Goal: Task Accomplishment & Management: Manage account settings

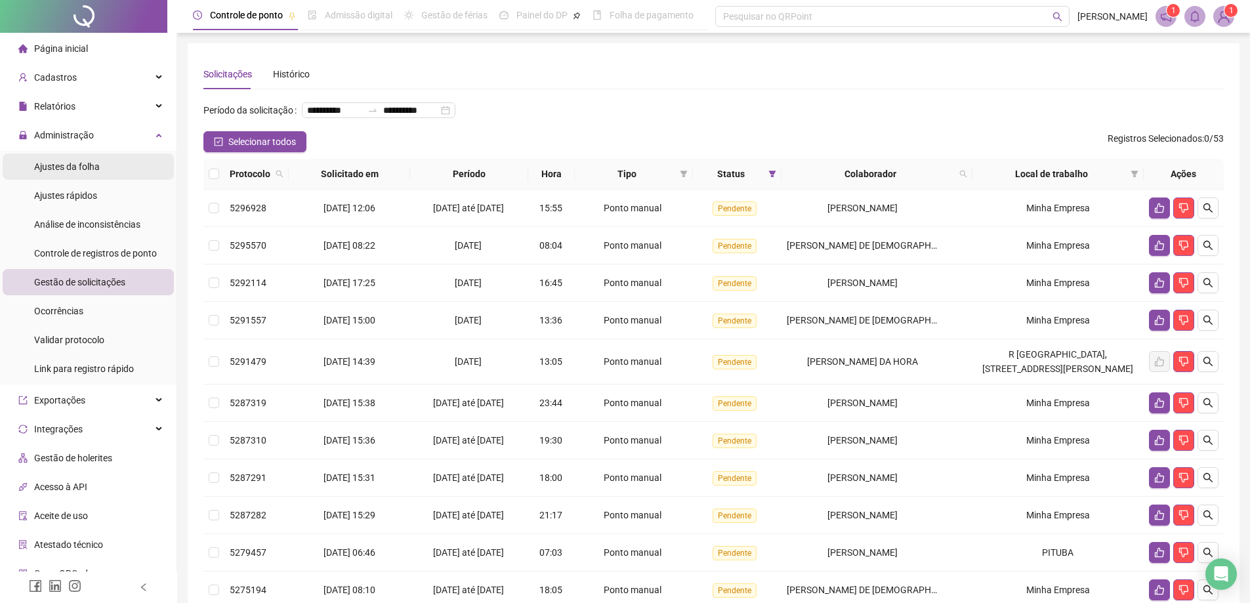
scroll to position [7, 0]
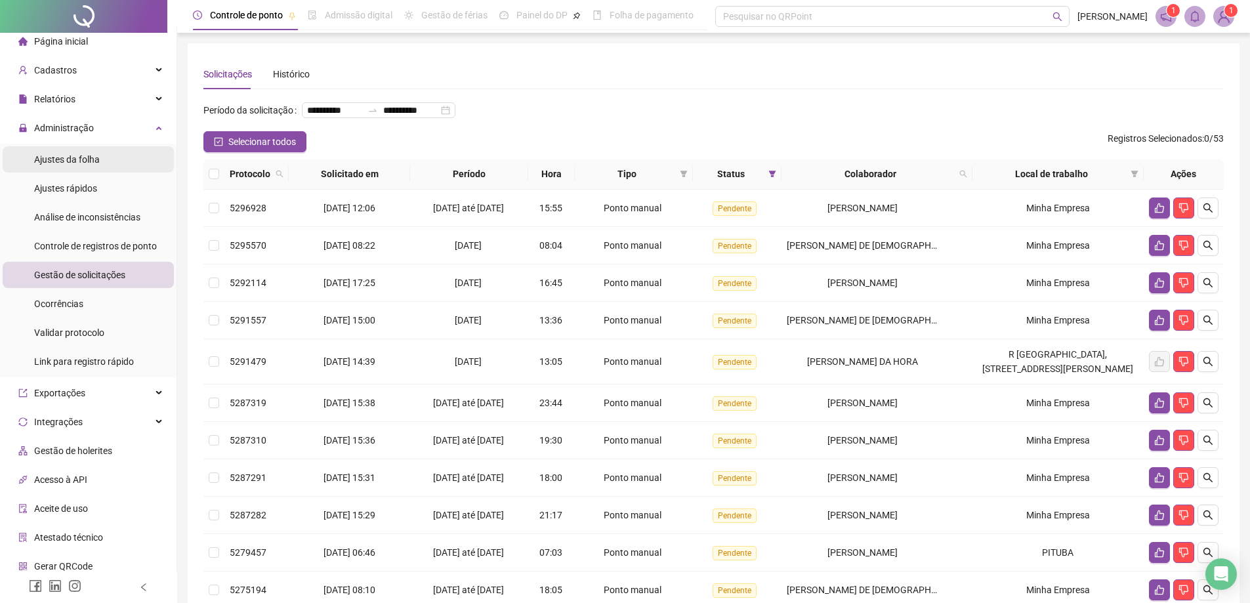
click at [71, 165] on div "Ajustes da folha" at bounding box center [67, 159] width 66 height 26
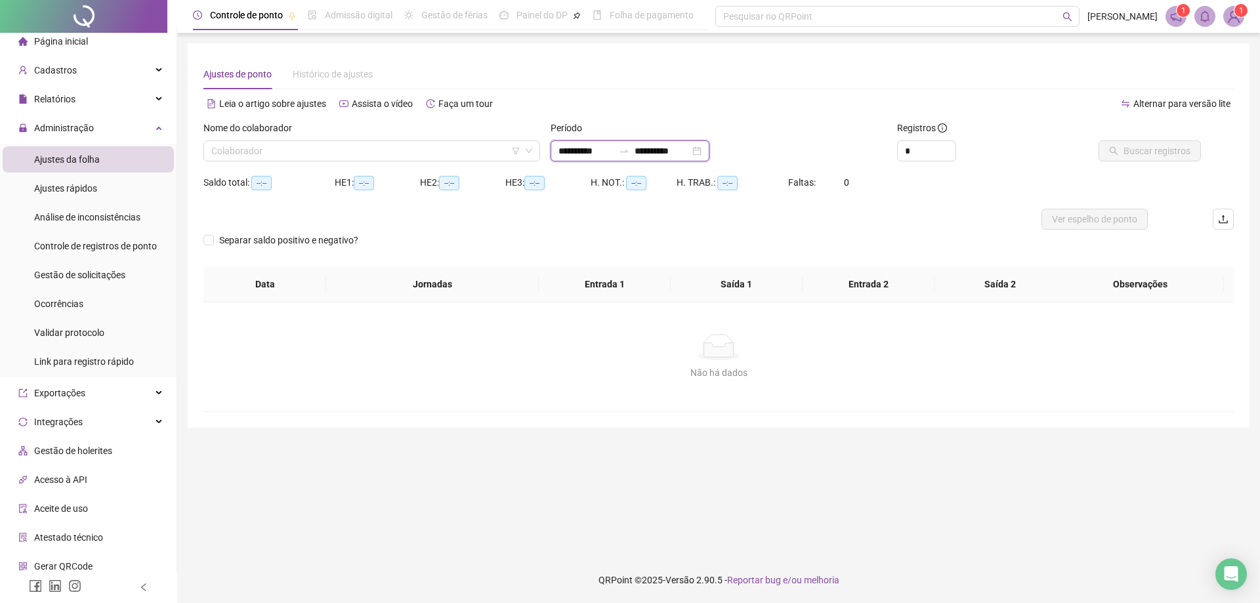
click at [590, 157] on input "**********" at bounding box center [585, 151] width 55 height 14
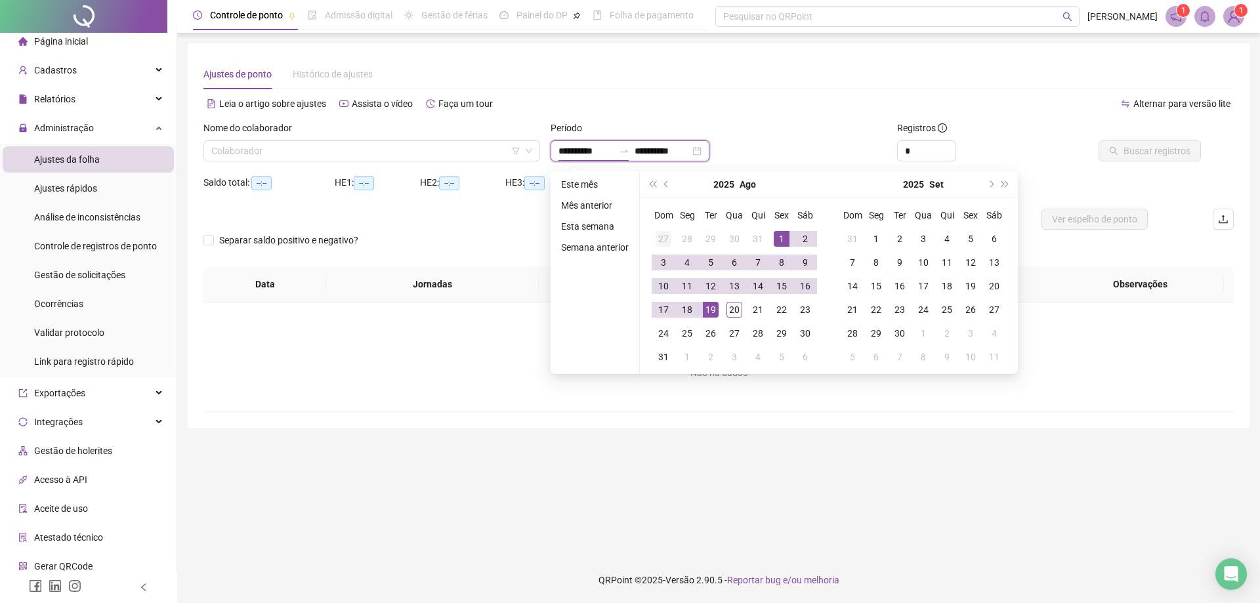
type input "**********"
click at [665, 182] on span "prev-year" at bounding box center [667, 184] width 7 height 7
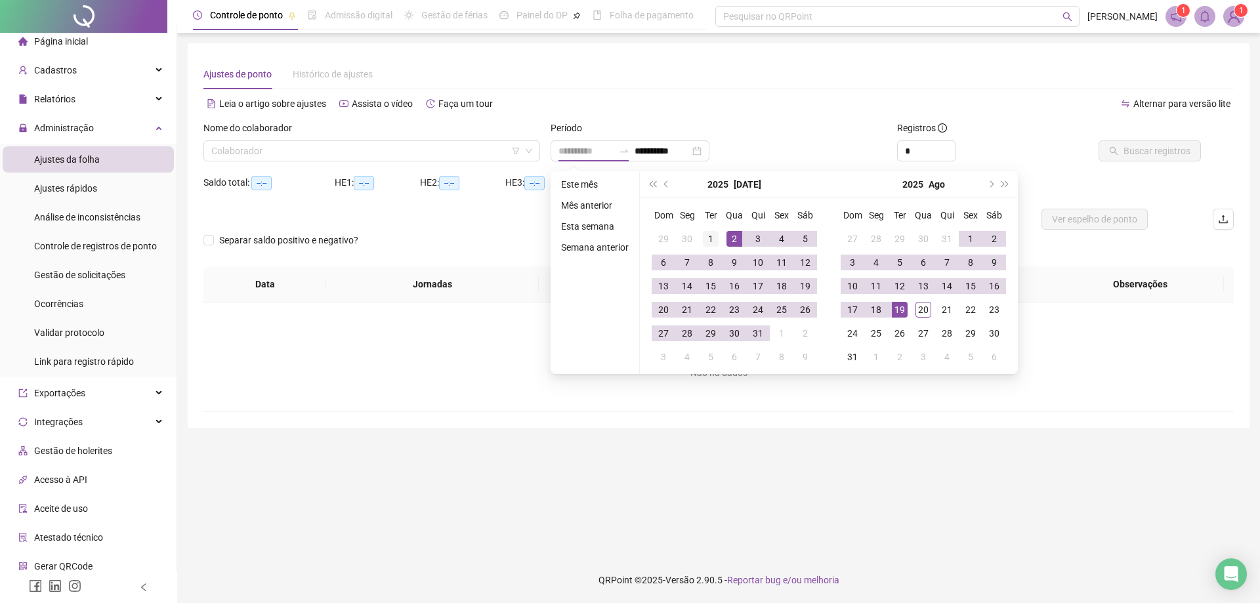
type input "**********"
click at [709, 238] on div "1" at bounding box center [711, 239] width 16 height 16
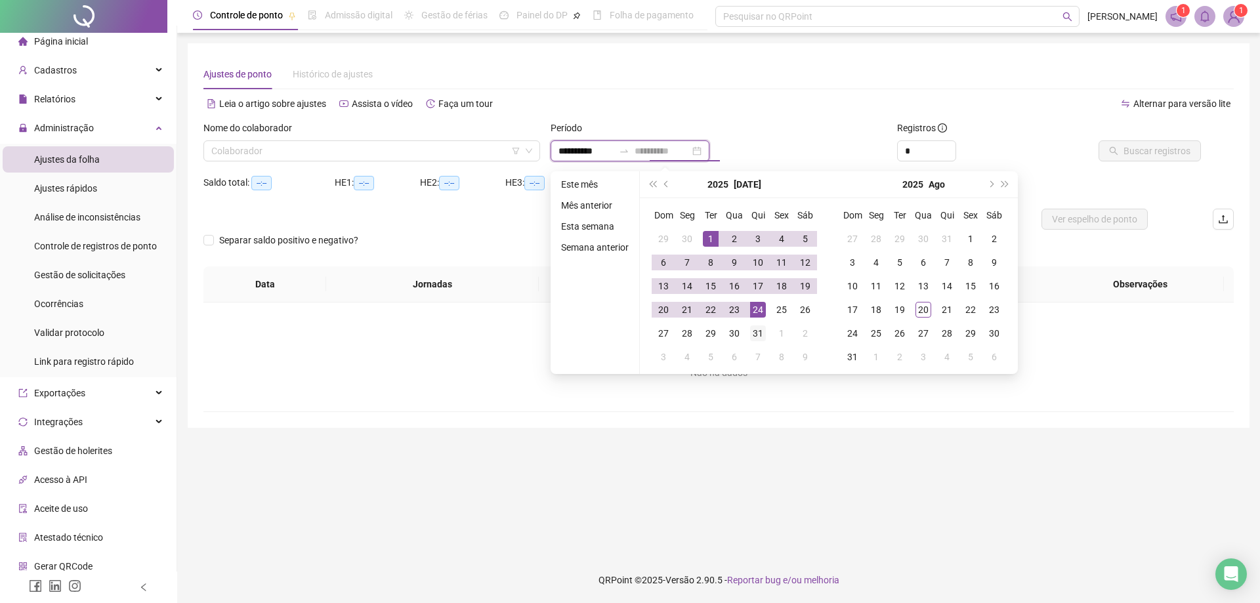
type input "**********"
click at [758, 333] on div "31" at bounding box center [758, 333] width 16 height 16
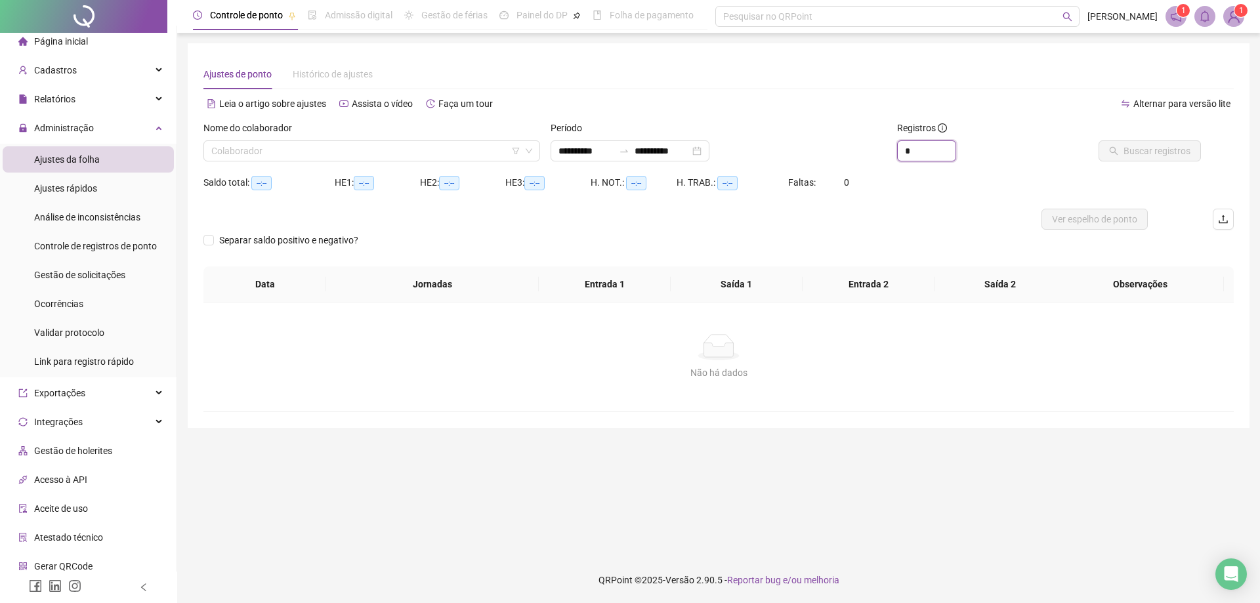
drag, startPoint x: 923, startPoint y: 152, endPoint x: 848, endPoint y: 150, distance: 74.8
click at [850, 150] on div "**********" at bounding box center [718, 146] width 1041 height 51
type input "*"
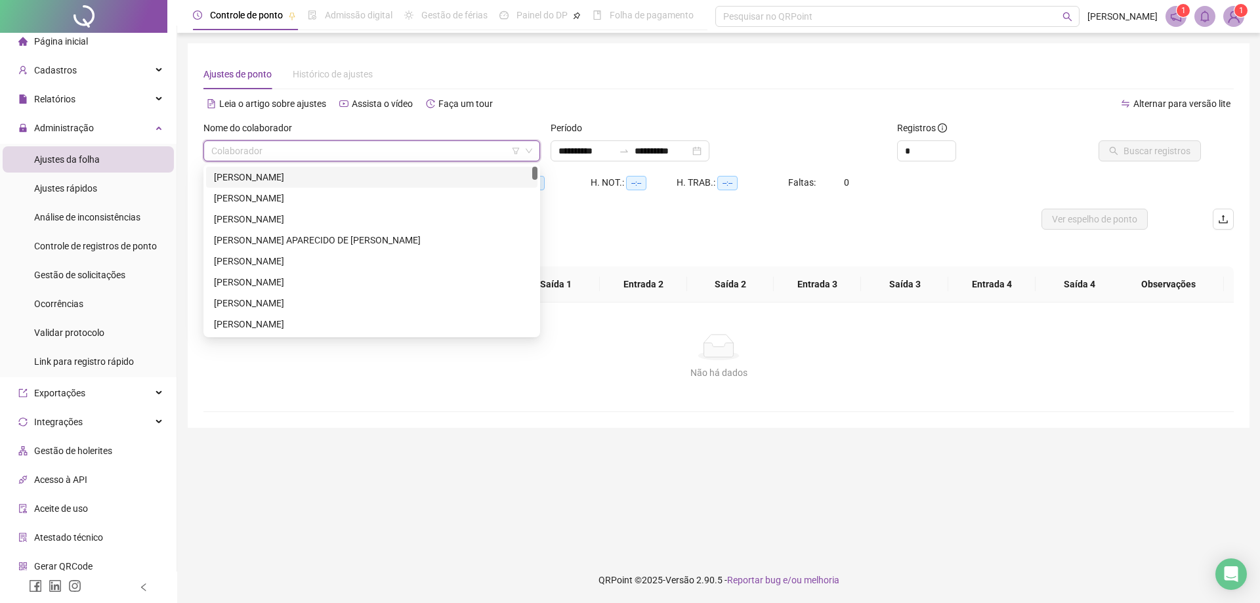
click at [436, 150] on input "search" at bounding box center [365, 151] width 309 height 20
click at [277, 175] on div "[PERSON_NAME]" at bounding box center [372, 177] width 316 height 14
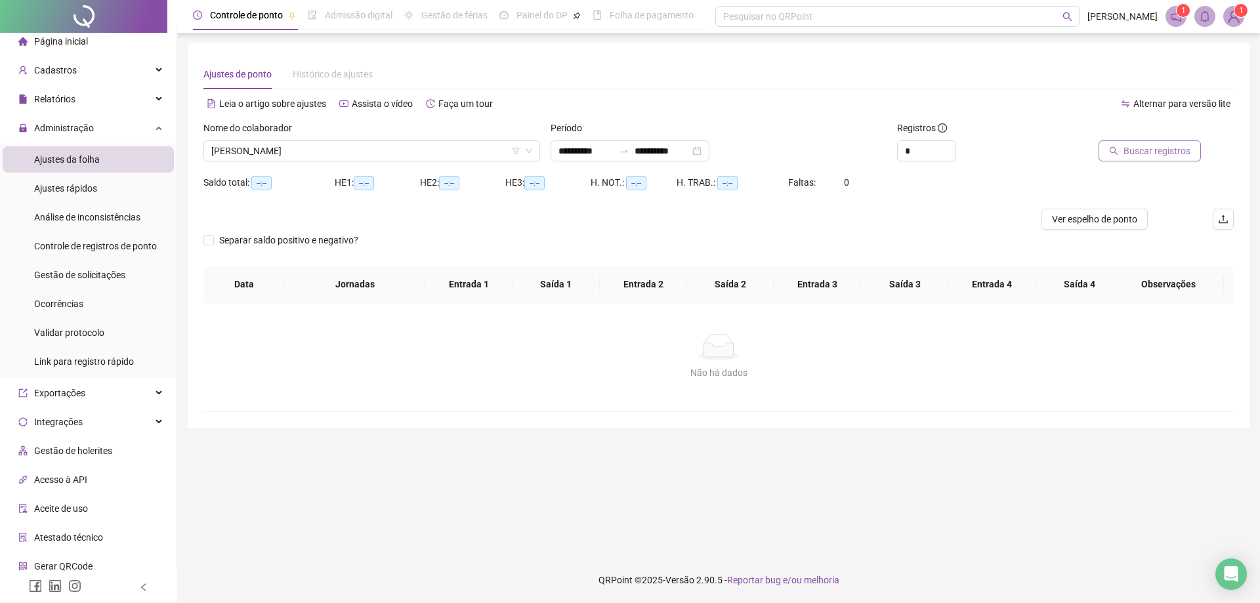
click at [1149, 151] on span "Buscar registros" at bounding box center [1156, 151] width 67 height 14
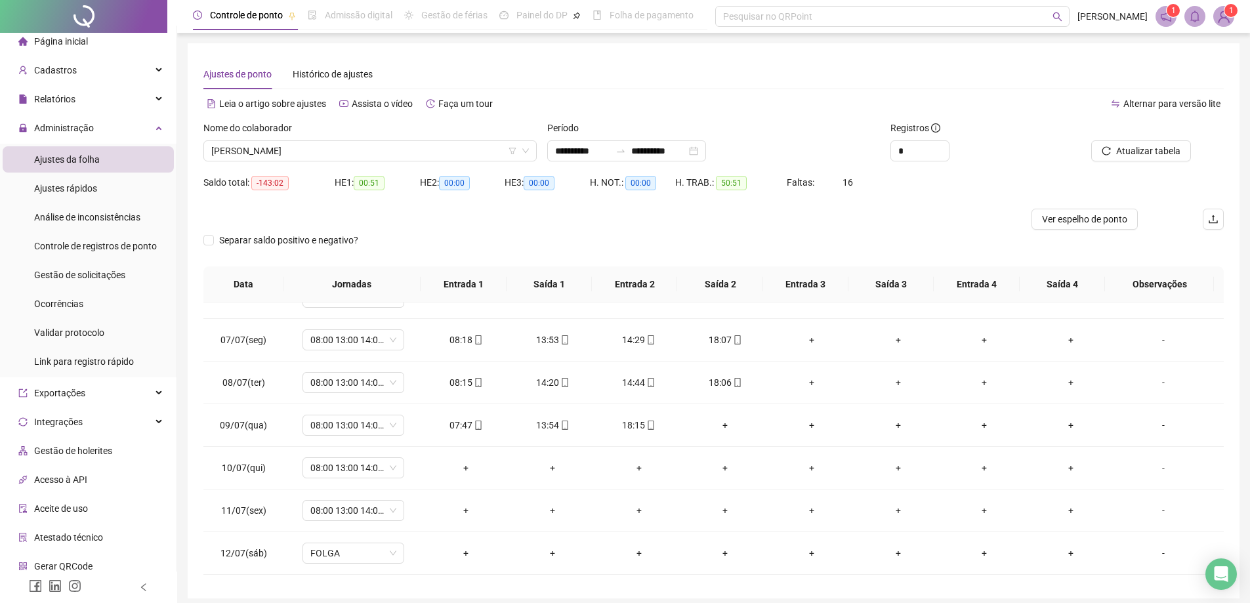
scroll to position [262, 0]
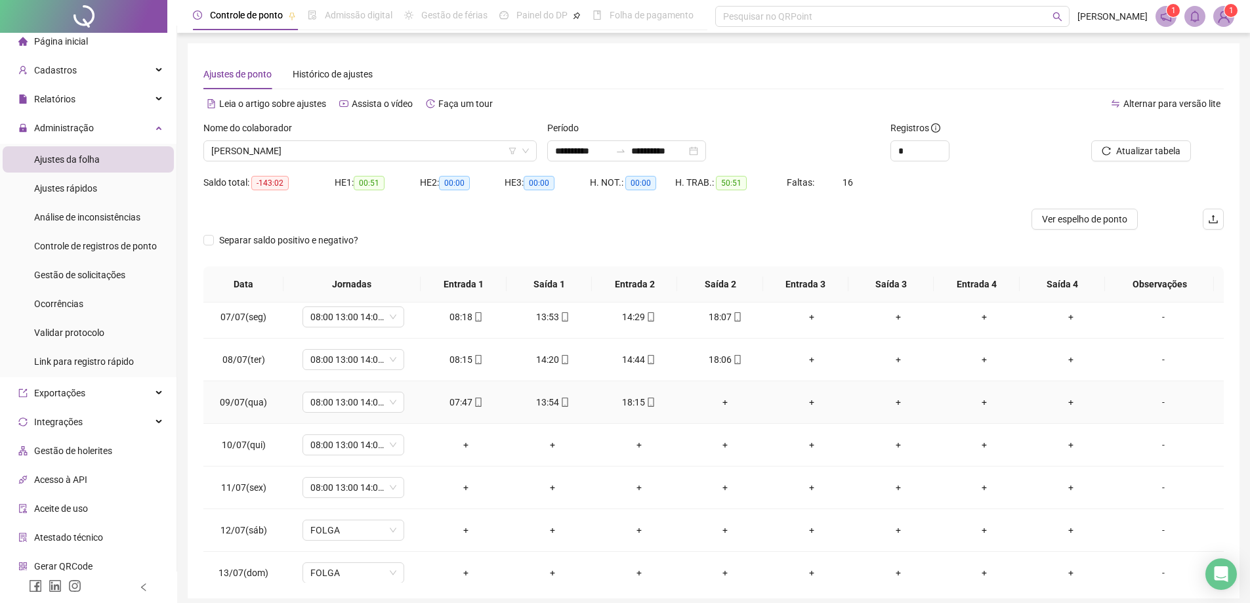
click at [722, 405] on div "+" at bounding box center [726, 402] width 66 height 14
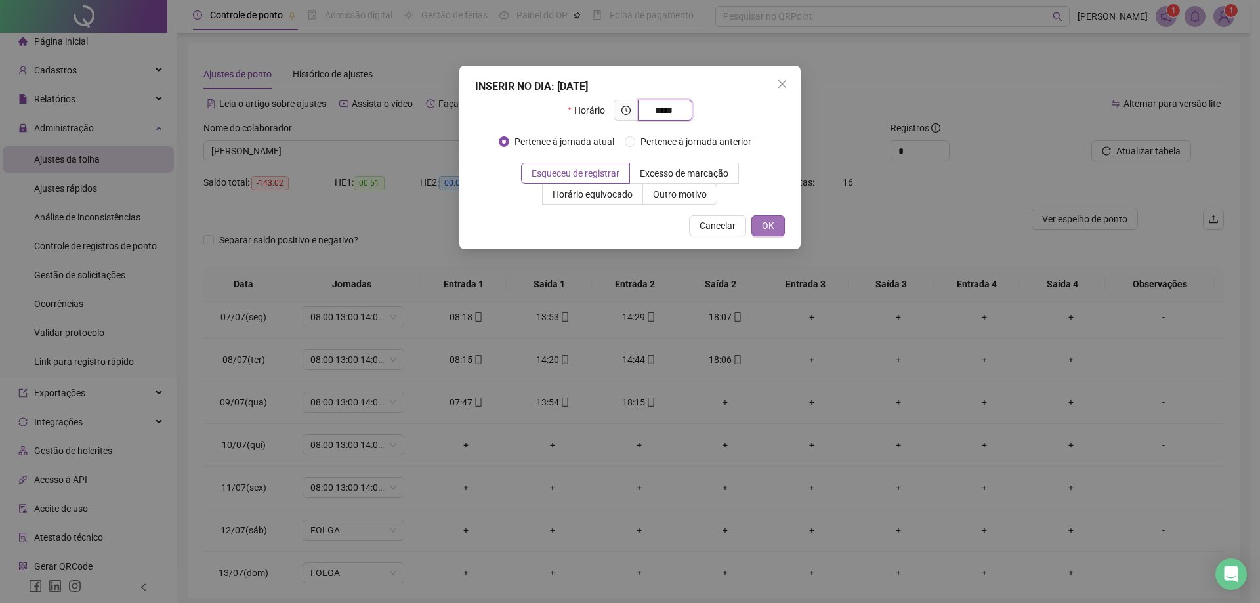
type input "*****"
click at [772, 226] on span "OK" at bounding box center [768, 225] width 12 height 14
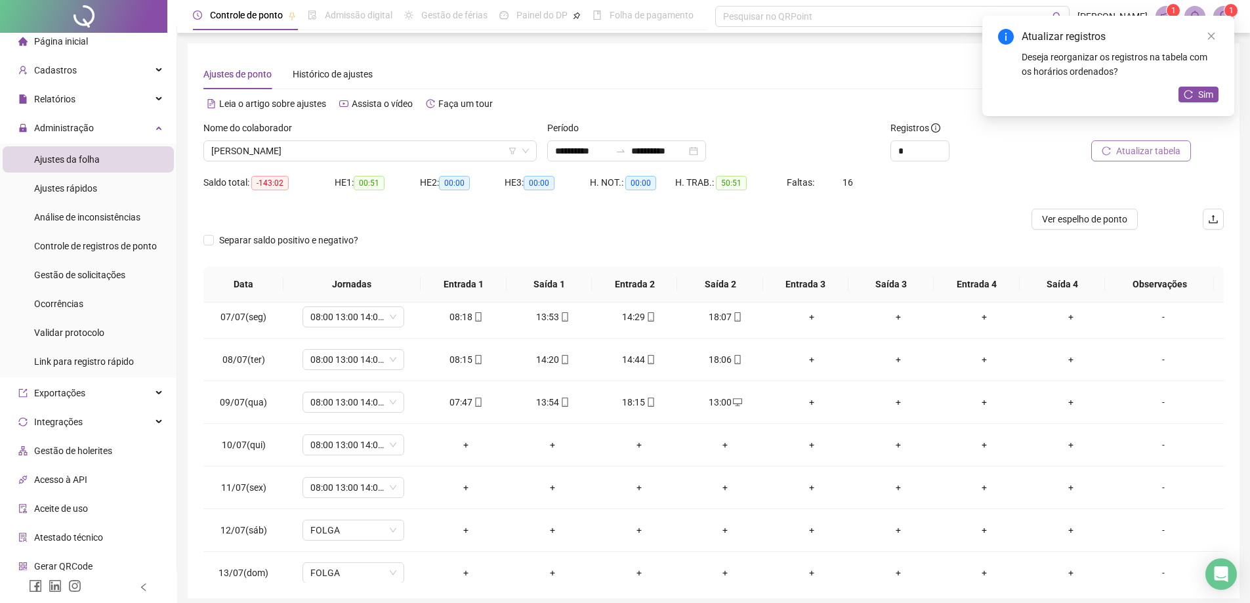
click at [1116, 150] on button "Atualizar tabela" at bounding box center [1141, 150] width 100 height 21
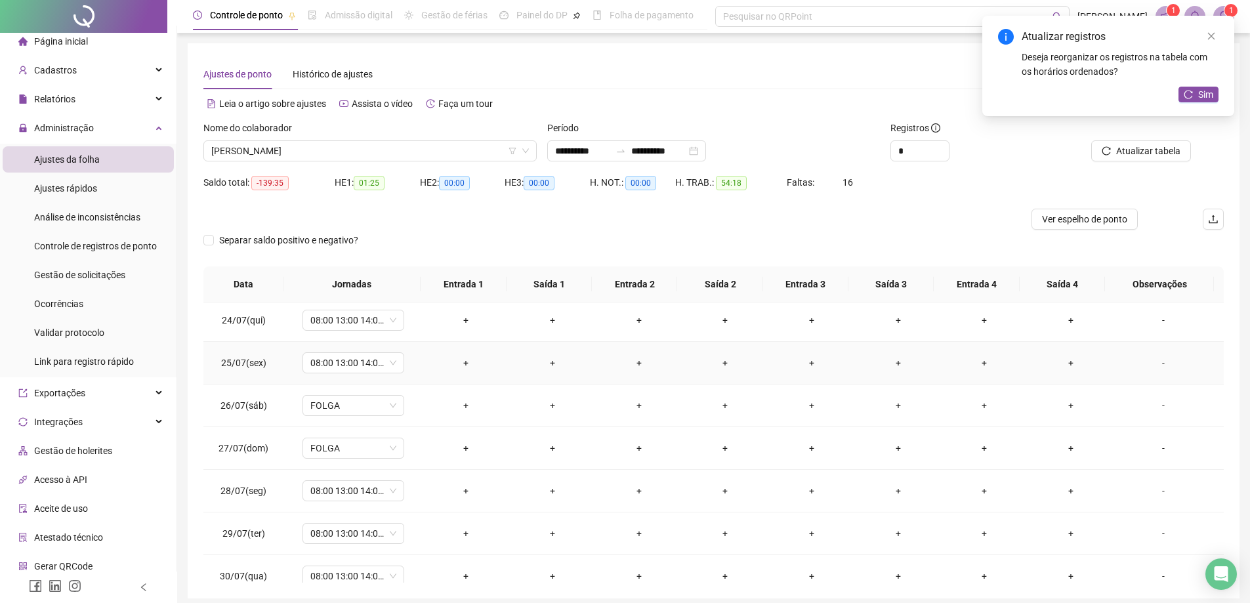
scroll to position [1042, 0]
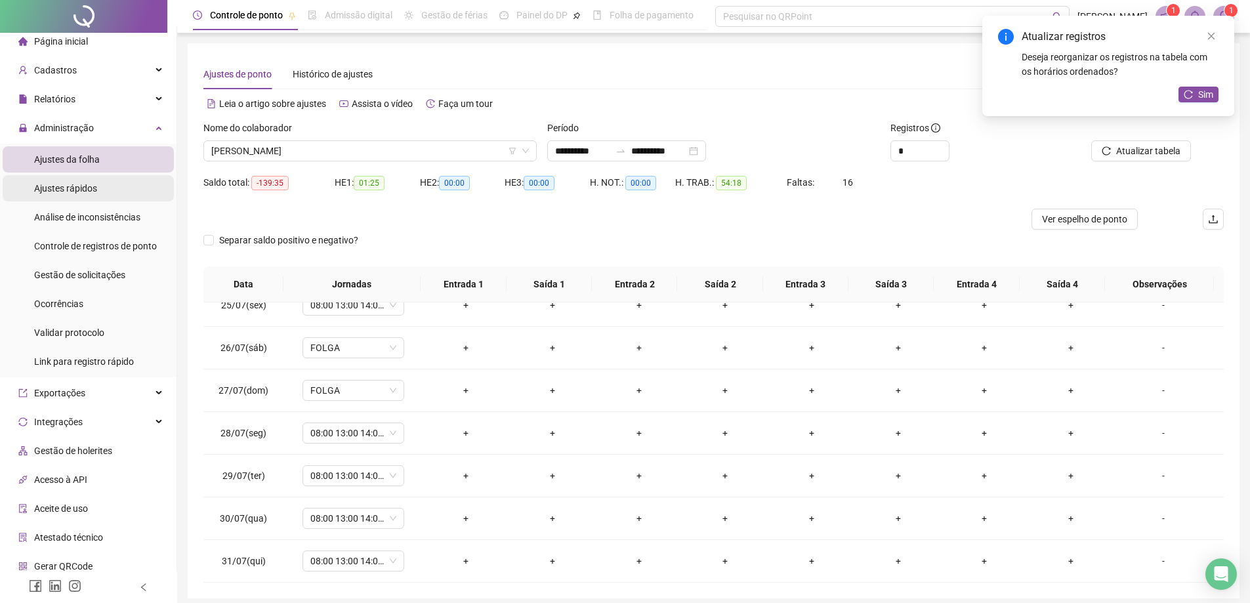
click at [80, 183] on span "Ajustes rápidos" at bounding box center [65, 188] width 63 height 10
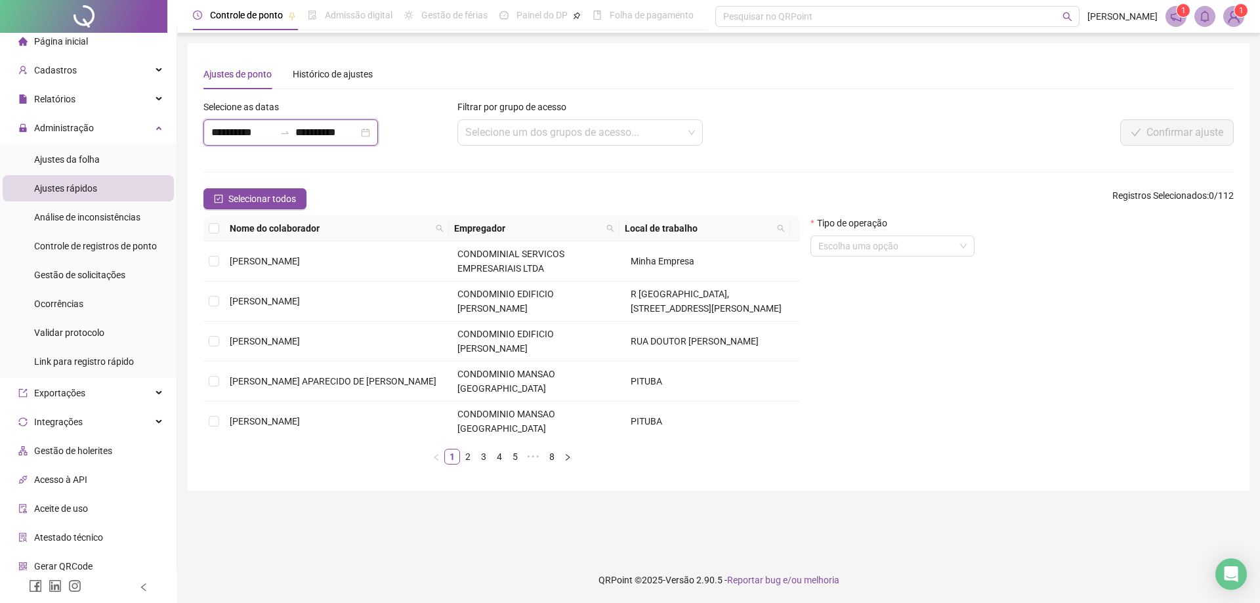
click at [229, 139] on input "**********" at bounding box center [242, 133] width 63 height 16
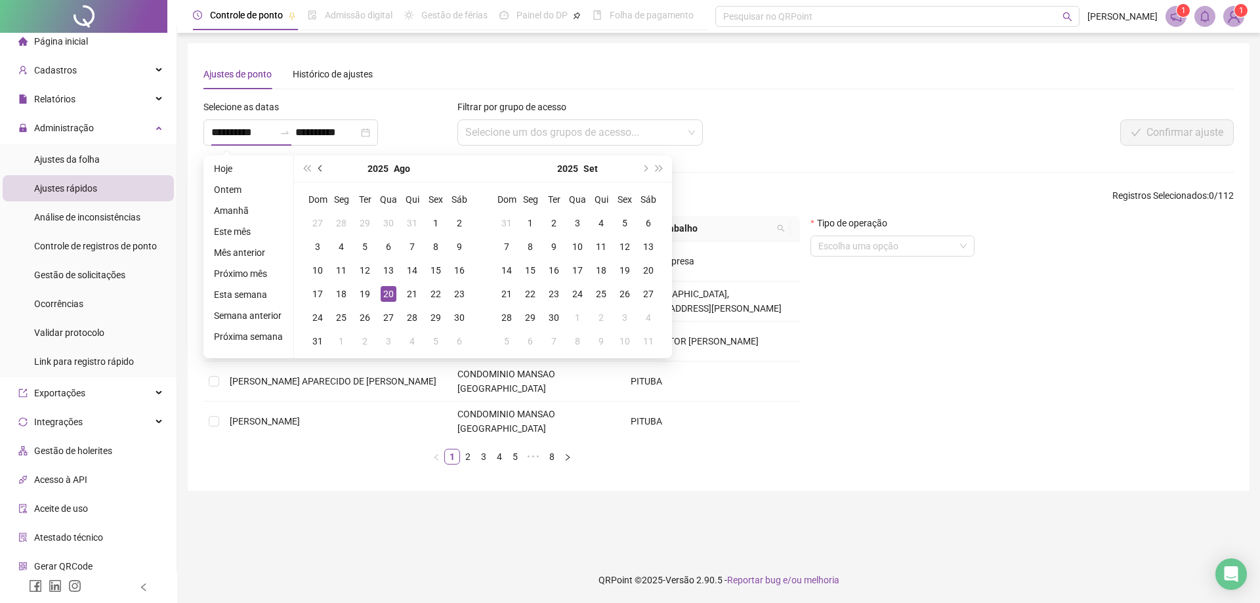
click at [320, 167] on span "prev-year" at bounding box center [321, 168] width 7 height 7
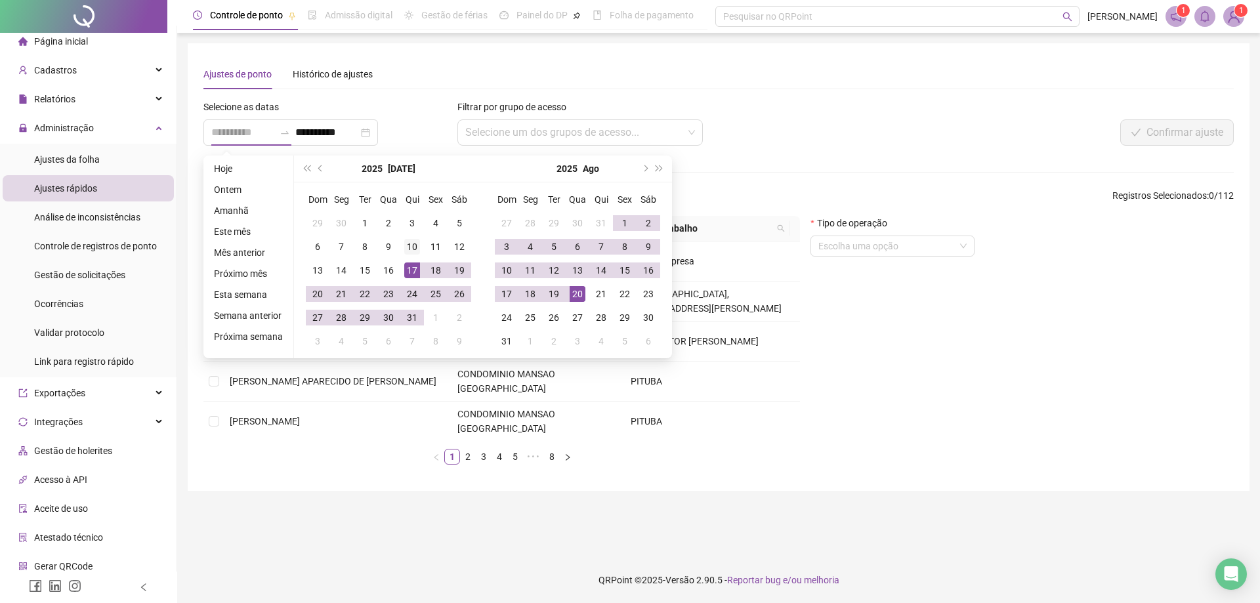
type input "**********"
click at [411, 249] on div "10" at bounding box center [412, 247] width 16 height 16
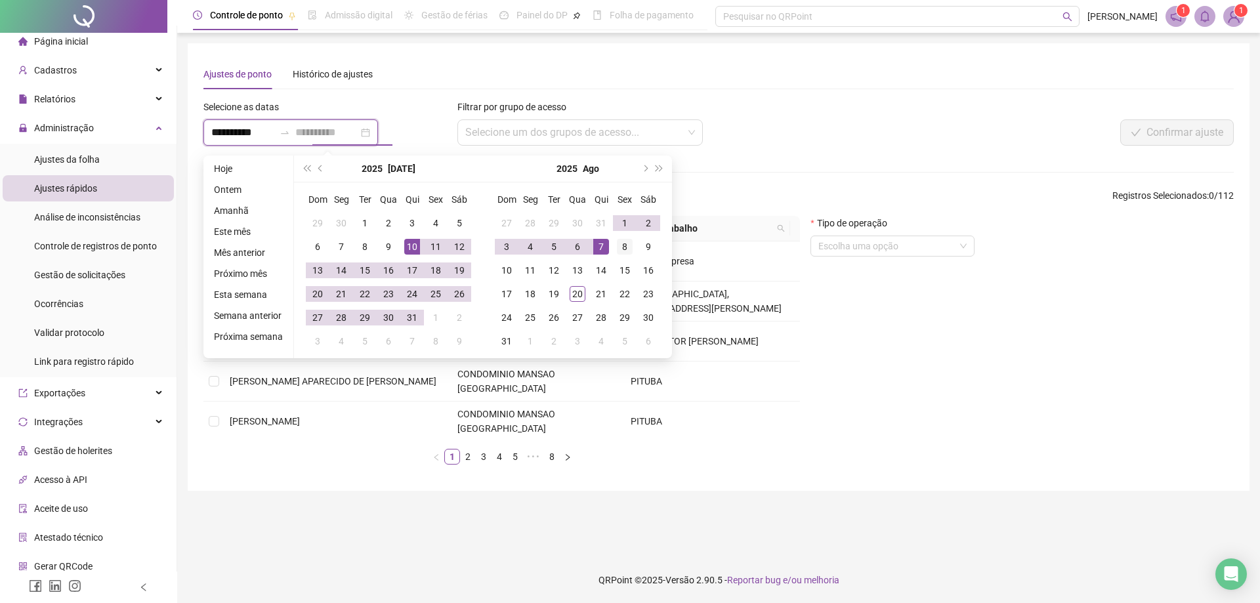
type input "**********"
click at [628, 247] on div "8" at bounding box center [625, 247] width 16 height 16
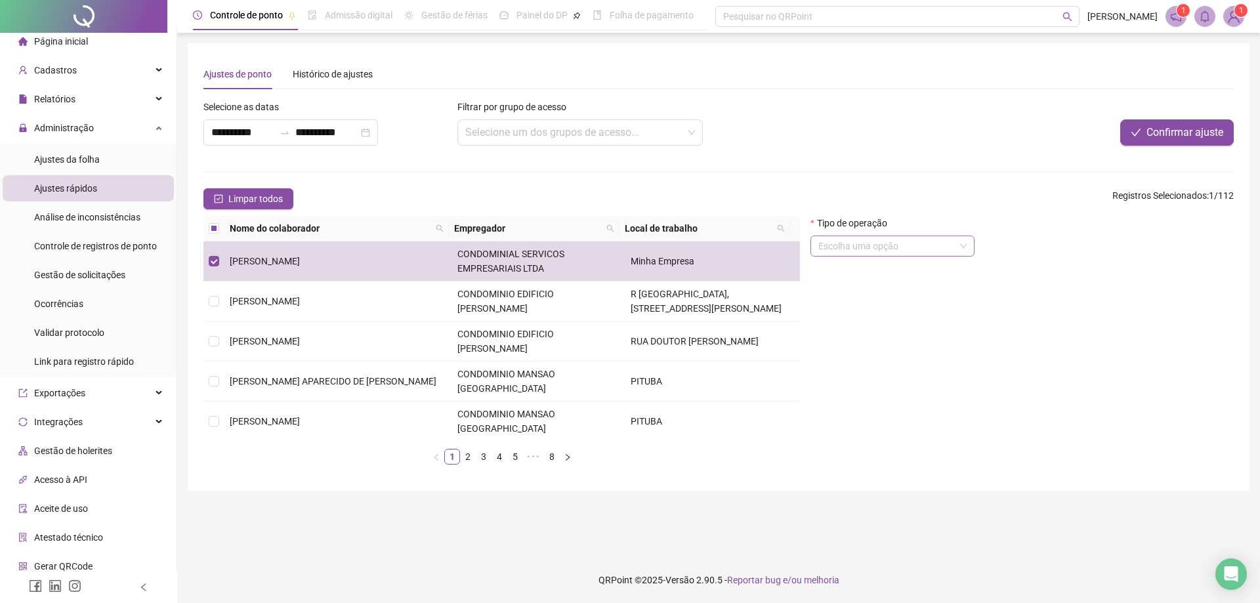
click at [898, 241] on input "search" at bounding box center [886, 246] width 136 height 20
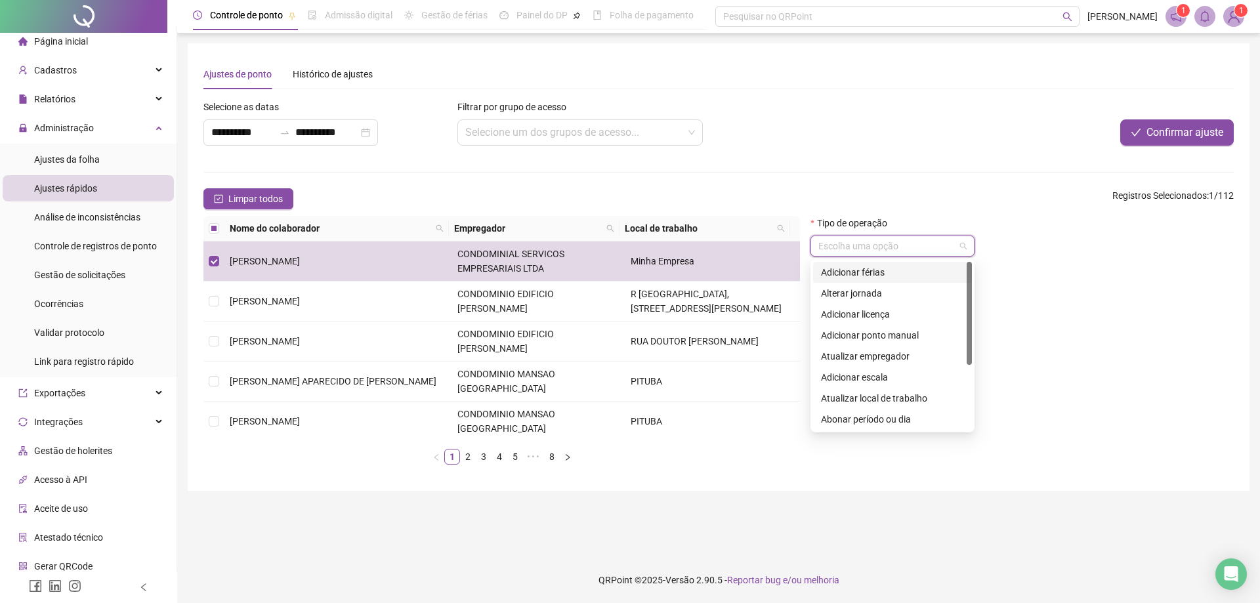
click at [873, 272] on div "Adicionar férias" at bounding box center [892, 272] width 143 height 14
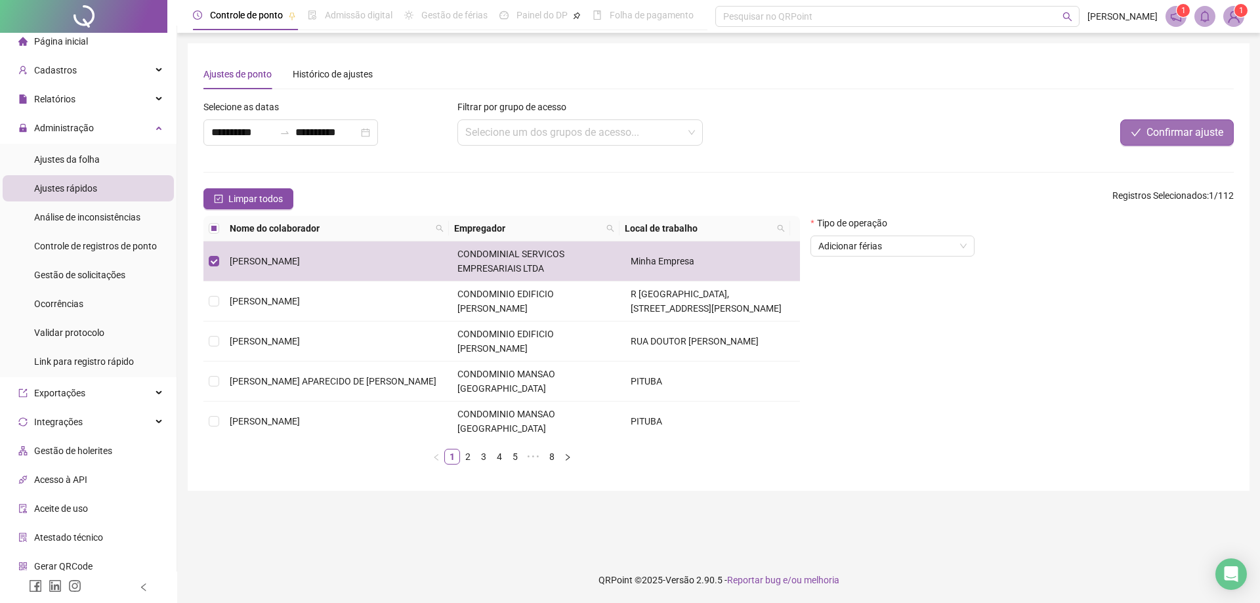
click at [1163, 131] on span "Confirmar ajuste" at bounding box center [1184, 133] width 77 height 16
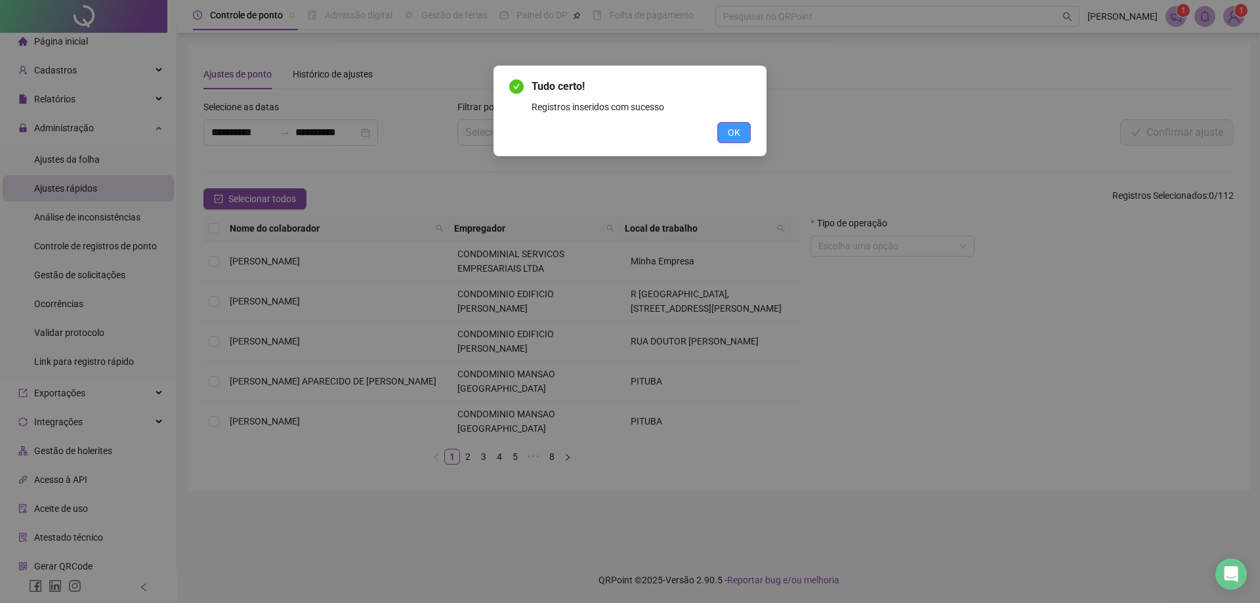
click at [736, 129] on span "OK" at bounding box center [734, 132] width 12 height 14
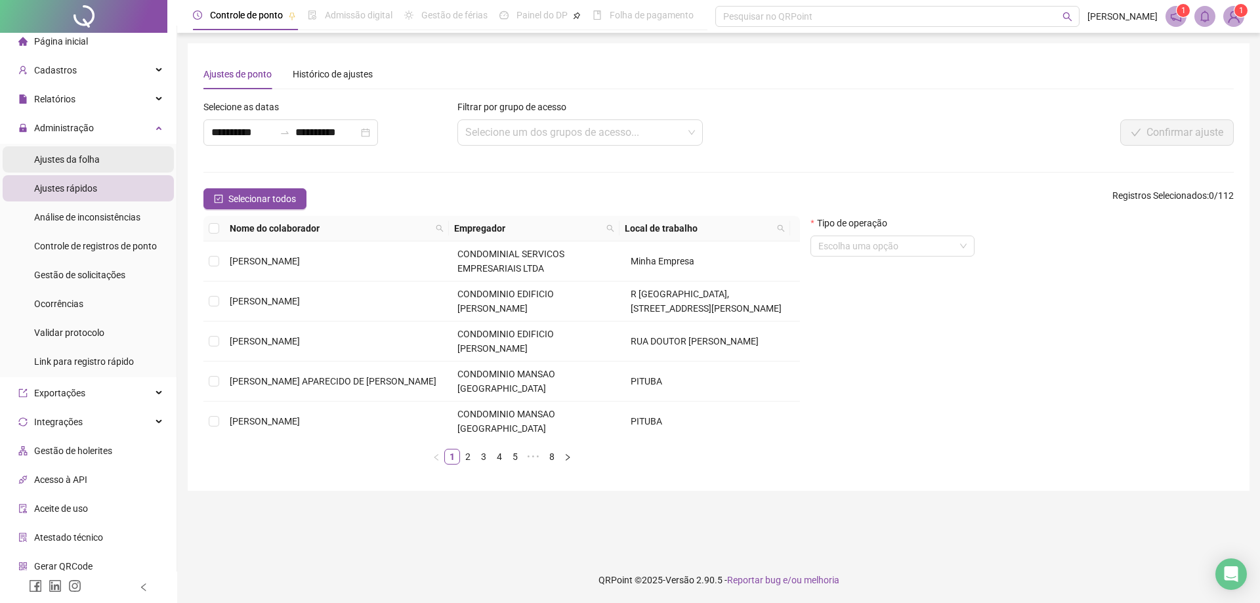
click at [75, 162] on span "Ajustes da folha" at bounding box center [67, 159] width 66 height 10
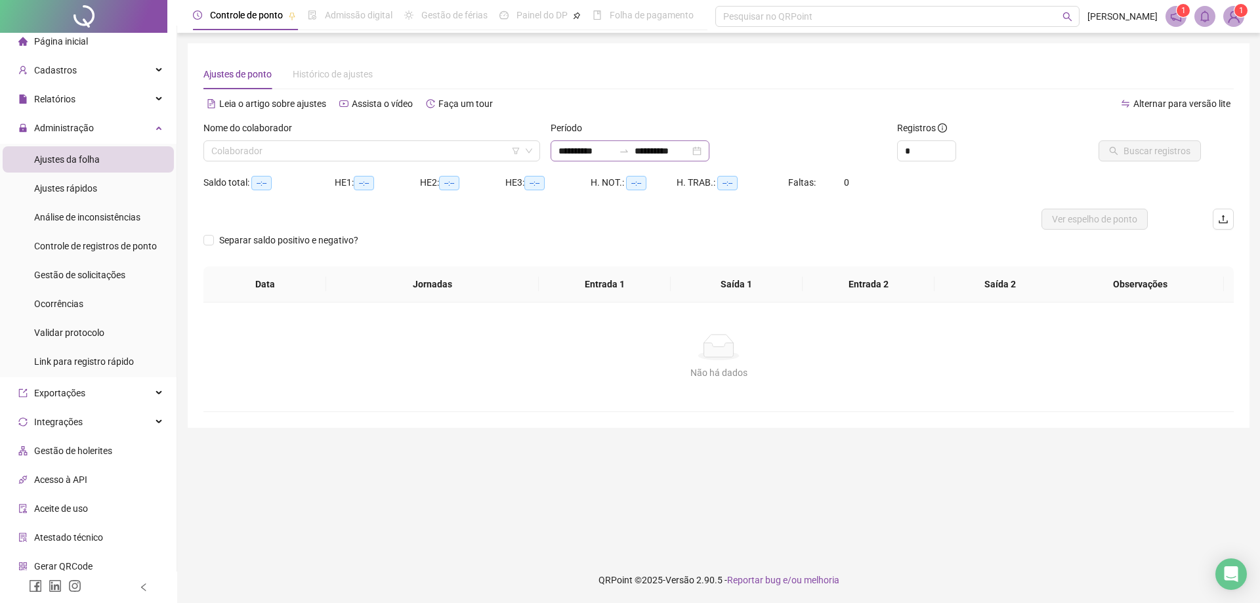
click at [558, 143] on div "**********" at bounding box center [629, 150] width 159 height 21
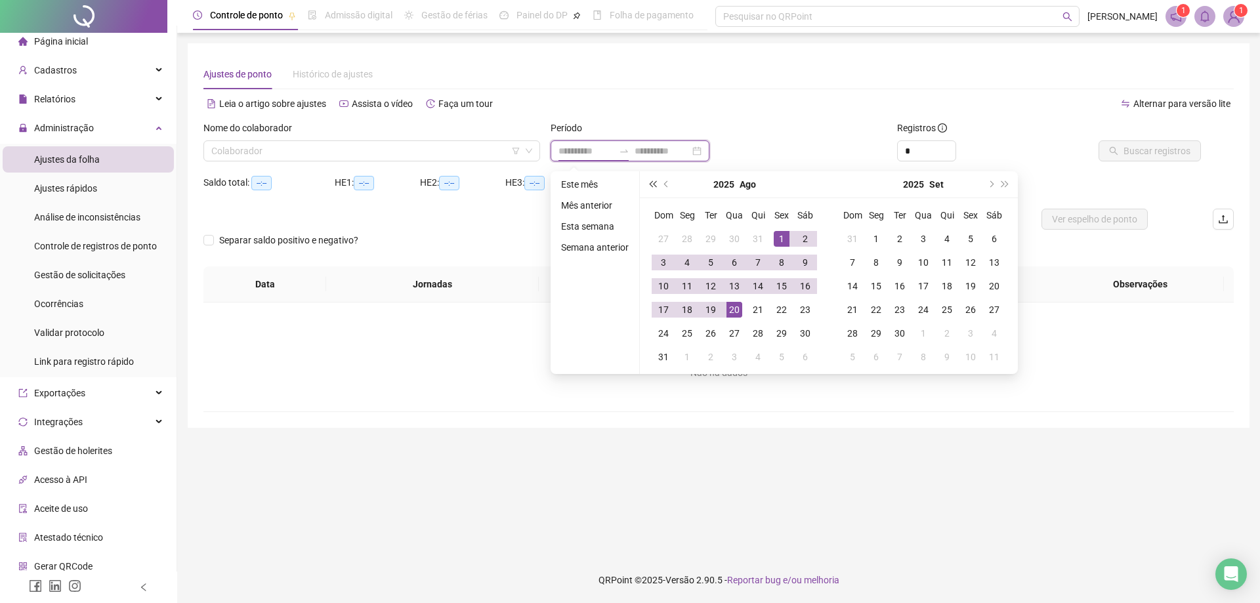
type input "**********"
click at [664, 184] on span "prev-year" at bounding box center [667, 184] width 7 height 7
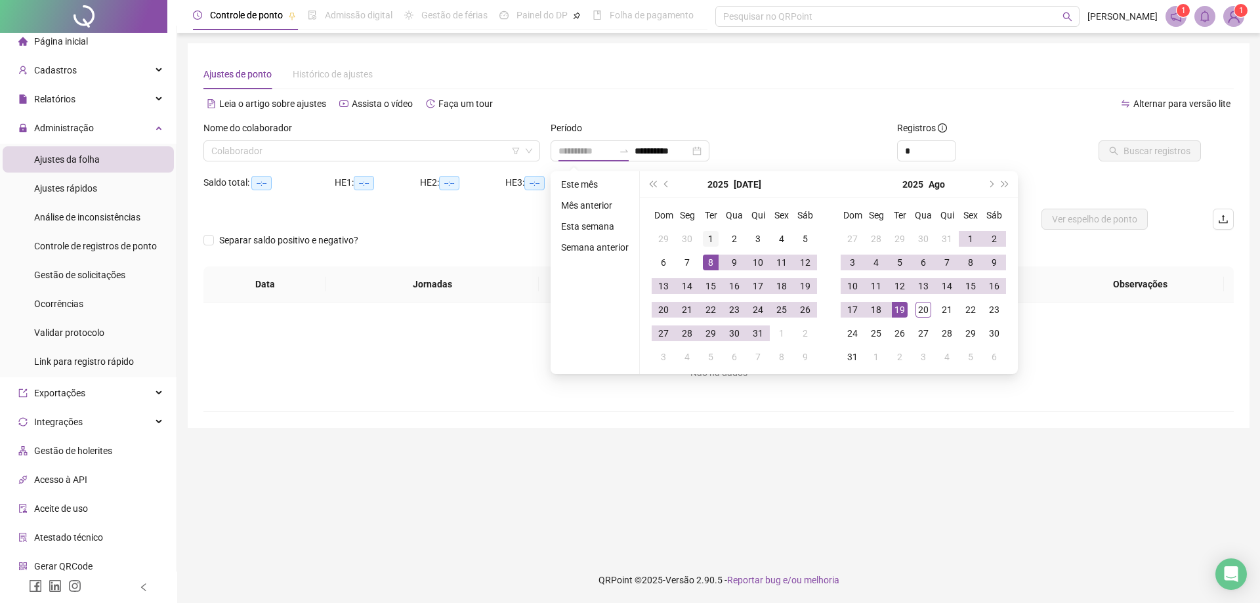
type input "**********"
click at [709, 243] on div "1" at bounding box center [711, 239] width 16 height 16
type input "**********"
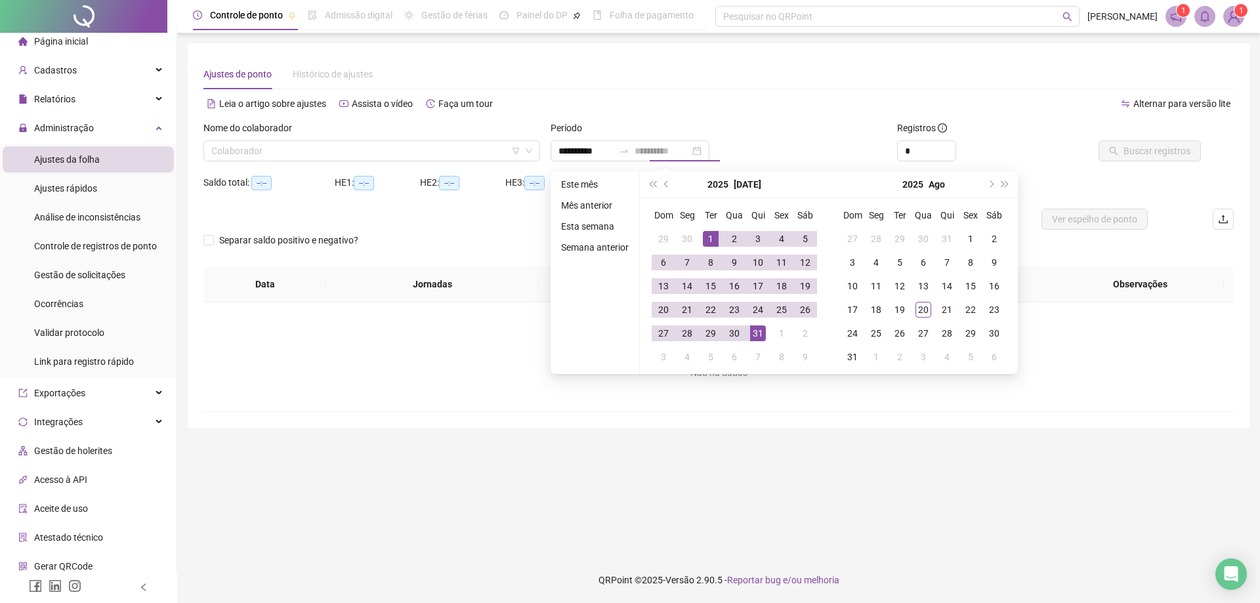
click at [753, 335] on div "31" at bounding box center [758, 333] width 16 height 16
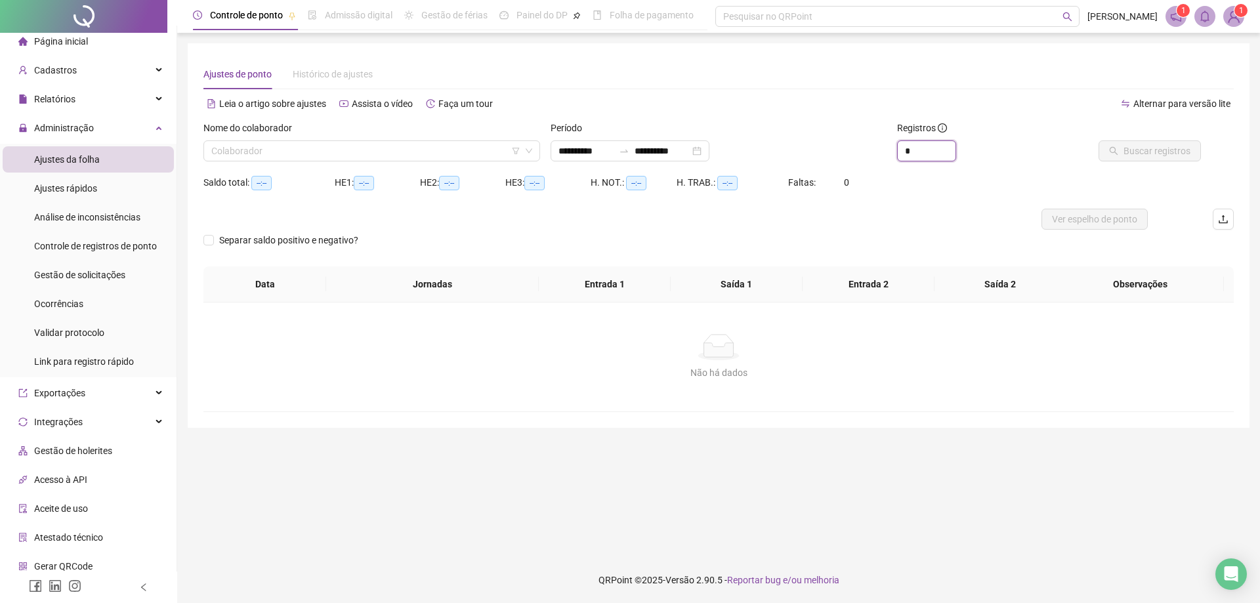
drag, startPoint x: 907, startPoint y: 154, endPoint x: 880, endPoint y: 154, distance: 26.9
click at [880, 154] on div "**********" at bounding box center [718, 146] width 1041 height 51
drag, startPoint x: 912, startPoint y: 154, endPoint x: 808, endPoint y: 148, distance: 104.5
click at [871, 150] on div "**********" at bounding box center [718, 146] width 1041 height 51
type input "*"
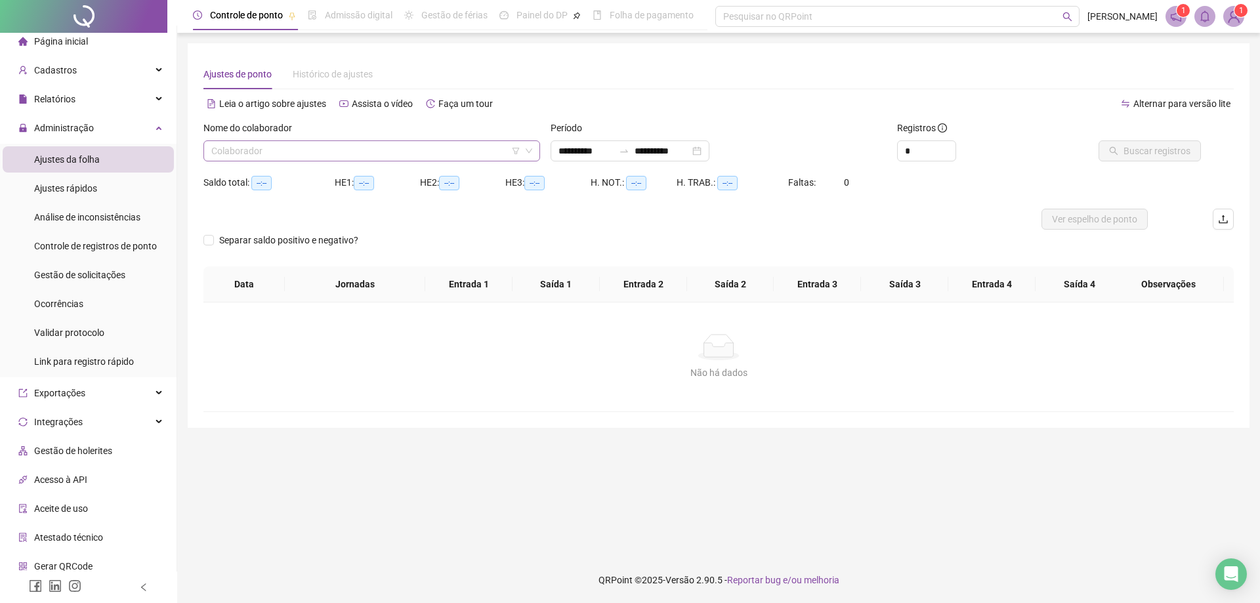
click at [495, 148] on input "search" at bounding box center [365, 151] width 309 height 20
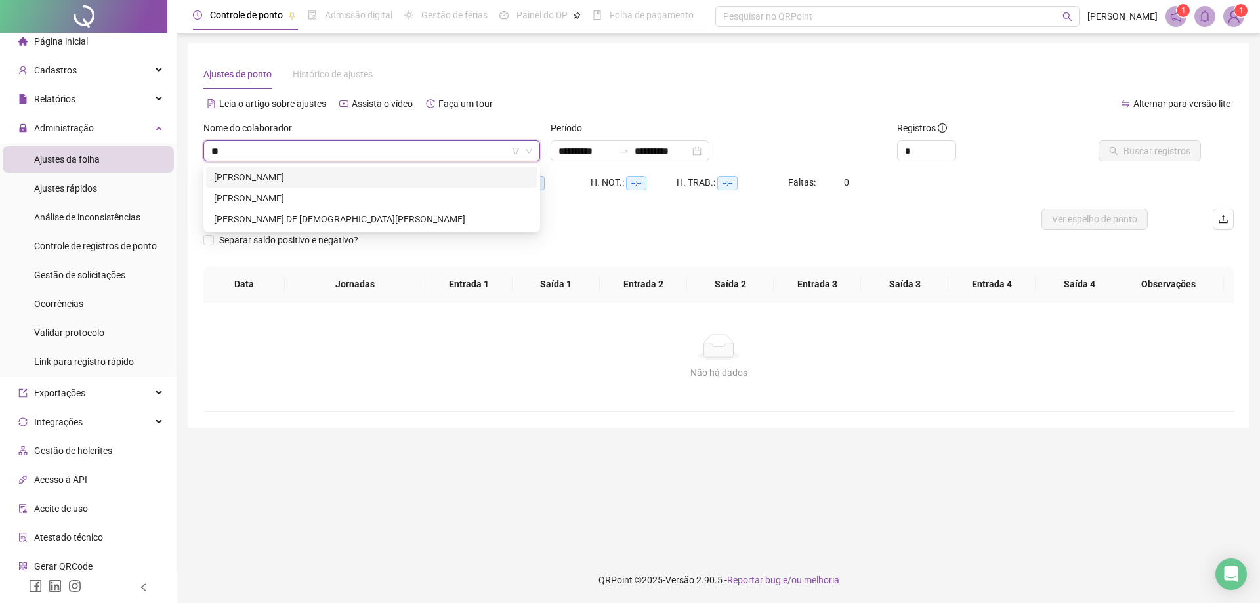
type input "***"
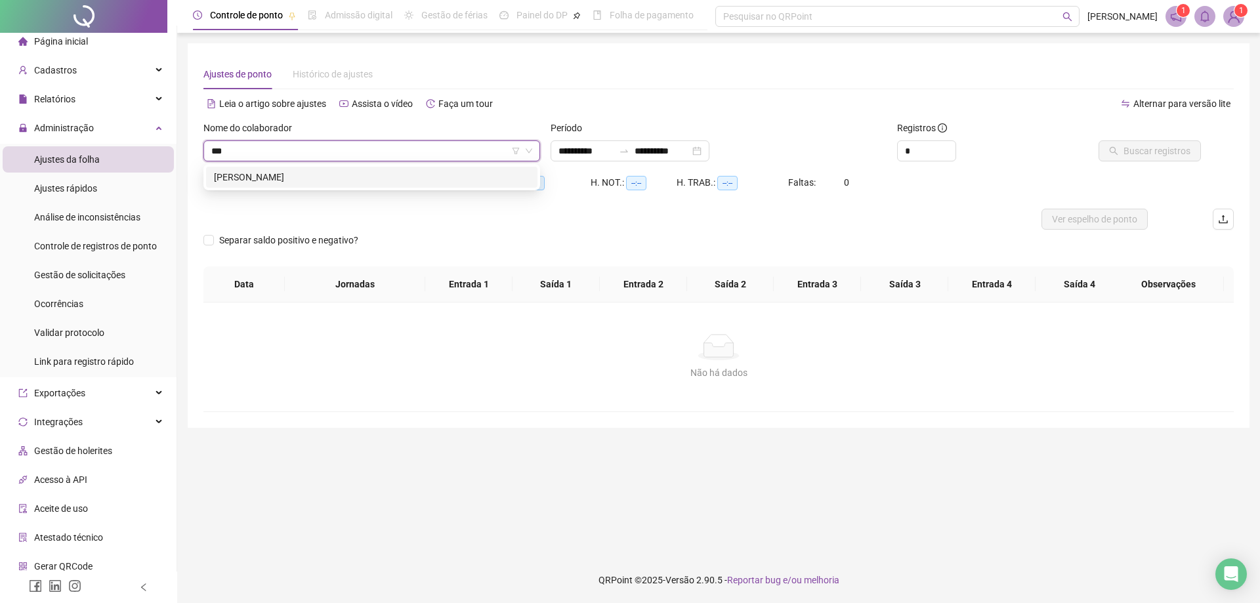
click at [394, 180] on div "[PERSON_NAME]" at bounding box center [372, 177] width 316 height 14
click at [1135, 158] on button "Buscar registros" at bounding box center [1149, 150] width 102 height 21
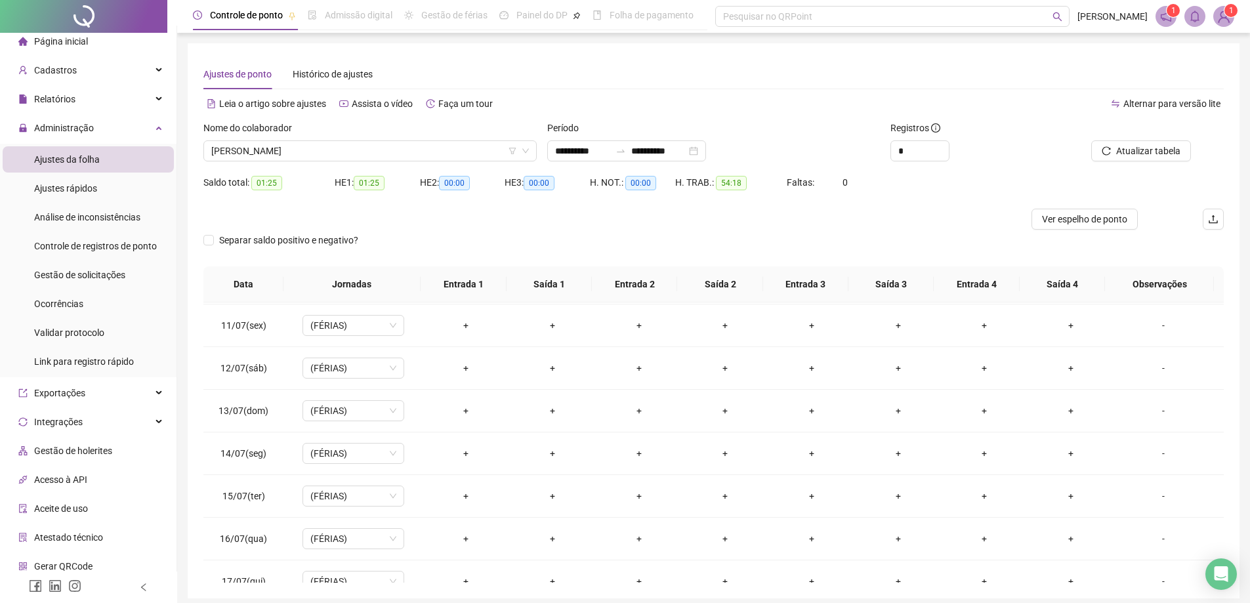
scroll to position [459, 0]
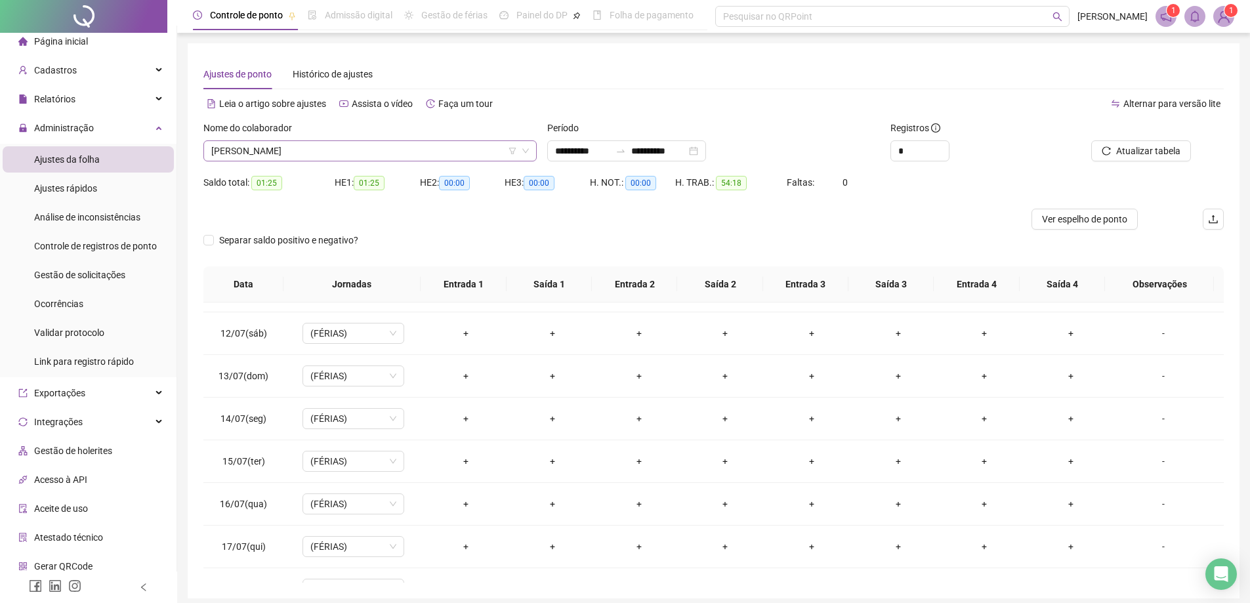
click at [418, 150] on span "[PERSON_NAME]" at bounding box center [370, 151] width 318 height 20
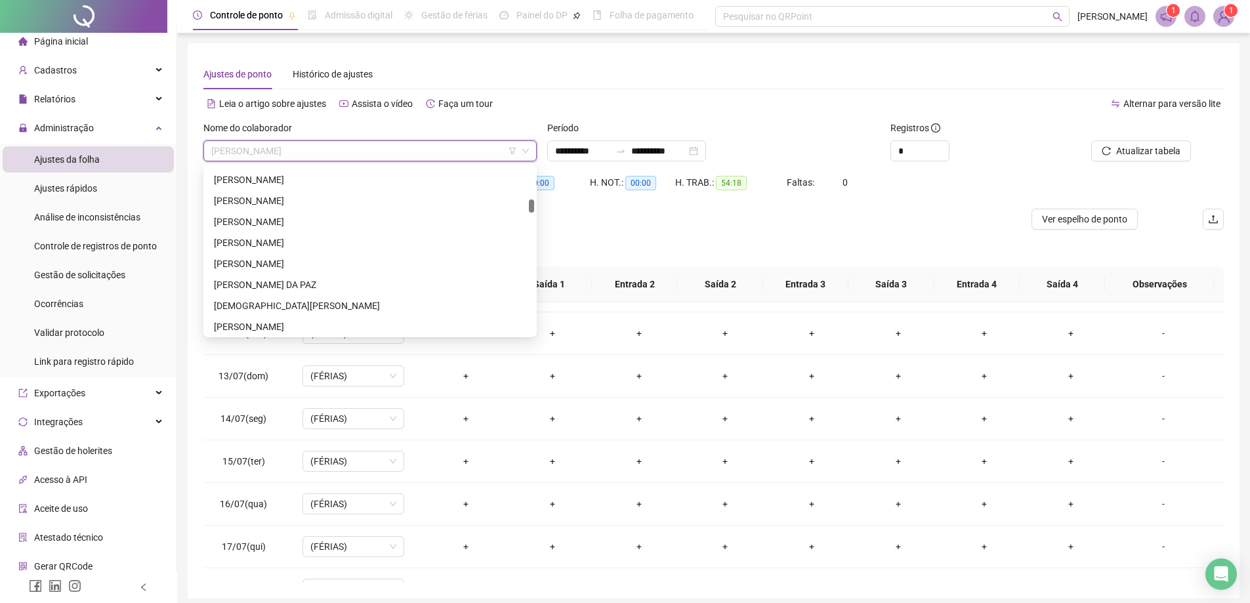
scroll to position [525, 0]
click at [262, 297] on div "DAYSE [PERSON_NAME]" at bounding box center [370, 303] width 312 height 14
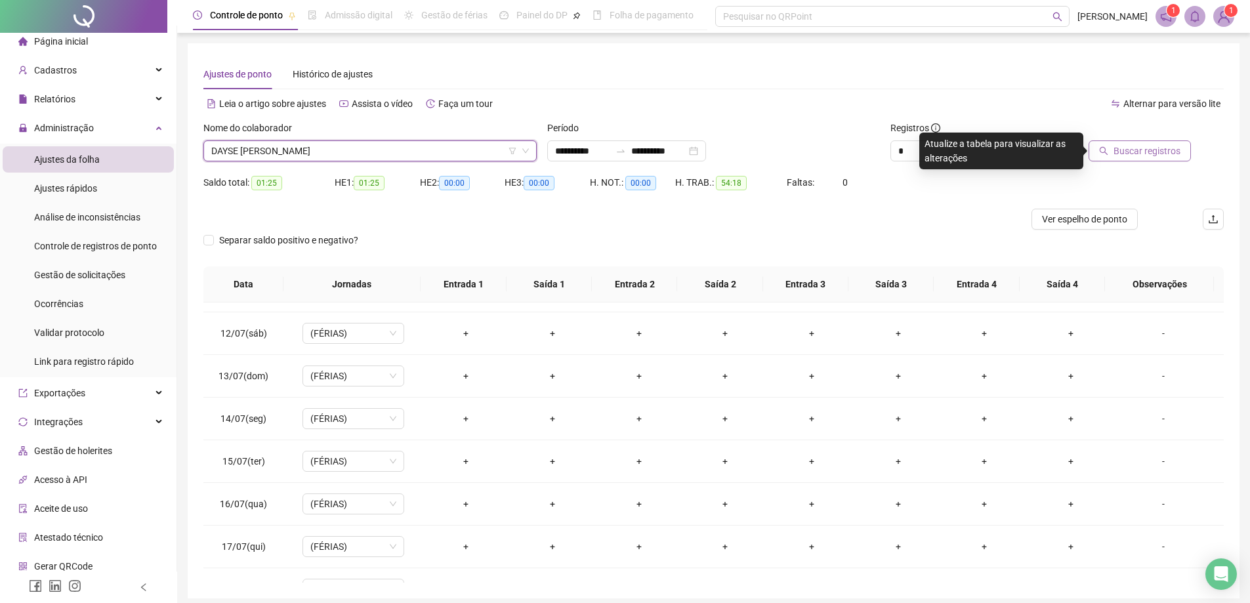
click at [1163, 154] on span "Buscar registros" at bounding box center [1146, 151] width 67 height 14
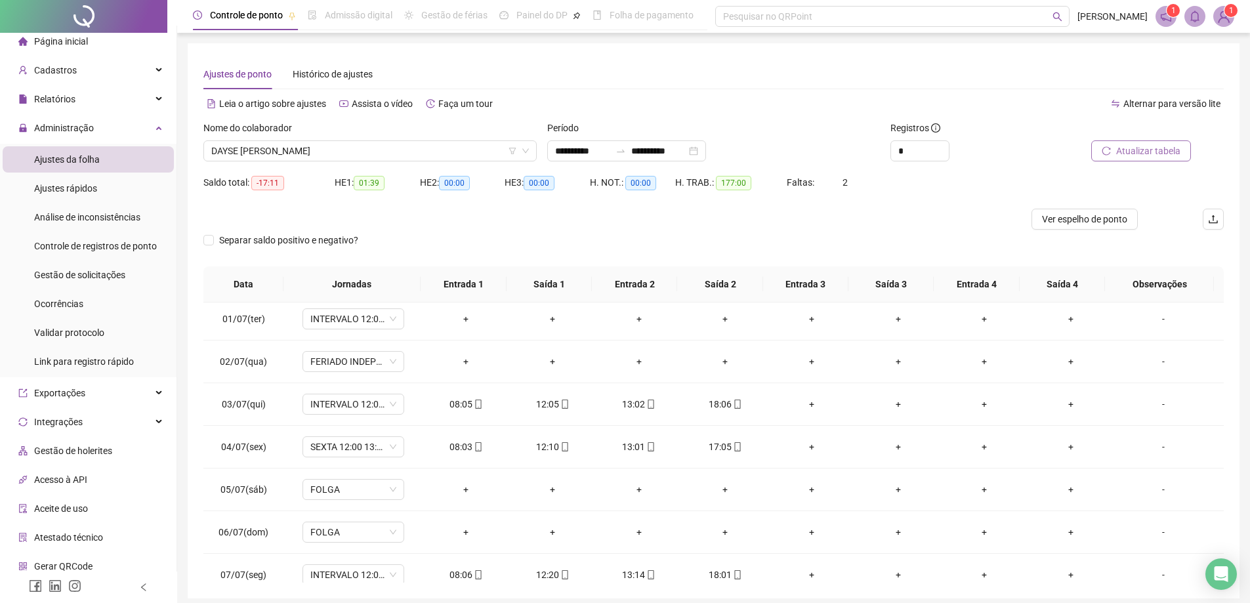
scroll to position [0, 0]
click at [1157, 325] on div "-" at bounding box center [1163, 323] width 77 height 14
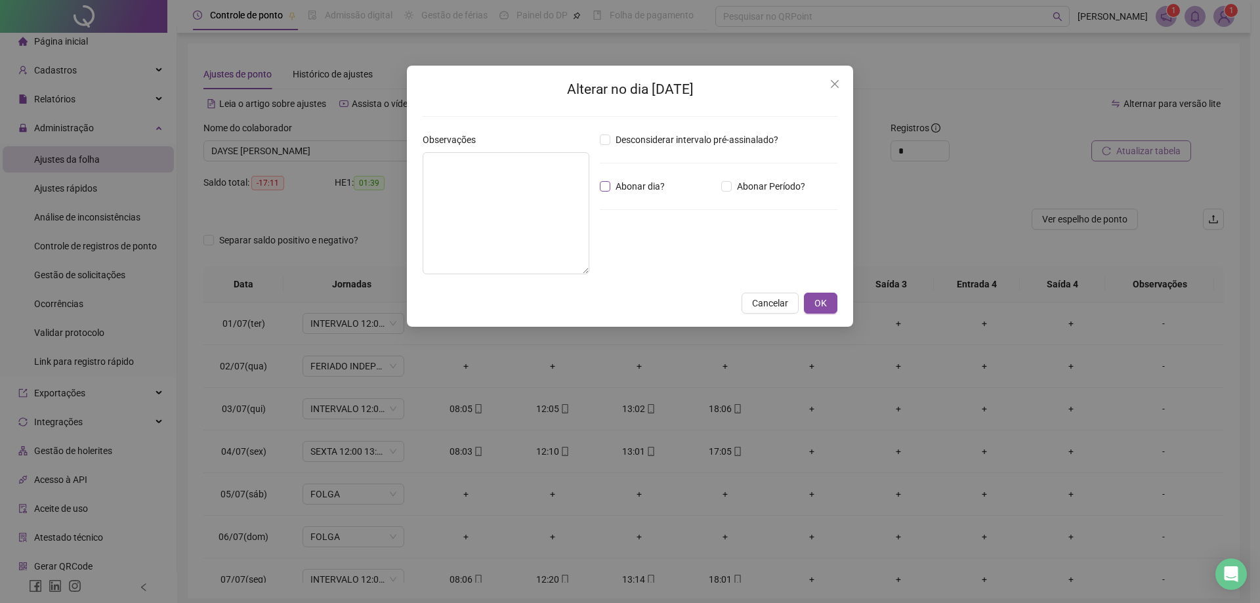
click at [619, 192] on span "Abonar dia?" at bounding box center [640, 186] width 60 height 14
click at [619, 188] on span "Abonar dia?" at bounding box center [640, 186] width 60 height 14
click at [826, 300] on span "OK" at bounding box center [820, 303] width 12 height 14
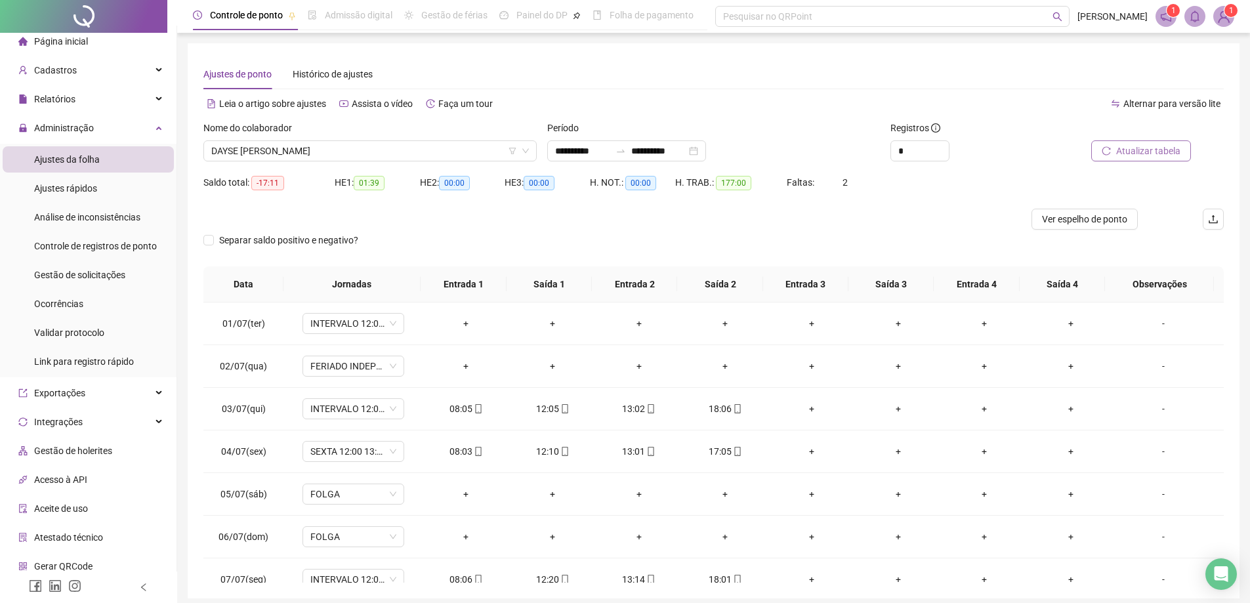
click at [1178, 145] on span "Atualizar tabela" at bounding box center [1148, 151] width 64 height 14
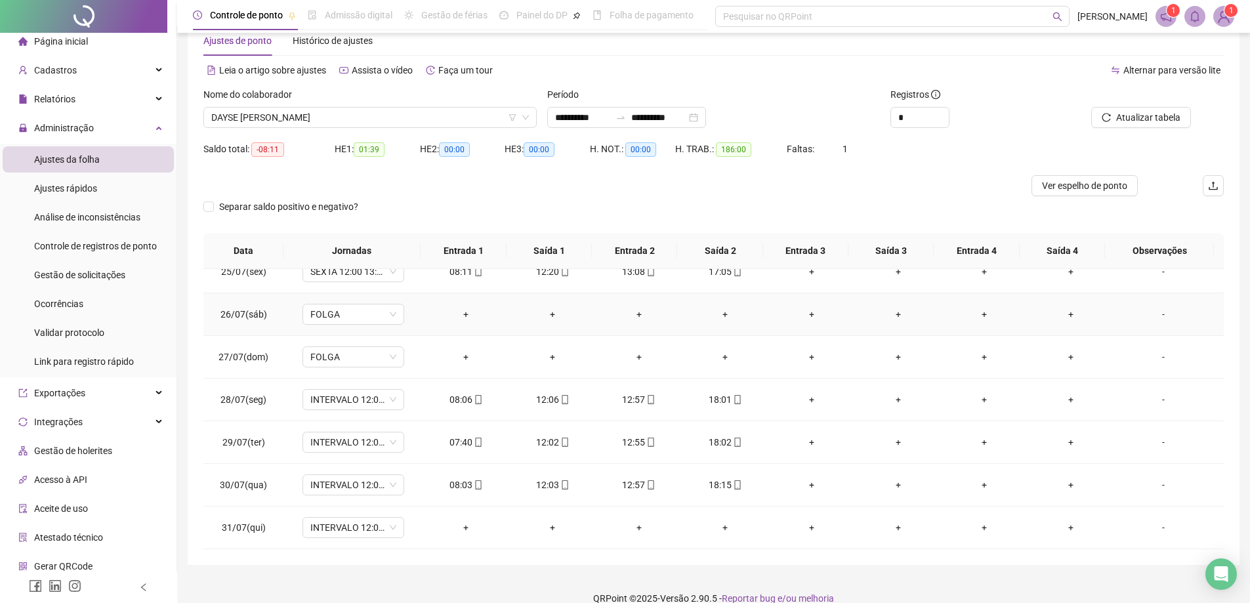
scroll to position [52, 0]
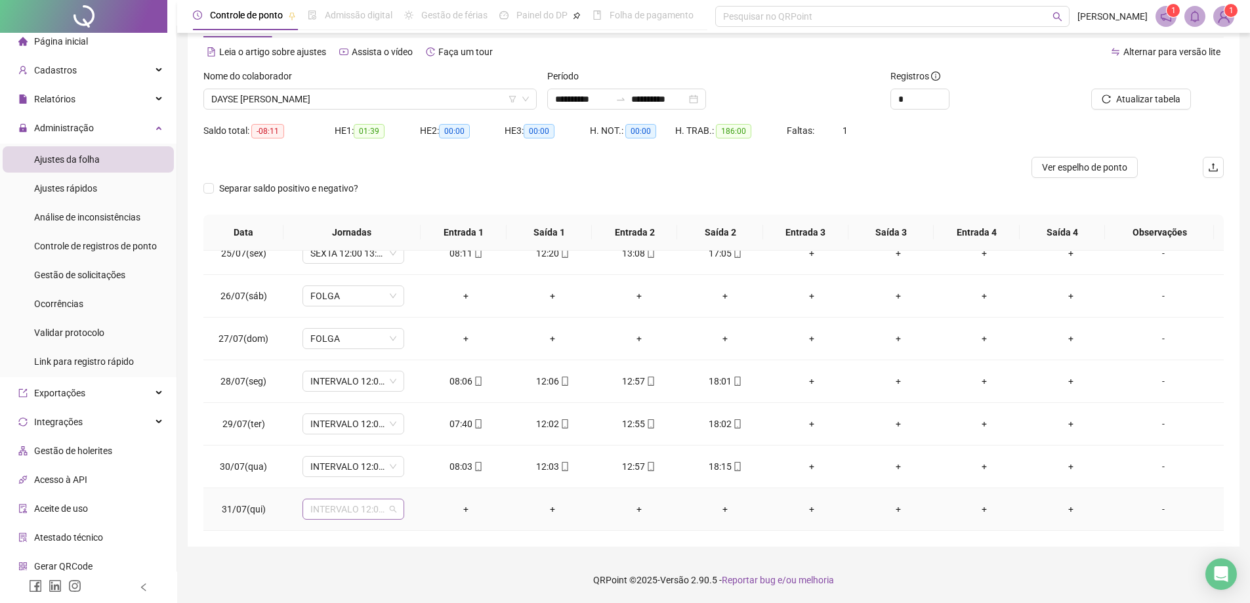
click at [393, 507] on span "INTERVALO 12:00 13:00 18:00" at bounding box center [353, 509] width 86 height 20
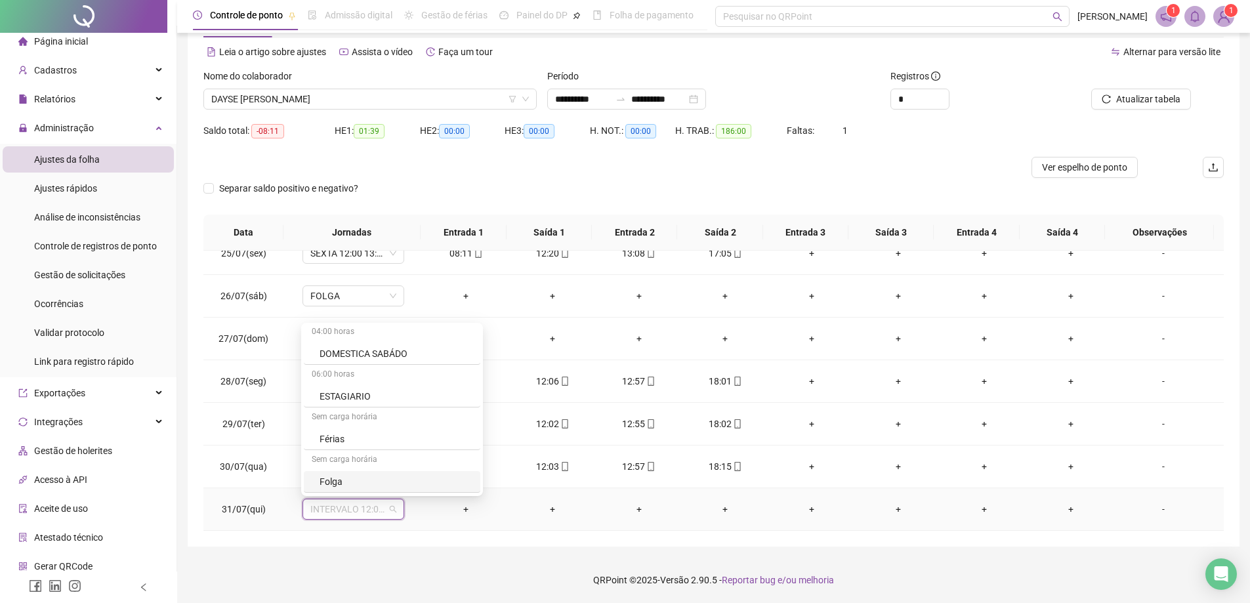
click at [355, 480] on div "Folga" at bounding box center [396, 481] width 153 height 14
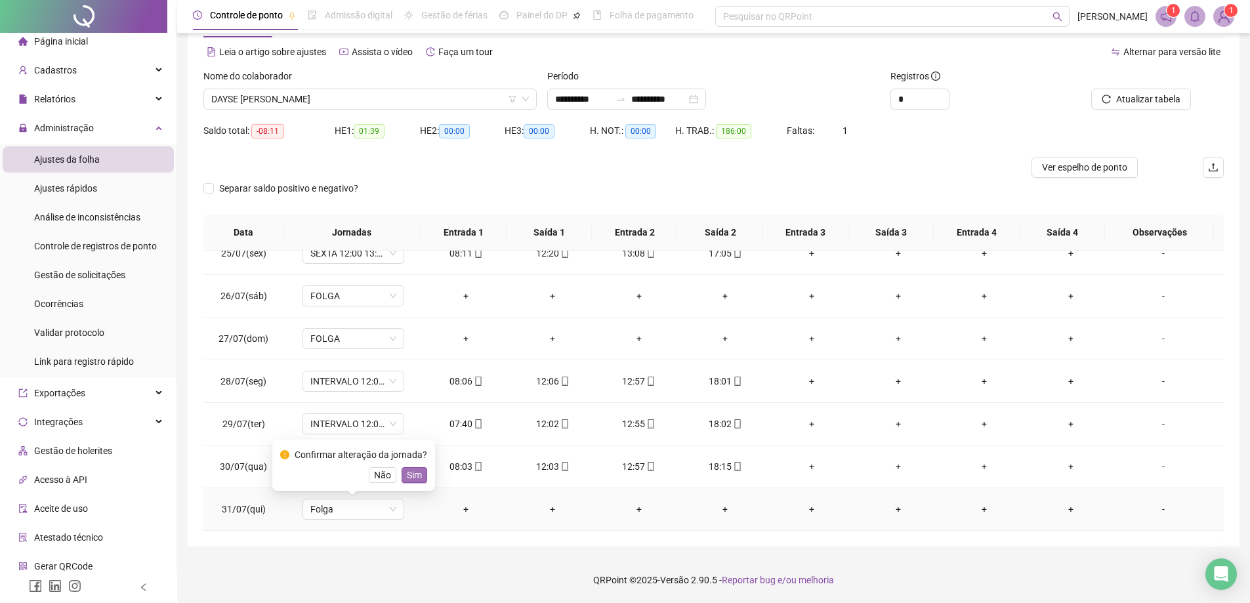
click at [411, 476] on span "Sim" at bounding box center [414, 475] width 15 height 14
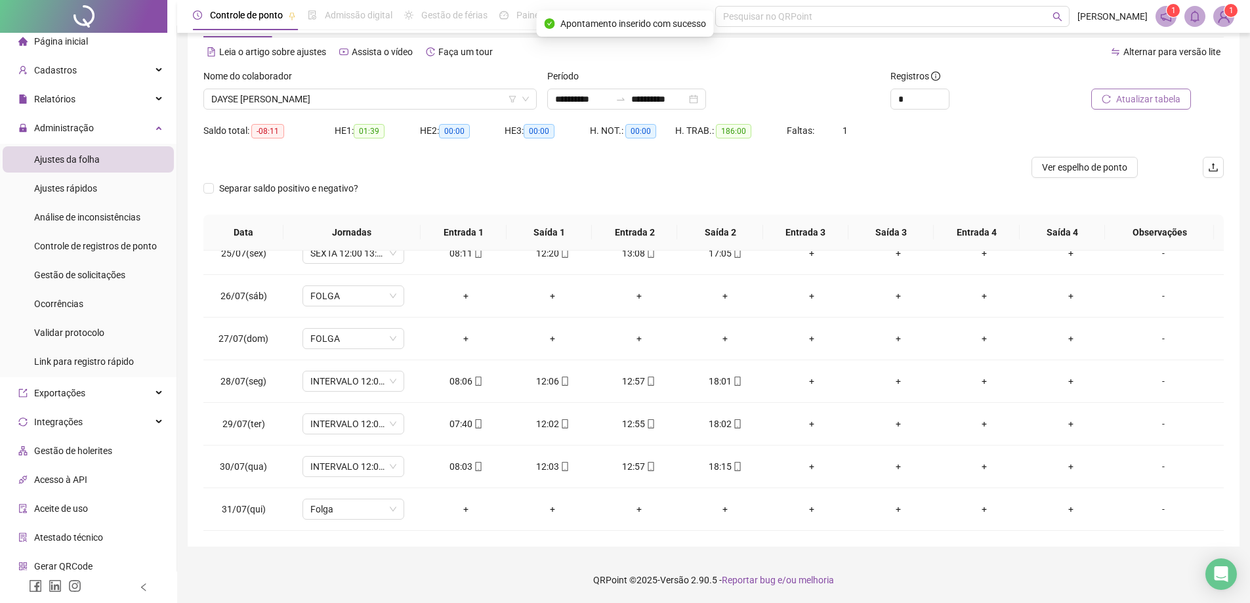
click at [1154, 99] on span "Atualizar tabela" at bounding box center [1148, 99] width 64 height 14
click at [367, 102] on span "DAYSE [PERSON_NAME]" at bounding box center [370, 99] width 318 height 20
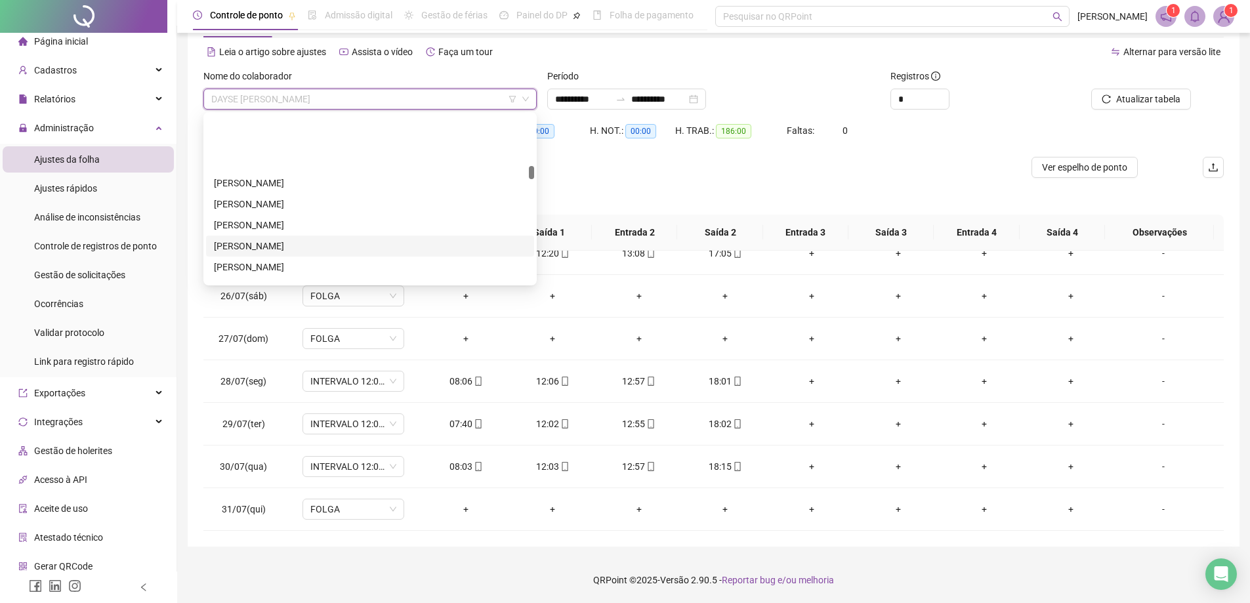
scroll to position [722, 0]
click at [318, 207] on div "[PERSON_NAME]" at bounding box center [370, 201] width 312 height 14
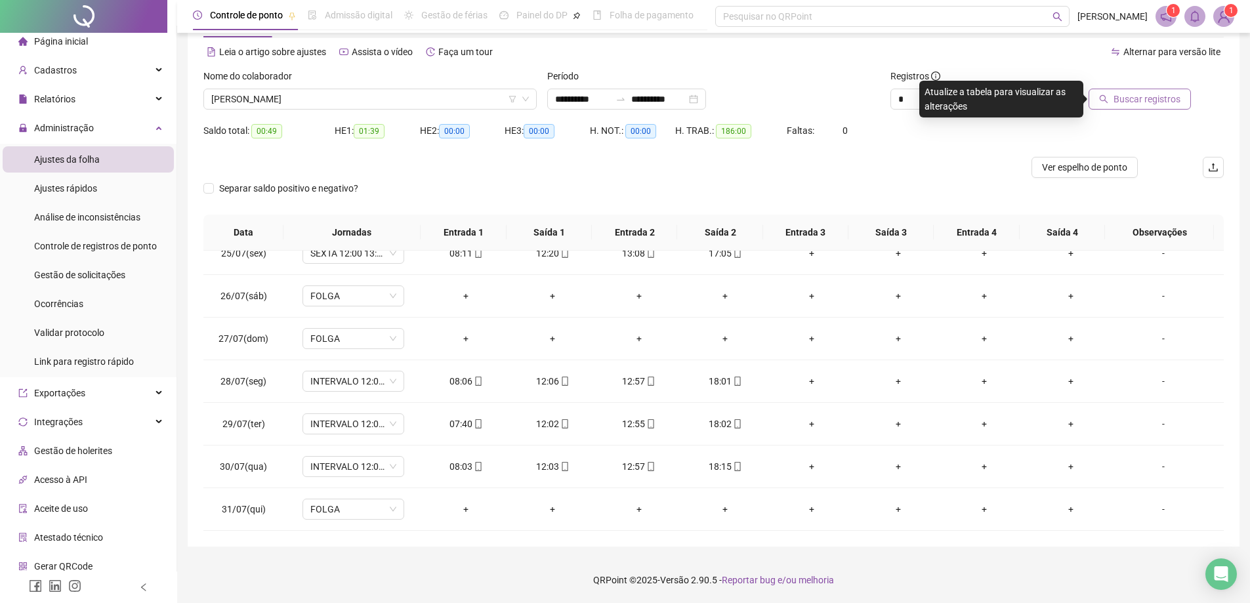
click at [1153, 96] on span "Buscar registros" at bounding box center [1146, 99] width 67 height 14
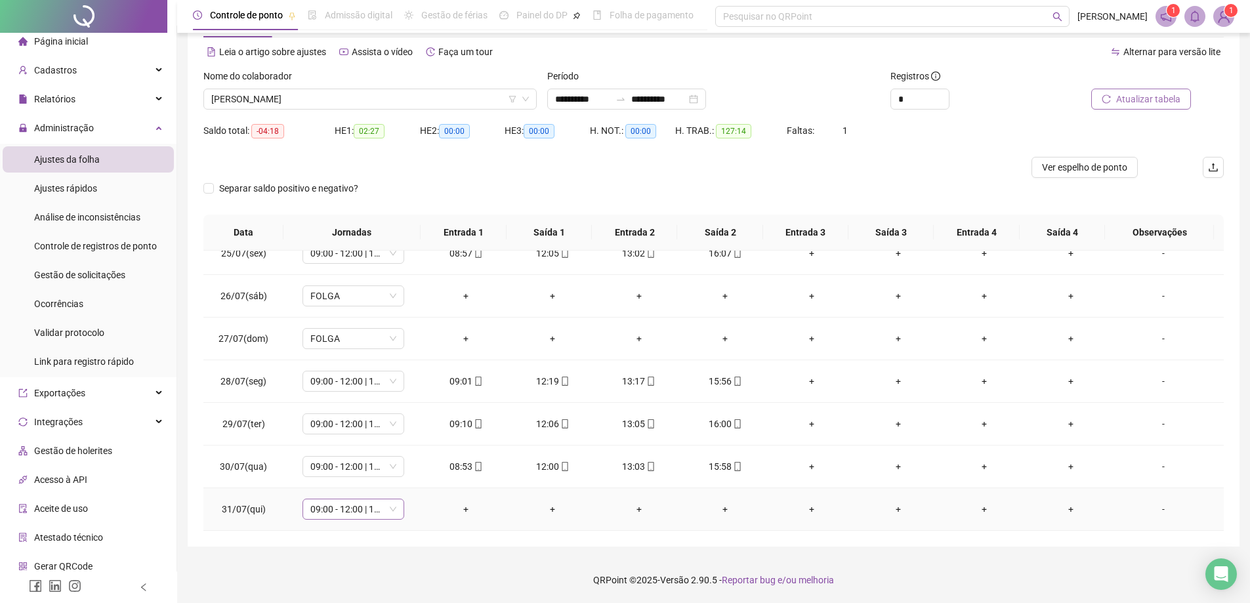
click at [394, 509] on span "09:00 - 12:00 | 13:00 - 16:00" at bounding box center [353, 509] width 86 height 20
click at [379, 425] on div "Folga" at bounding box center [392, 416] width 177 height 22
click at [422, 474] on button "Sim" at bounding box center [415, 475] width 26 height 16
click at [1185, 96] on button "Atualizar tabela" at bounding box center [1141, 99] width 100 height 21
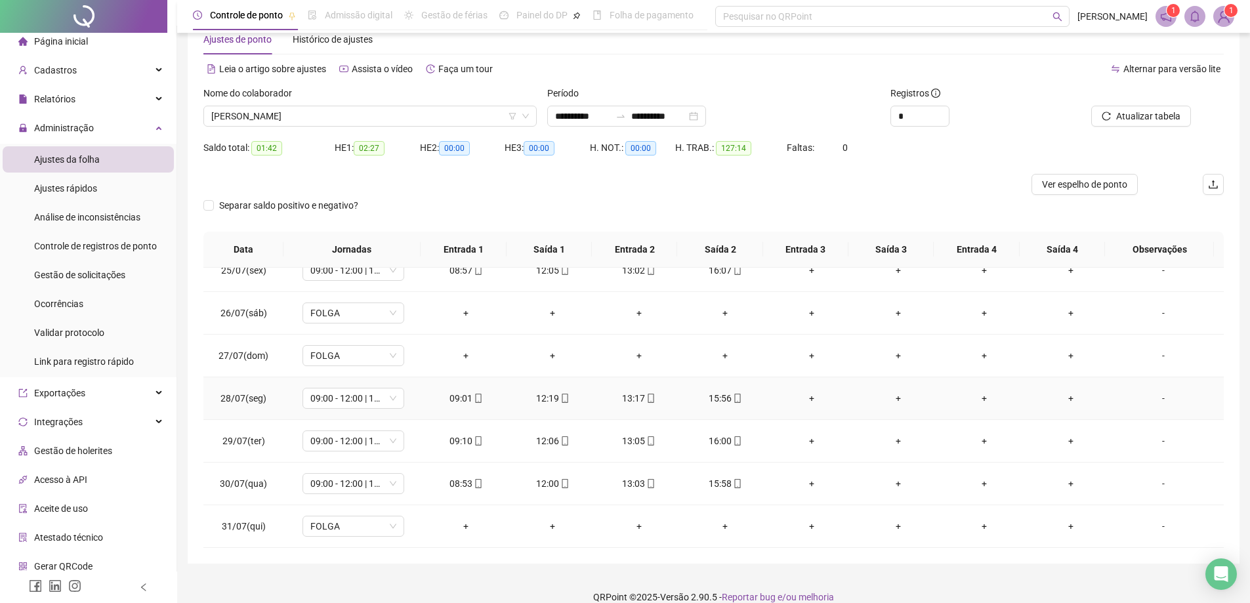
scroll to position [52, 0]
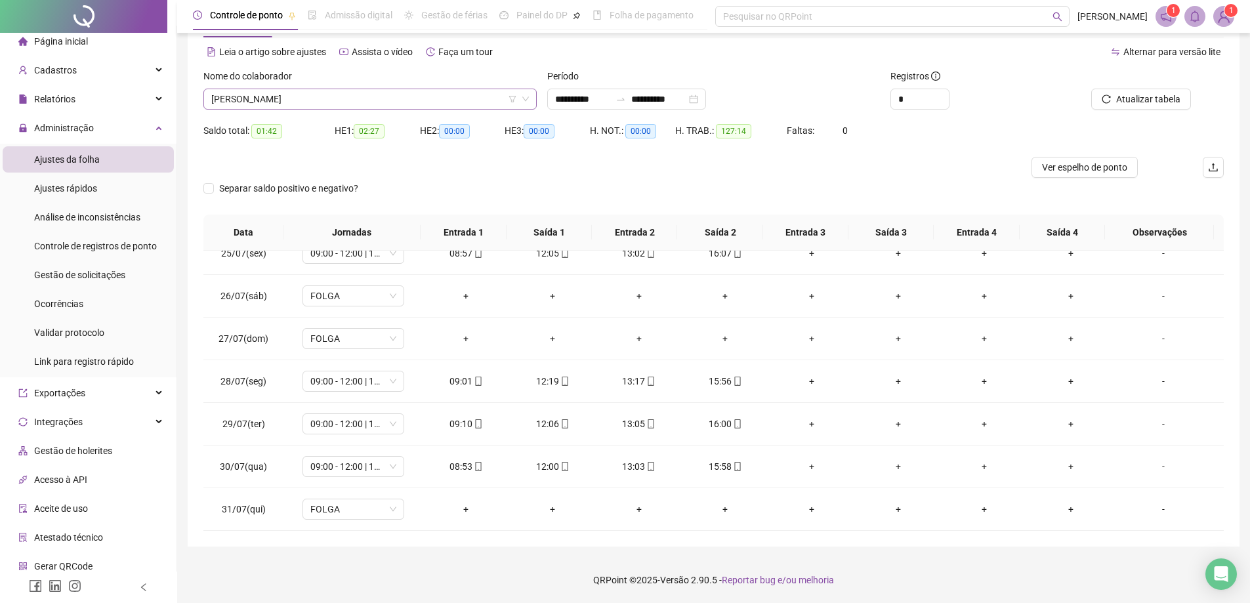
click at [442, 102] on span "[PERSON_NAME]" at bounding box center [370, 99] width 318 height 20
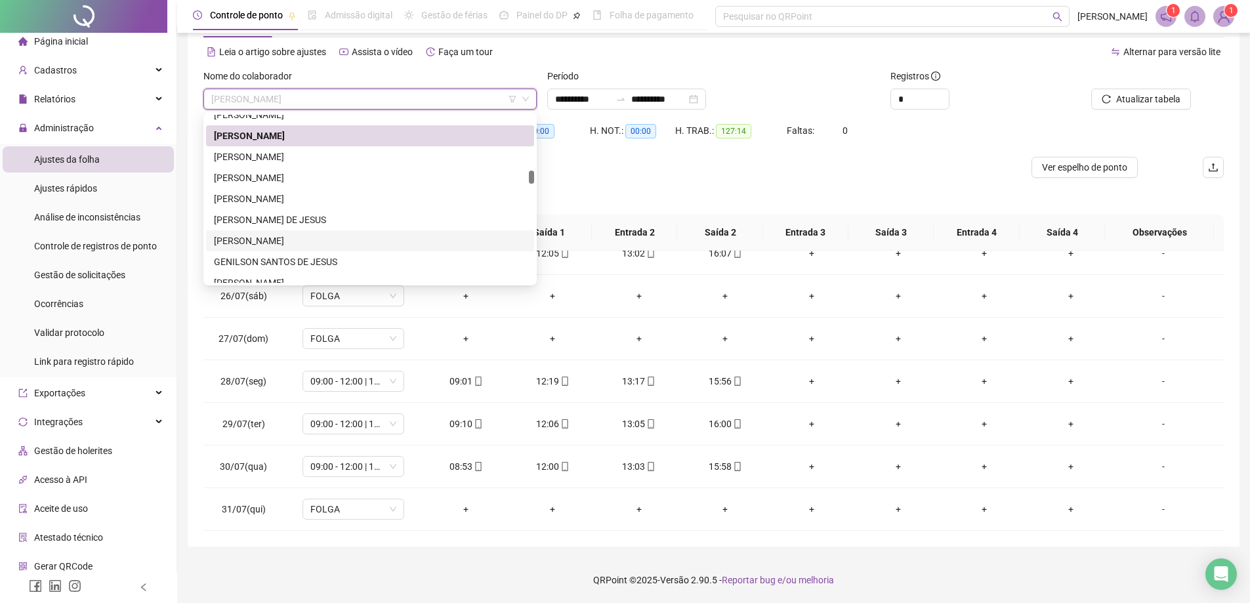
scroll to position [919, 0]
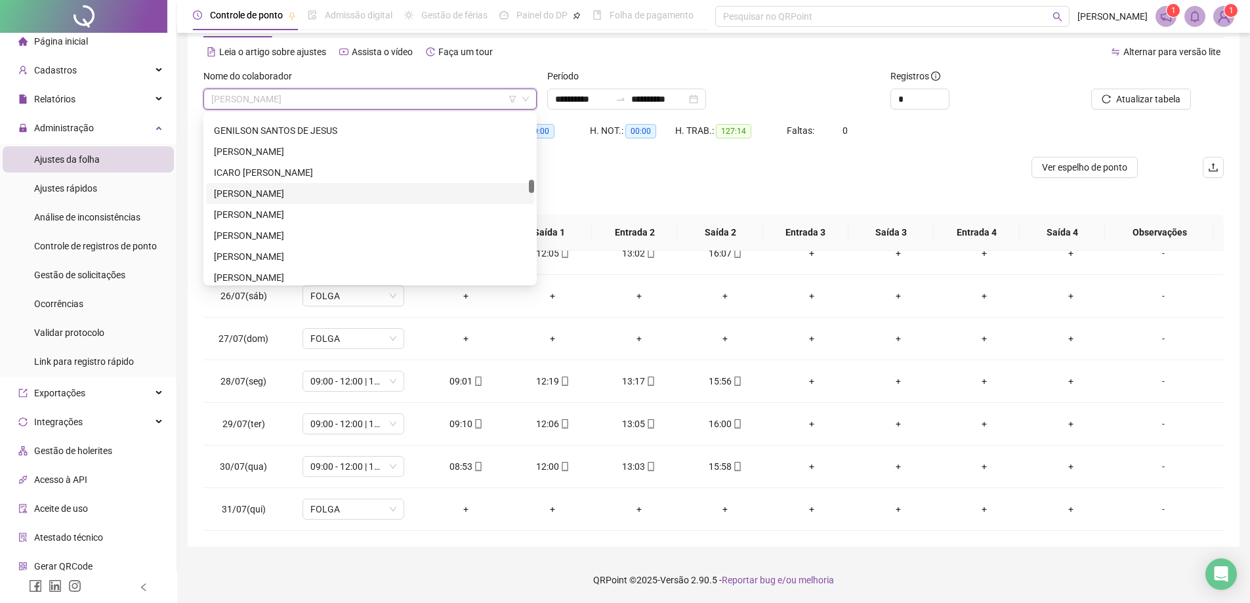
click at [274, 198] on div "[PERSON_NAME]" at bounding box center [370, 193] width 312 height 14
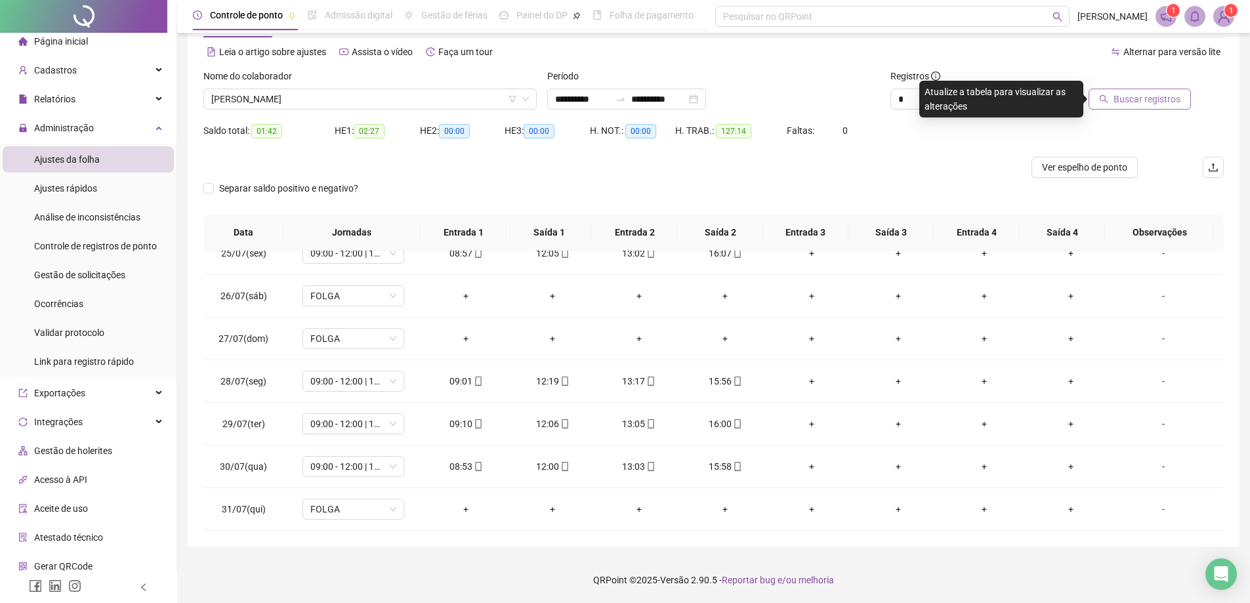
click at [1121, 102] on span "Buscar registros" at bounding box center [1146, 99] width 67 height 14
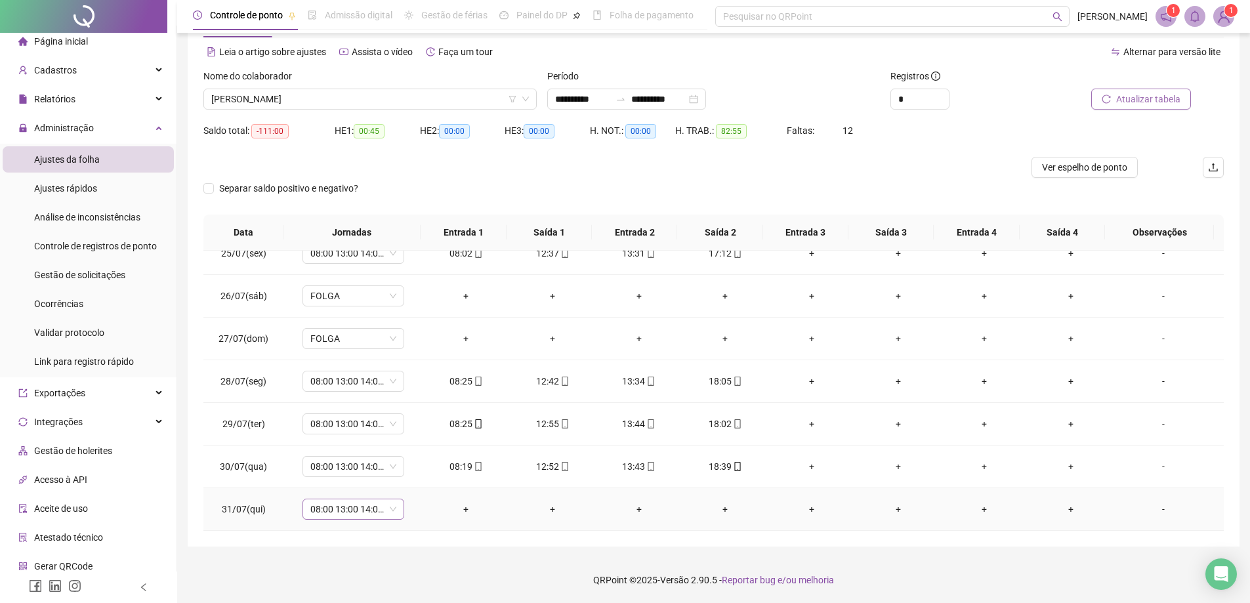
click at [394, 512] on span "08:00 13:00 14:00 18:00" at bounding box center [353, 509] width 86 height 20
click at [329, 413] on div "Folga" at bounding box center [396, 416] width 153 height 14
click at [413, 476] on span "Sim" at bounding box center [414, 475] width 15 height 14
click at [1146, 105] on span "Atualizar tabela" at bounding box center [1148, 99] width 64 height 14
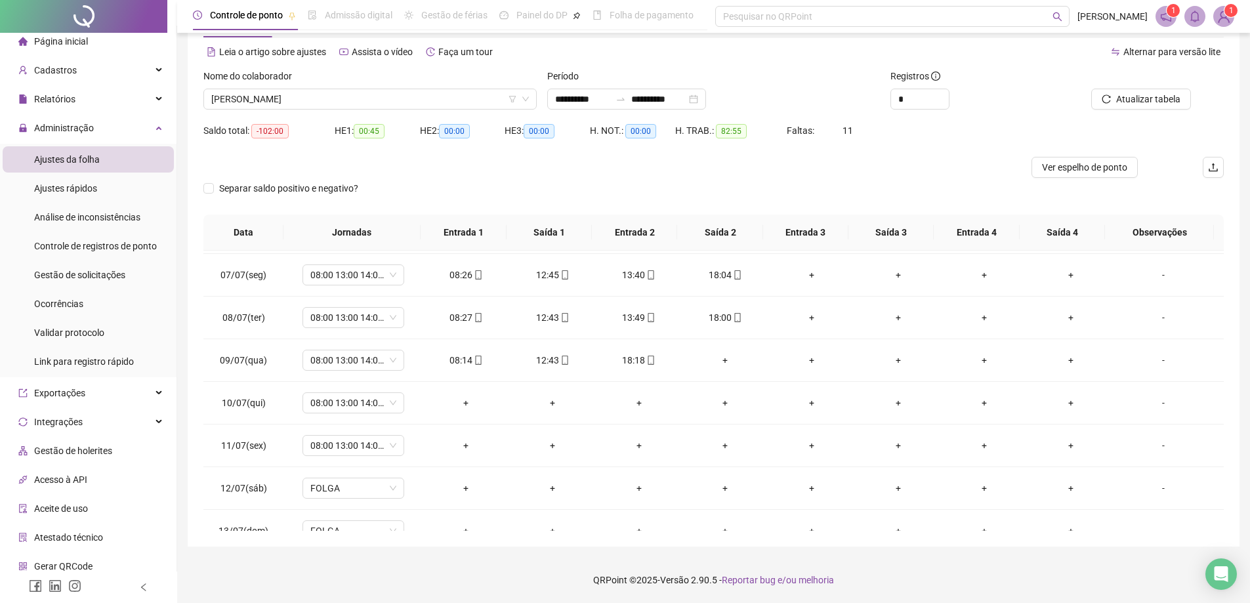
scroll to position [189, 0]
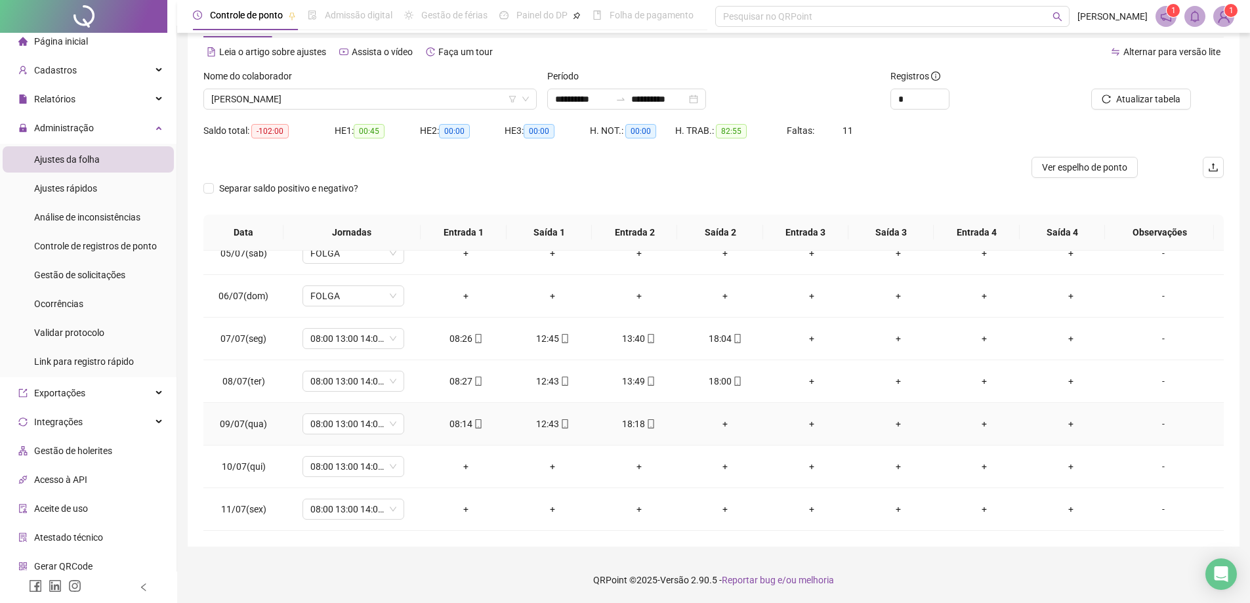
click at [718, 423] on div "+" at bounding box center [726, 424] width 66 height 14
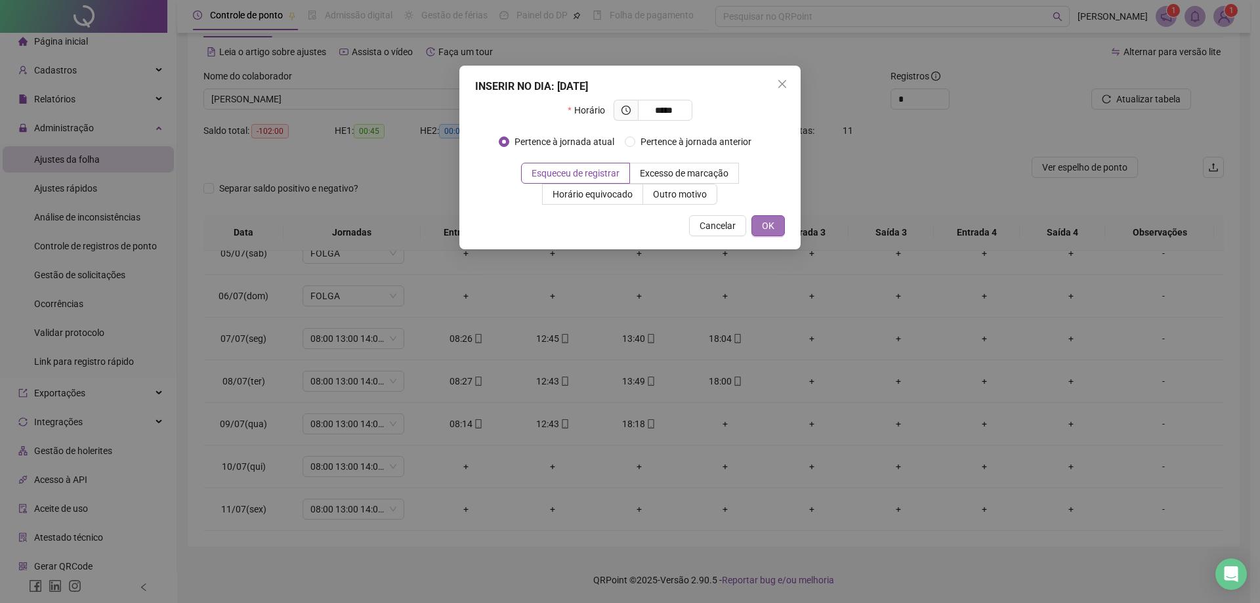
type input "*****"
click at [776, 220] on button "OK" at bounding box center [767, 225] width 33 height 21
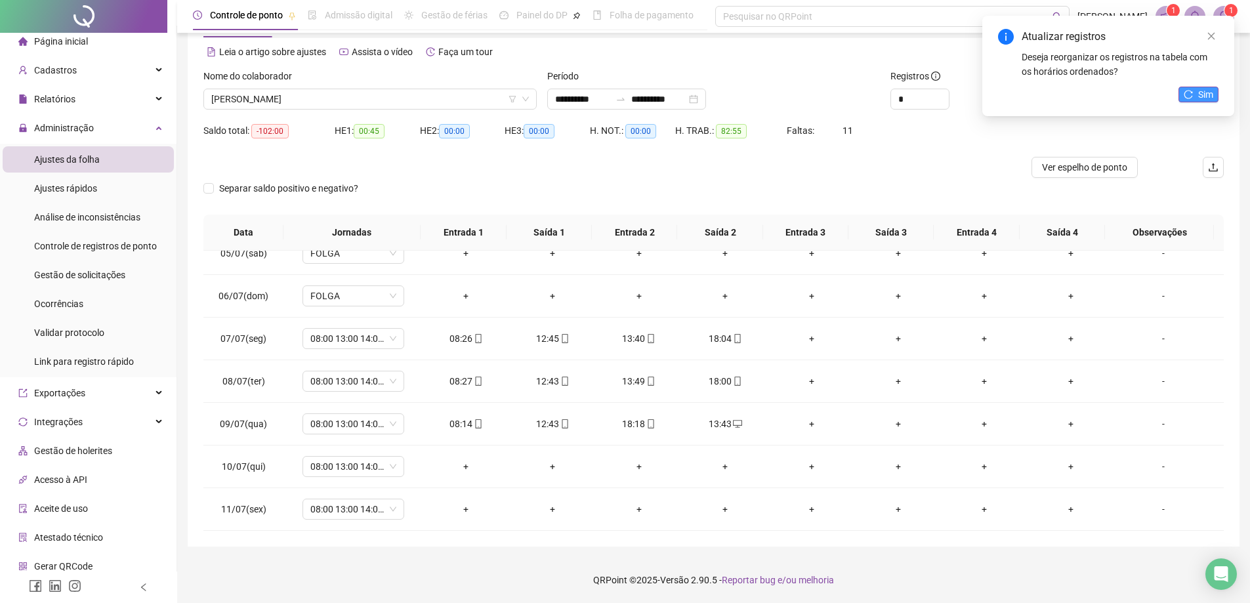
click at [1207, 99] on span "Sim" at bounding box center [1205, 94] width 15 height 14
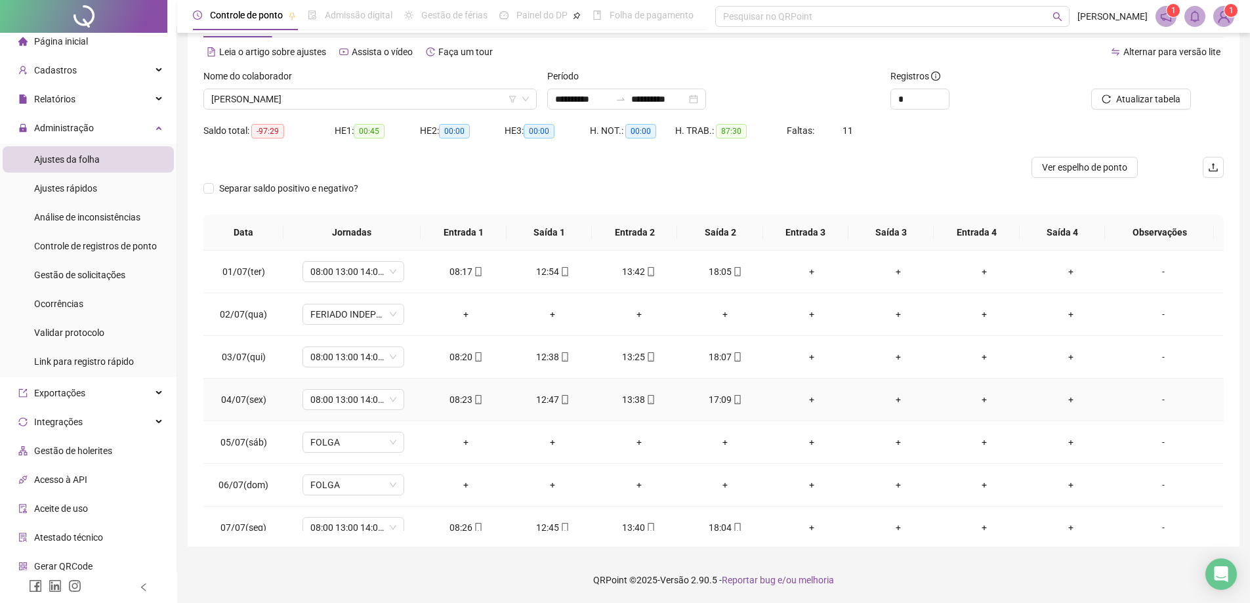
scroll to position [197, 0]
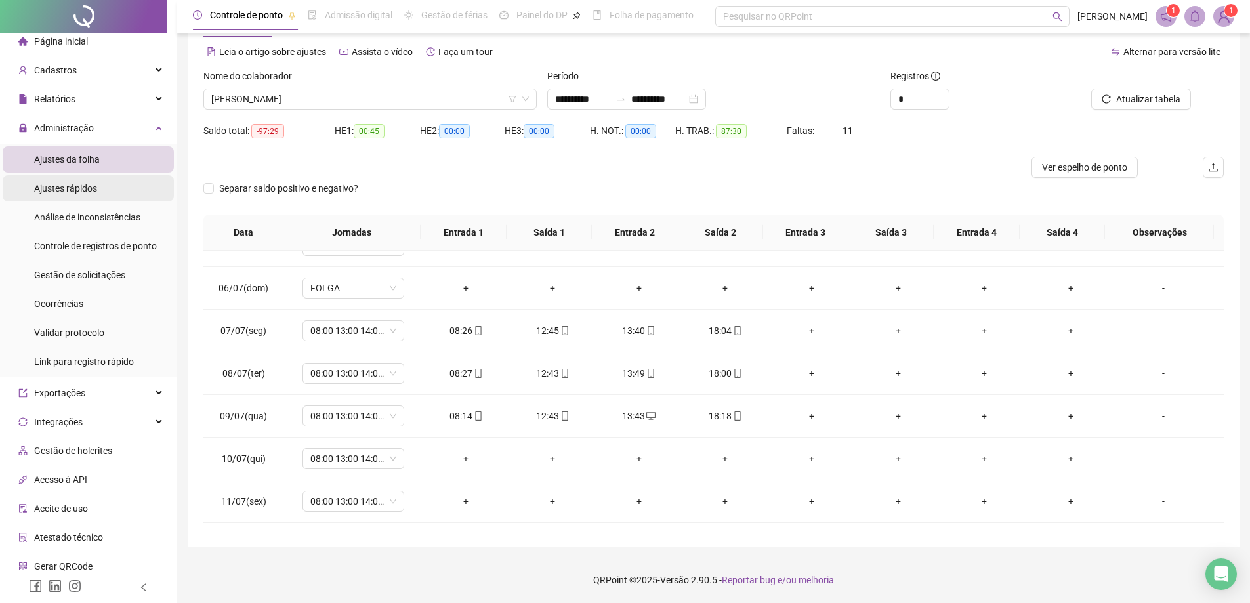
click at [67, 187] on span "Ajustes rápidos" at bounding box center [65, 188] width 63 height 10
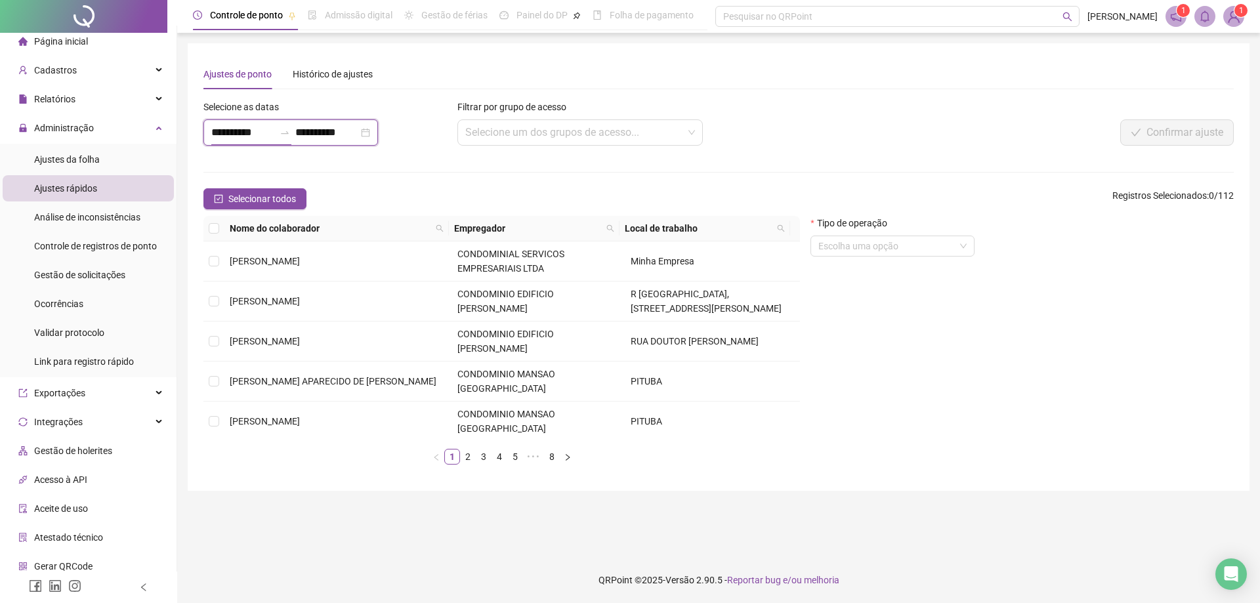
click at [253, 136] on input "**********" at bounding box center [242, 133] width 63 height 16
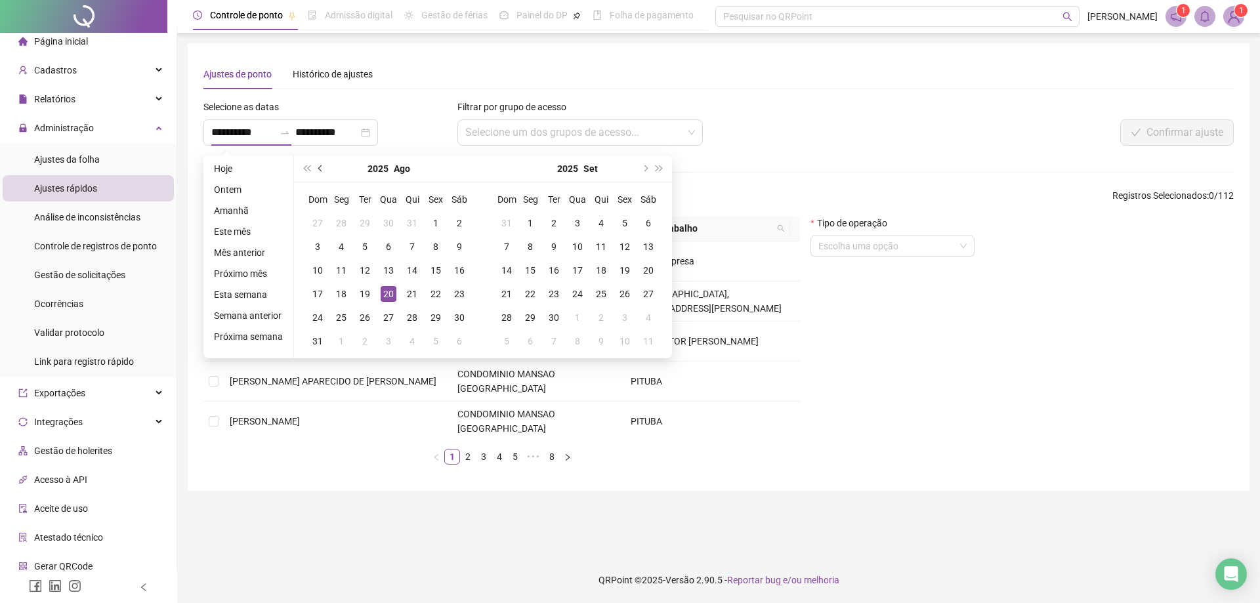
click at [316, 172] on button "prev-year" at bounding box center [321, 169] width 14 height 26
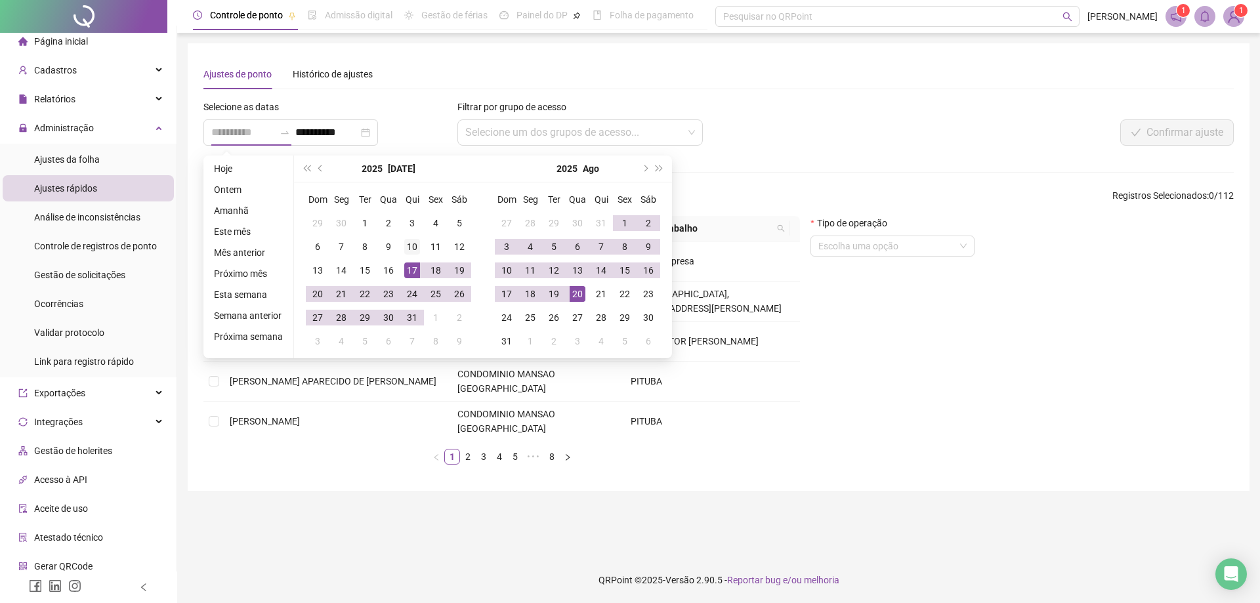
type input "**********"
click at [409, 247] on div "10" at bounding box center [412, 247] width 16 height 16
type input "**********"
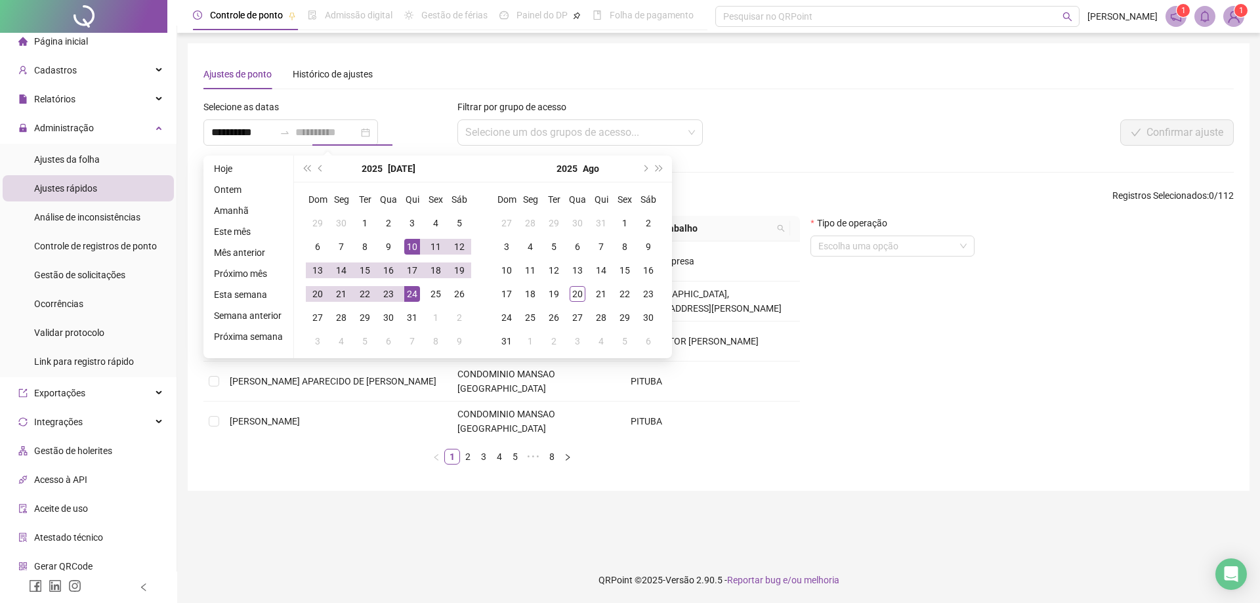
click at [406, 301] on div "24" at bounding box center [412, 294] width 16 height 16
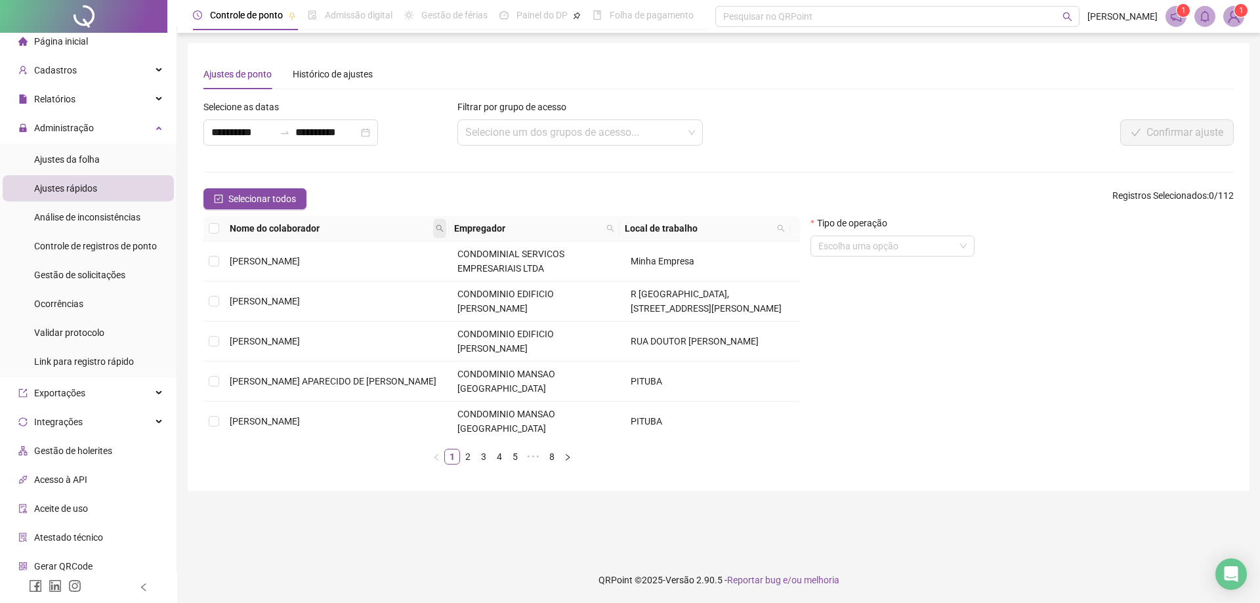
click at [441, 225] on icon "search" at bounding box center [440, 228] width 8 height 8
type input "***"
click at [369, 277] on span "Buscar" at bounding box center [359, 275] width 29 height 14
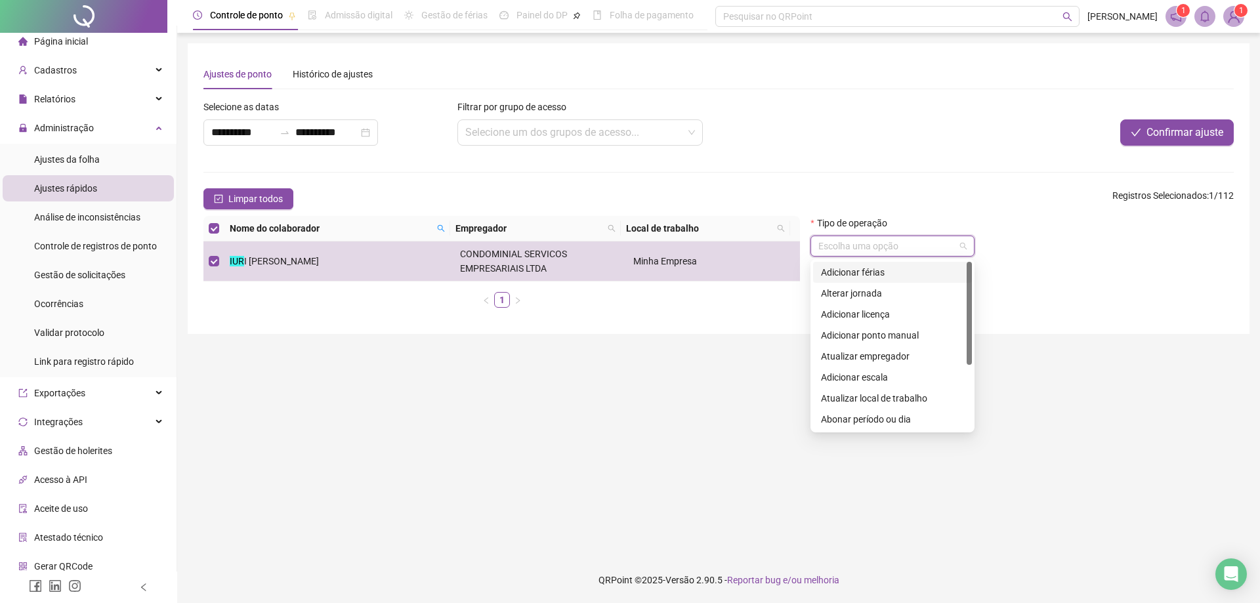
click at [925, 249] on input "search" at bounding box center [886, 246] width 136 height 20
click at [877, 278] on div "Adicionar férias" at bounding box center [892, 272] width 143 height 14
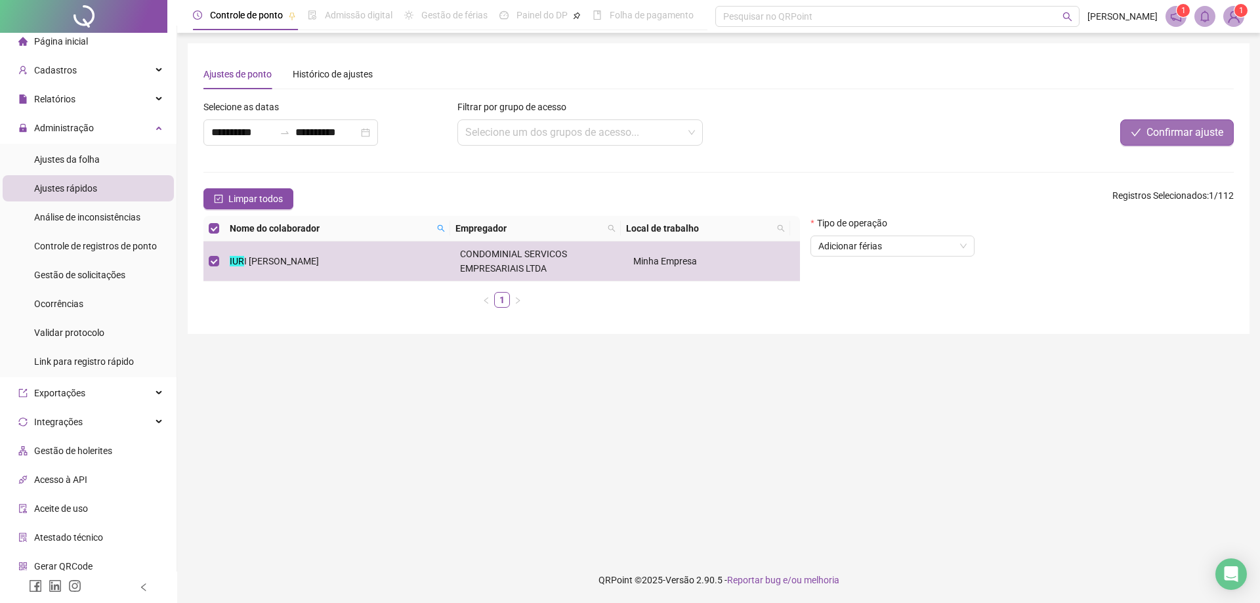
click at [1178, 127] on span "Confirmar ajuste" at bounding box center [1184, 133] width 77 height 16
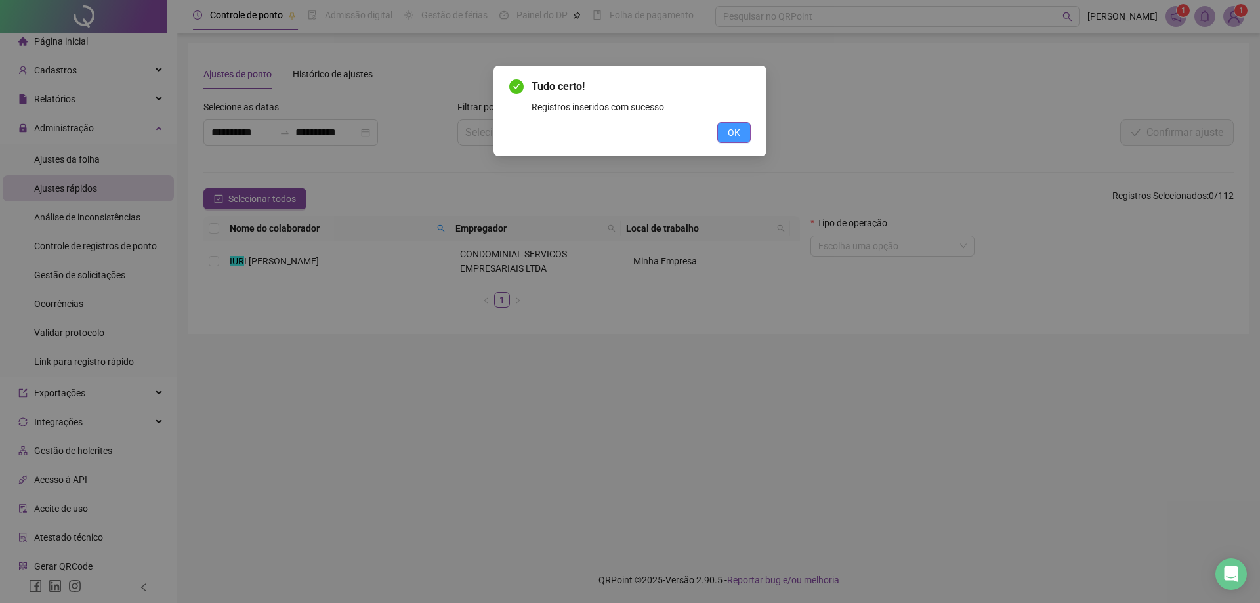
click at [733, 135] on span "OK" at bounding box center [734, 132] width 12 height 14
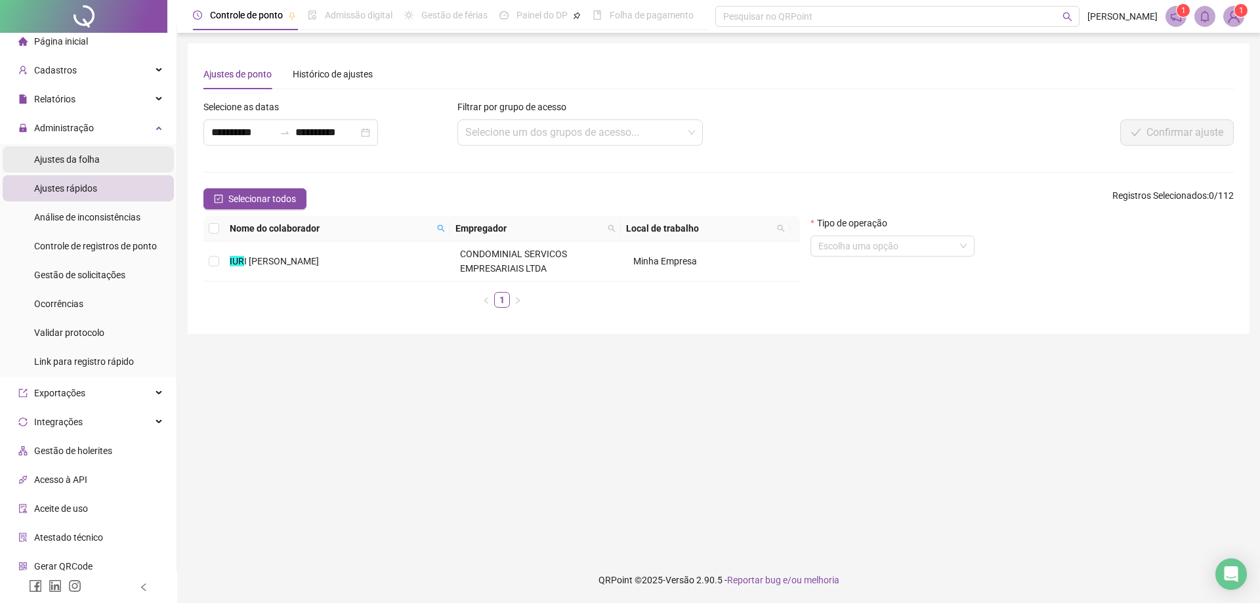
click at [95, 160] on span "Ajustes da folha" at bounding box center [67, 159] width 66 height 10
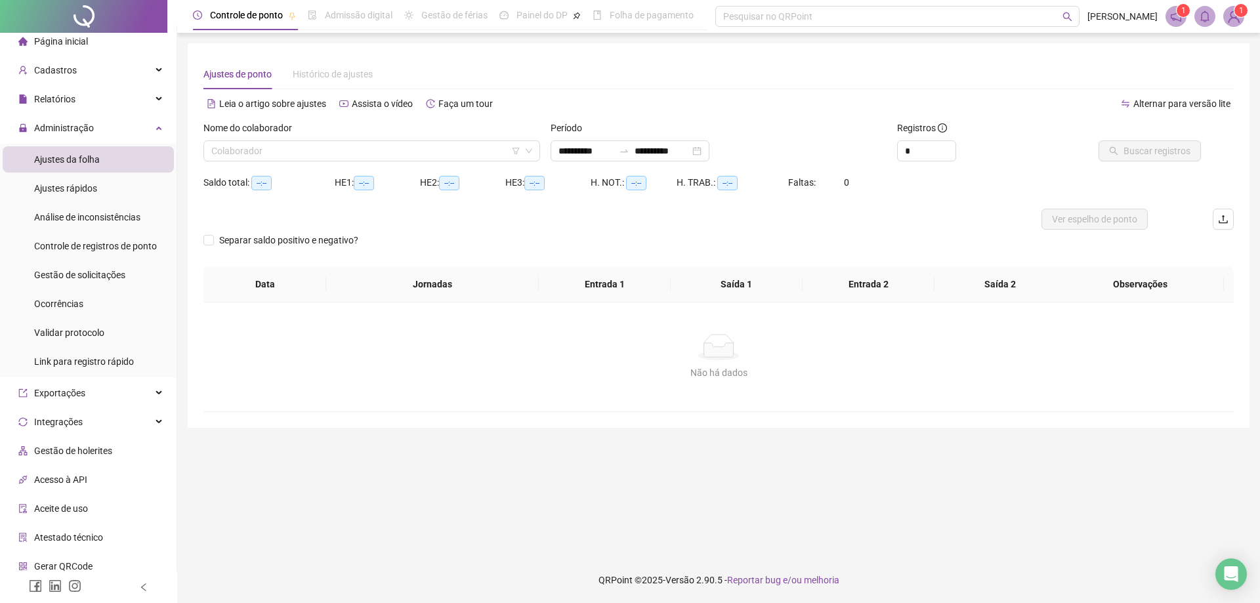
type input "**********"
click at [461, 149] on input "search" at bounding box center [365, 151] width 309 height 20
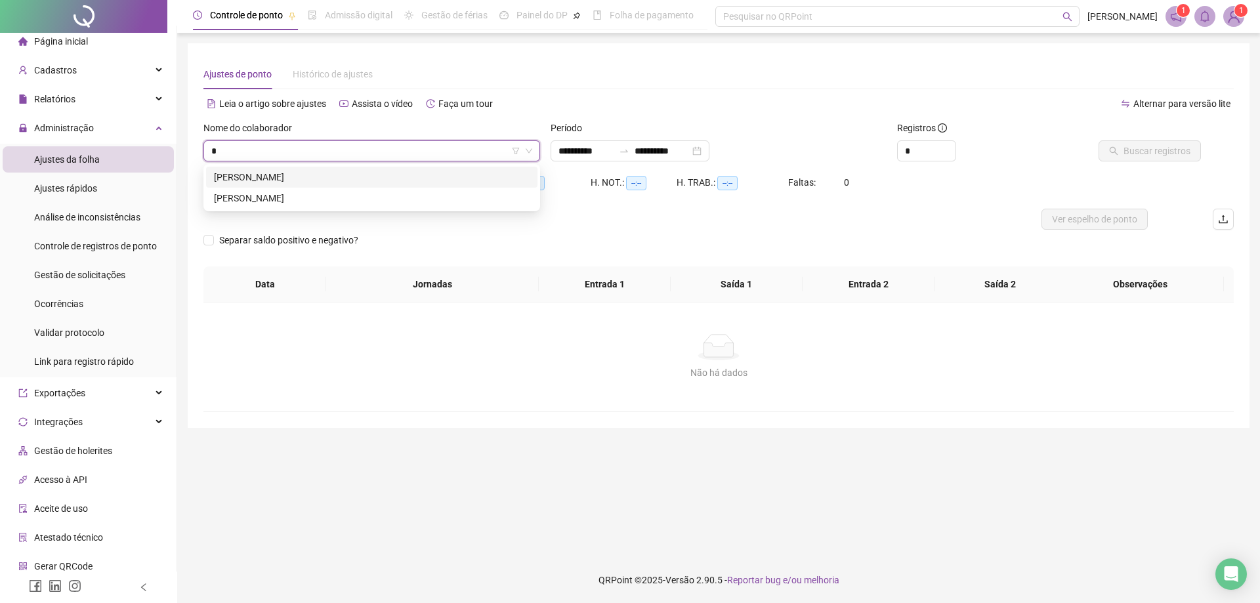
type input "**"
click at [359, 178] on div "[PERSON_NAME]" at bounding box center [372, 177] width 316 height 14
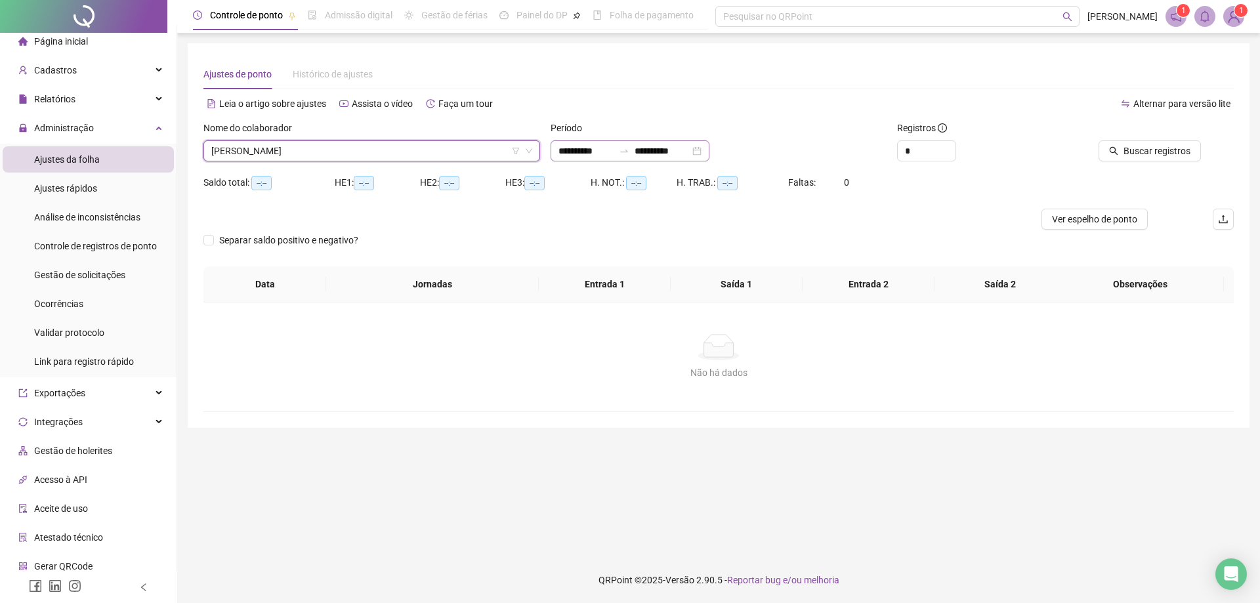
click at [601, 158] on div "**********" at bounding box center [629, 150] width 159 height 21
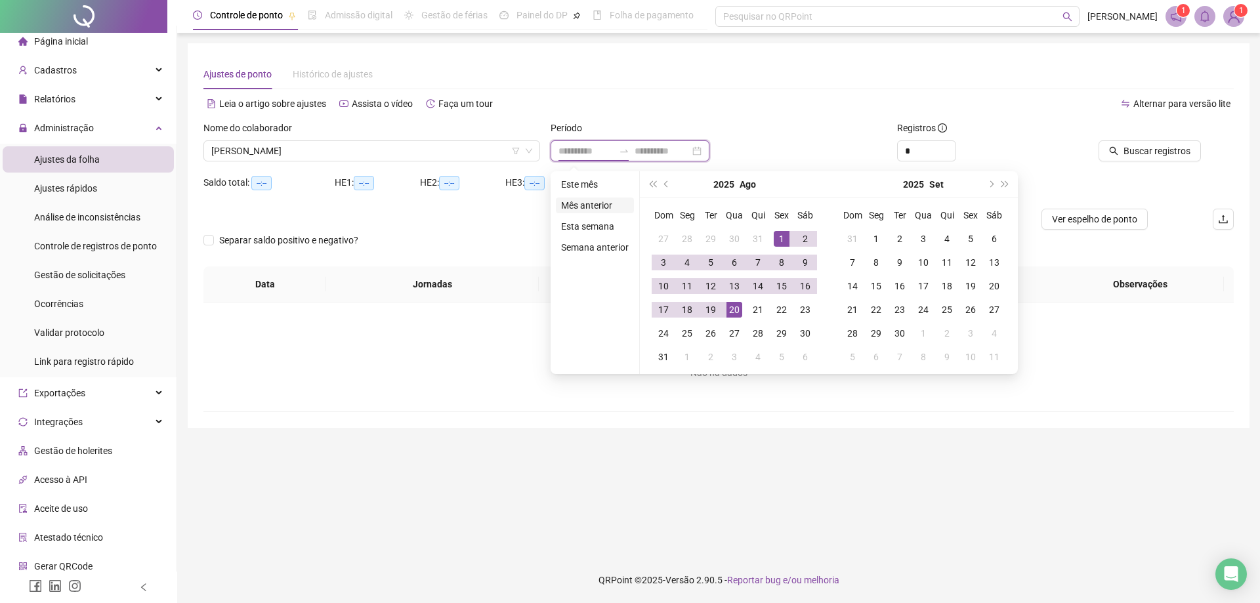
type input "**********"
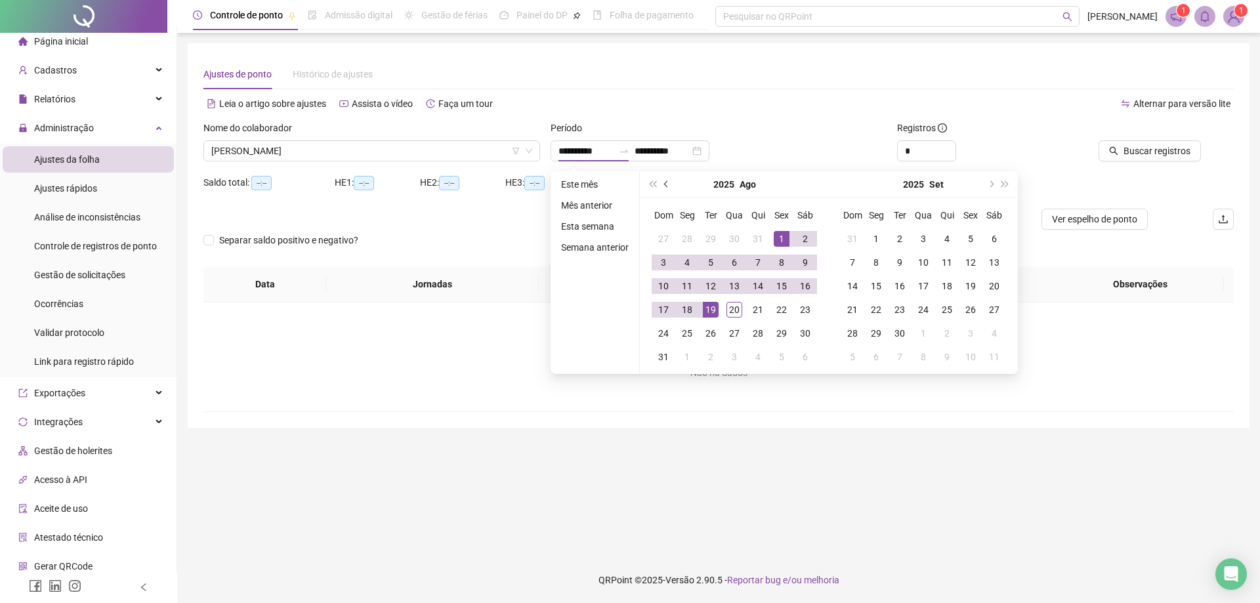
click at [668, 182] on button "prev-year" at bounding box center [666, 184] width 14 height 26
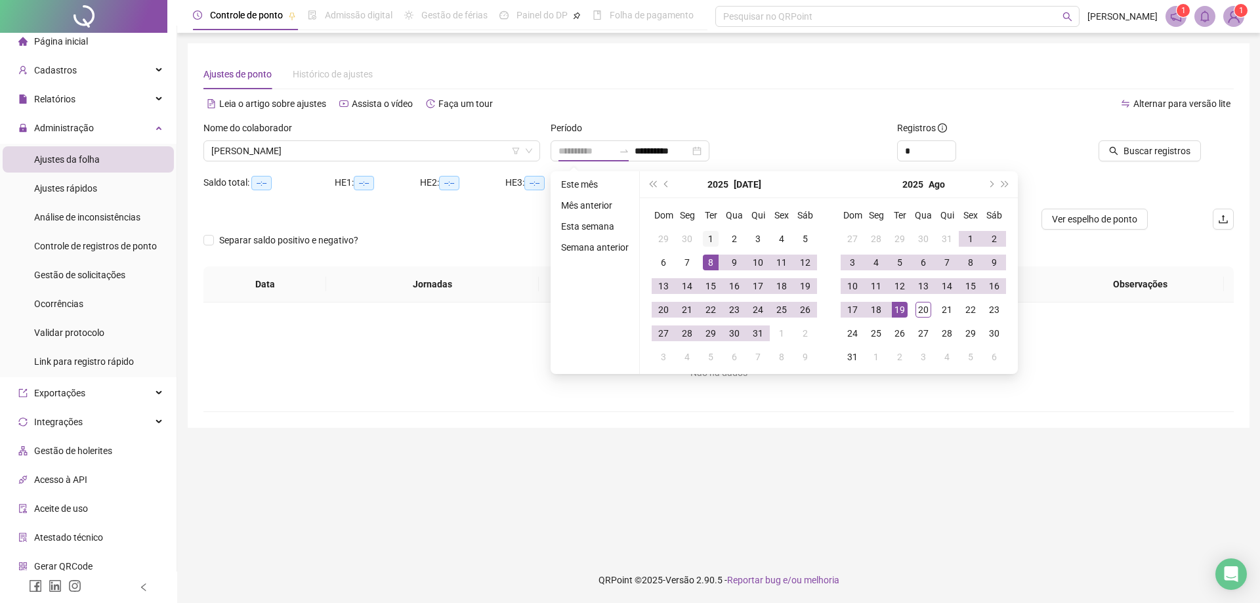
type input "**********"
click at [711, 241] on div "1" at bounding box center [711, 239] width 16 height 16
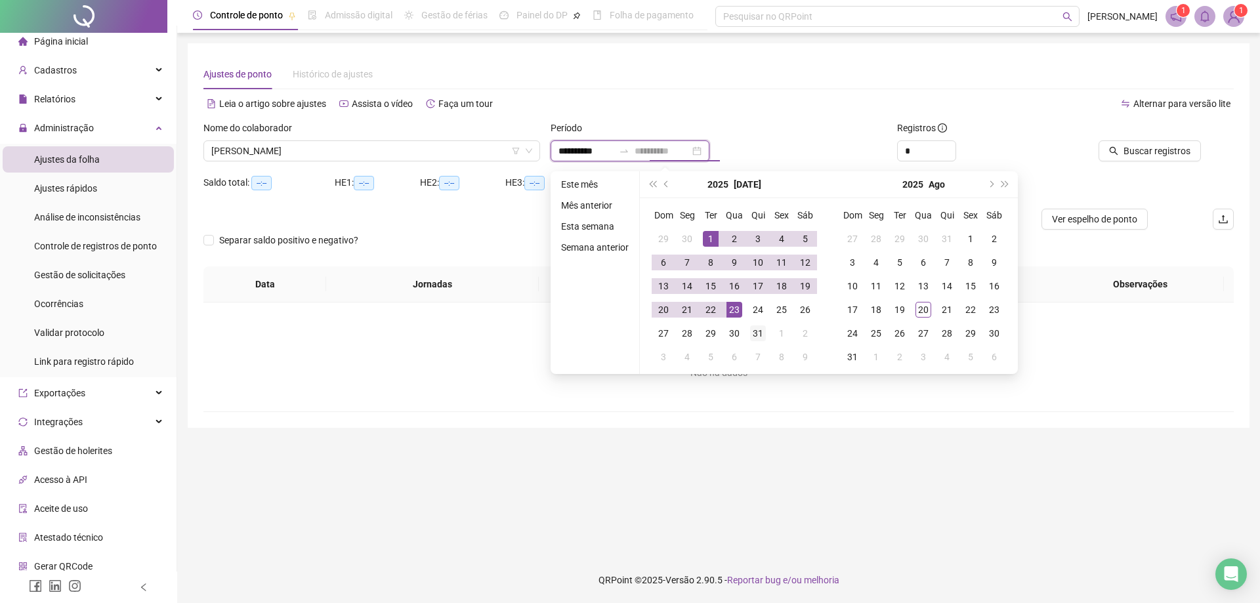
type input "**********"
click at [754, 340] on div "31" at bounding box center [758, 333] width 16 height 16
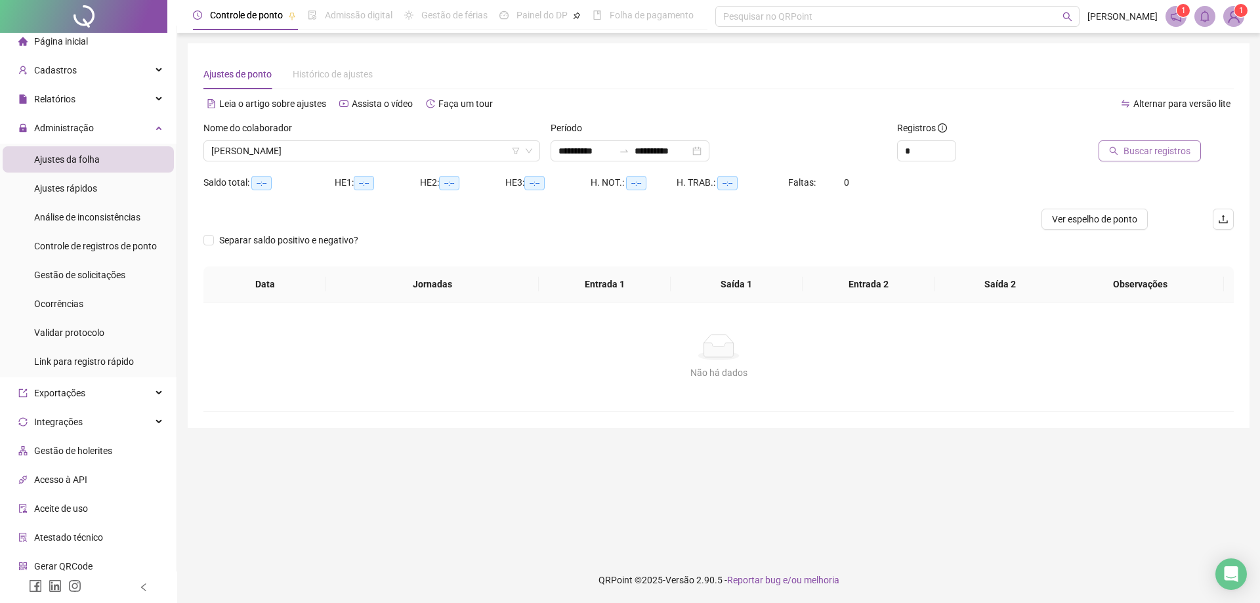
click at [1169, 150] on span "Buscar registros" at bounding box center [1156, 151] width 67 height 14
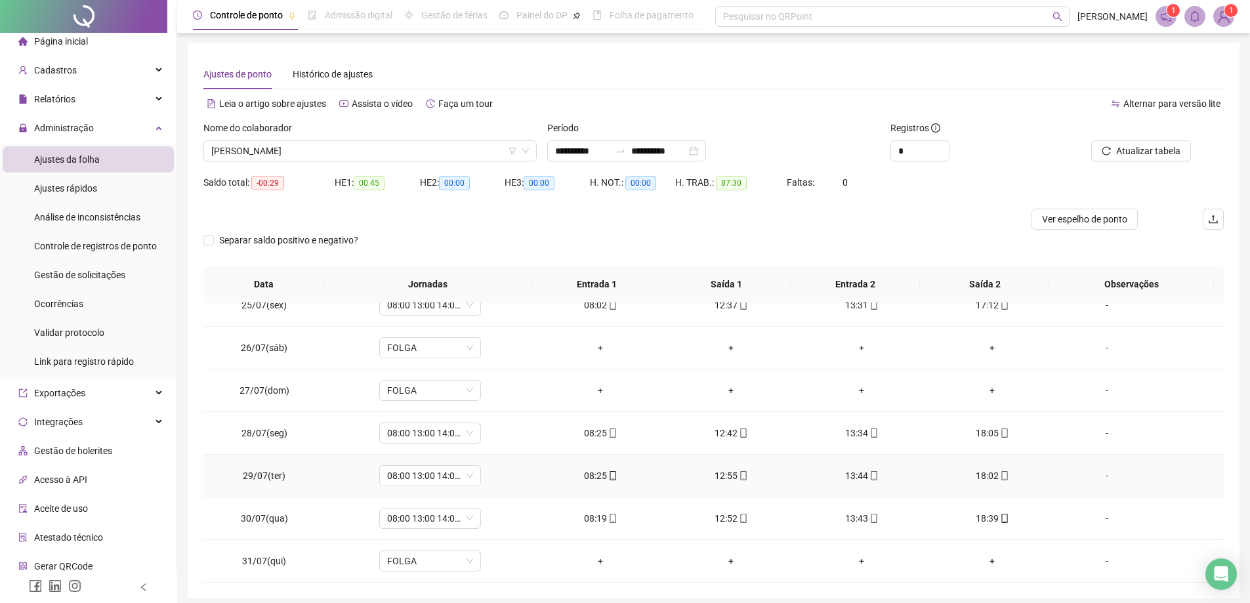
scroll to position [52, 0]
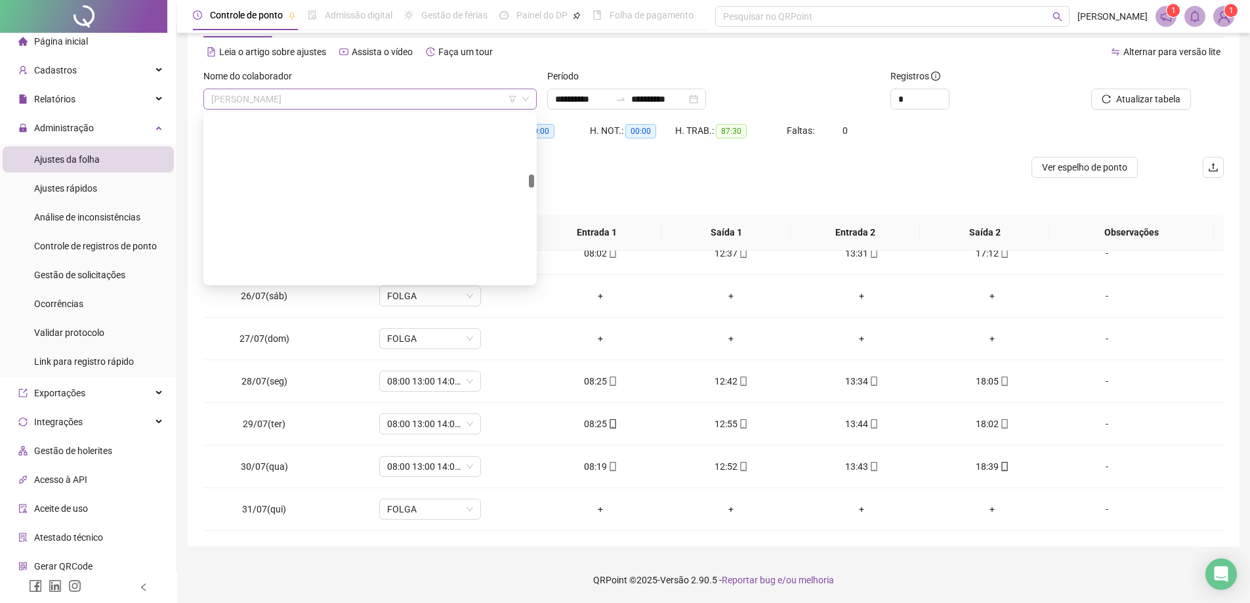
click at [360, 102] on span "[PERSON_NAME]" at bounding box center [370, 99] width 318 height 20
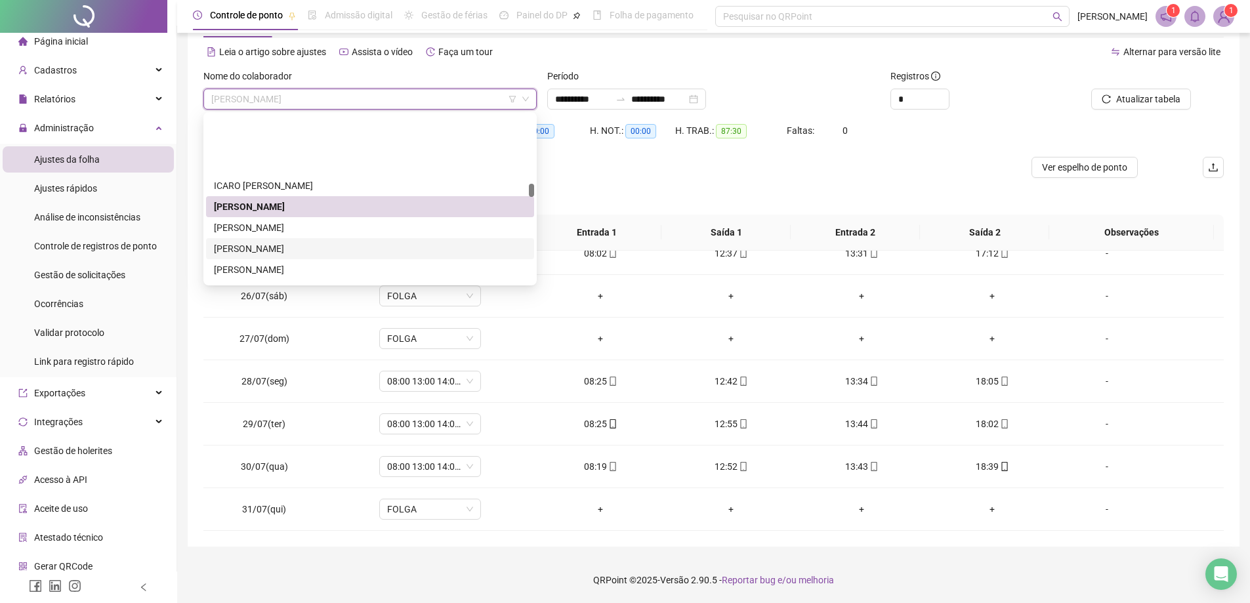
scroll to position [971, 0]
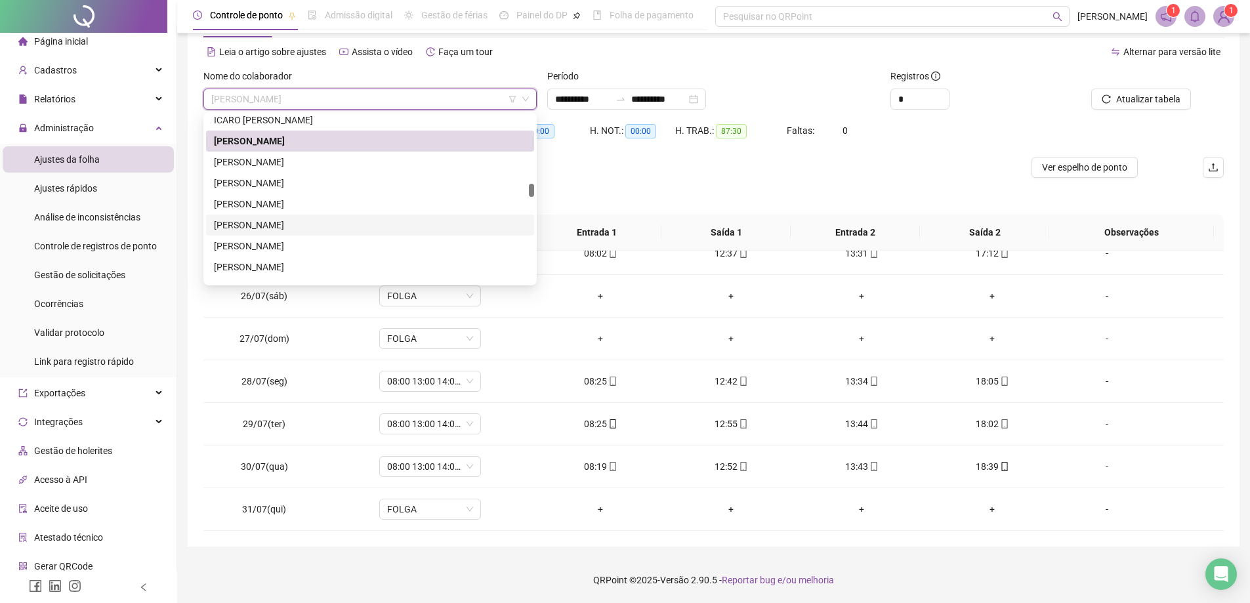
click at [277, 228] on div "[PERSON_NAME]" at bounding box center [370, 225] width 312 height 14
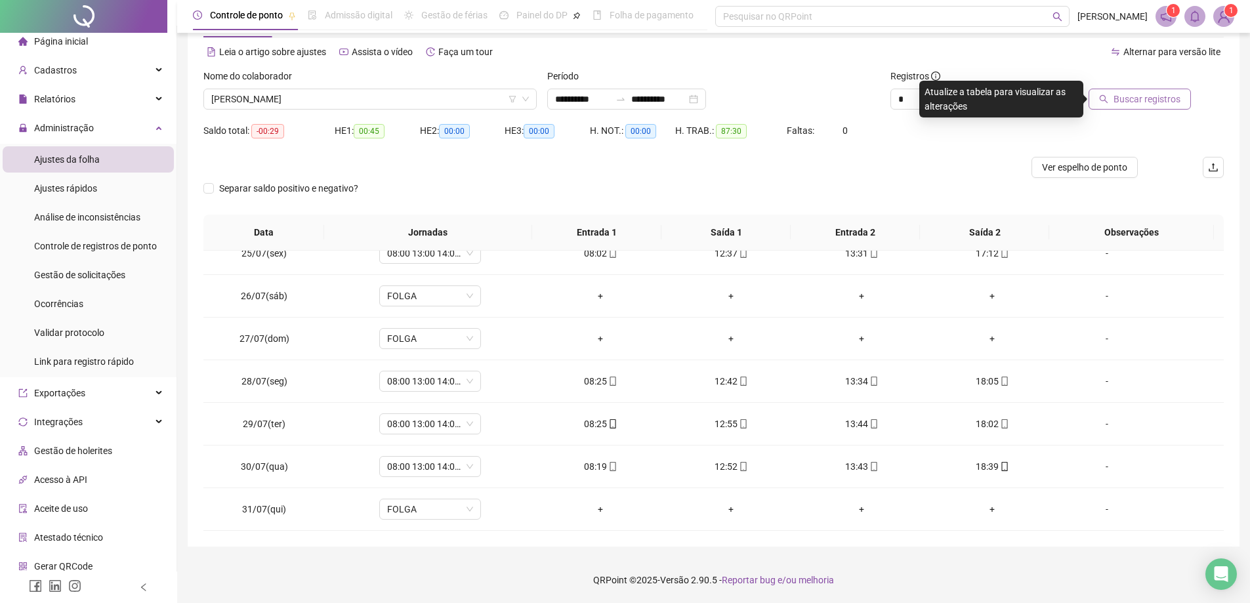
click at [1145, 99] on span "Buscar registros" at bounding box center [1146, 99] width 67 height 14
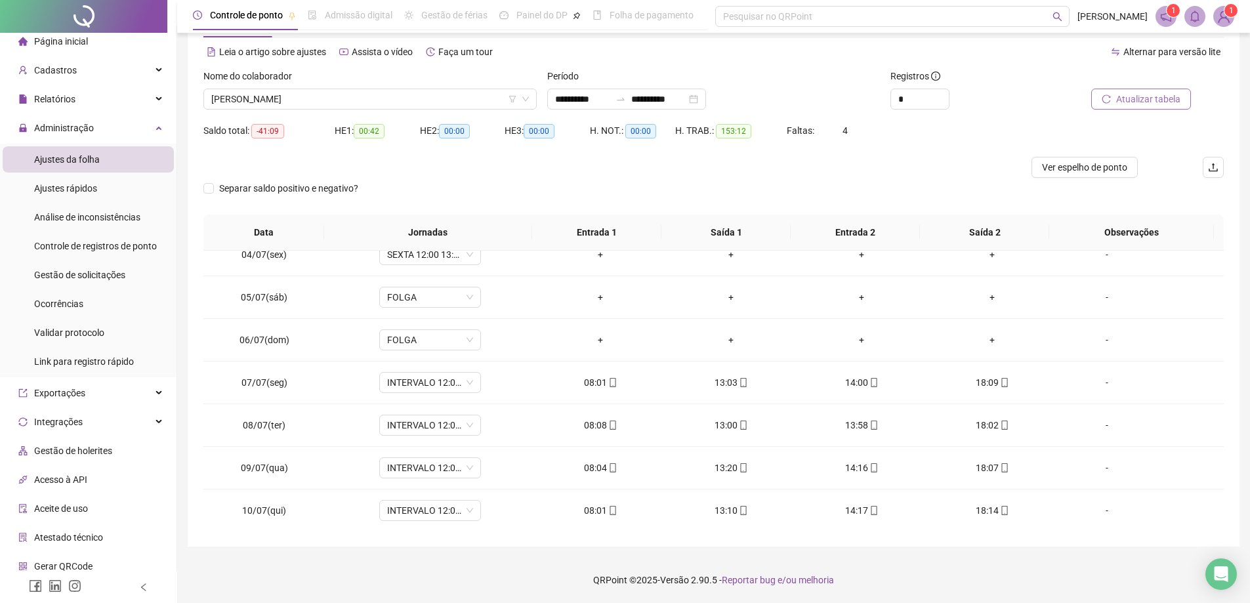
scroll to position [0, 0]
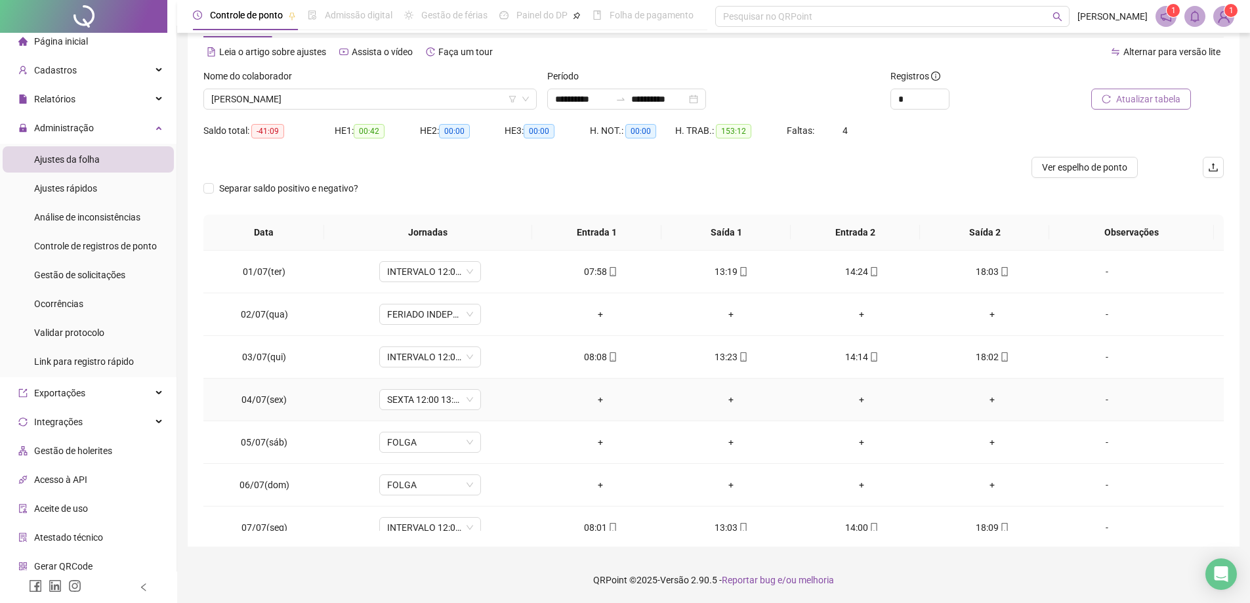
click at [1101, 398] on div "-" at bounding box center [1106, 399] width 77 height 14
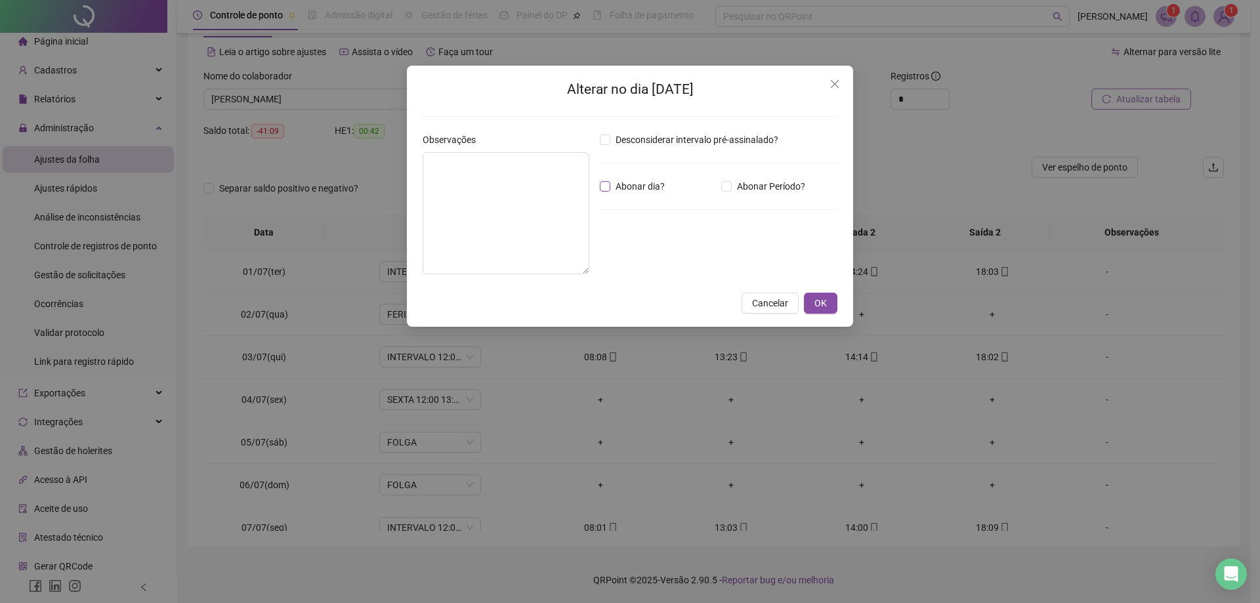
click at [623, 191] on span "Abonar dia?" at bounding box center [640, 186] width 60 height 14
click at [561, 197] on textarea at bounding box center [506, 213] width 167 height 122
type textarea "*"
drag, startPoint x: 533, startPoint y: 170, endPoint x: 298, endPoint y: 169, distance: 234.9
click at [298, 169] on div "Alterar no dia [DATE] Observações ******** Desconsiderar intervalo pré-assinala…" at bounding box center [630, 301] width 1260 height 603
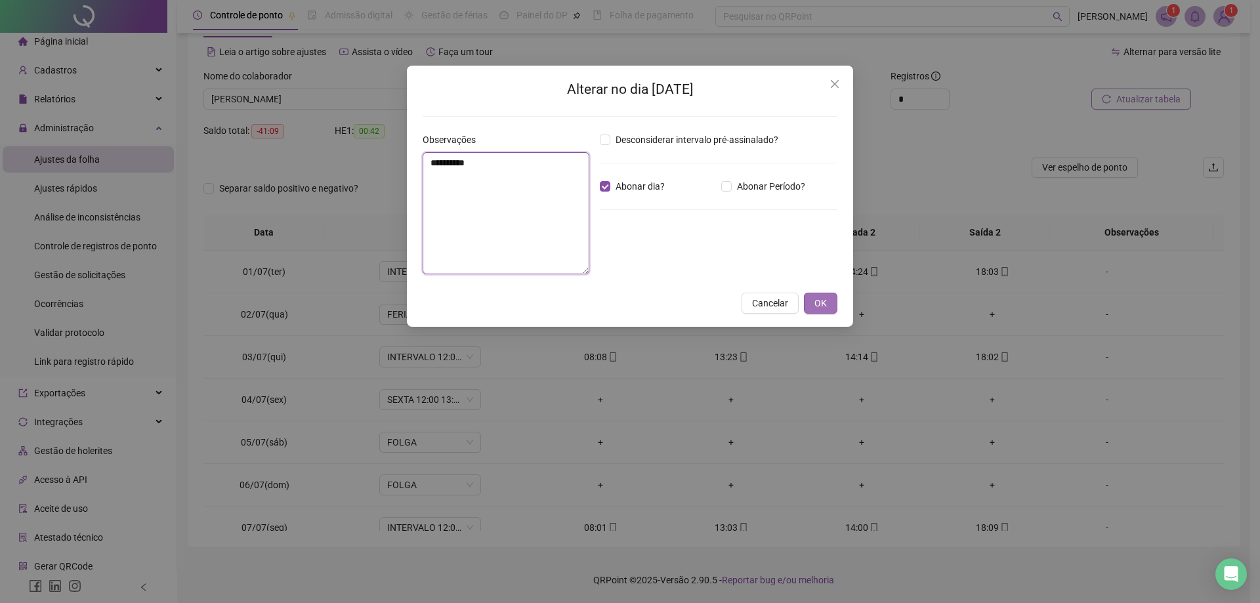
type textarea "**********"
click at [823, 295] on button "OK" at bounding box center [820, 303] width 33 height 21
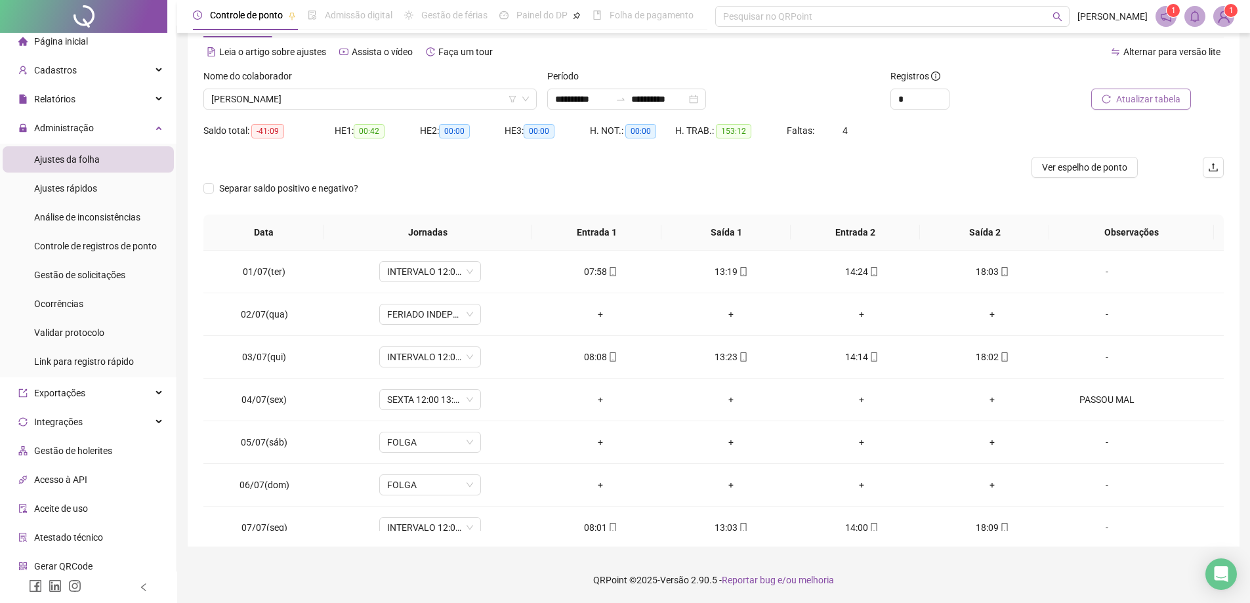
click at [1144, 97] on span "Atualizar tabela" at bounding box center [1148, 99] width 64 height 14
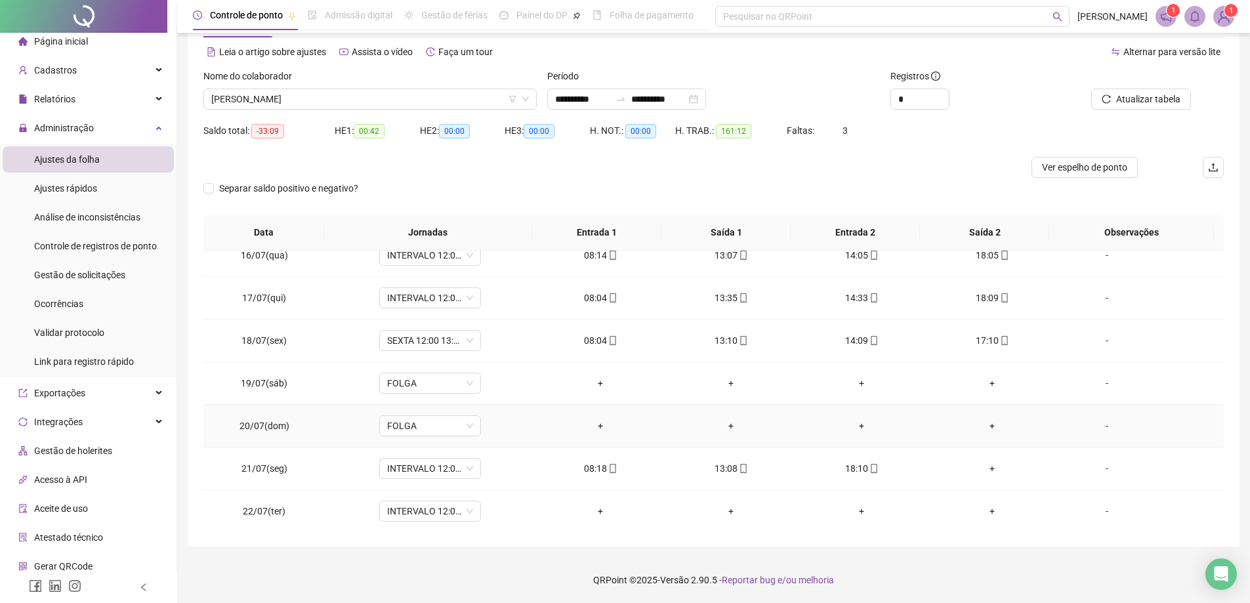
scroll to position [722, 0]
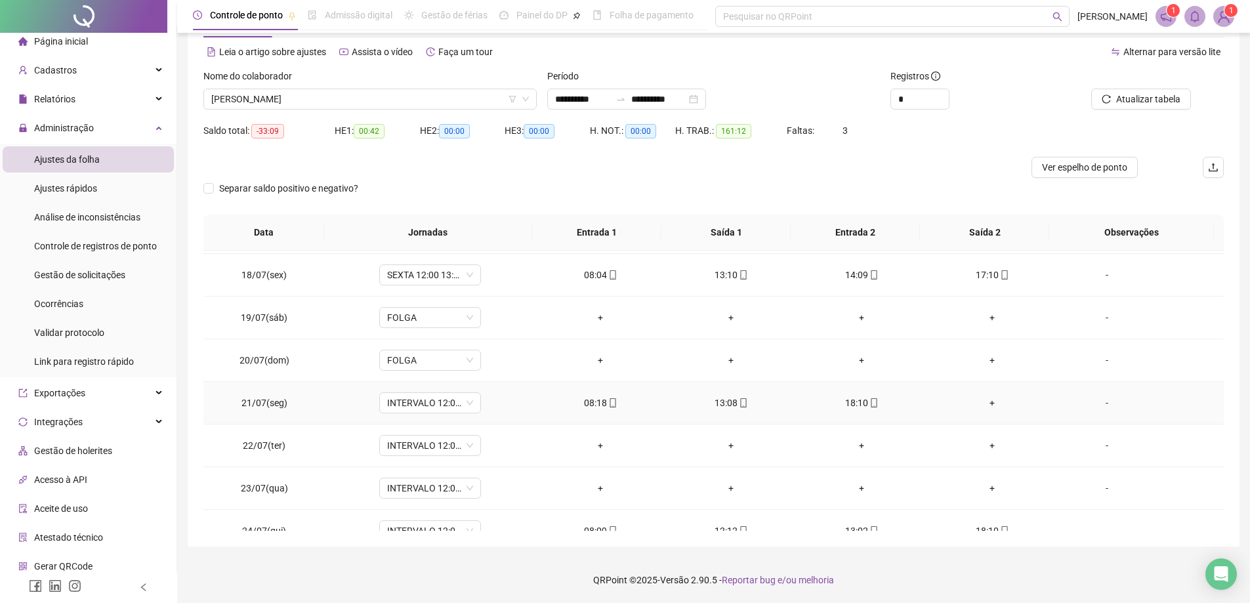
click at [985, 400] on div "+" at bounding box center [993, 403] width 110 height 14
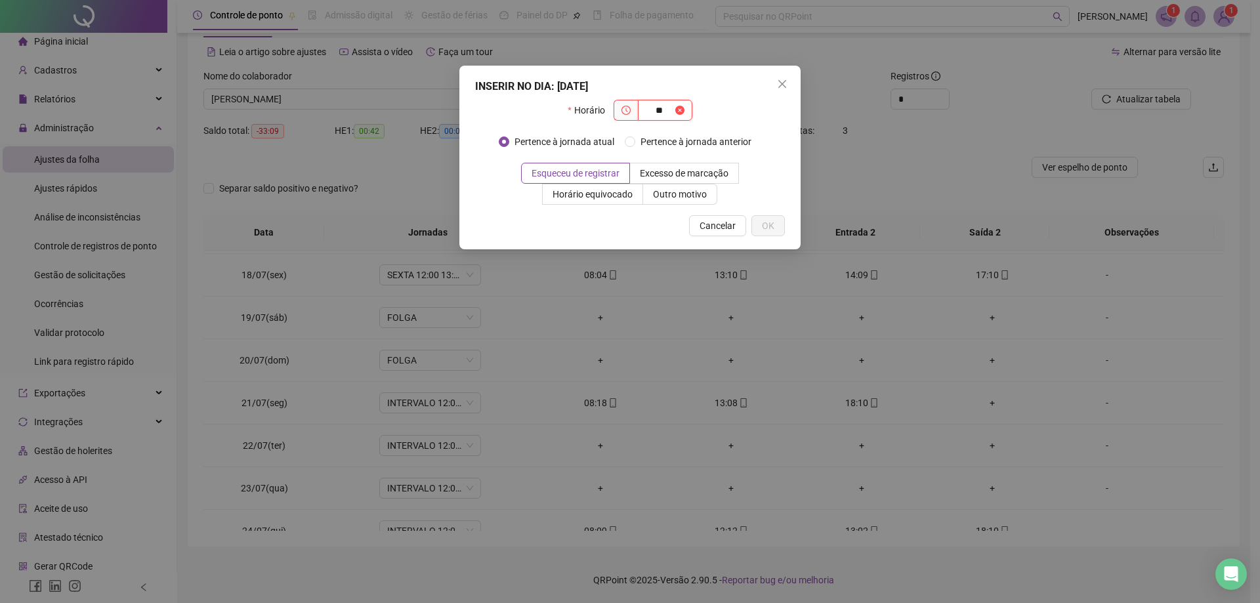
type input "*"
type input "*****"
click at [773, 226] on span "OK" at bounding box center [768, 225] width 12 height 14
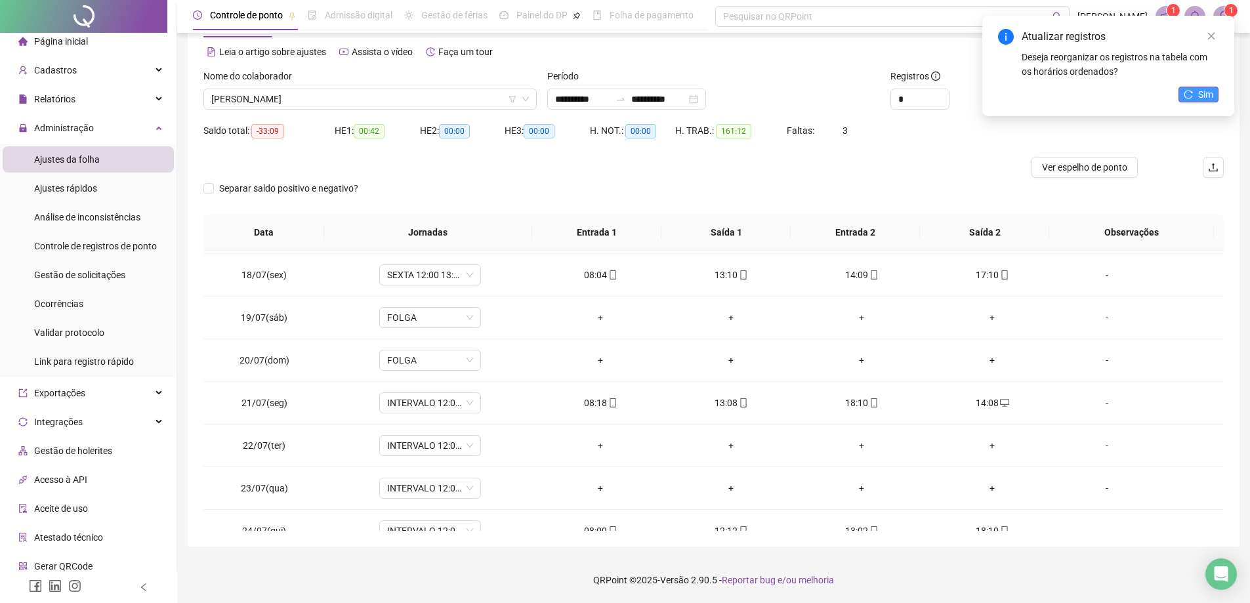
click at [1198, 94] on span "Sim" at bounding box center [1205, 94] width 15 height 14
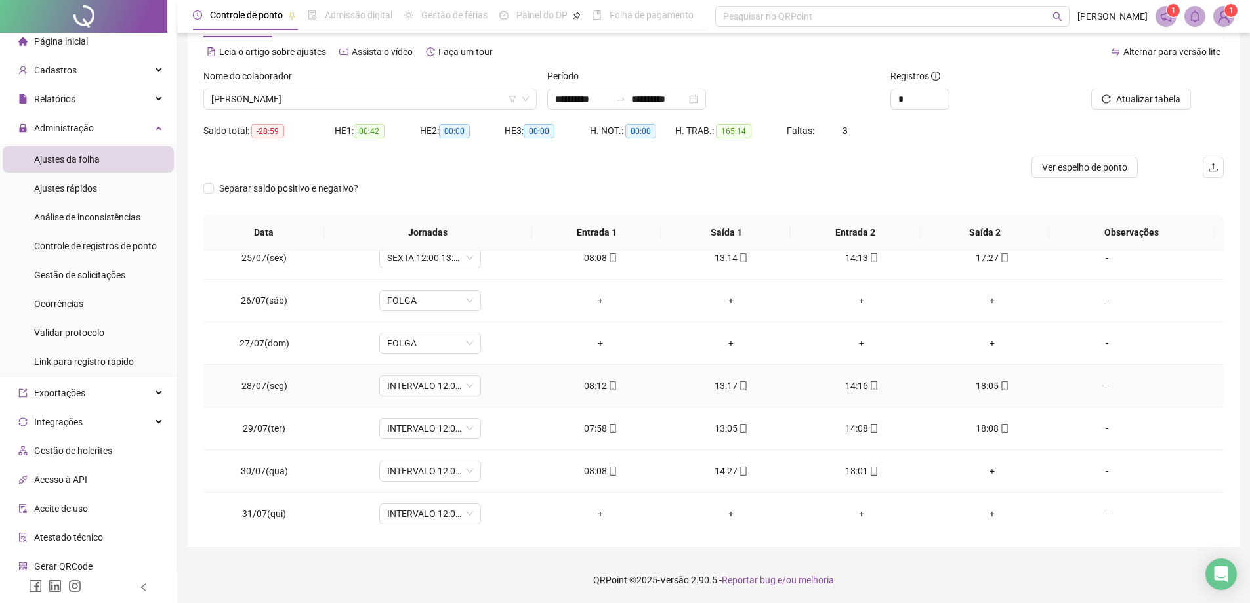
scroll to position [1042, 0]
click at [471, 511] on div "INTERVALO 12:00 13:00 18:00" at bounding box center [430, 509] width 102 height 21
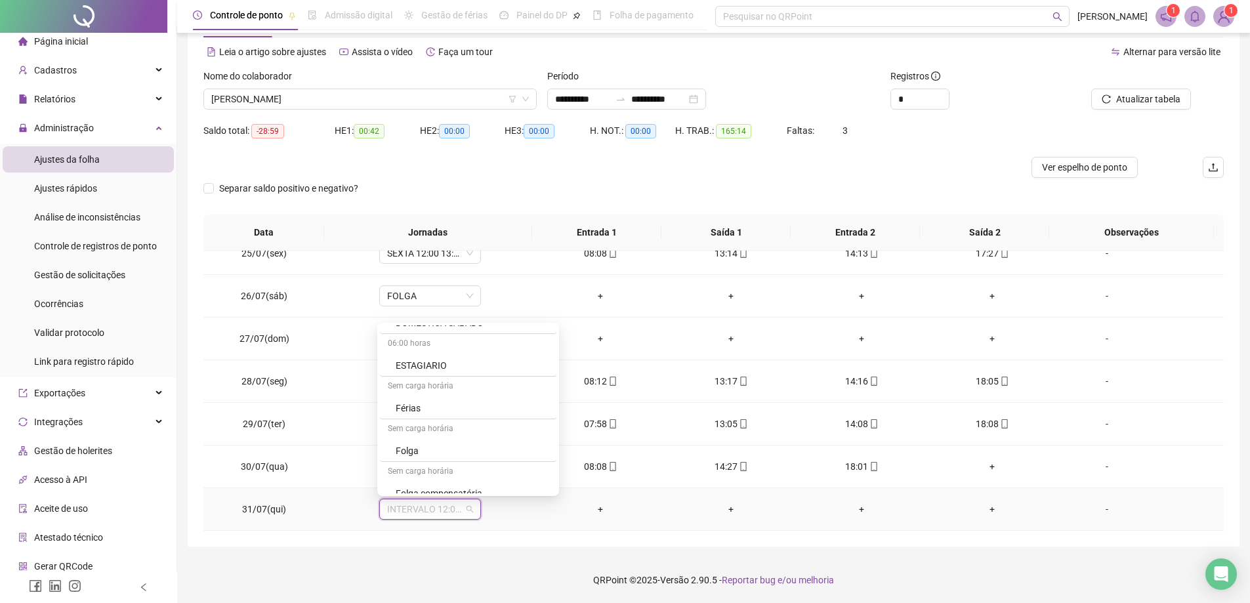
scroll to position [2756, 0]
click at [438, 421] on div "Folga" at bounding box center [472, 416] width 153 height 14
click at [487, 472] on span "Sim" at bounding box center [489, 475] width 15 height 14
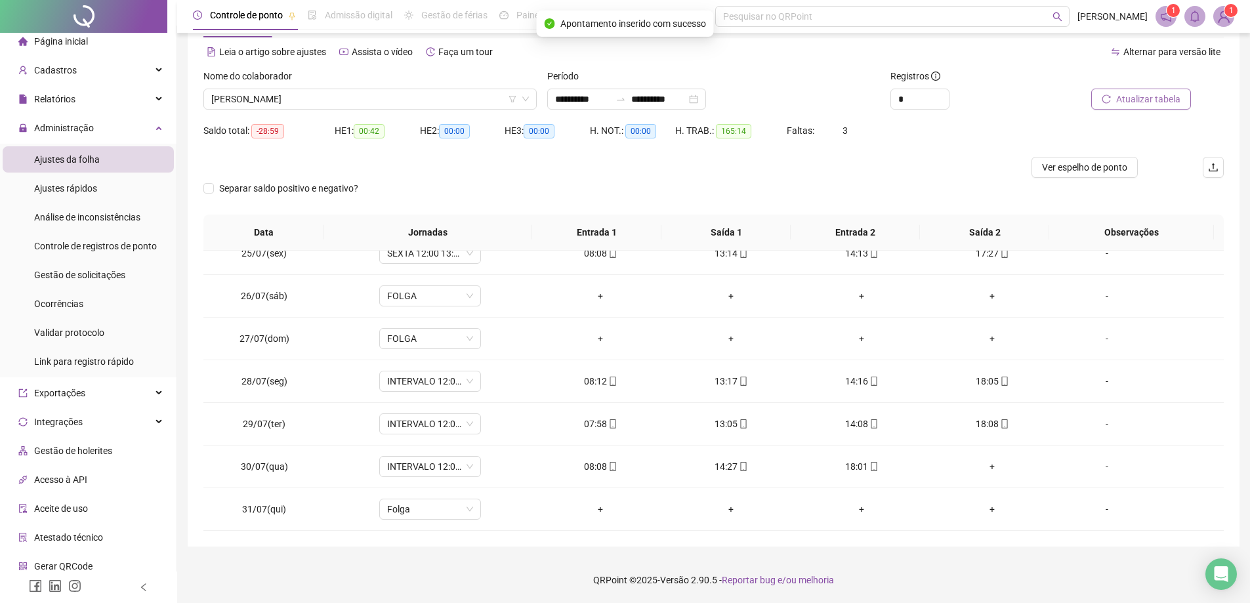
click at [1149, 104] on span "Atualizar tabela" at bounding box center [1148, 99] width 64 height 14
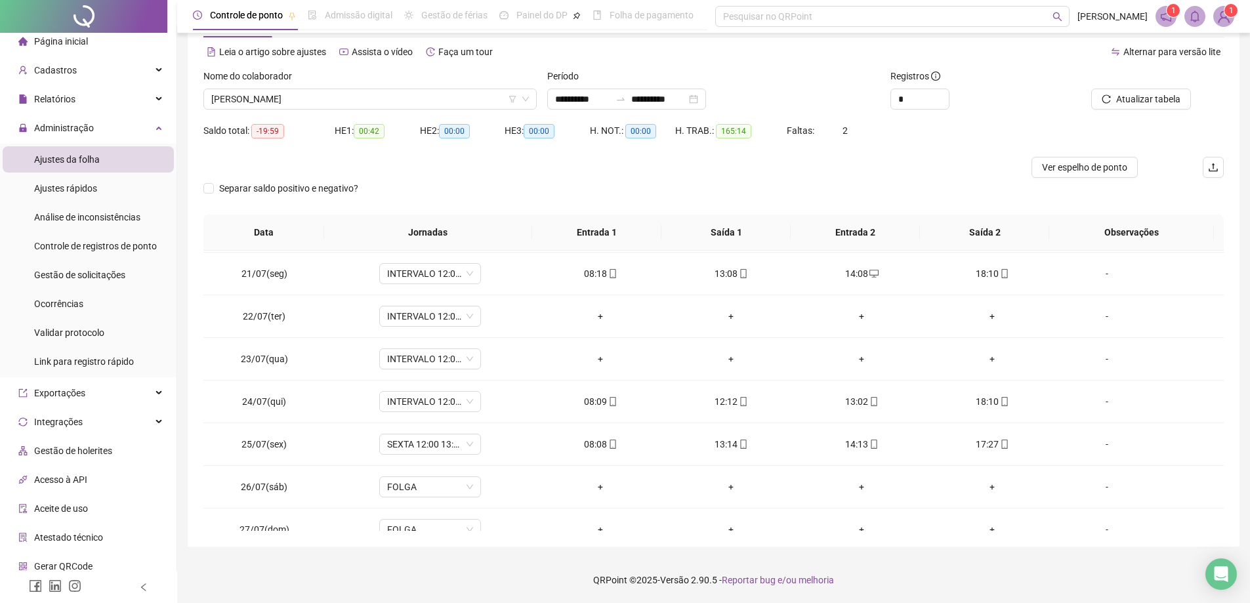
scroll to position [845, 0]
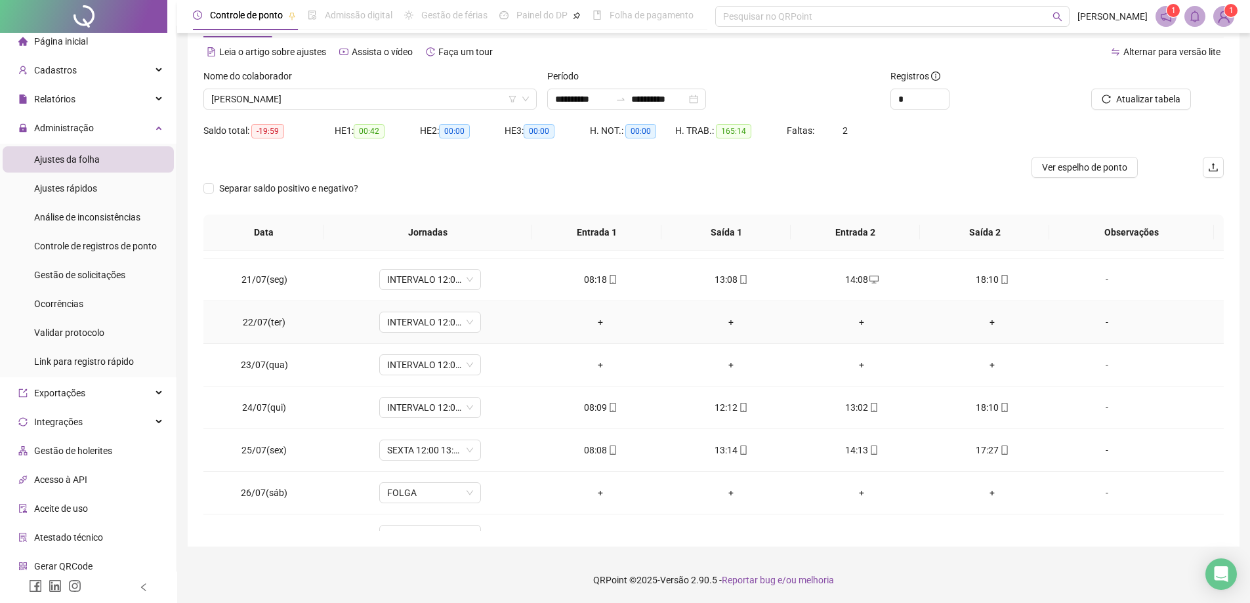
click at [1096, 325] on div "-" at bounding box center [1106, 322] width 77 height 14
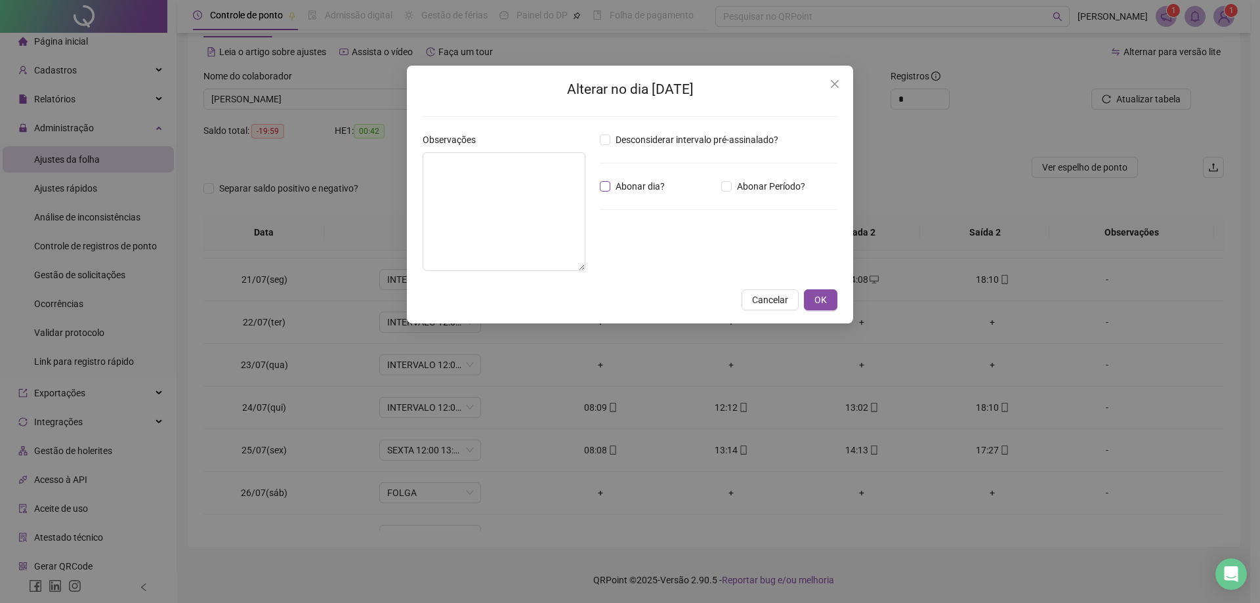
click at [642, 186] on span "Abonar dia?" at bounding box center [640, 186] width 60 height 14
click at [553, 192] on textarea at bounding box center [504, 211] width 163 height 119
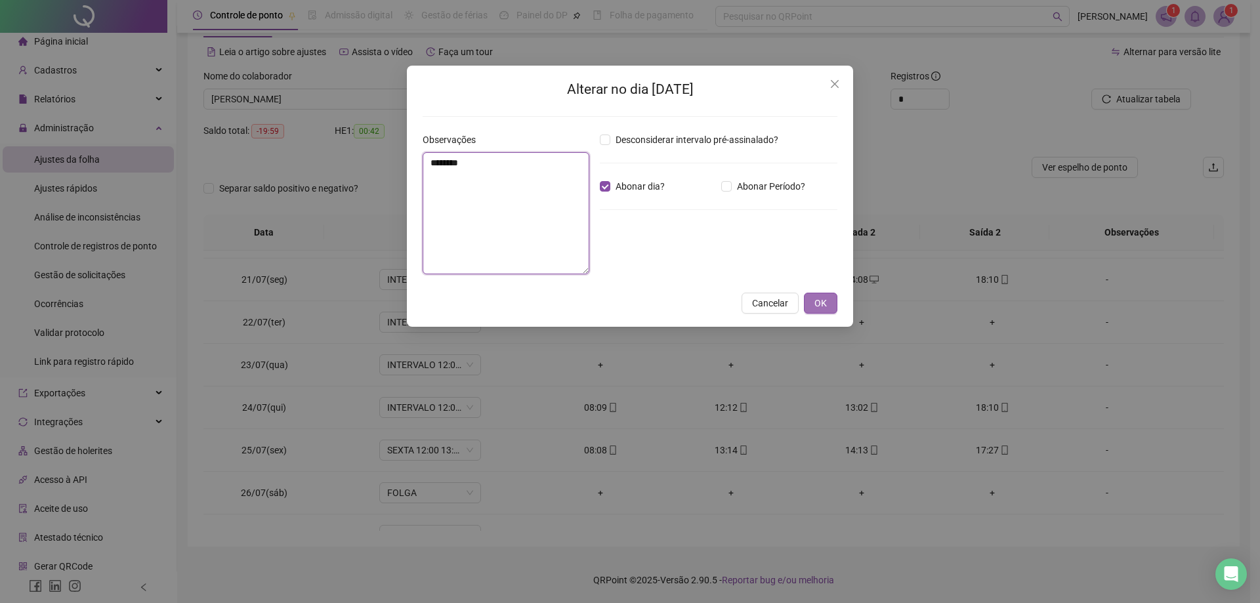
type textarea "********"
click at [827, 302] on button "OK" at bounding box center [820, 303] width 33 height 21
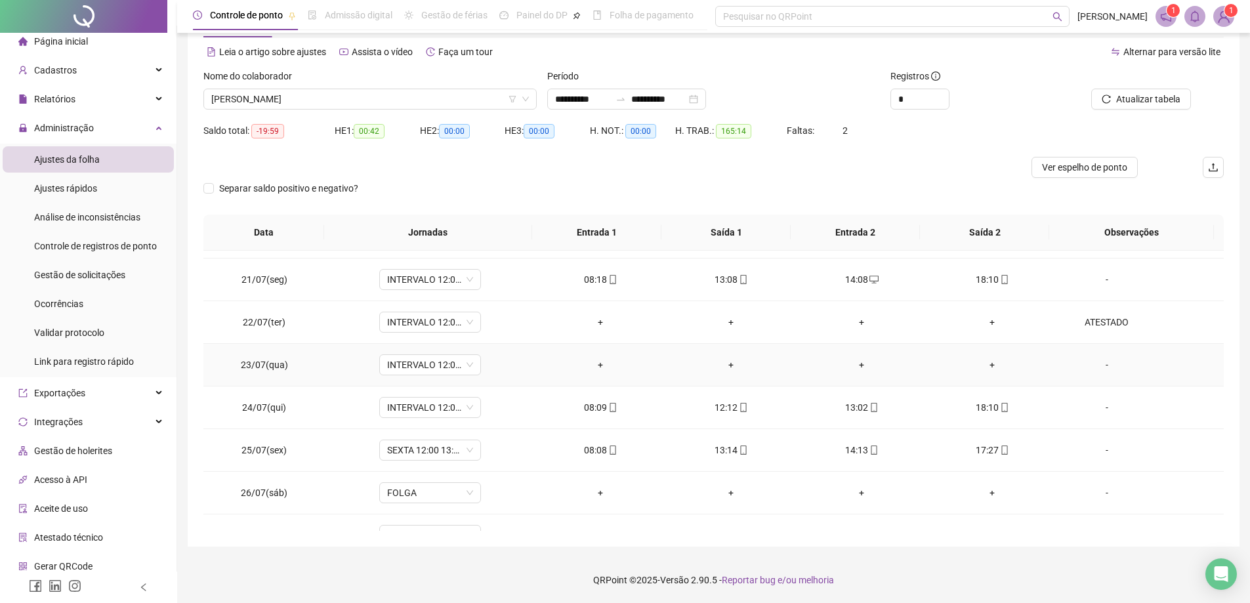
click at [1096, 358] on div "-" at bounding box center [1106, 365] width 77 height 14
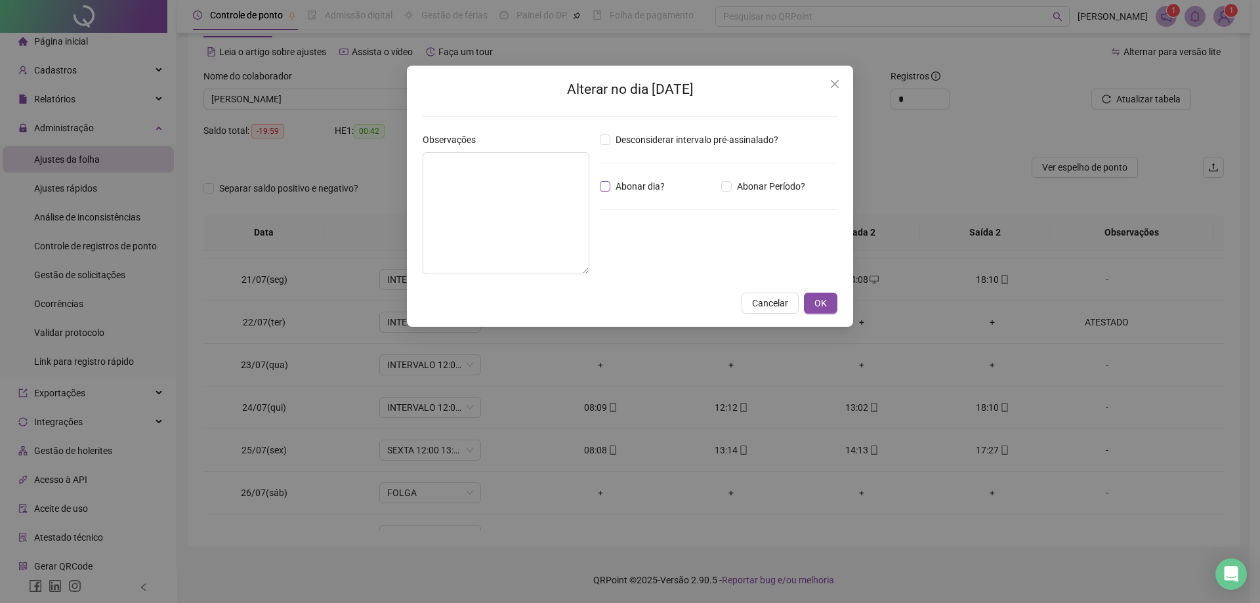
click at [623, 190] on span "Abonar dia?" at bounding box center [640, 186] width 60 height 14
click at [543, 193] on textarea at bounding box center [506, 213] width 167 height 122
type textarea "********"
click at [818, 303] on span "OK" at bounding box center [820, 303] width 12 height 14
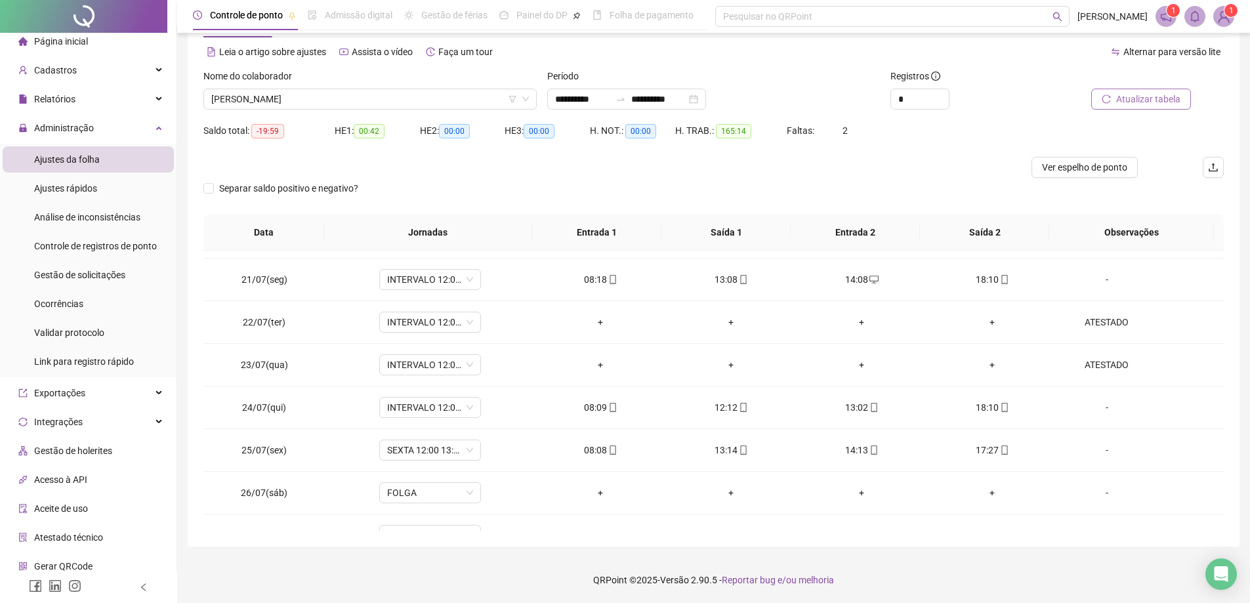
click at [1128, 105] on span "Atualizar tabela" at bounding box center [1148, 99] width 64 height 14
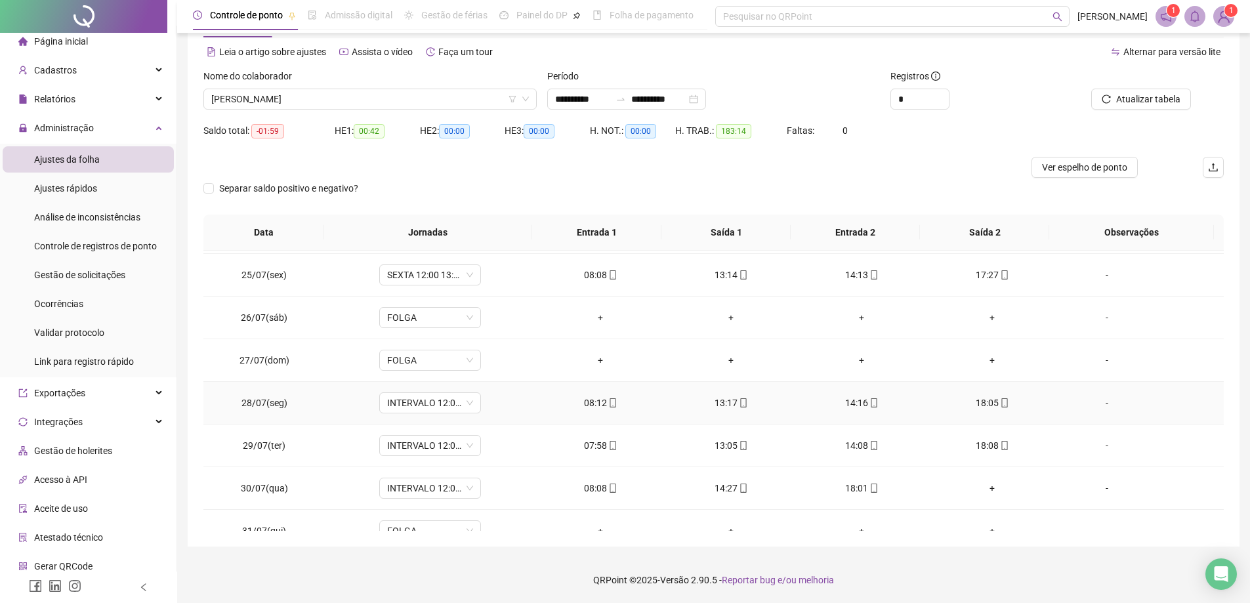
scroll to position [1042, 0]
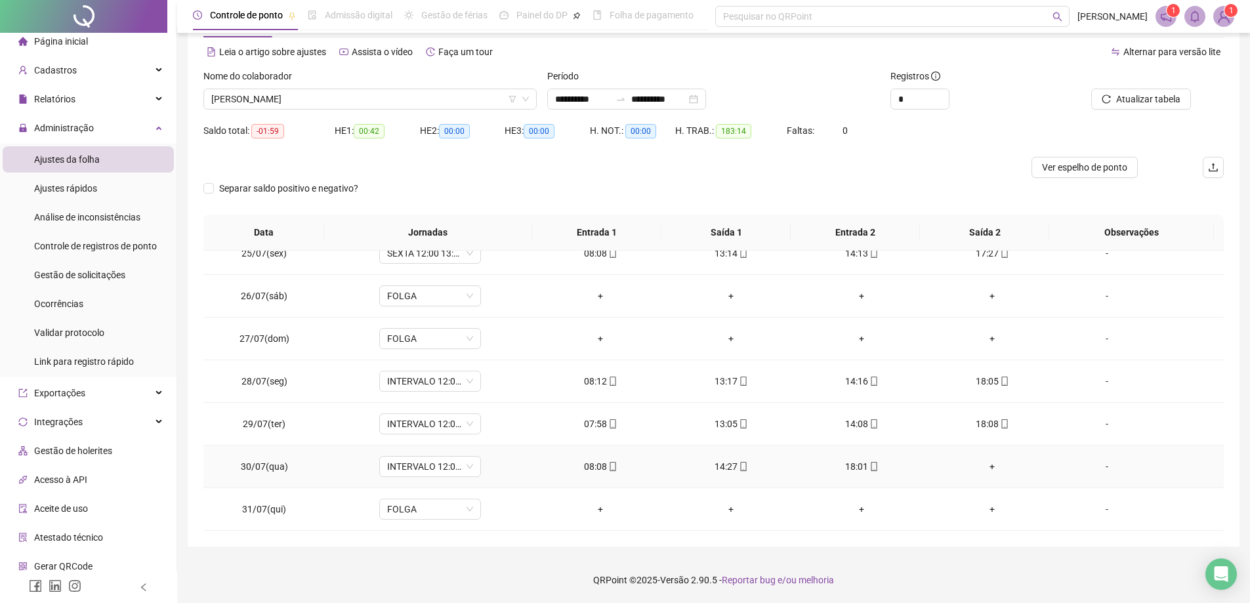
click at [987, 463] on div "+" at bounding box center [993, 466] width 110 height 14
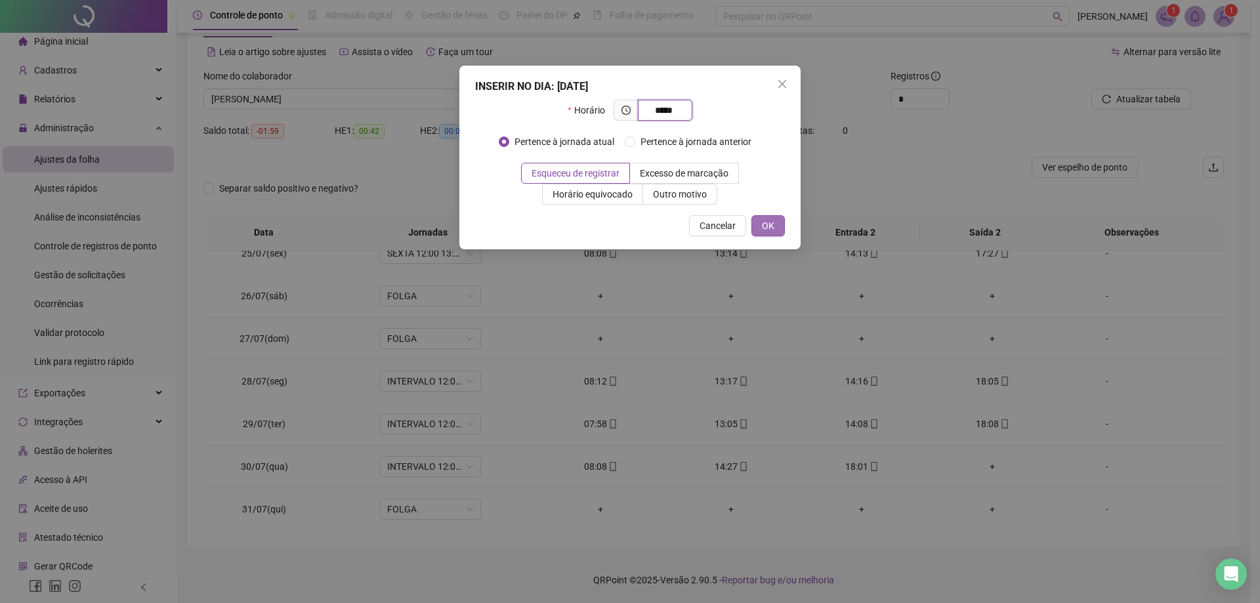
type input "*****"
click at [779, 224] on button "OK" at bounding box center [767, 225] width 33 height 21
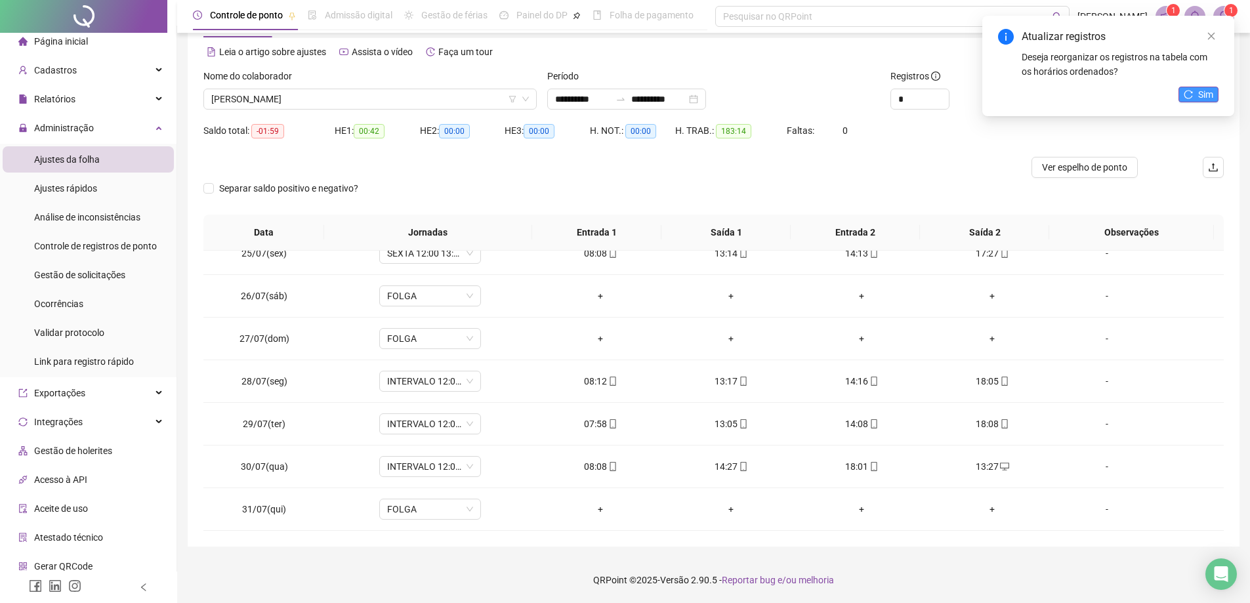
click at [1195, 99] on button "Sim" at bounding box center [1198, 95] width 40 height 16
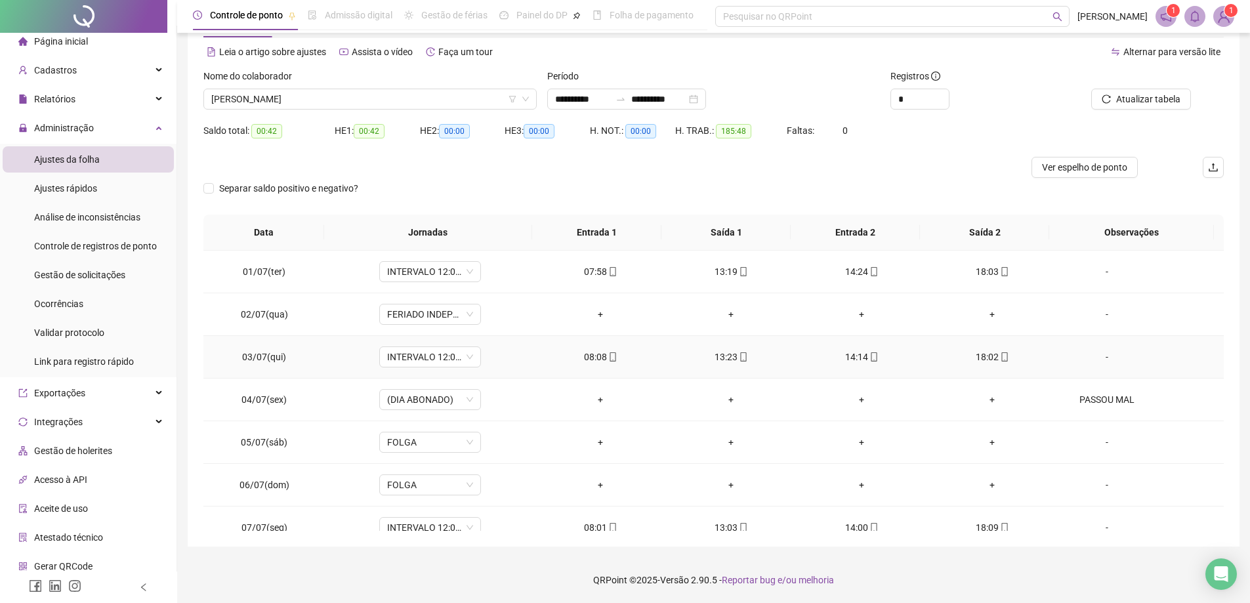
scroll to position [0, 0]
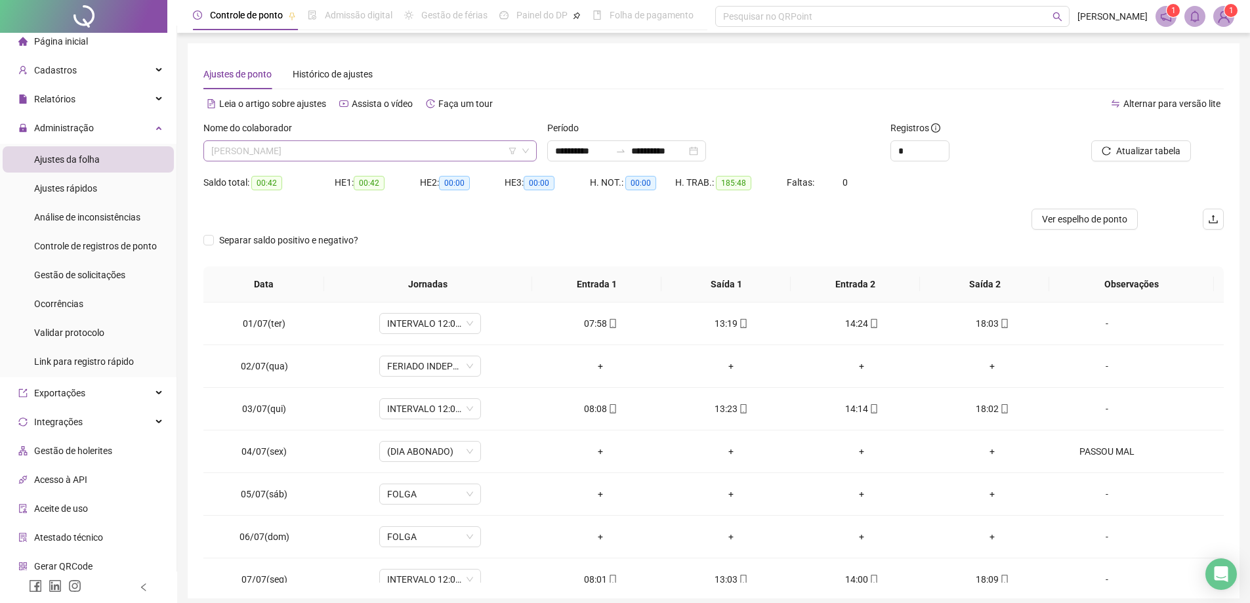
click at [478, 157] on span "[PERSON_NAME]" at bounding box center [370, 151] width 318 height 20
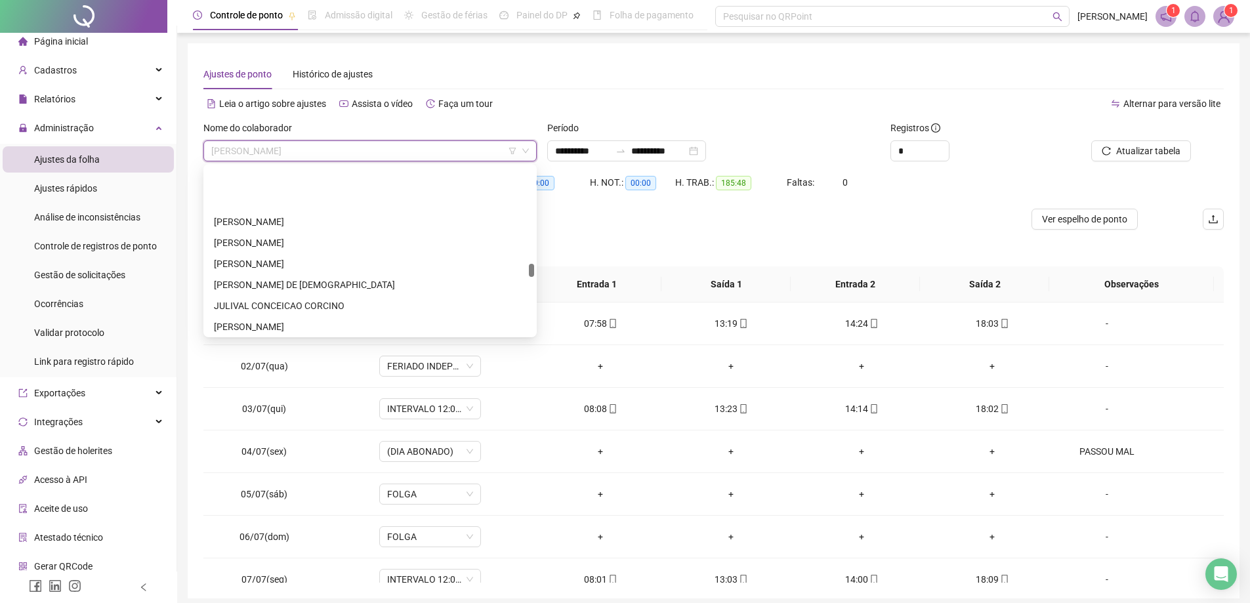
scroll to position [1365, 0]
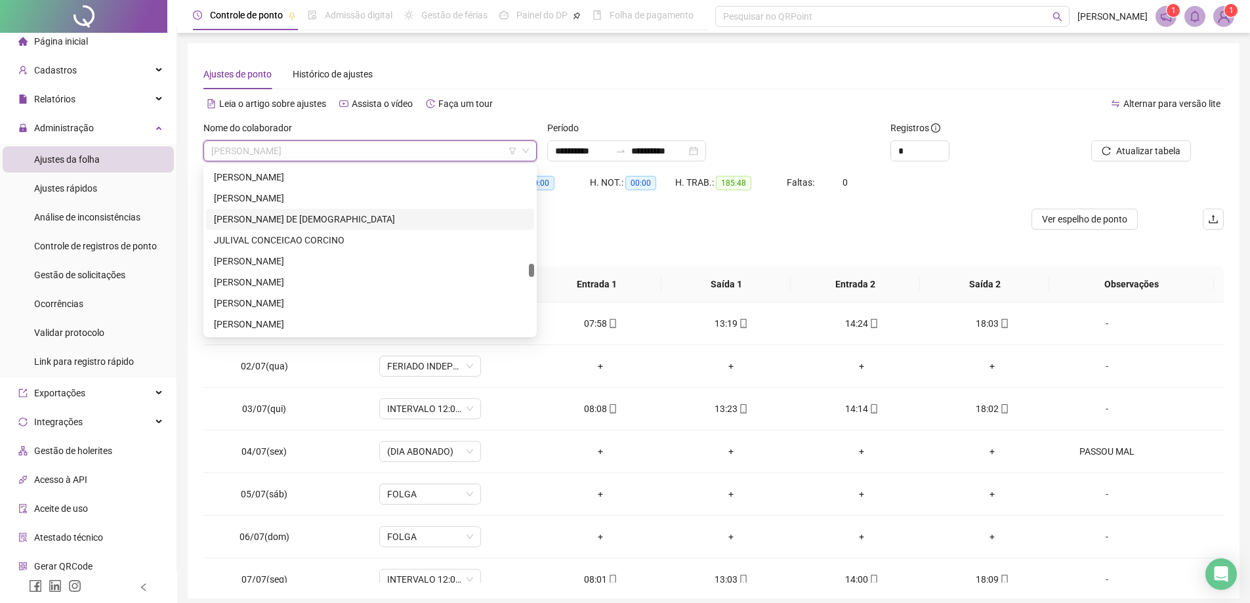
click at [257, 223] on div "[PERSON_NAME] DE [DEMOGRAPHIC_DATA]" at bounding box center [370, 219] width 312 height 14
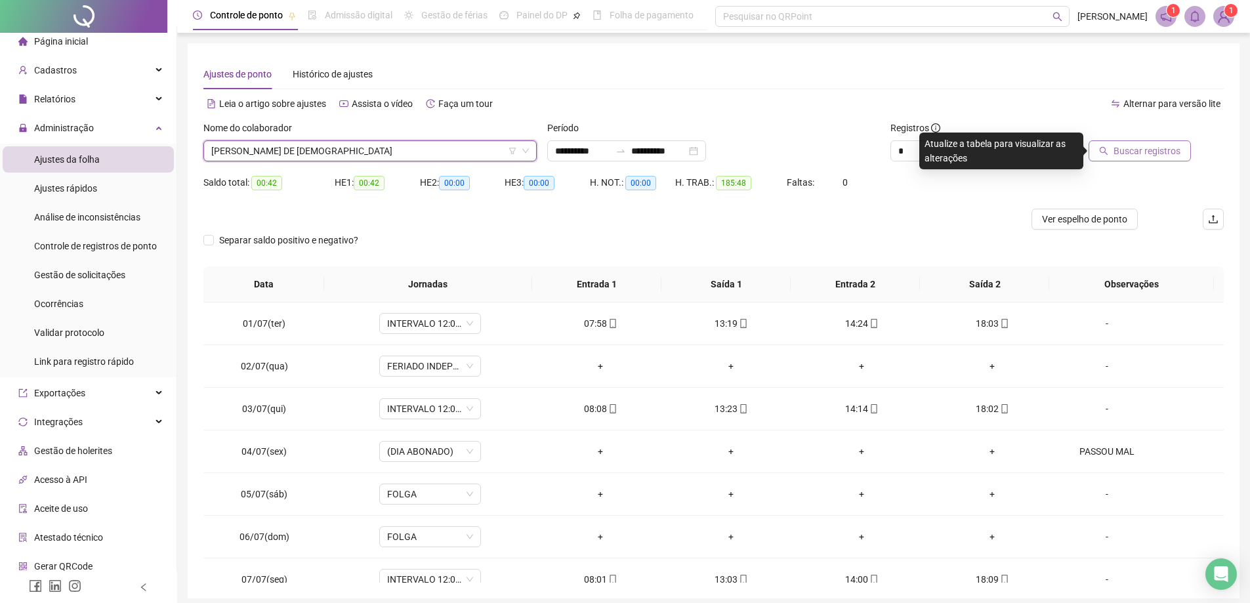
click at [1135, 157] on span "Buscar registros" at bounding box center [1146, 151] width 67 height 14
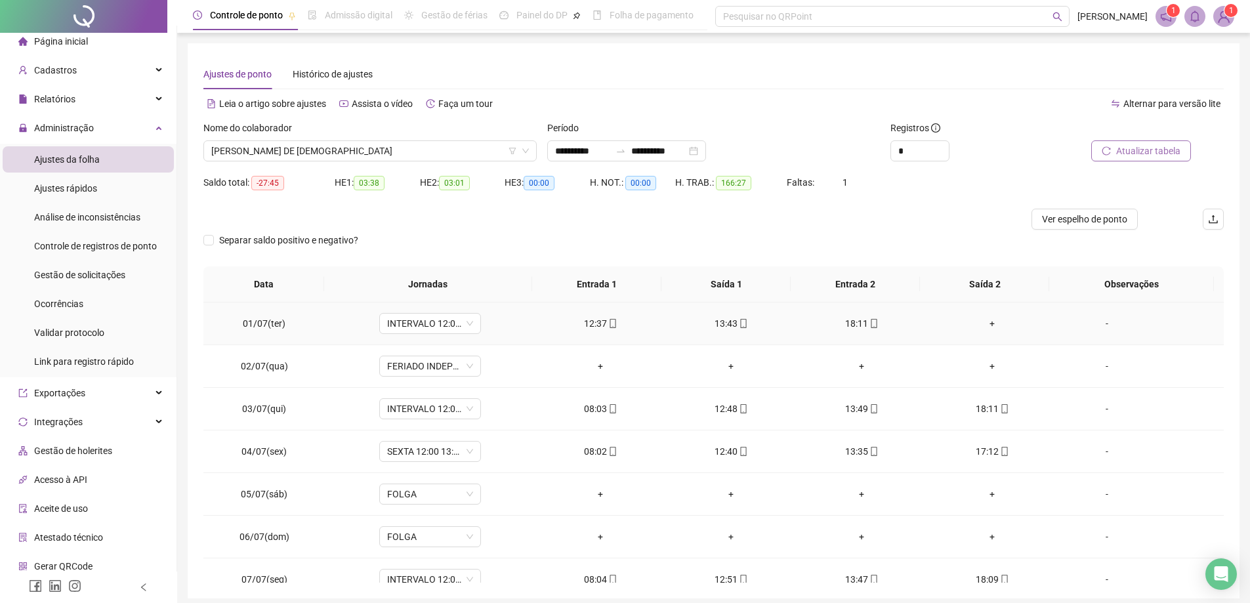
click at [984, 322] on div "+" at bounding box center [993, 323] width 110 height 14
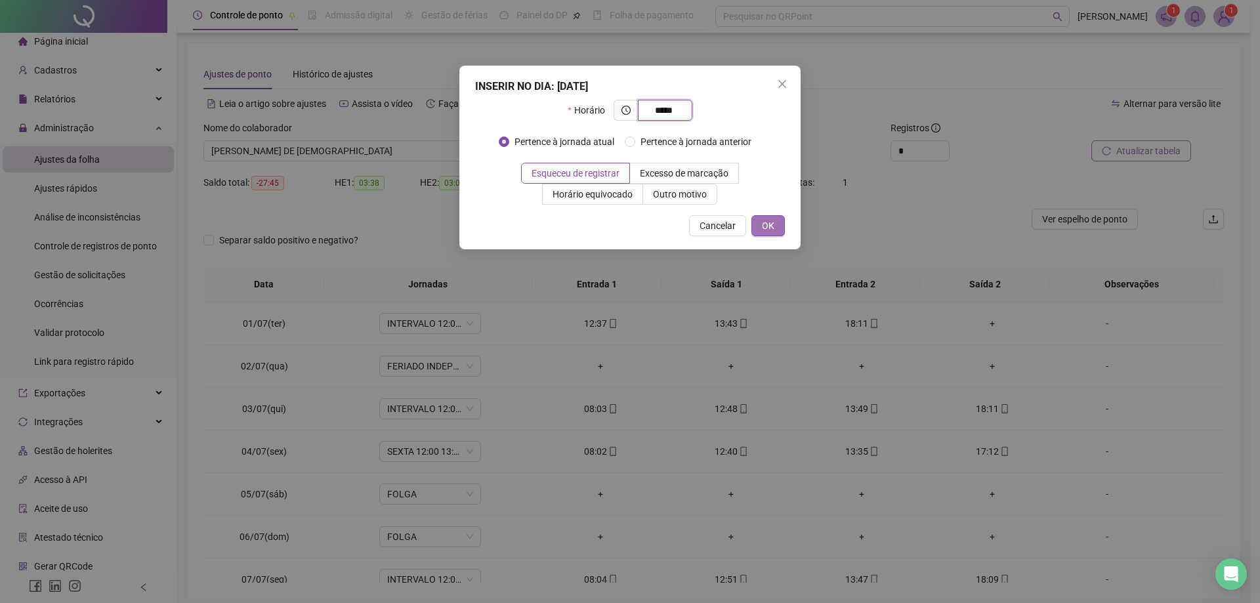
type input "*****"
click at [770, 222] on span "OK" at bounding box center [768, 225] width 12 height 14
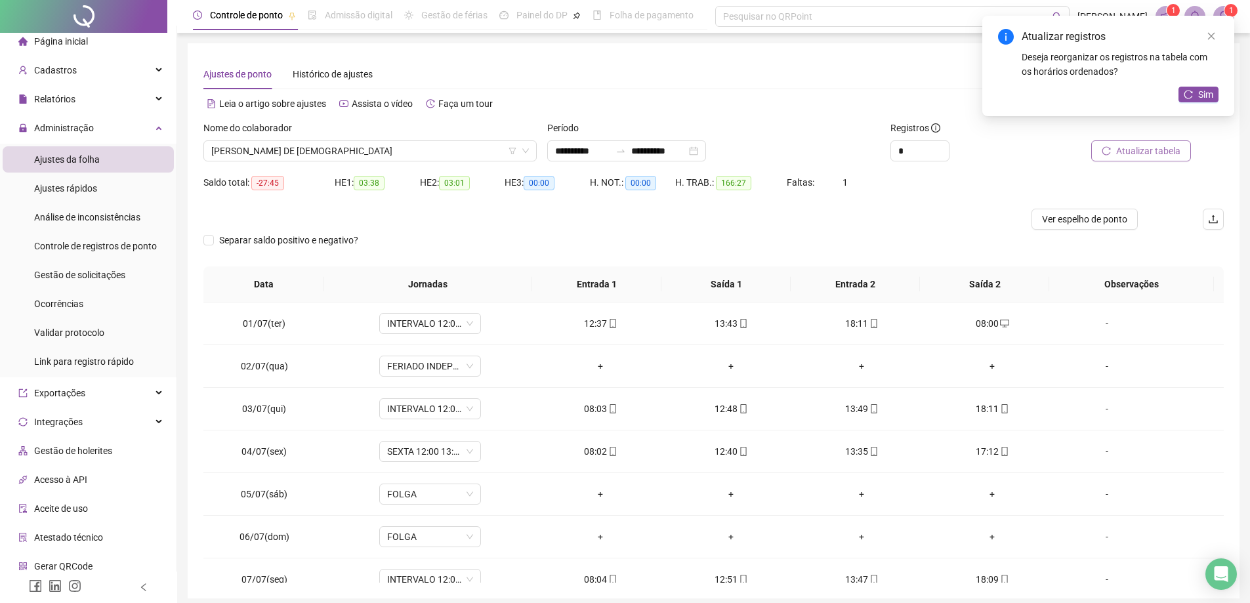
click at [1120, 150] on span "Atualizar tabela" at bounding box center [1148, 151] width 64 height 14
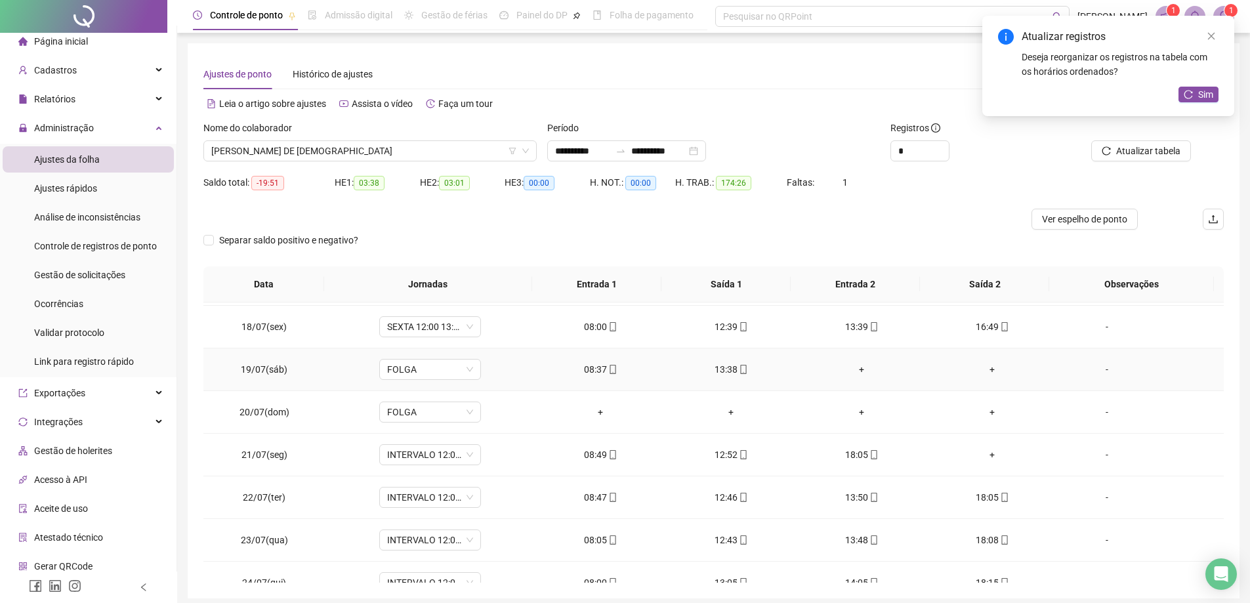
scroll to position [787, 0]
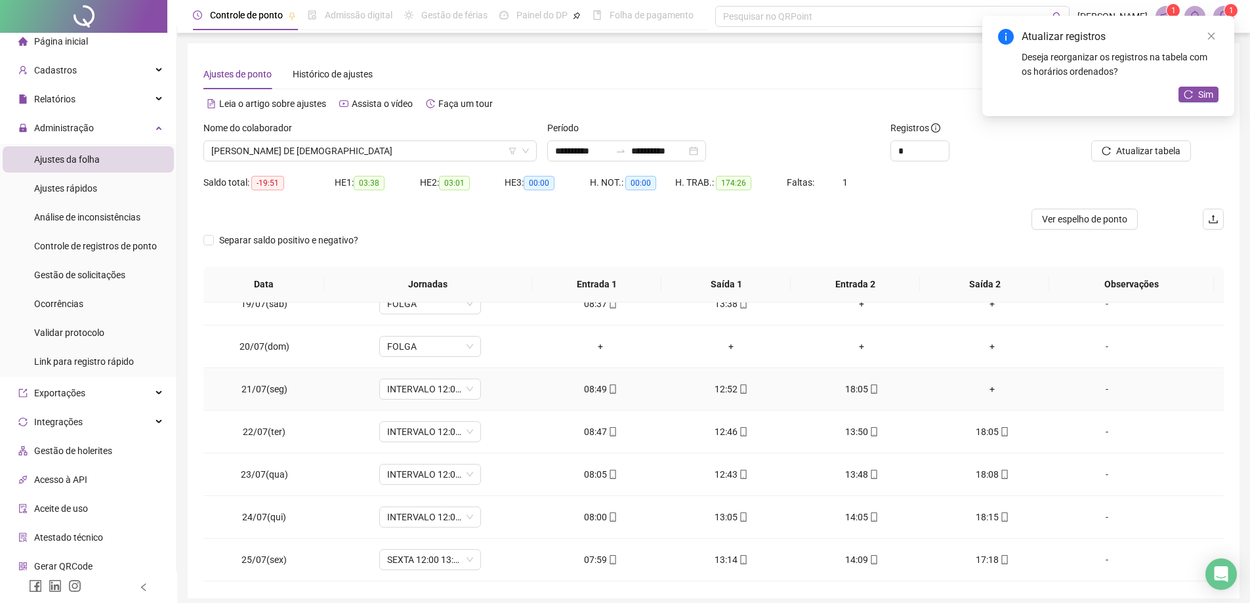
click at [980, 390] on div "+" at bounding box center [993, 389] width 110 height 14
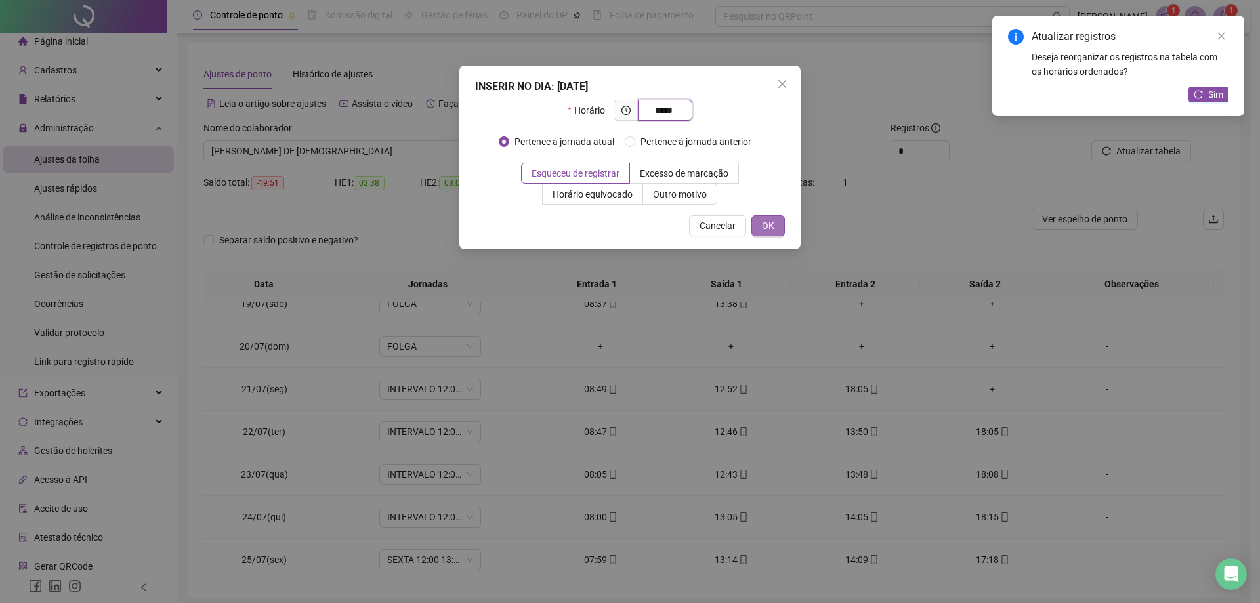
type input "*****"
click at [764, 217] on button "OK" at bounding box center [767, 225] width 33 height 21
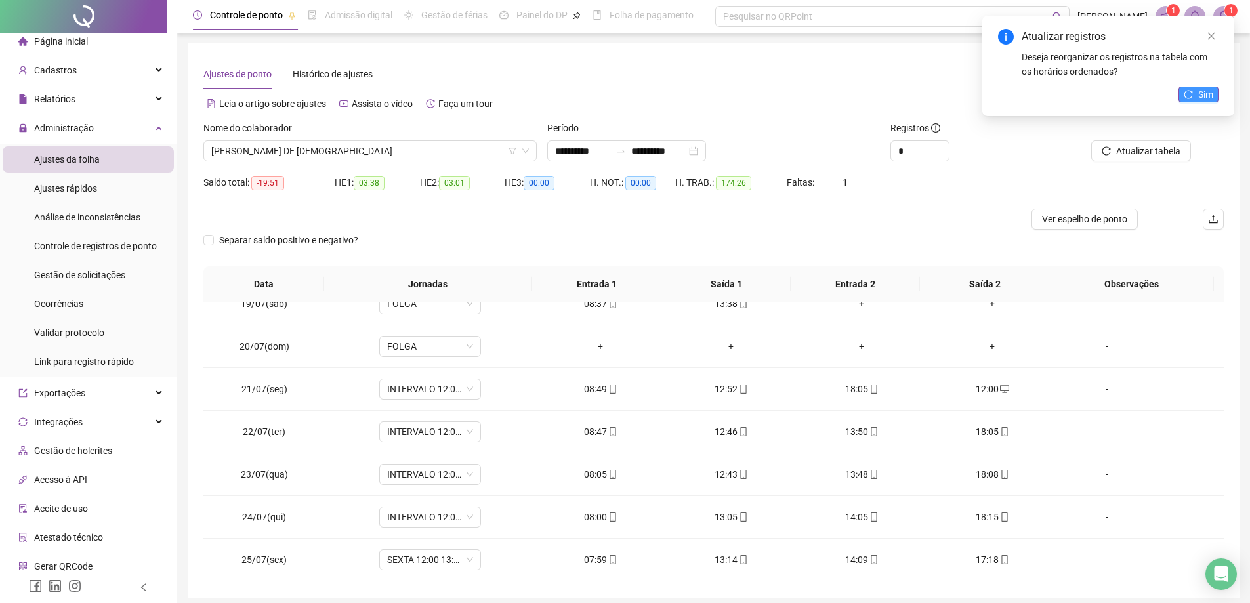
click at [1194, 96] on button "Sim" at bounding box center [1198, 95] width 40 height 16
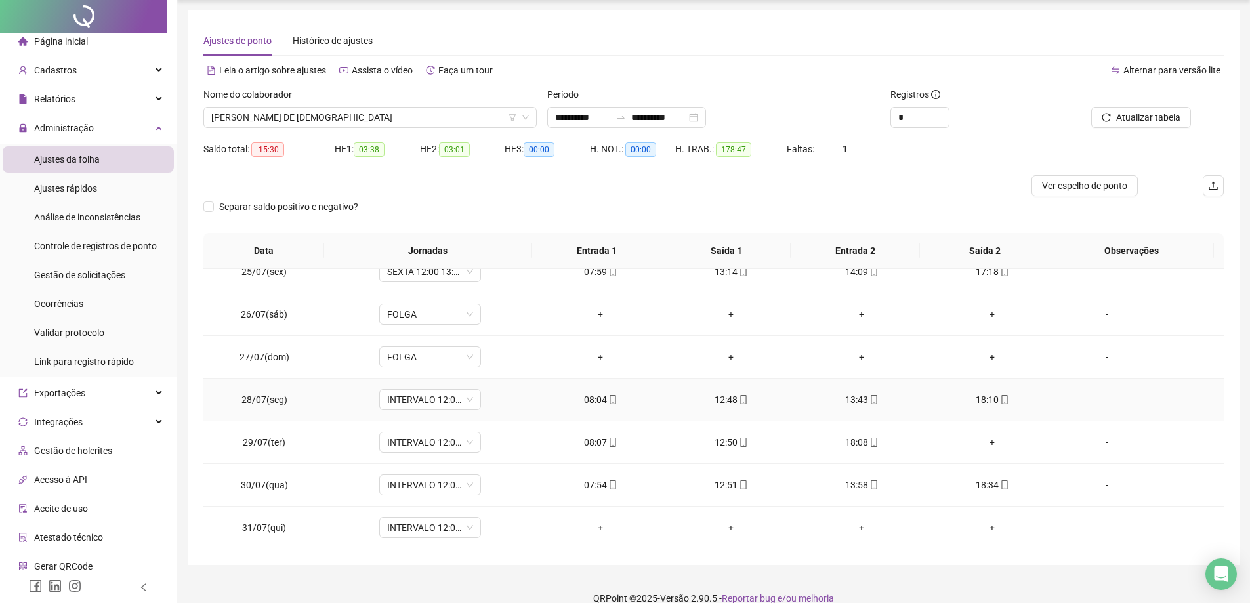
scroll to position [52, 0]
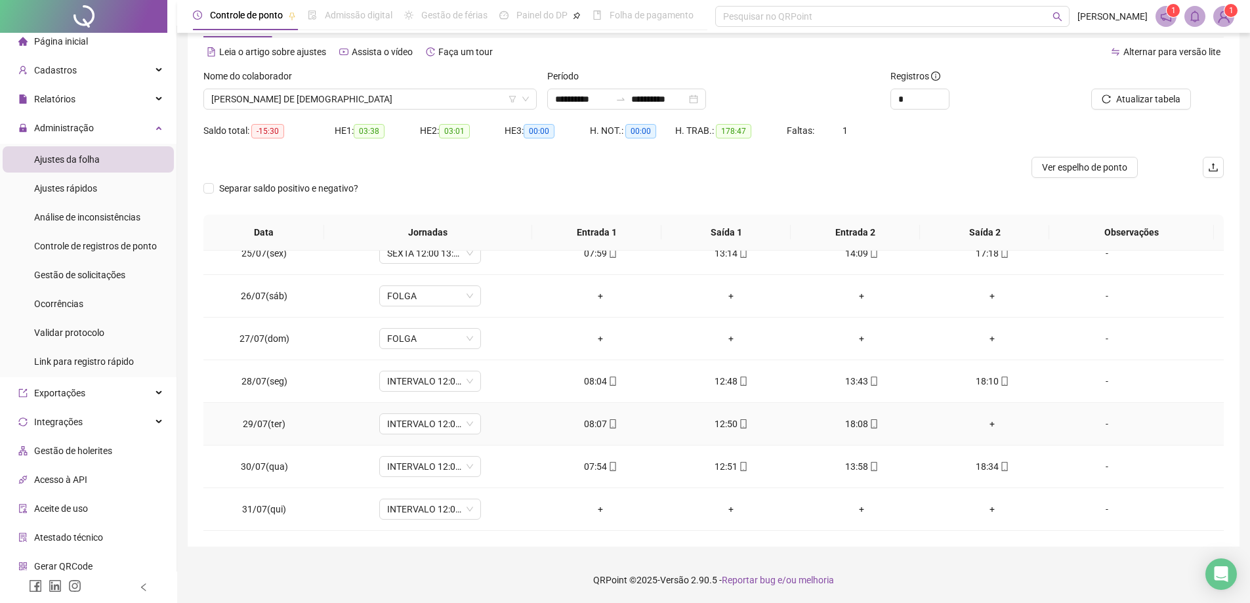
click at [986, 420] on div "+" at bounding box center [993, 424] width 110 height 14
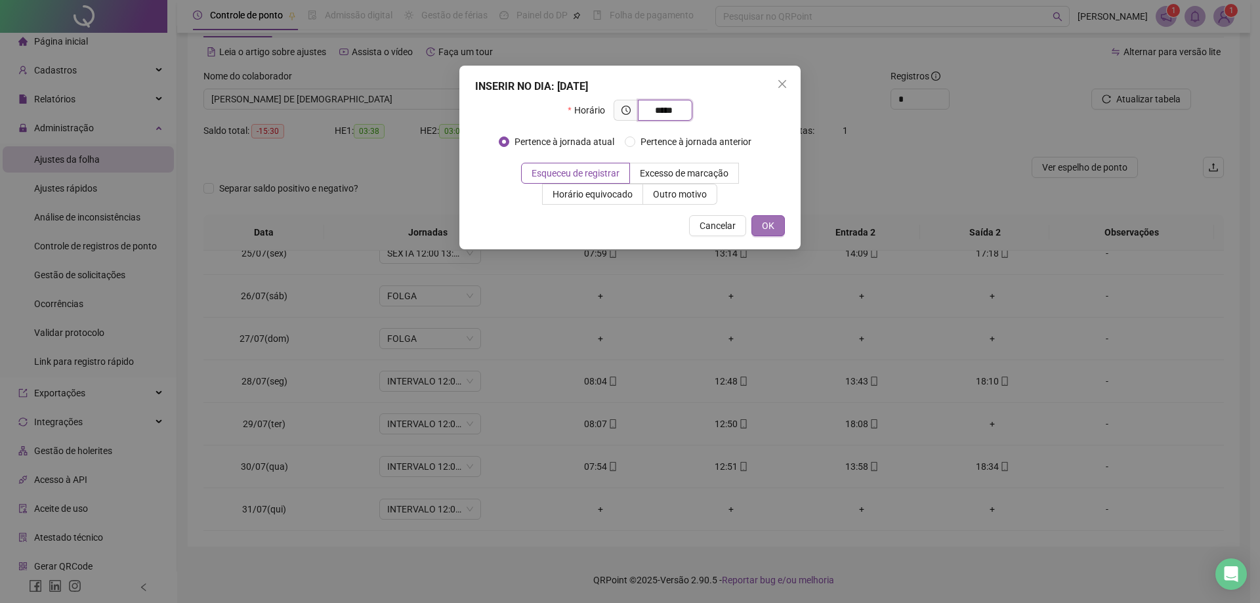
type input "*****"
click at [764, 228] on span "OK" at bounding box center [768, 225] width 12 height 14
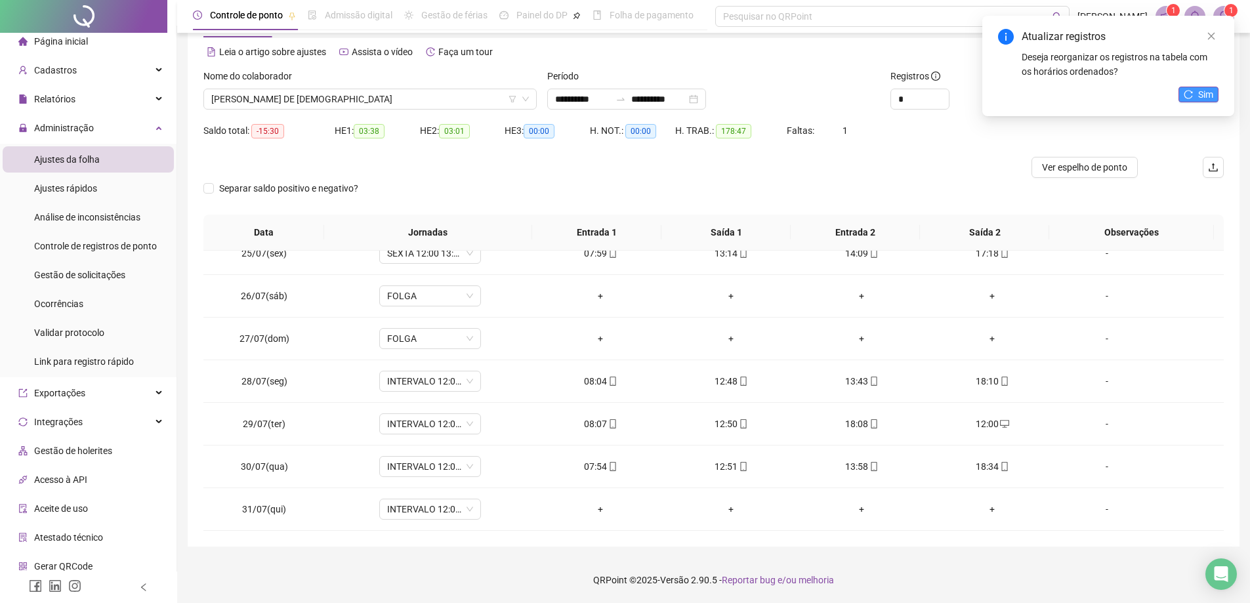
click at [1211, 94] on span "Sim" at bounding box center [1205, 94] width 15 height 14
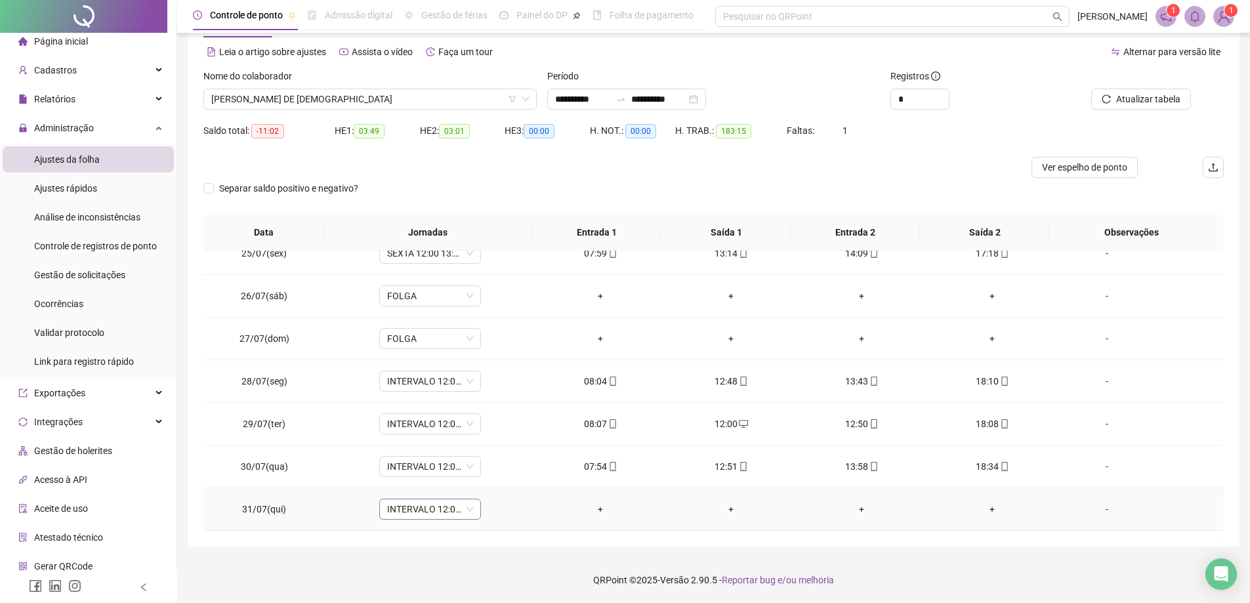
click at [466, 506] on span "INTERVALO 12:00 13:00 18:00" at bounding box center [430, 509] width 86 height 20
click at [468, 423] on div "Folga" at bounding box center [468, 416] width 177 height 22
click at [493, 470] on span "Sim" at bounding box center [489, 475] width 15 height 14
click at [1148, 108] on button "Atualizar tabela" at bounding box center [1141, 99] width 100 height 21
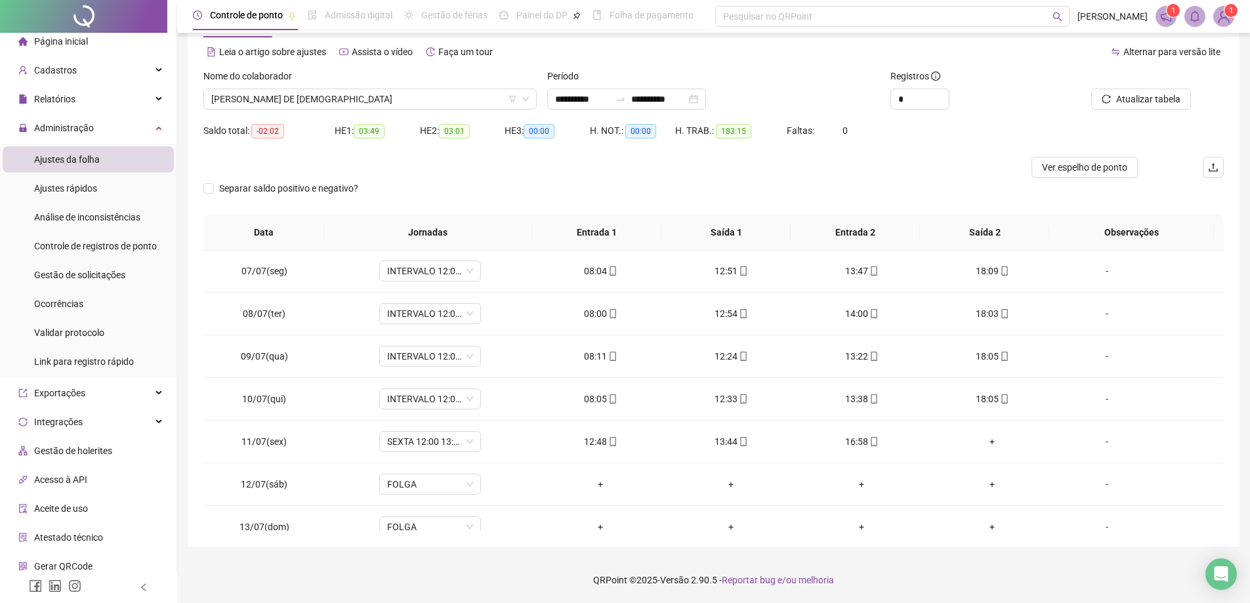
scroll to position [255, 0]
click at [992, 444] on div "+" at bounding box center [993, 443] width 110 height 14
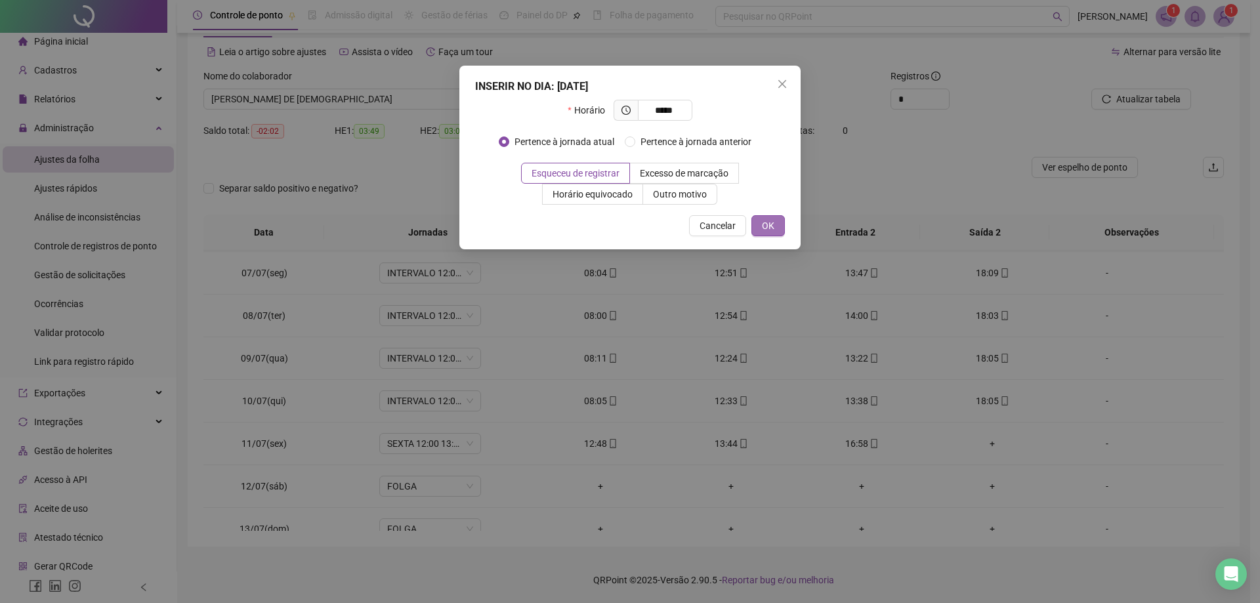
type input "*****"
click at [763, 226] on span "OK" at bounding box center [768, 225] width 12 height 14
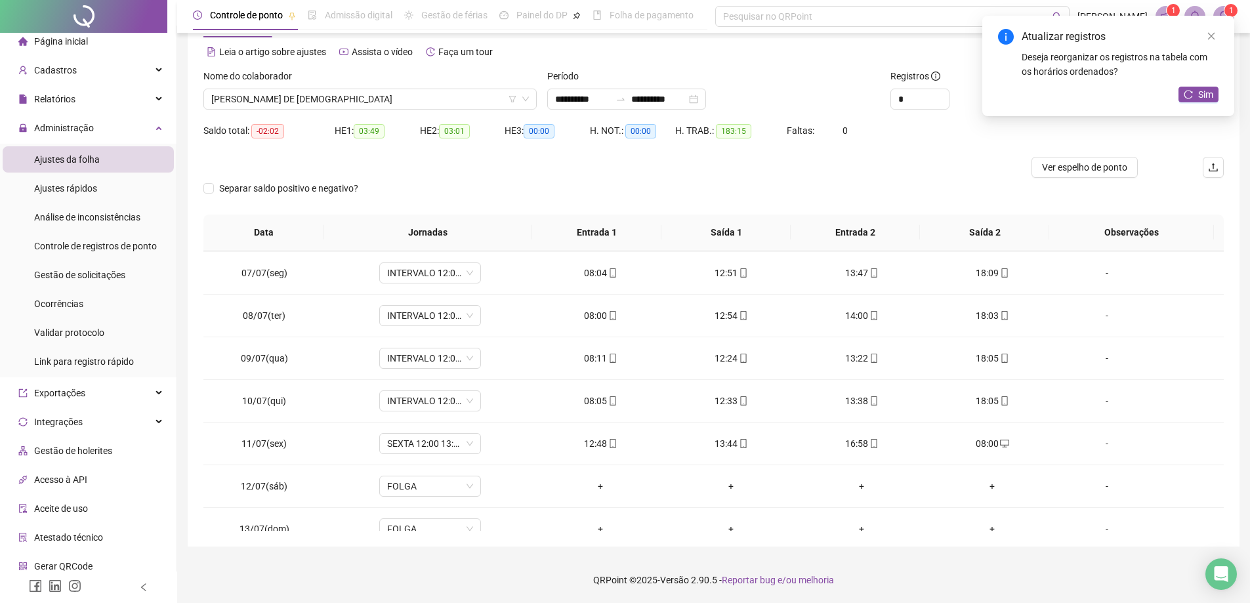
click at [1142, 101] on div "Atualizar registros Deseja reorganizar os registros na tabela com os horários o…" at bounding box center [1108, 66] width 252 height 100
click at [1201, 95] on span "Sim" at bounding box center [1205, 94] width 15 height 14
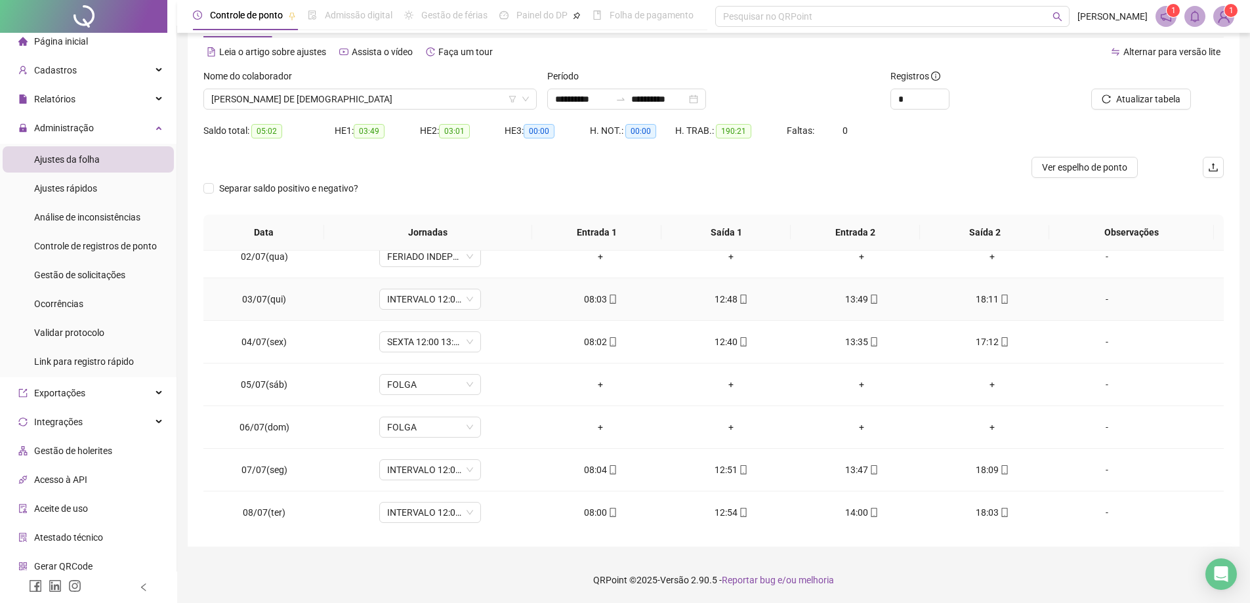
scroll to position [0, 0]
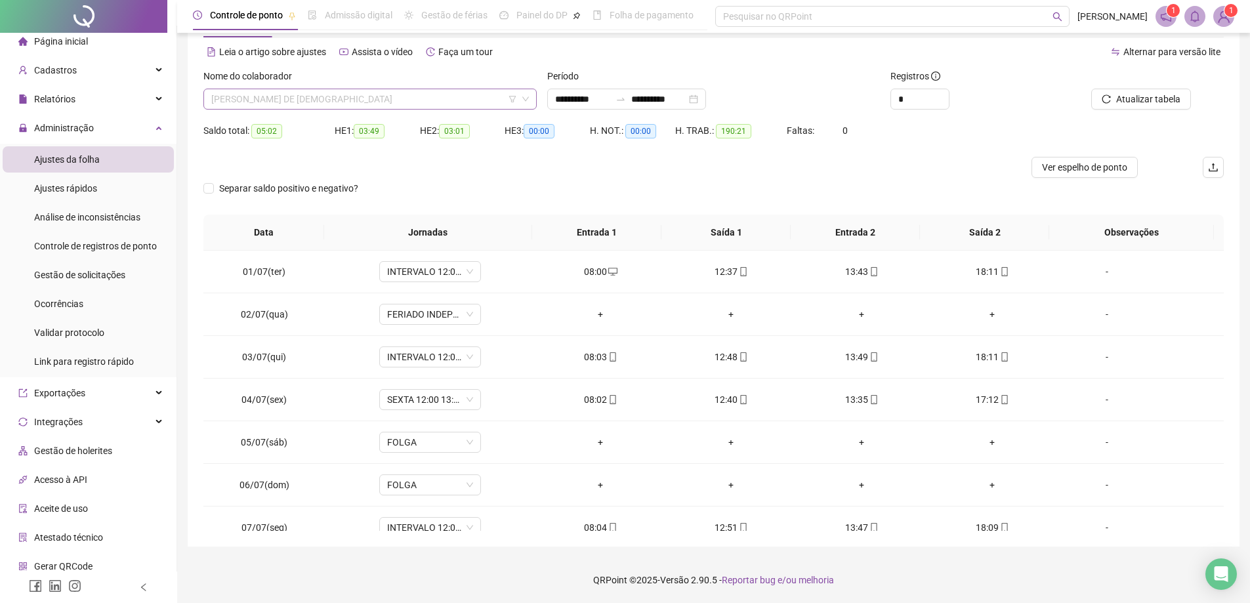
click at [332, 106] on span "[PERSON_NAME] DE [DEMOGRAPHIC_DATA]" at bounding box center [370, 99] width 318 height 20
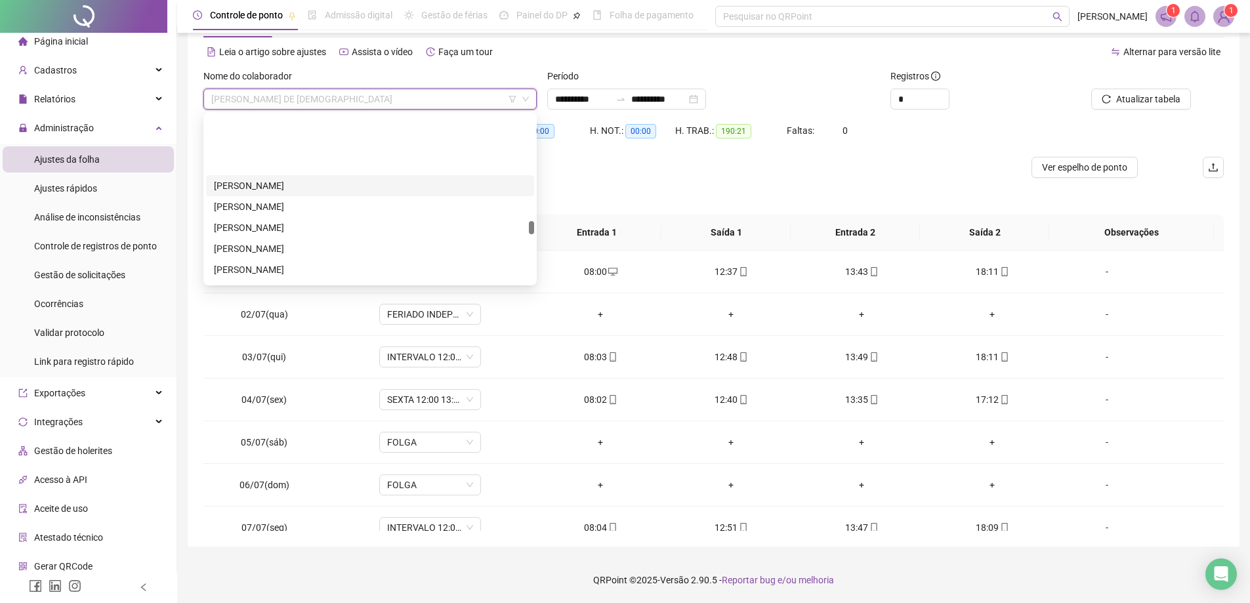
scroll to position [1496, 0]
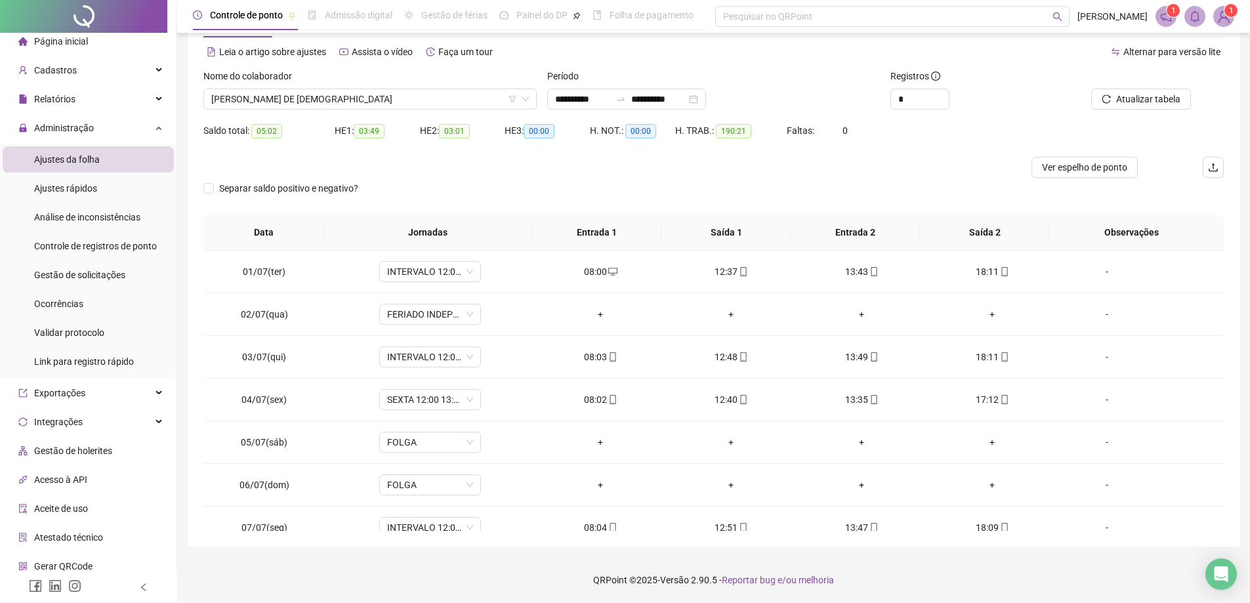
click at [118, 45] on li "Página inicial" at bounding box center [88, 41] width 171 height 26
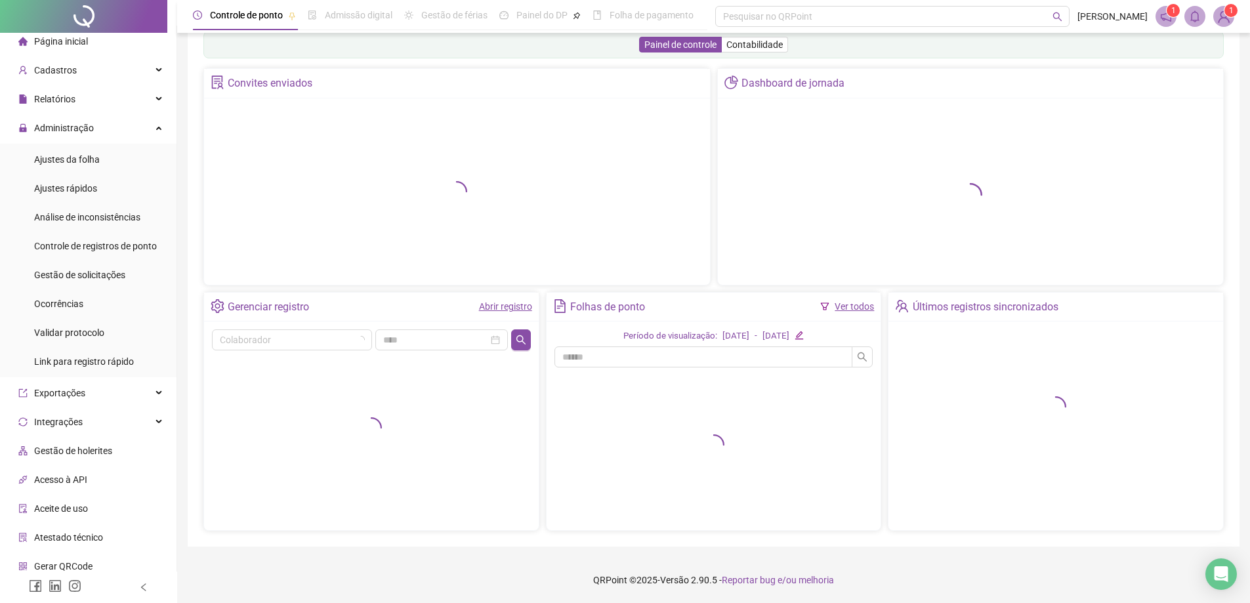
scroll to position [28, 0]
click at [108, 72] on div "Cadastros" at bounding box center [88, 70] width 171 height 26
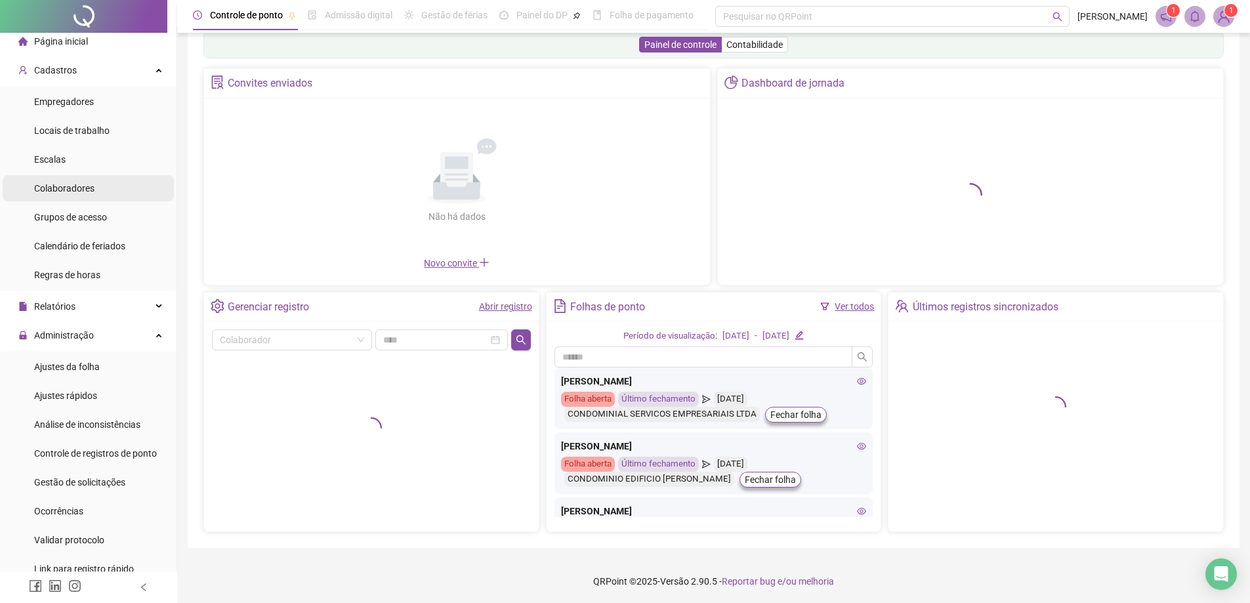
click at [62, 183] on span "Colaboradores" at bounding box center [64, 188] width 60 height 10
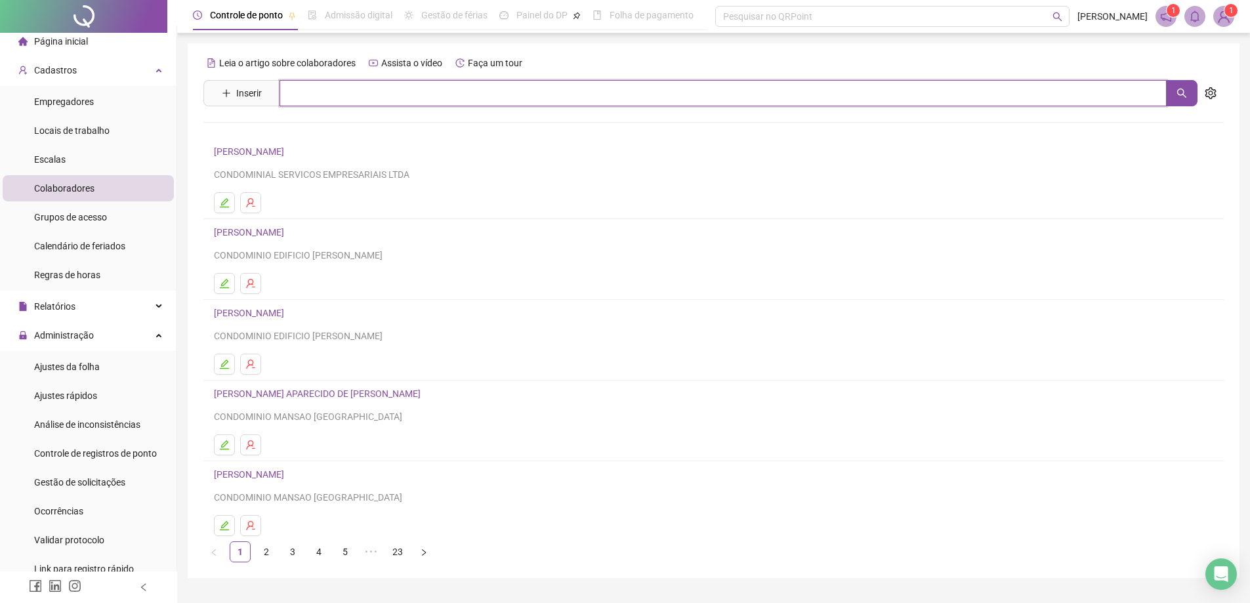
click at [461, 90] on input "text" at bounding box center [723, 93] width 887 height 26
type input "********"
click at [298, 129] on link "[PERSON_NAME]" at bounding box center [263, 132] width 70 height 10
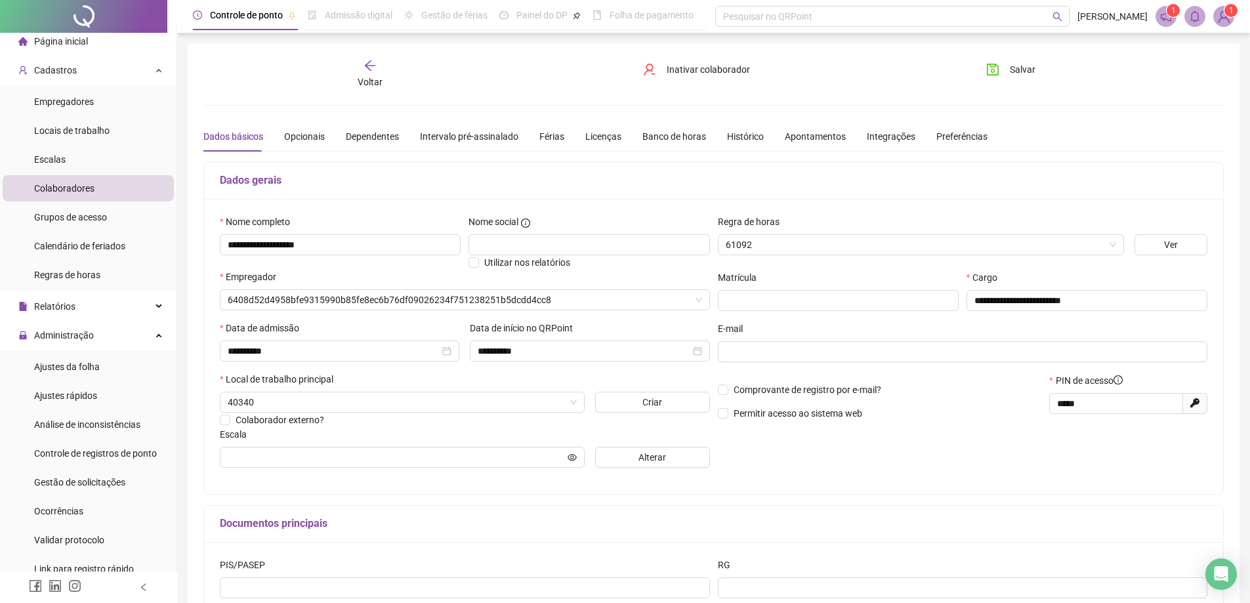
type input "**********"
click at [653, 66] on icon "user-delete" at bounding box center [649, 69] width 13 height 13
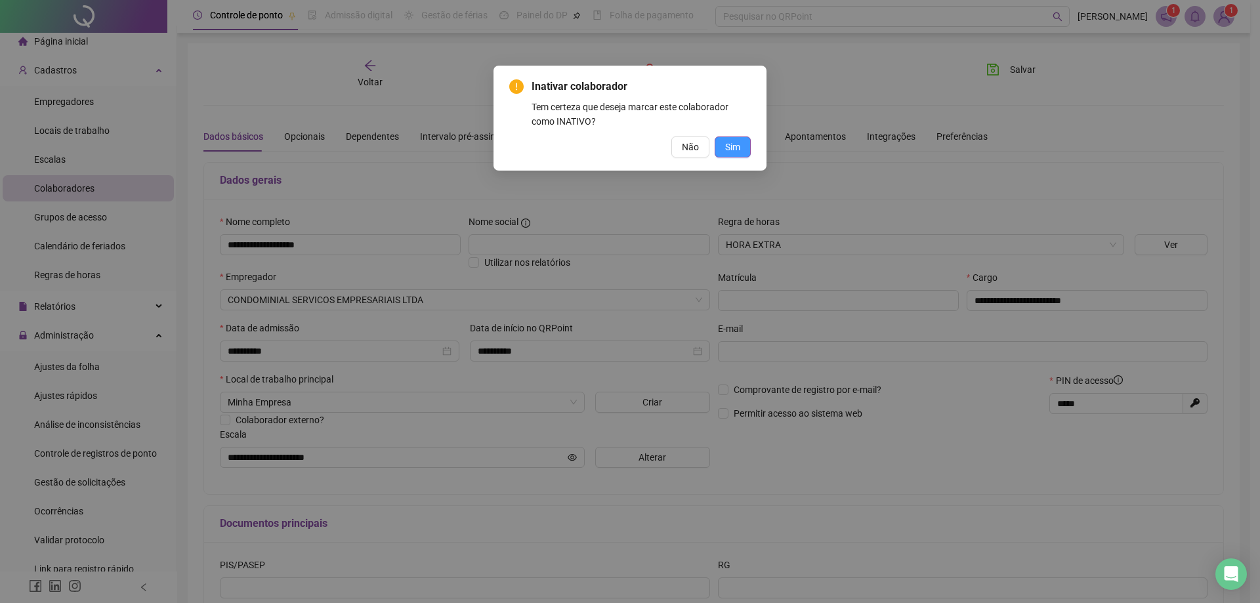
click at [743, 149] on button "Sim" at bounding box center [733, 146] width 36 height 21
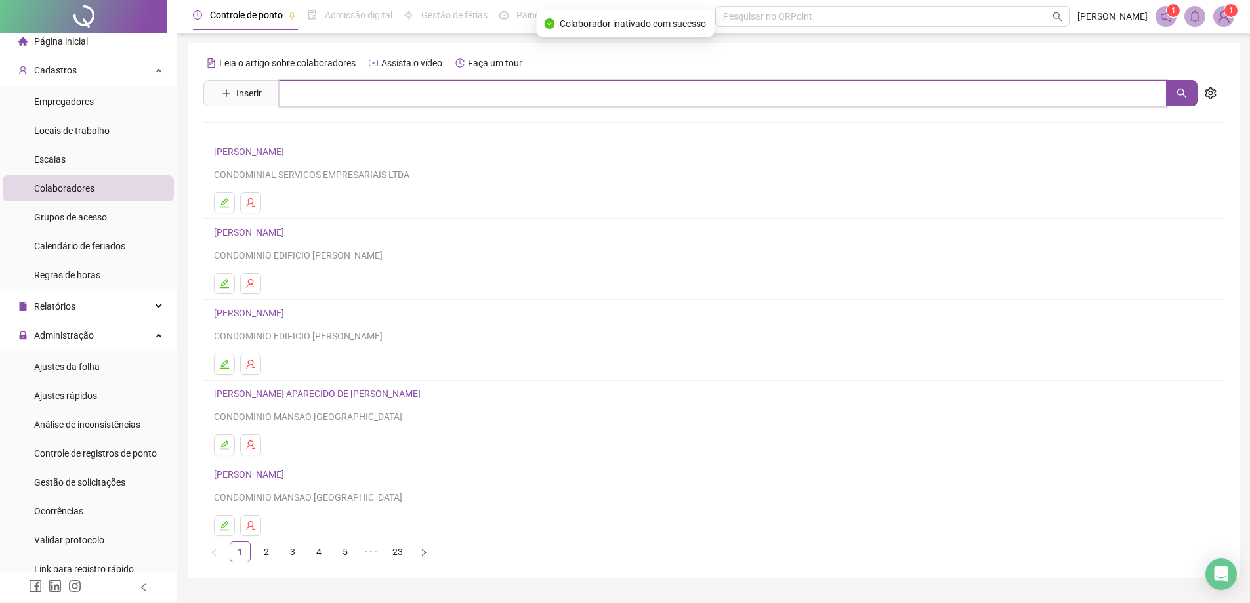
click at [381, 94] on input "text" at bounding box center [723, 93] width 887 height 26
type input "****"
click at [358, 129] on link "[DEMOGRAPHIC_DATA][PERSON_NAME]" at bounding box center [311, 132] width 166 height 10
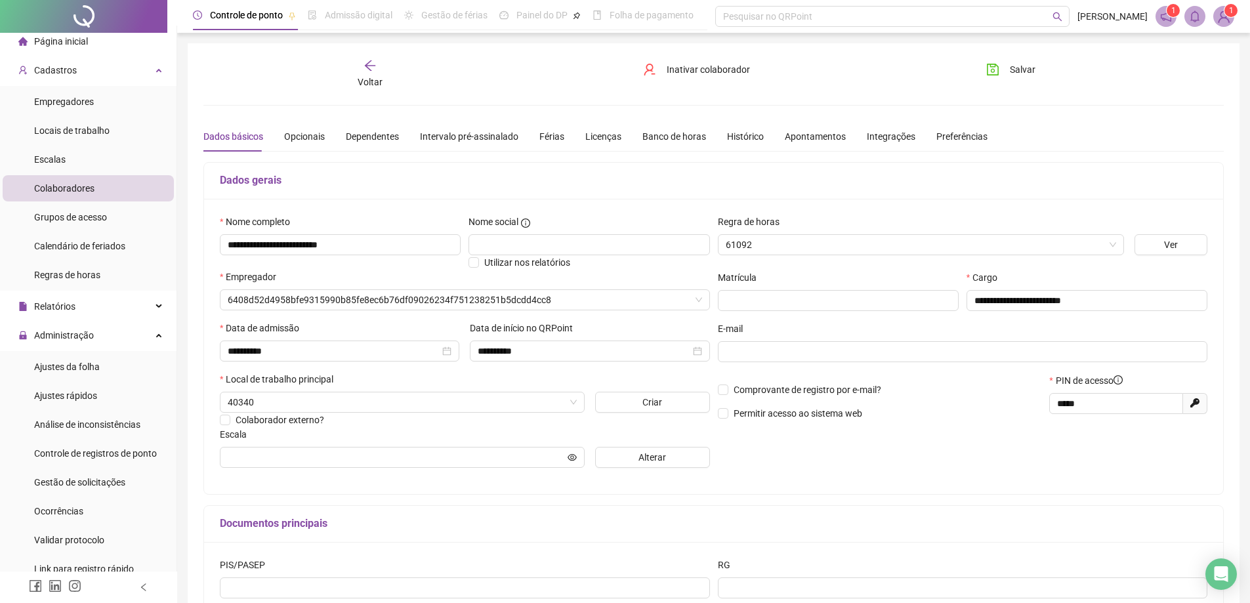
type input "**********"
click at [692, 70] on span "Inativar colaborador" at bounding box center [708, 69] width 83 height 14
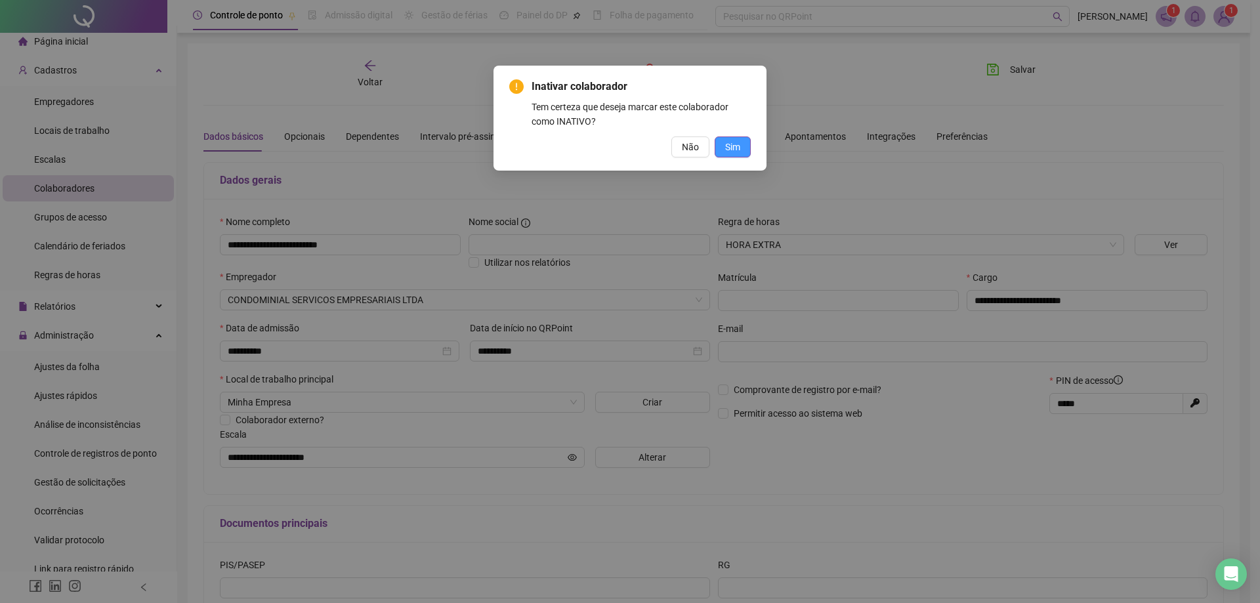
click at [725, 143] on span "Sim" at bounding box center [732, 147] width 15 height 14
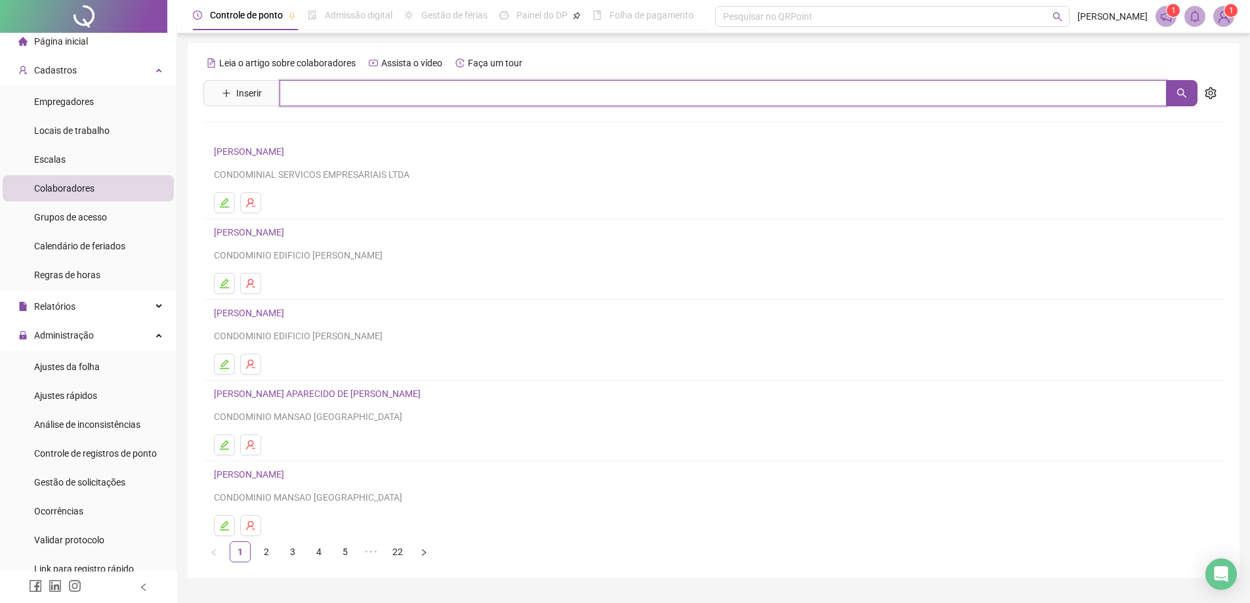
click at [379, 104] on input "text" at bounding box center [723, 93] width 887 height 26
type input "*******"
click at [298, 129] on link "[PERSON_NAME]" at bounding box center [263, 132] width 70 height 10
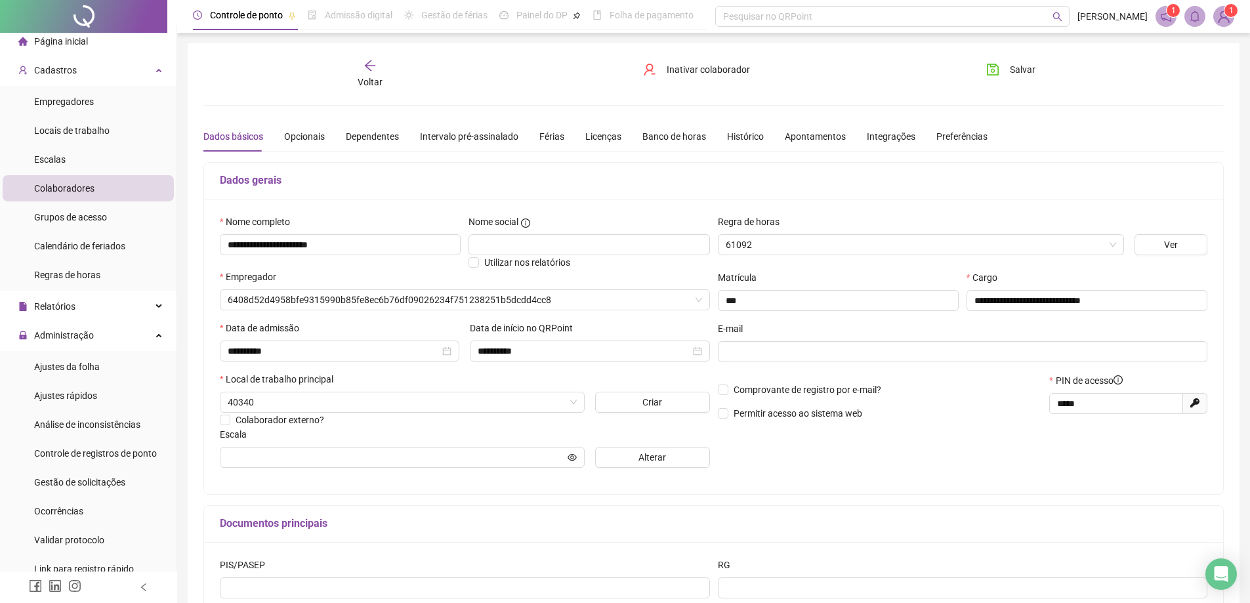
type input "**********"
click at [85, 367] on span "Ajustes da folha" at bounding box center [67, 367] width 66 height 10
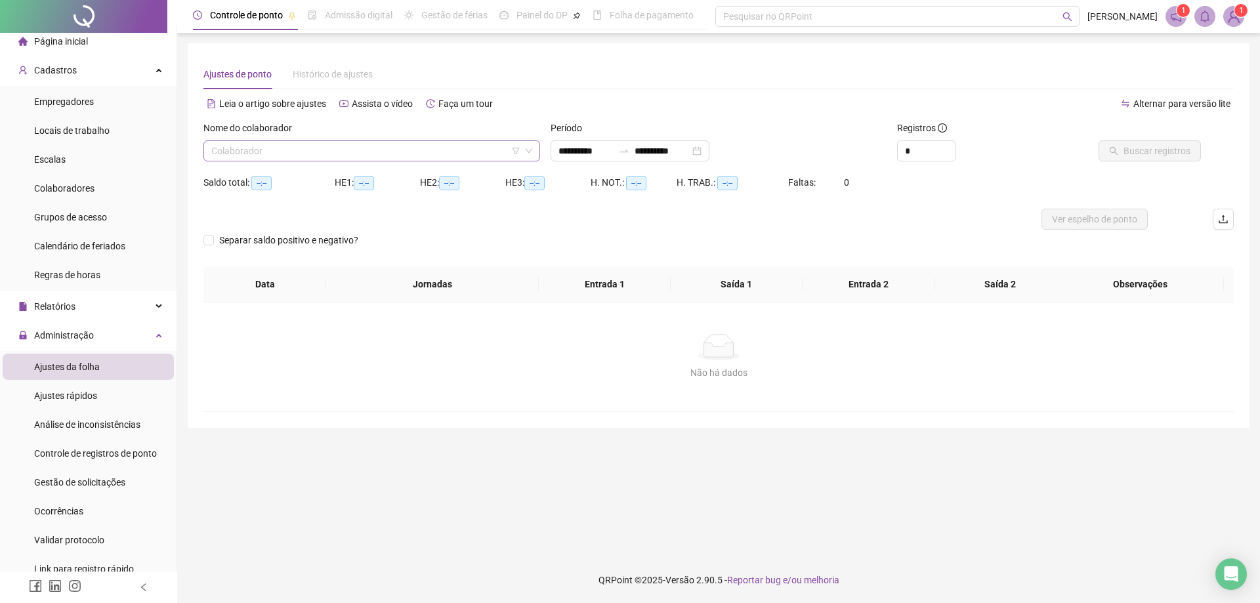
type input "**********"
click at [391, 152] on input "search" at bounding box center [365, 151] width 309 height 20
type input "*******"
click at [339, 181] on div "[PERSON_NAME]" at bounding box center [372, 177] width 316 height 14
click at [613, 152] on input "**********" at bounding box center [585, 151] width 55 height 14
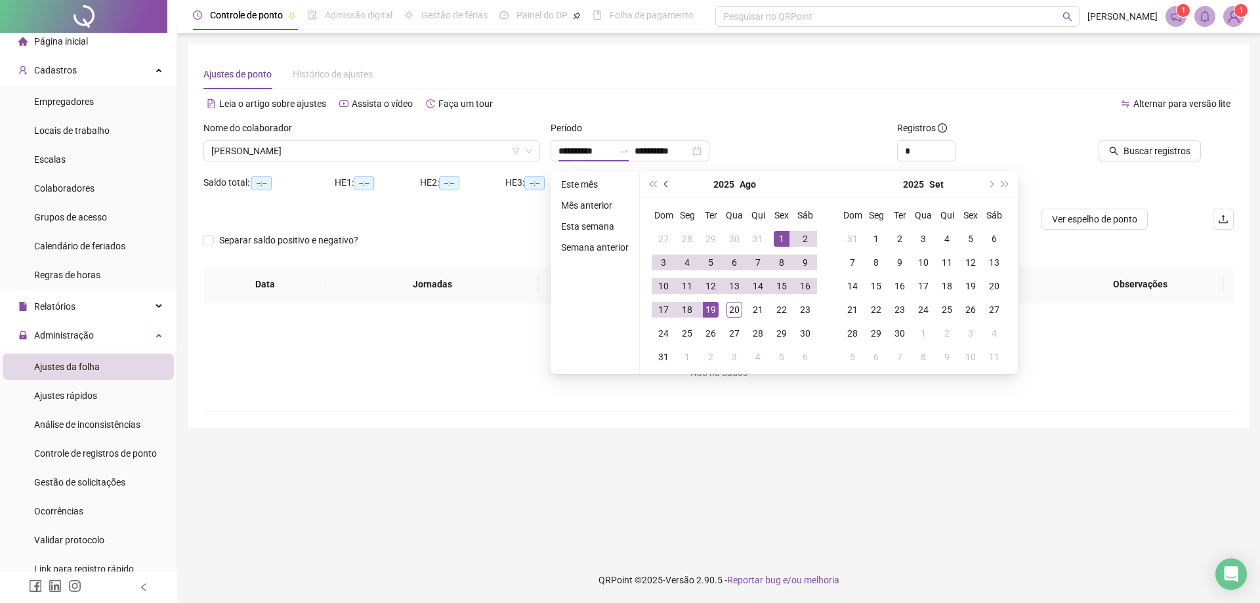
click at [669, 186] on button "prev-year" at bounding box center [666, 184] width 14 height 26
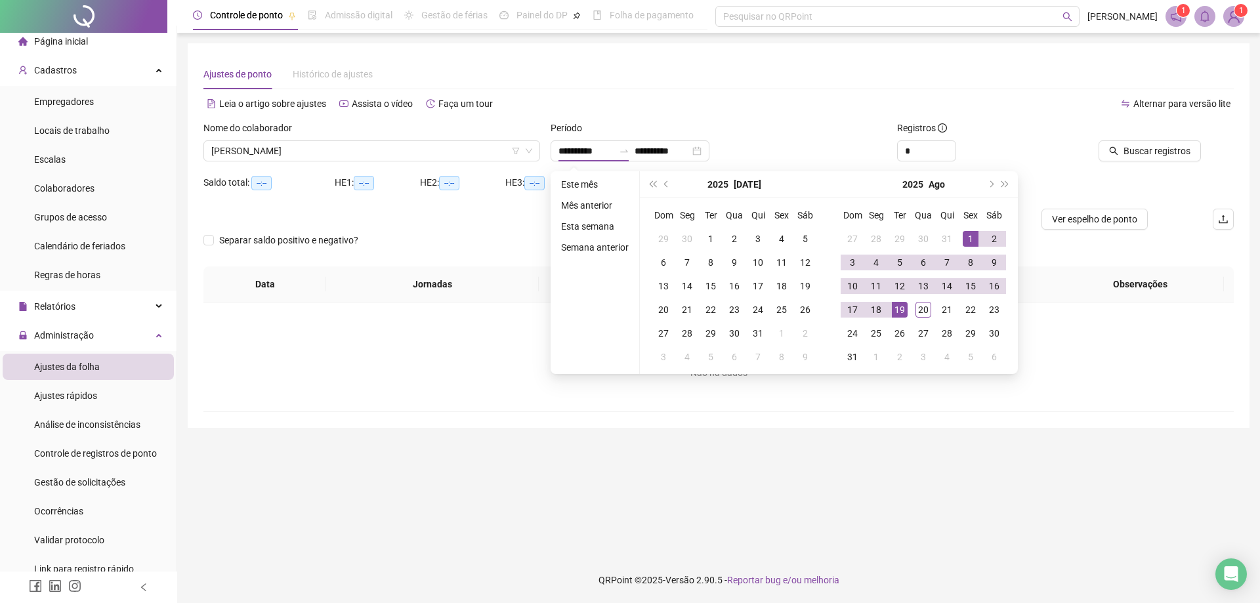
type input "**********"
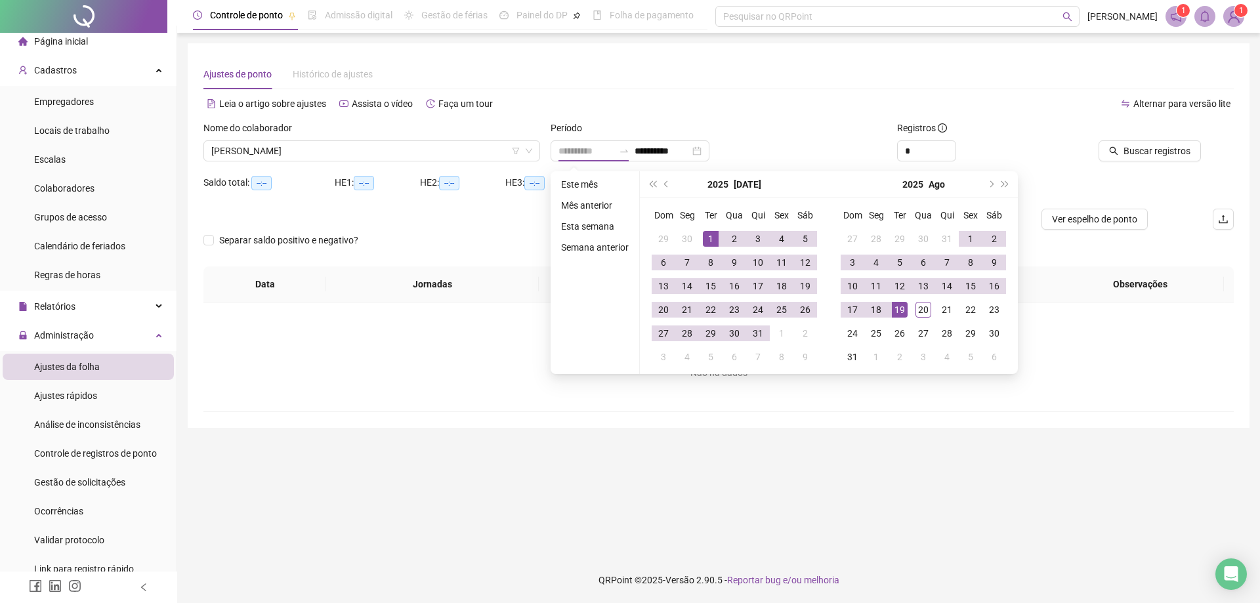
click at [711, 243] on div "1" at bounding box center [711, 239] width 16 height 16
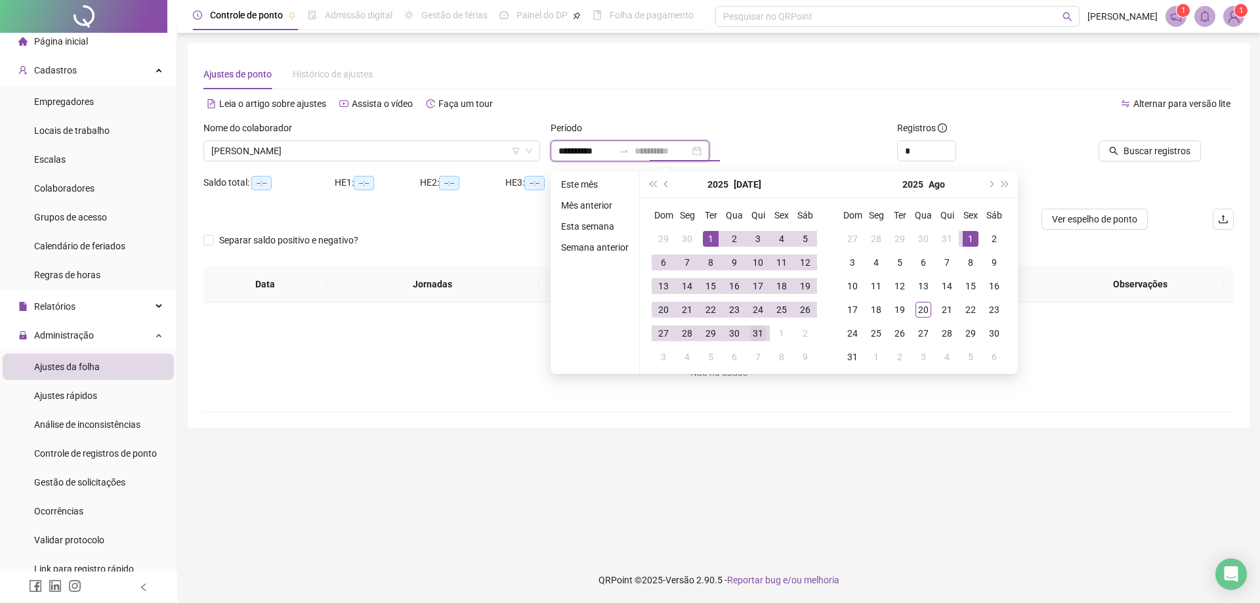
type input "**********"
click at [760, 338] on div "31" at bounding box center [758, 333] width 16 height 16
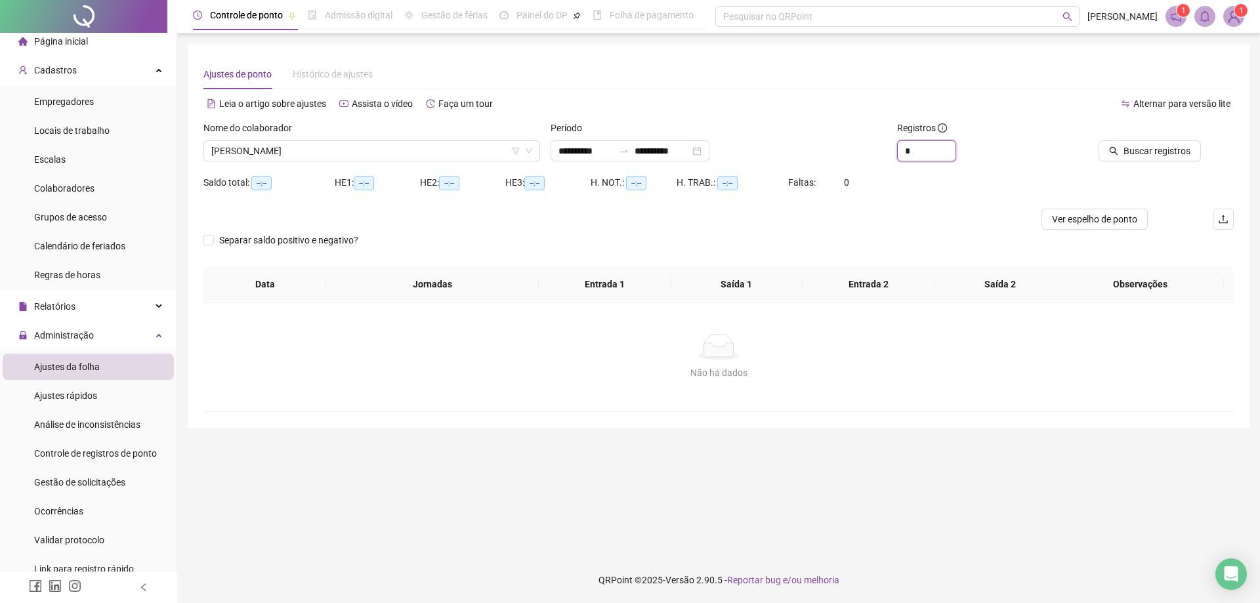
drag, startPoint x: 913, startPoint y: 152, endPoint x: 884, endPoint y: 150, distance: 29.6
click at [884, 150] on div "**********" at bounding box center [718, 146] width 1041 height 51
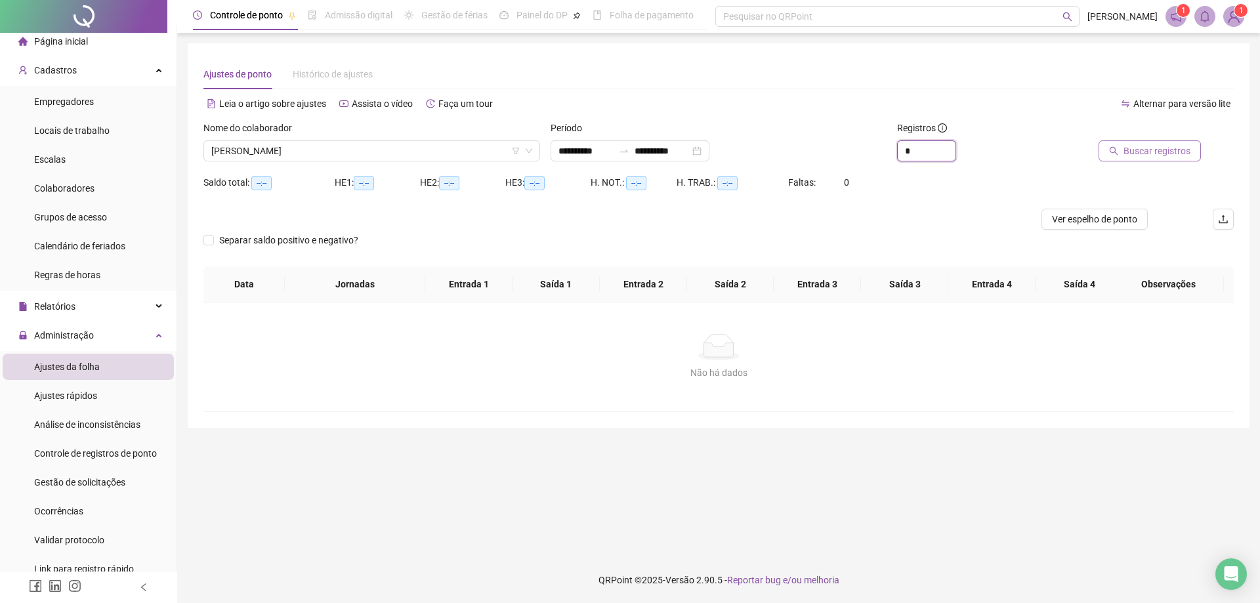
type input "*"
click at [1139, 152] on span "Buscar registros" at bounding box center [1156, 151] width 67 height 14
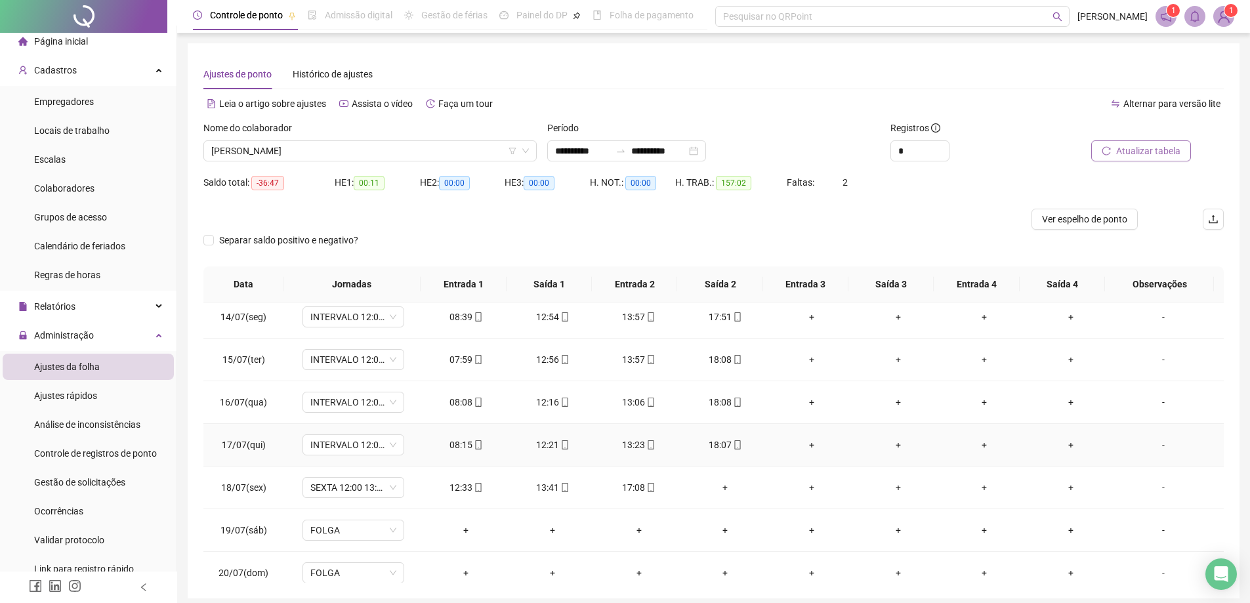
scroll to position [591, 0]
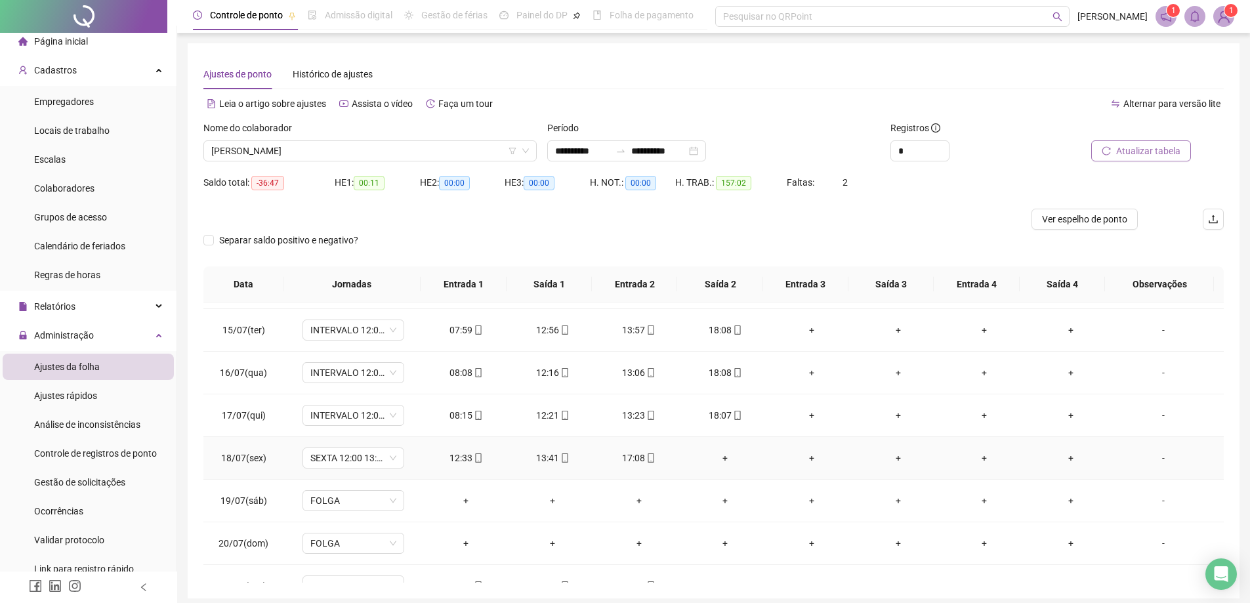
click at [717, 458] on div "+" at bounding box center [726, 458] width 66 height 14
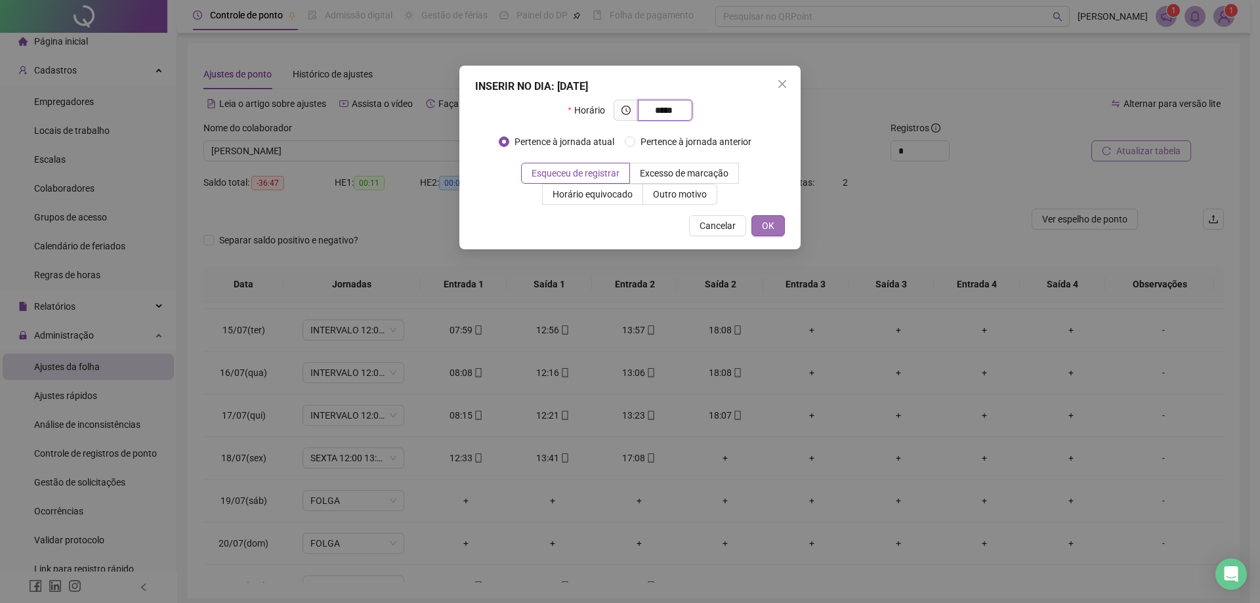
type input "*****"
click at [770, 226] on span "OK" at bounding box center [768, 225] width 12 height 14
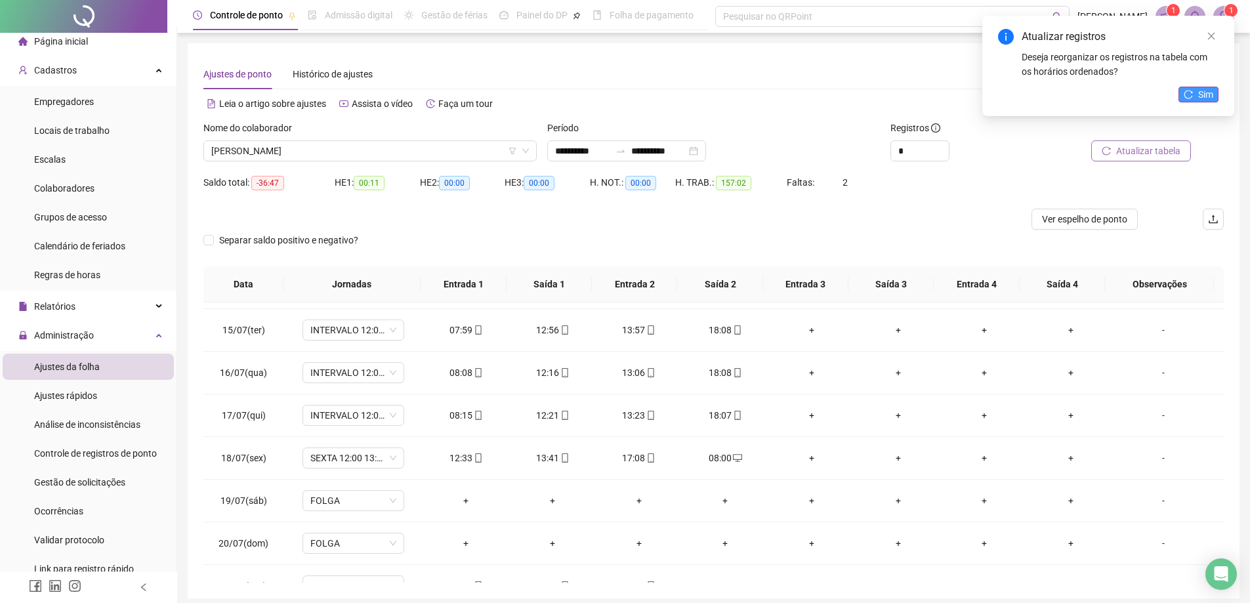
click at [1205, 95] on span "Sim" at bounding box center [1205, 94] width 15 height 14
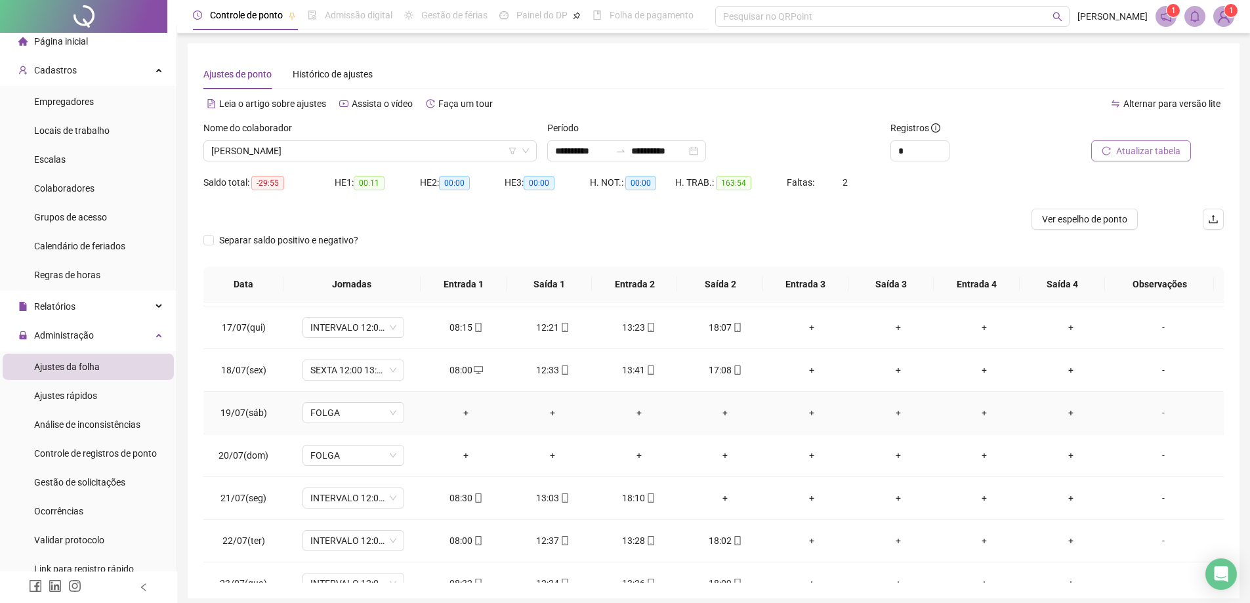
scroll to position [722, 0]
click at [722, 456] on div "+" at bounding box center [726, 454] width 66 height 14
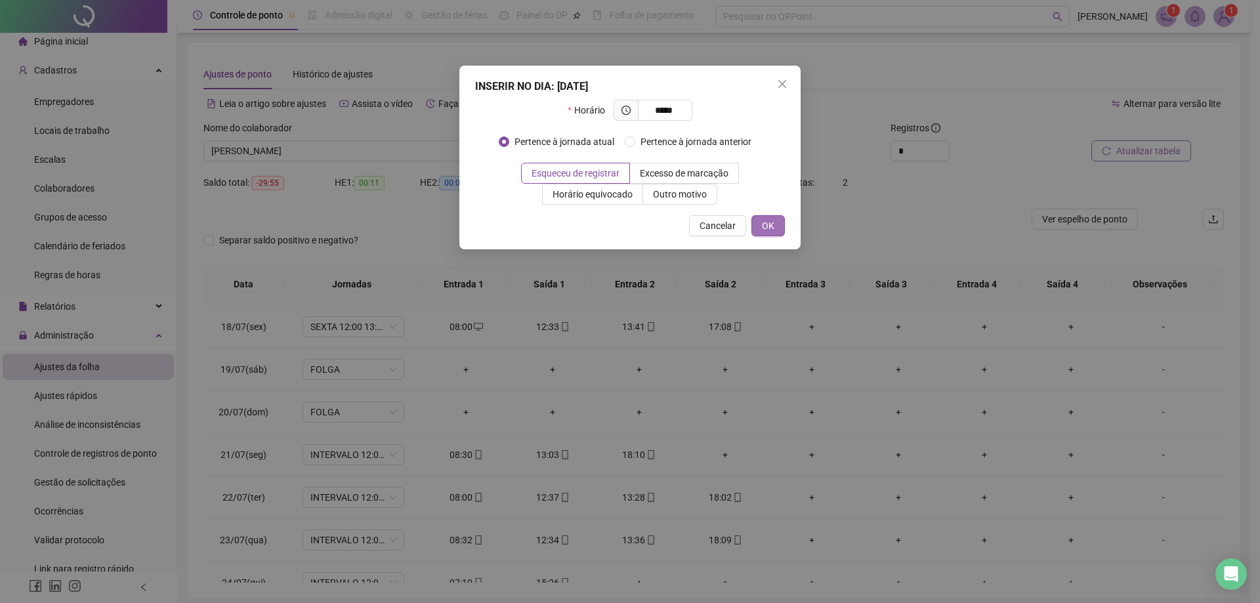
type input "*****"
click at [768, 228] on span "OK" at bounding box center [768, 225] width 12 height 14
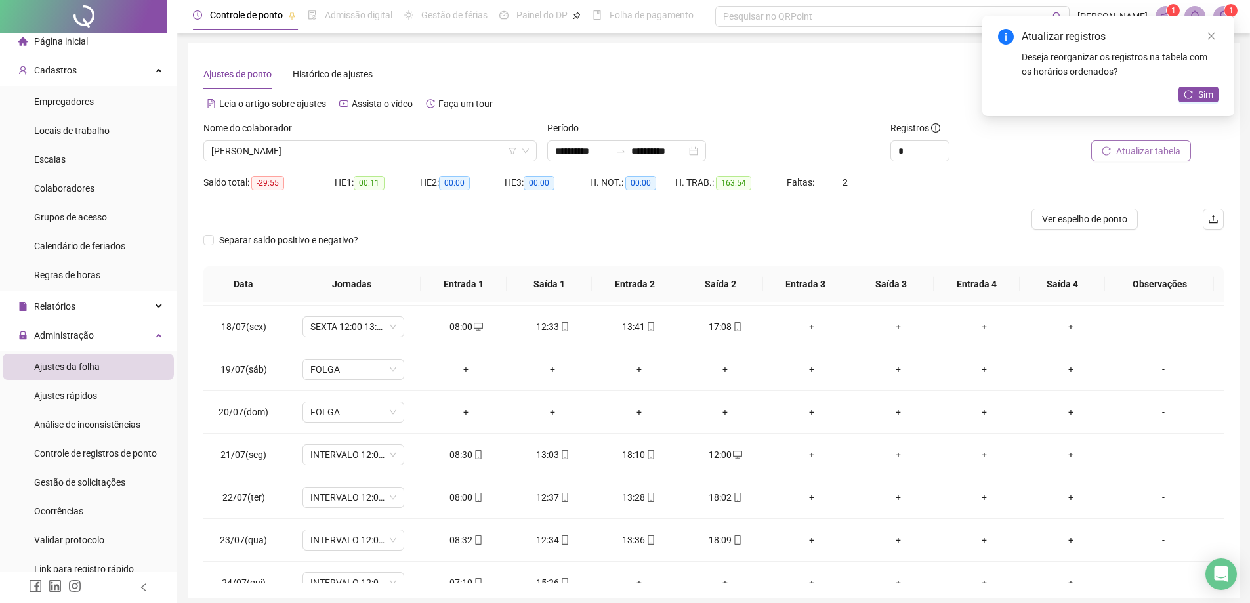
click at [1155, 152] on span "Atualizar tabela" at bounding box center [1148, 151] width 64 height 14
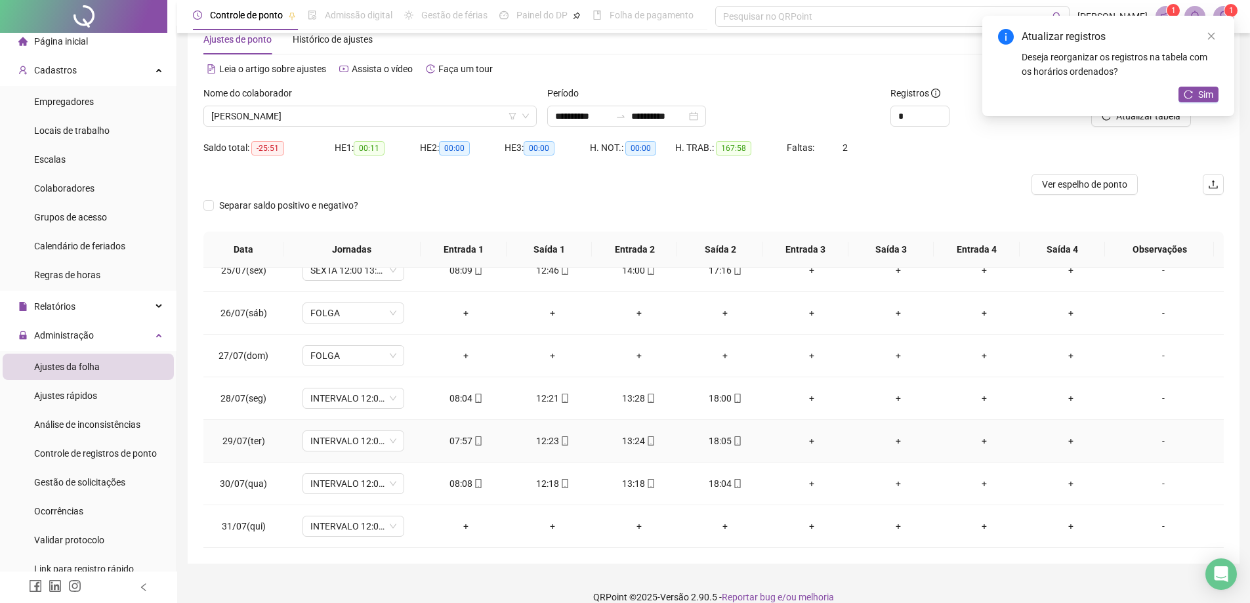
scroll to position [52, 0]
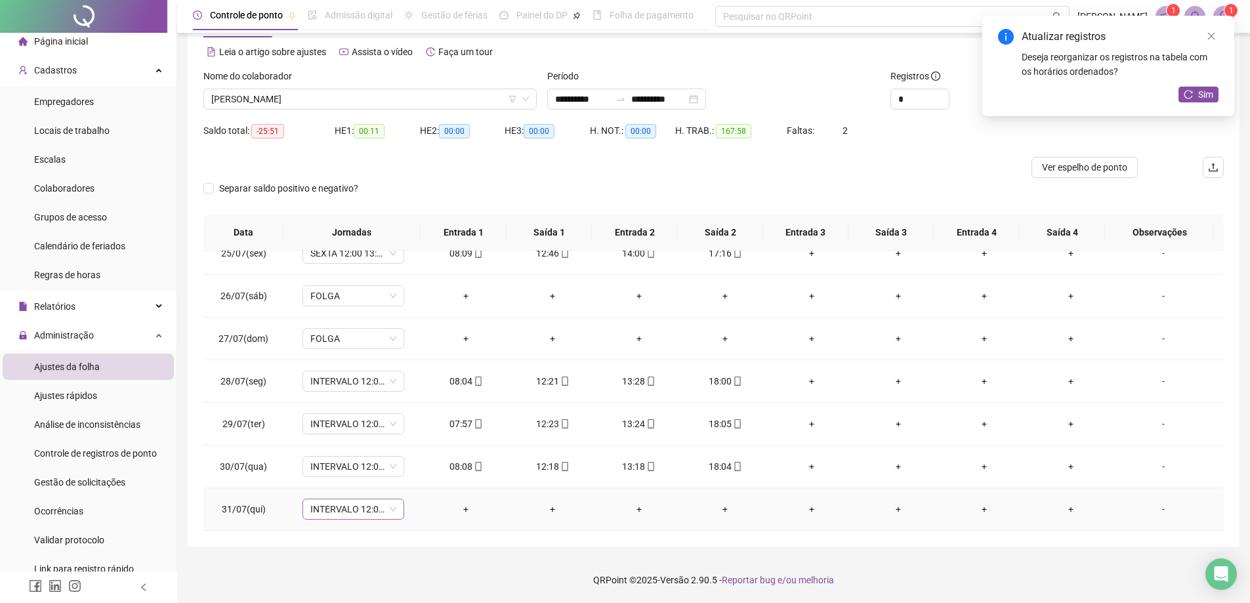
click at [386, 508] on span "INTERVALO 12:00 13:00 18:00" at bounding box center [353, 509] width 86 height 20
click at [353, 421] on div "Folga" at bounding box center [396, 416] width 153 height 14
click at [414, 476] on span "Sim" at bounding box center [414, 475] width 15 height 14
click at [1205, 97] on span "Sim" at bounding box center [1205, 94] width 15 height 14
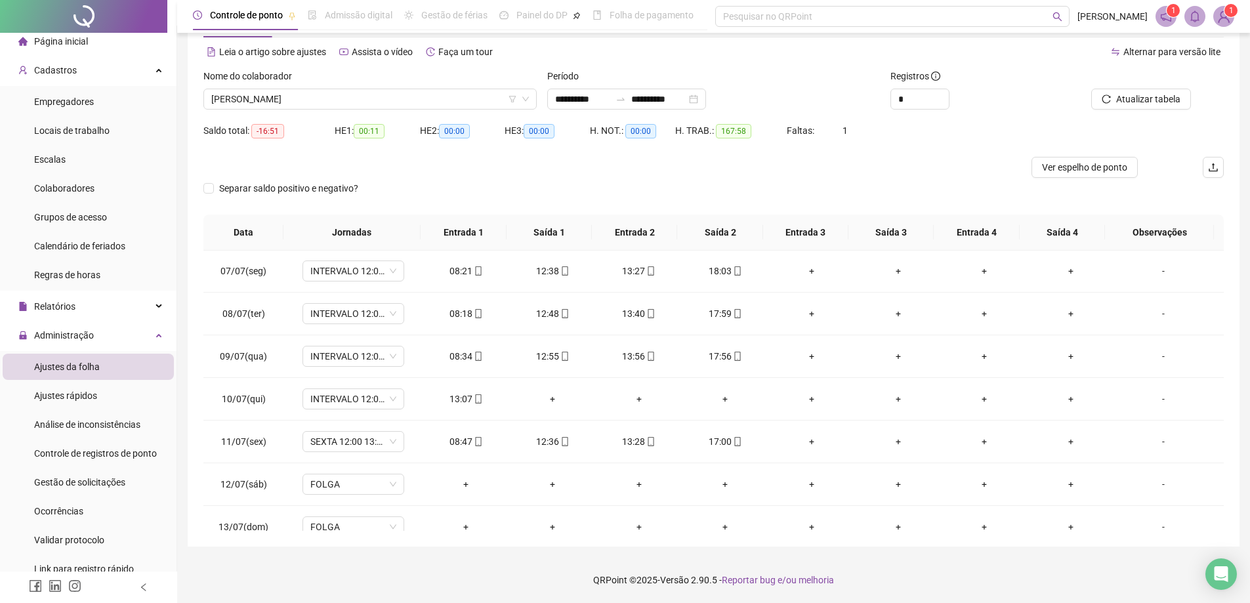
scroll to position [255, 0]
click at [550, 400] on div "+" at bounding box center [553, 401] width 66 height 14
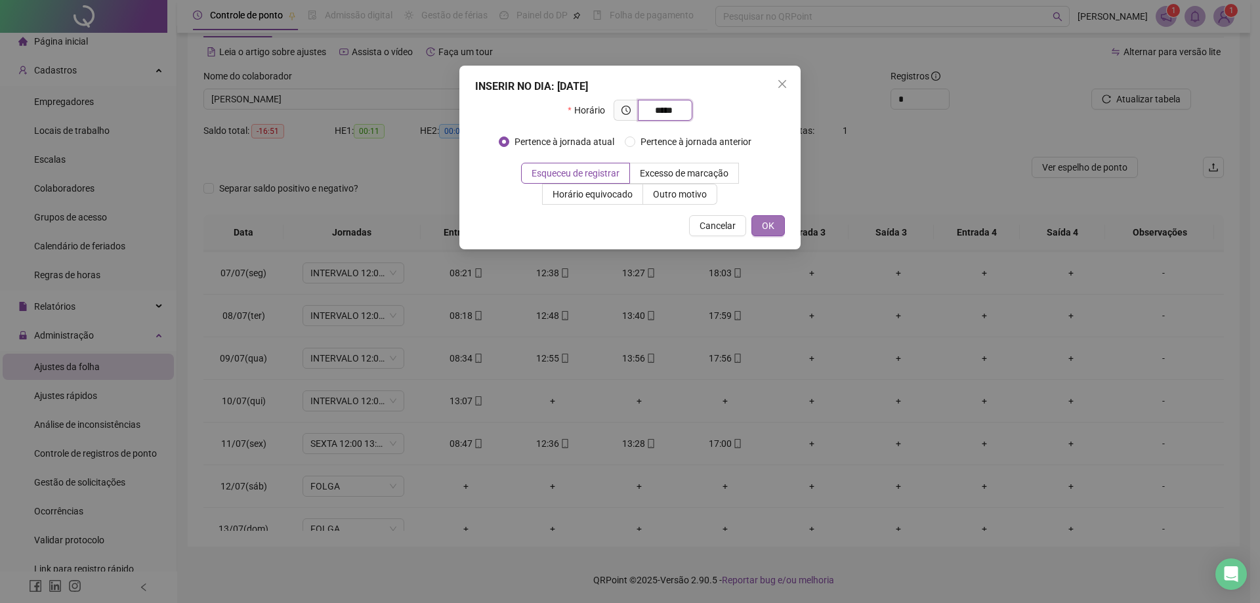
type input "*****"
click at [770, 220] on span "OK" at bounding box center [768, 225] width 12 height 14
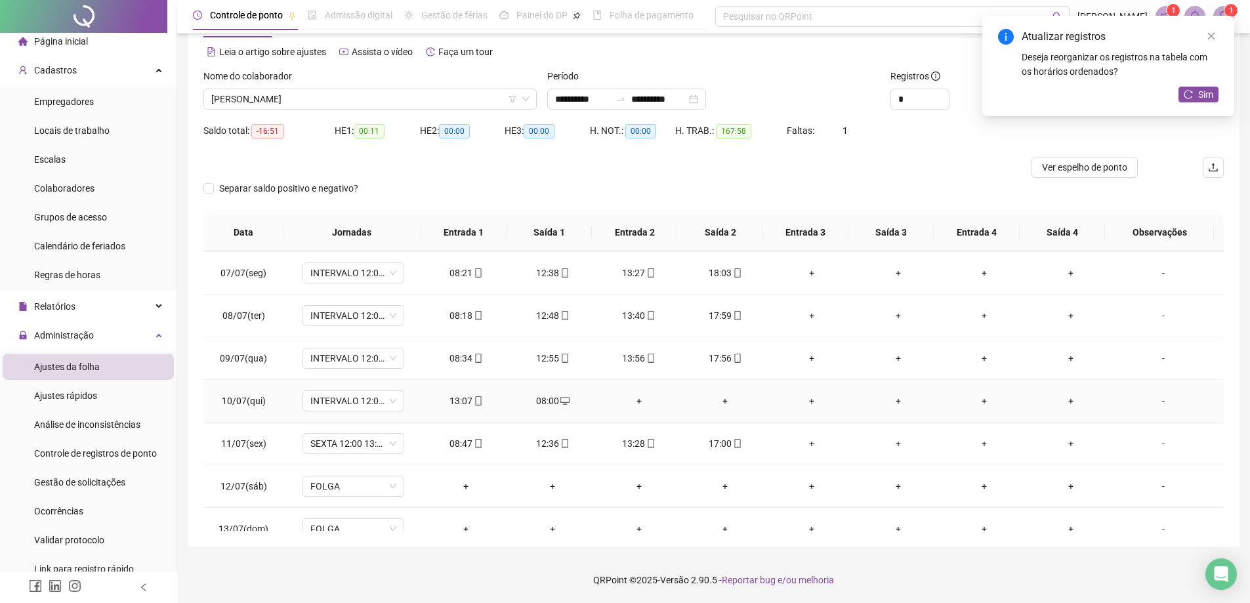
click at [636, 401] on div "+" at bounding box center [639, 401] width 66 height 14
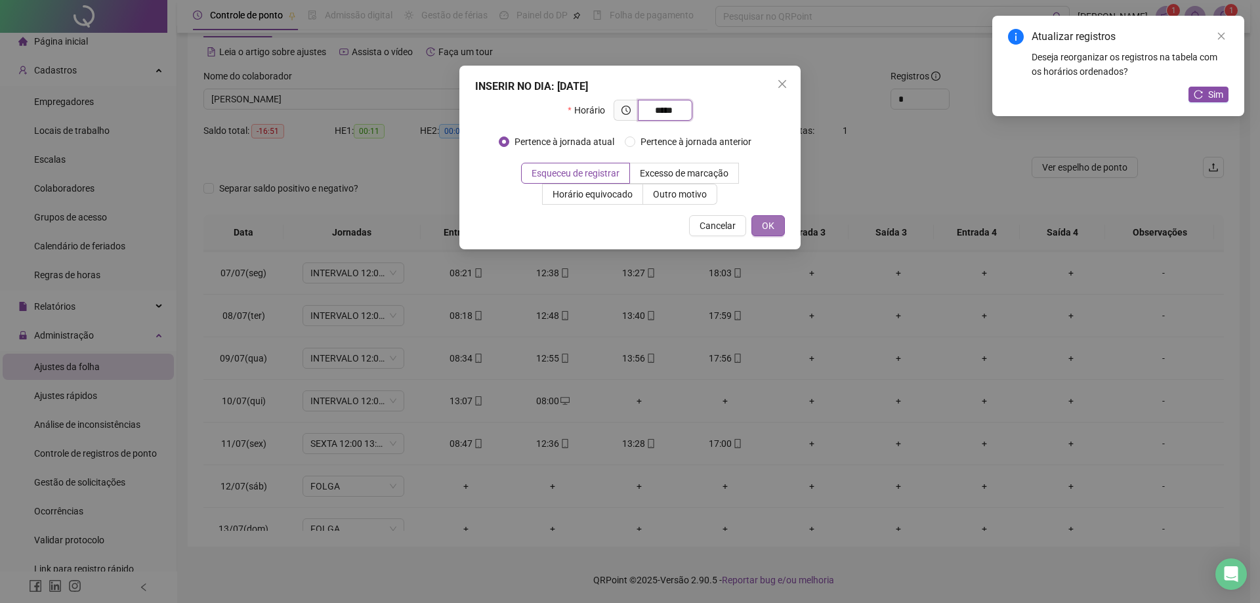
type input "*****"
click at [778, 226] on button "OK" at bounding box center [767, 225] width 33 height 21
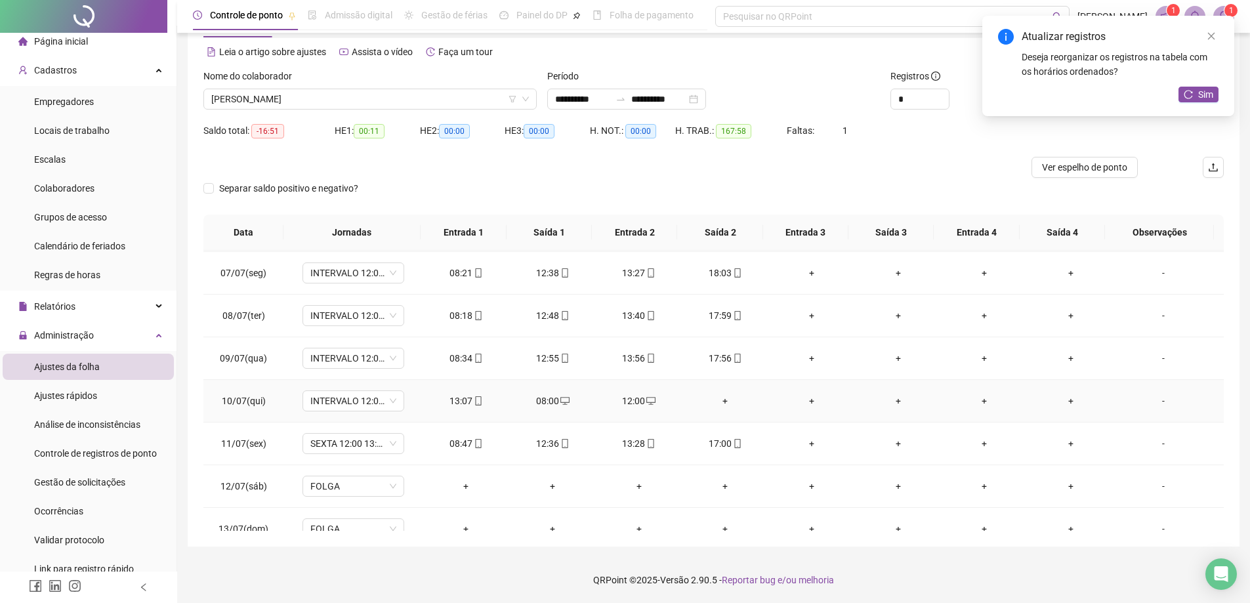
click at [721, 407] on div "+" at bounding box center [726, 401] width 66 height 14
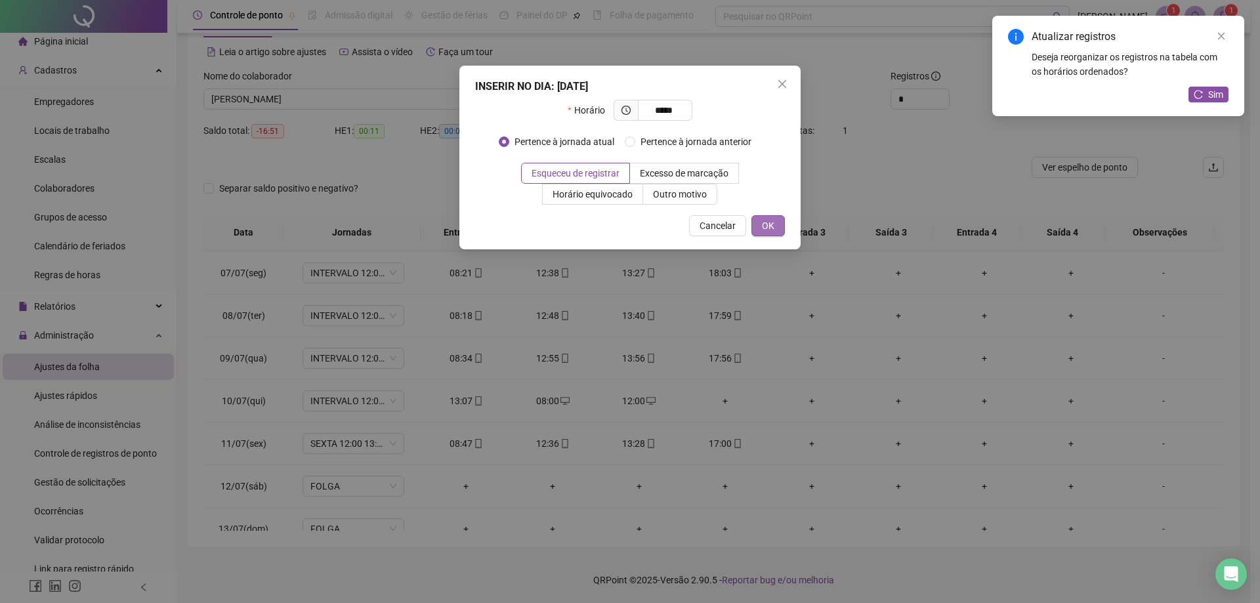
type input "*****"
click at [763, 220] on span "OK" at bounding box center [768, 225] width 12 height 14
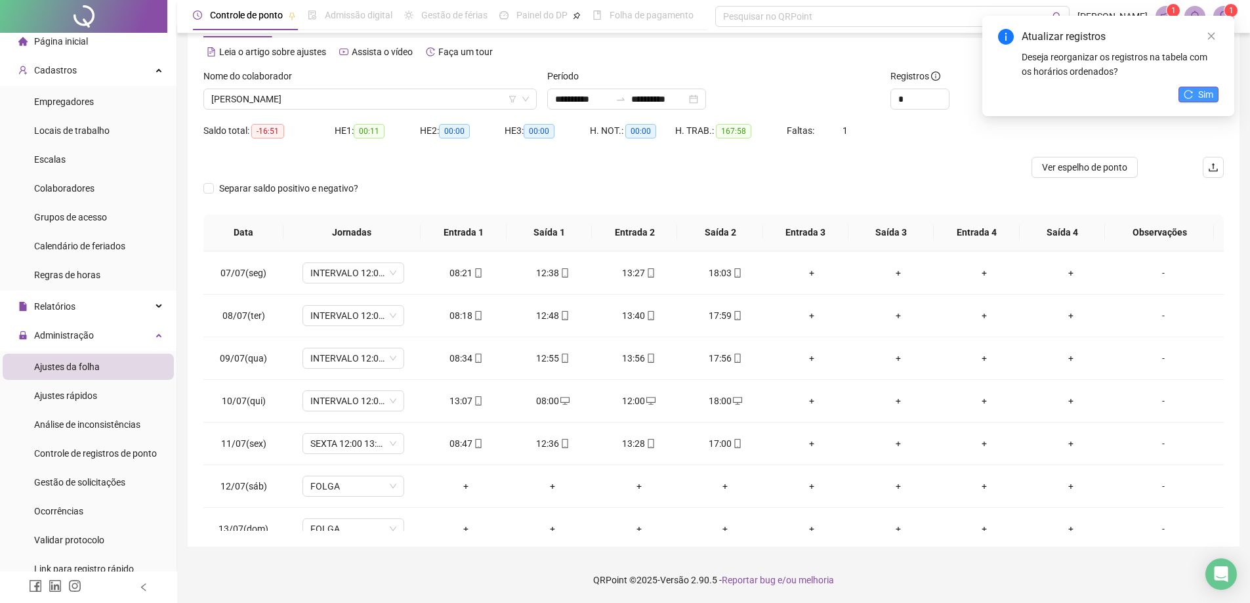
click at [1204, 92] on span "Sim" at bounding box center [1205, 94] width 15 height 14
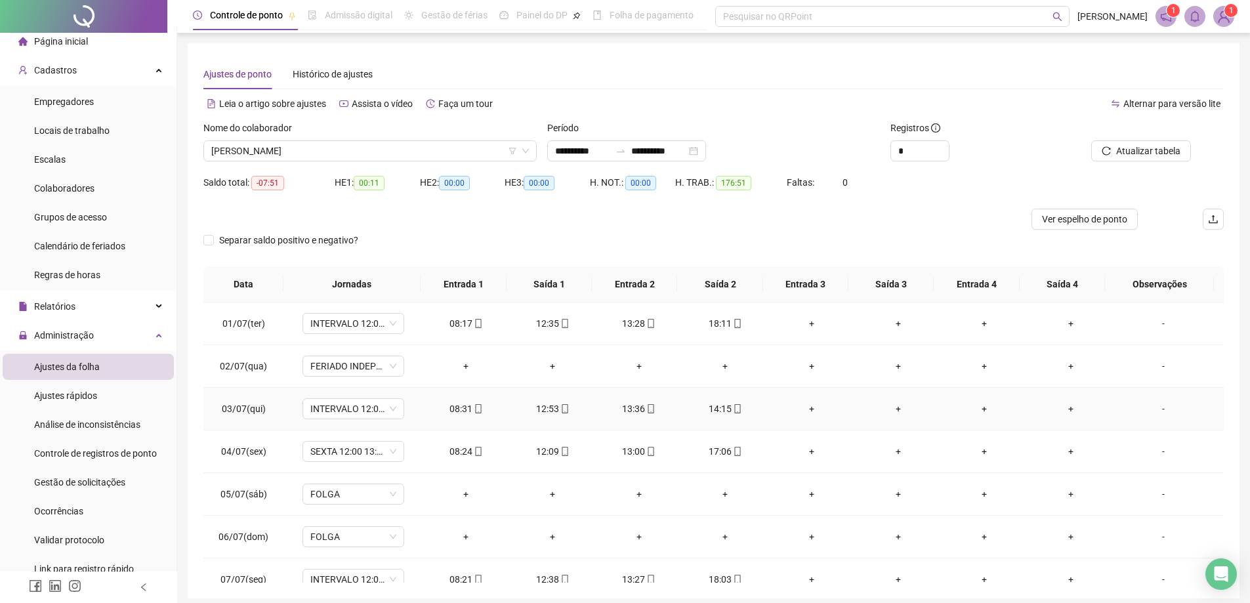
scroll to position [66, 0]
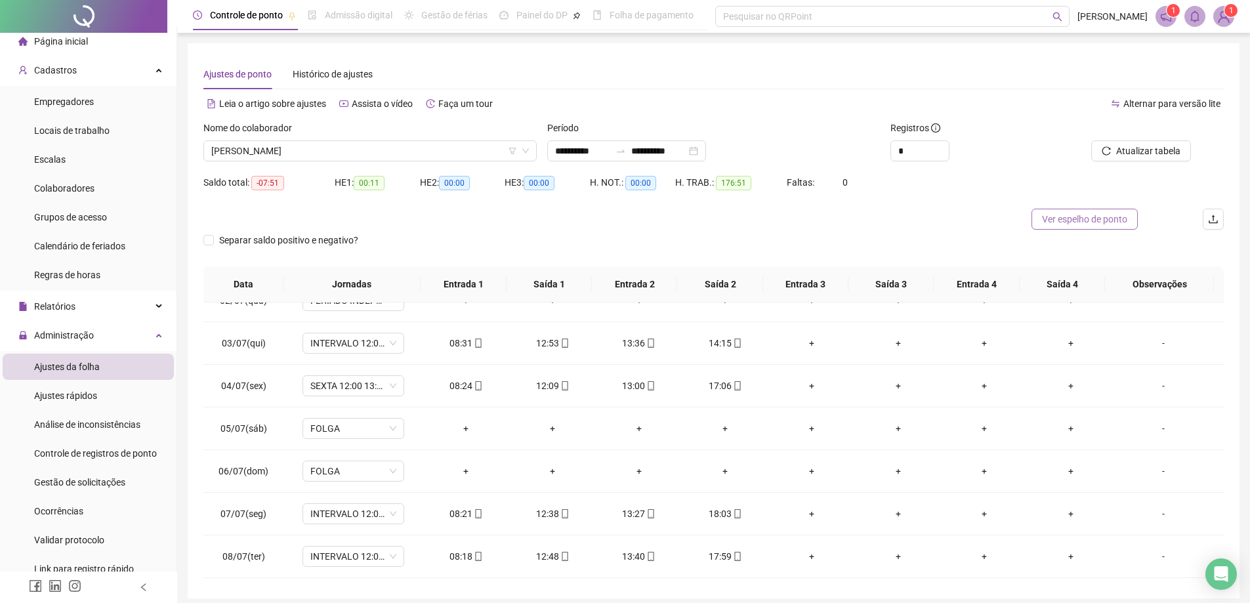
click at [1066, 220] on span "Ver espelho de ponto" at bounding box center [1084, 219] width 85 height 14
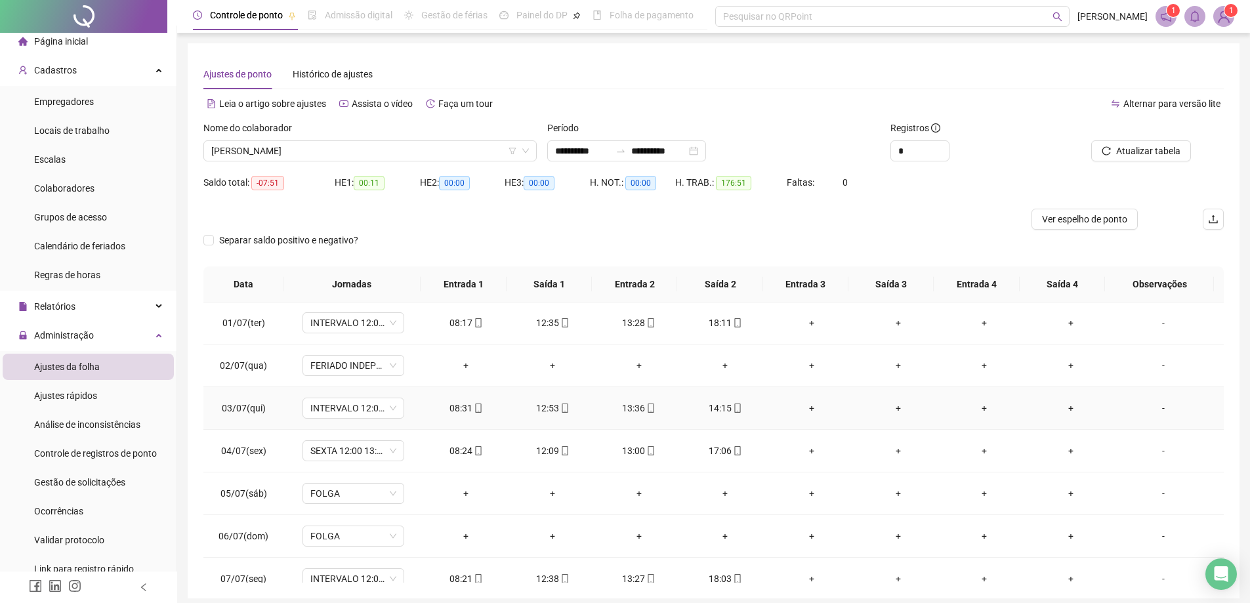
scroll to position [0, 0]
click at [733, 407] on icon "mobile" at bounding box center [737, 408] width 9 height 9
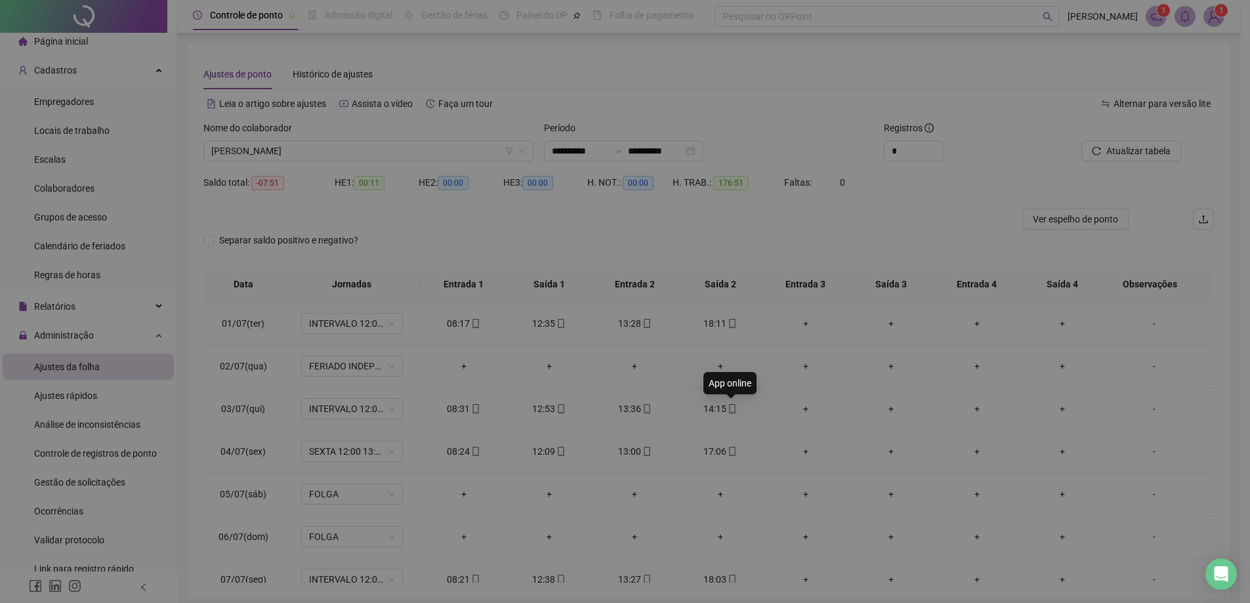
type input "**********"
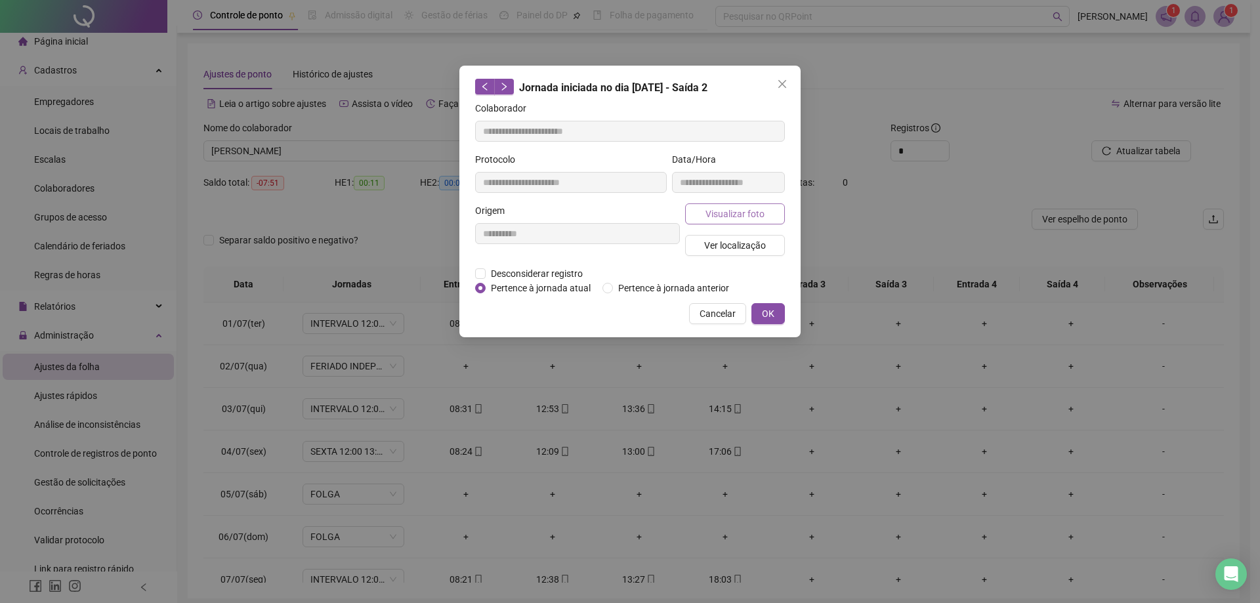
click at [732, 213] on span "Visualizar foto" at bounding box center [734, 214] width 59 height 14
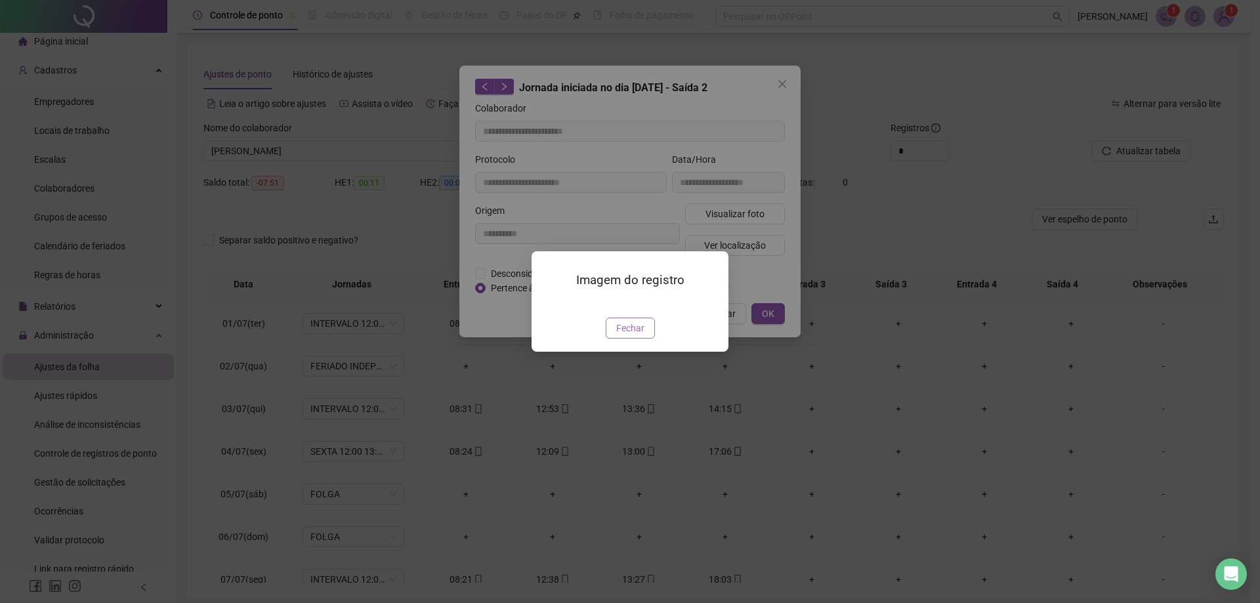
click at [637, 335] on span "Fechar" at bounding box center [630, 328] width 28 height 14
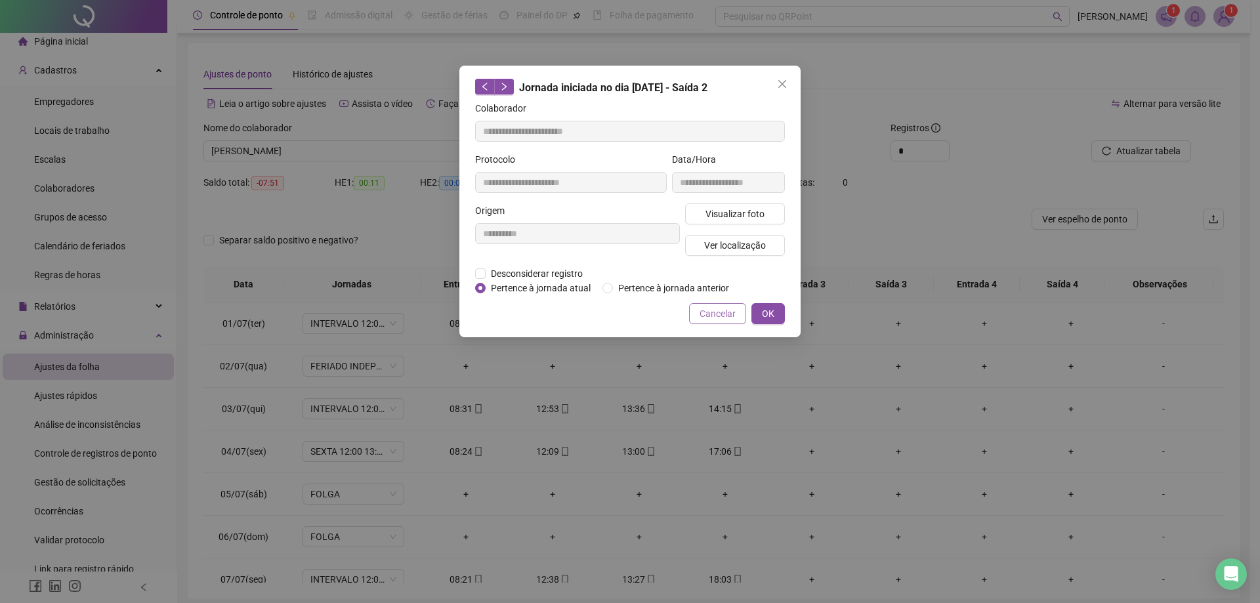
click at [718, 320] on span "Cancelar" at bounding box center [717, 313] width 36 height 14
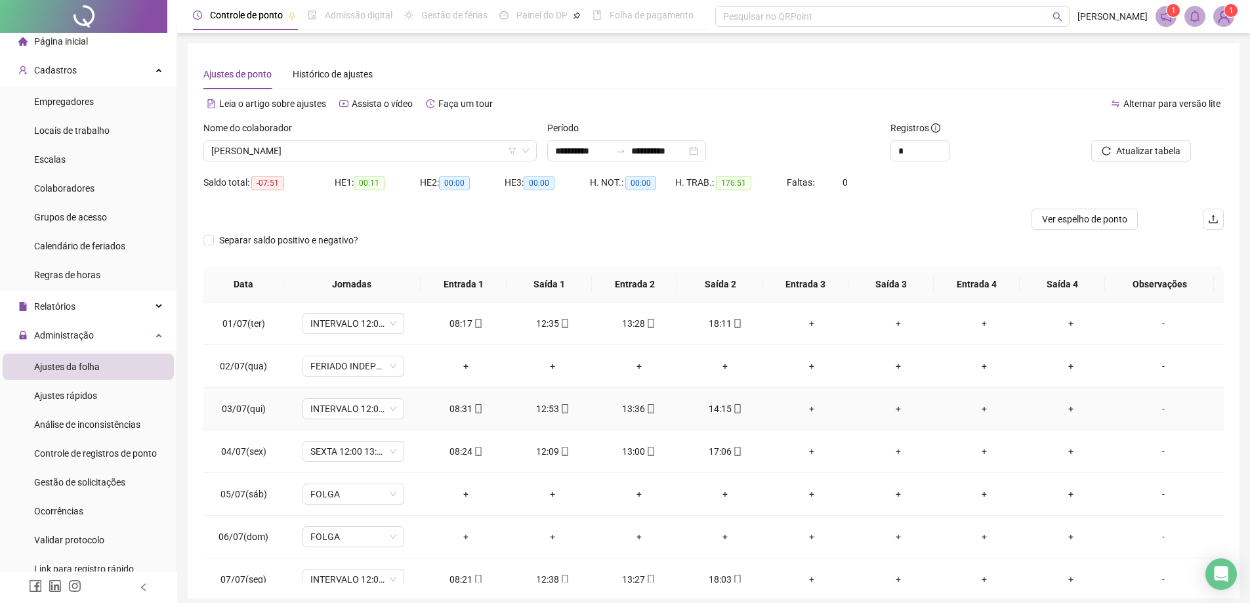
click at [715, 413] on div "14:15" at bounding box center [726, 409] width 66 height 14
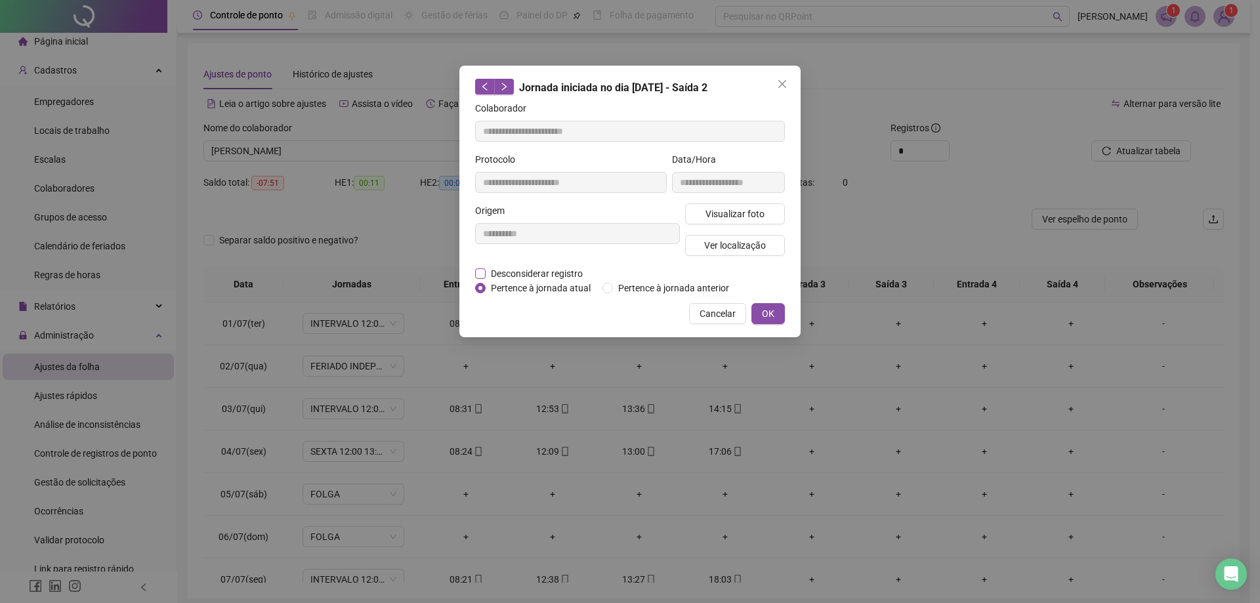
click at [550, 269] on span "Desconsiderar registro" at bounding box center [537, 273] width 102 height 14
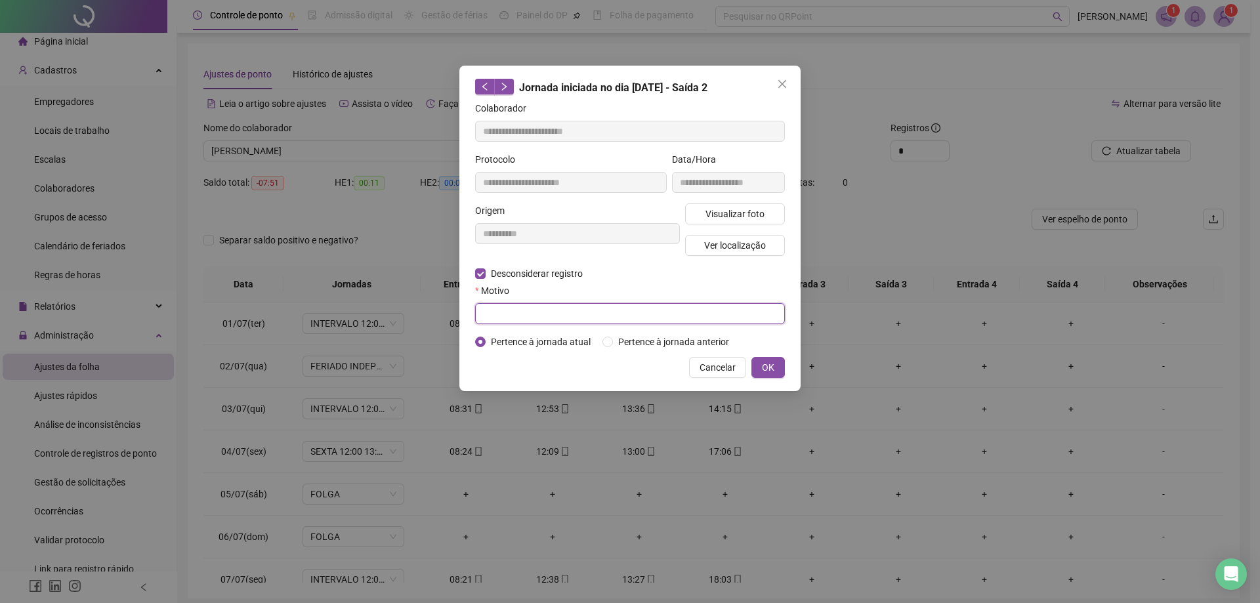
click at [530, 322] on input "text" at bounding box center [630, 313] width 310 height 21
type input "********"
click at [764, 363] on span "OK" at bounding box center [768, 367] width 12 height 14
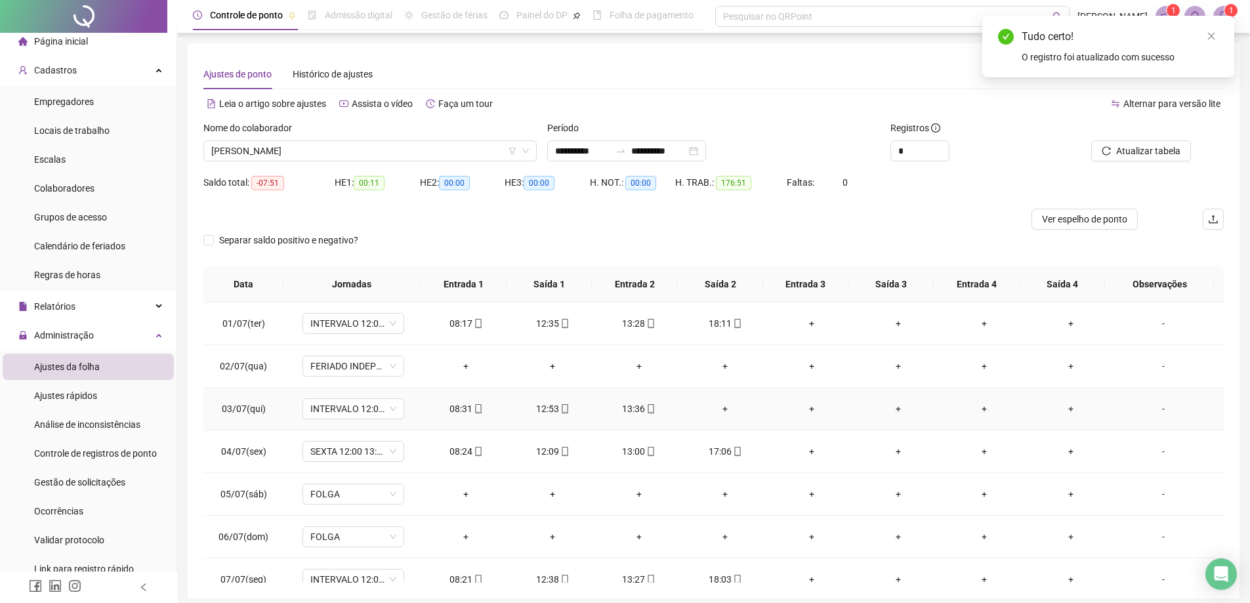
click at [722, 405] on div "+" at bounding box center [726, 409] width 66 height 14
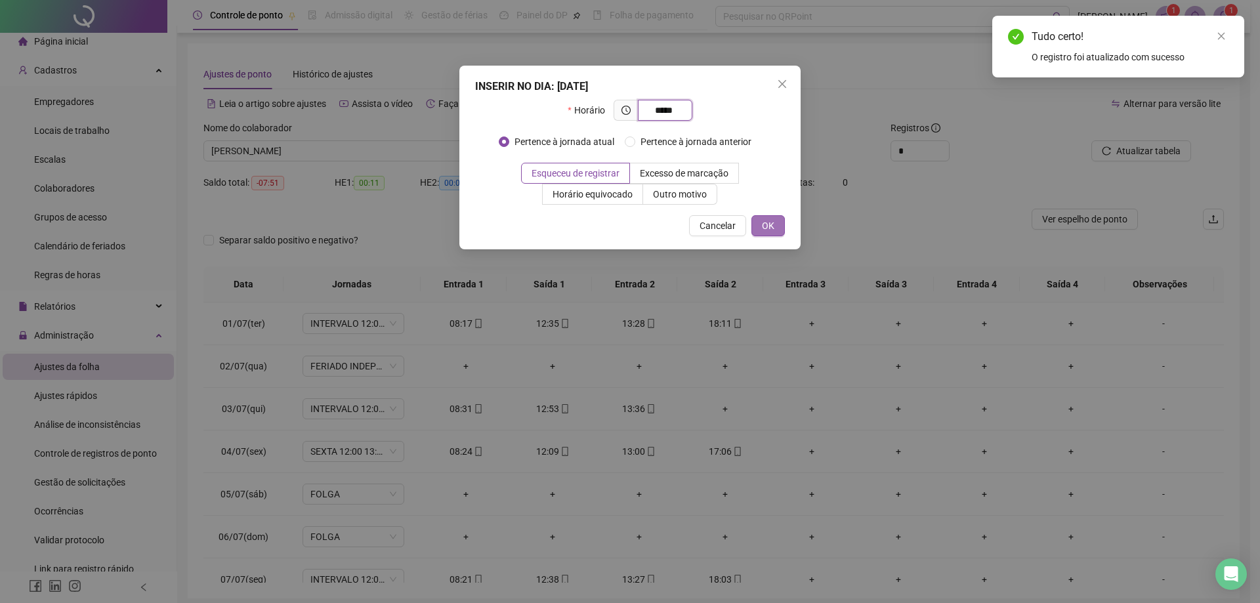
type input "*****"
click at [774, 231] on button "OK" at bounding box center [767, 225] width 33 height 21
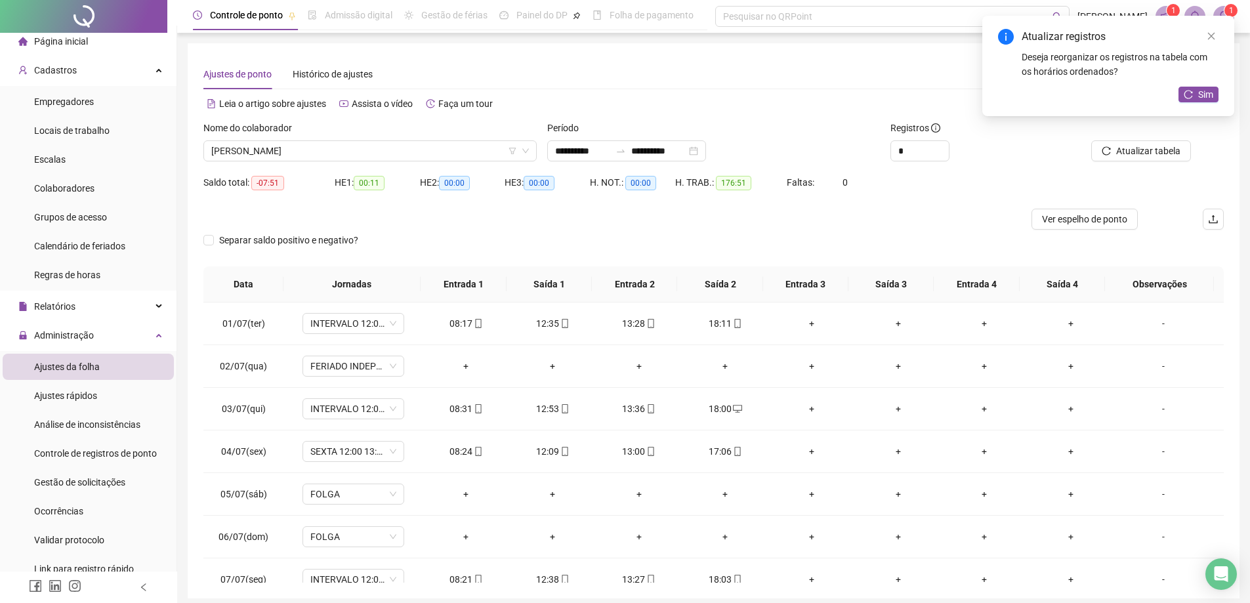
click at [1199, 103] on div "Atualizar registros Deseja reorganizar os registros na tabela com os horários o…" at bounding box center [1108, 66] width 252 height 100
click at [1203, 89] on span "Sim" at bounding box center [1205, 94] width 15 height 14
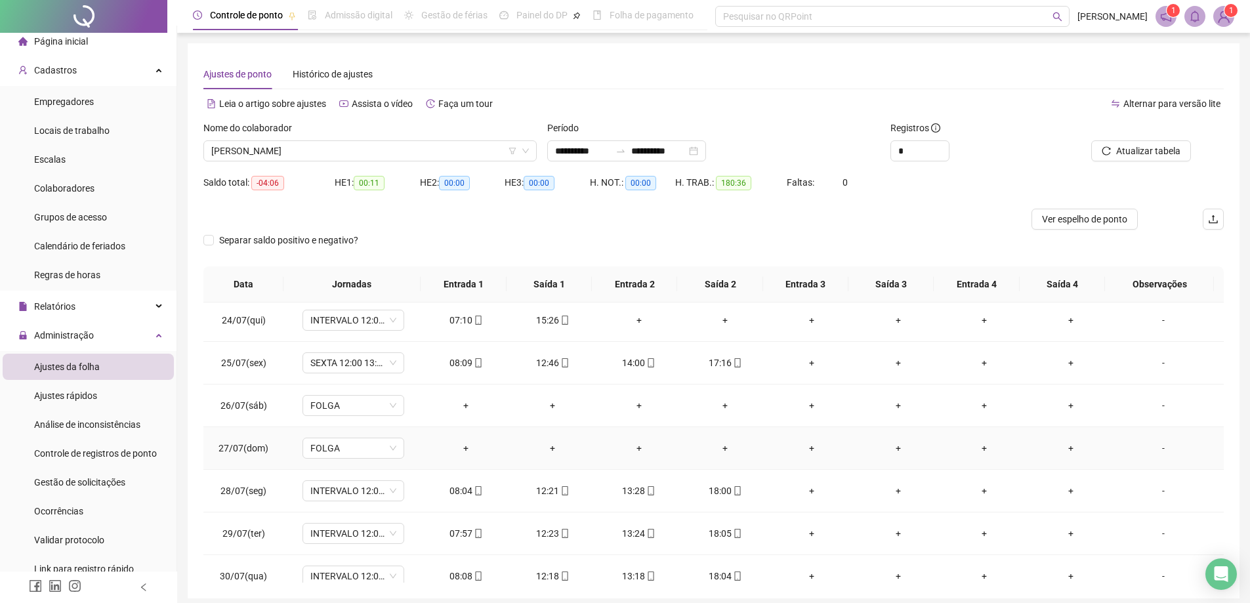
scroll to position [1042, 0]
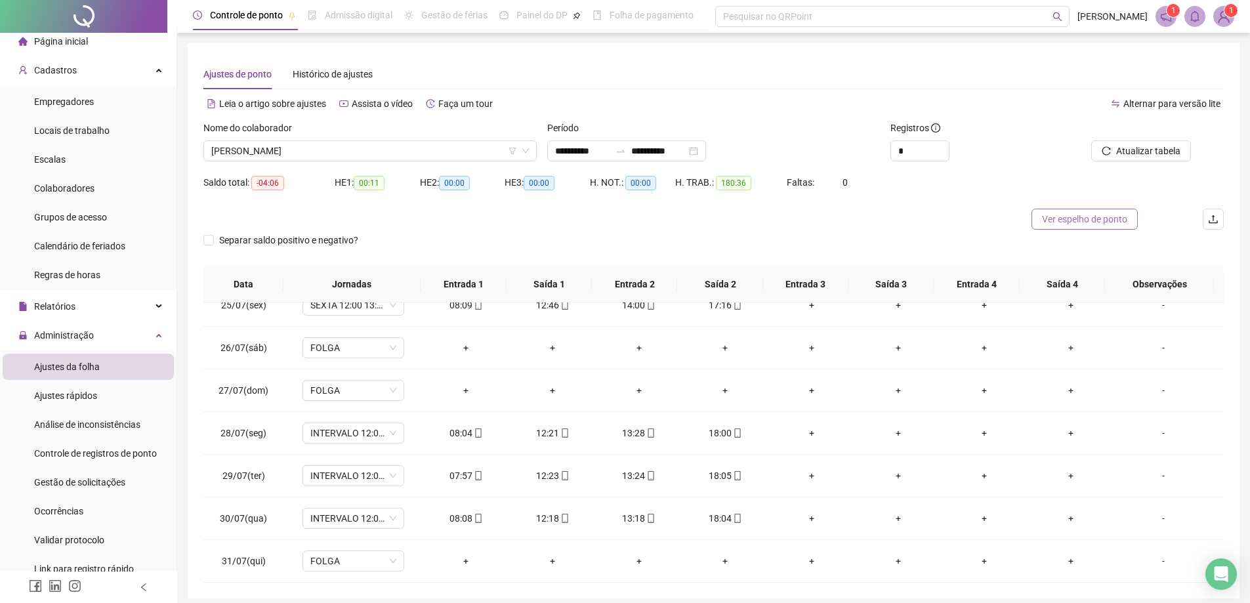
click at [1079, 215] on span "Ver espelho de ponto" at bounding box center [1084, 219] width 85 height 14
click at [384, 150] on span "[PERSON_NAME]" at bounding box center [370, 151] width 318 height 20
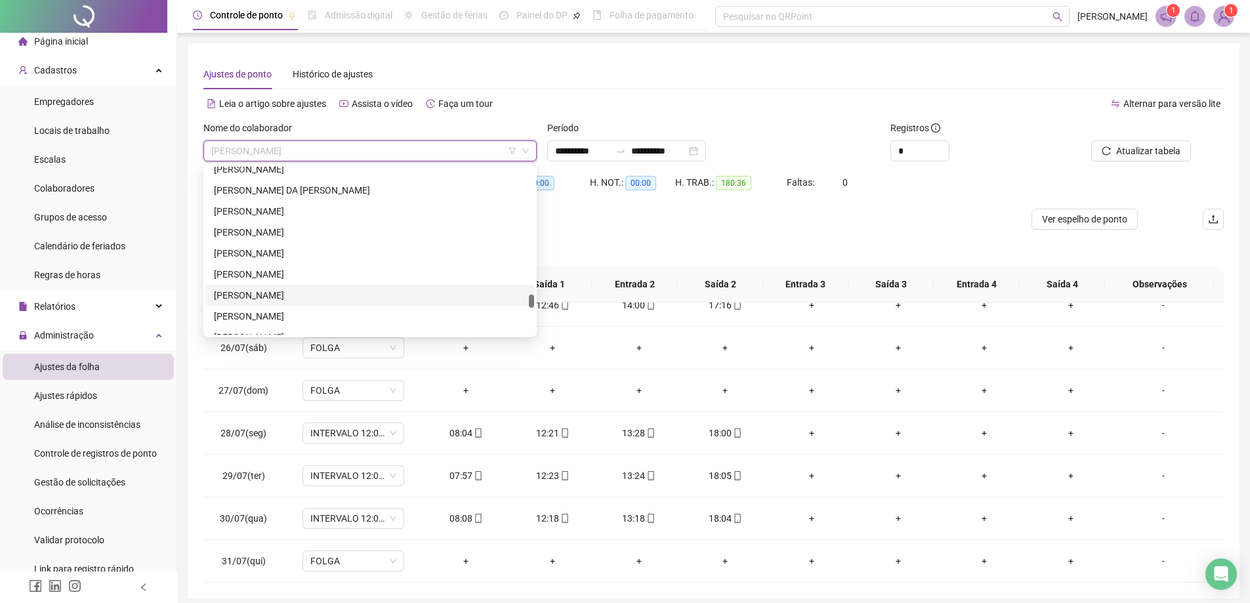
scroll to position [1837, 0]
click at [243, 207] on div "[PERSON_NAME]" at bounding box center [370, 208] width 312 height 14
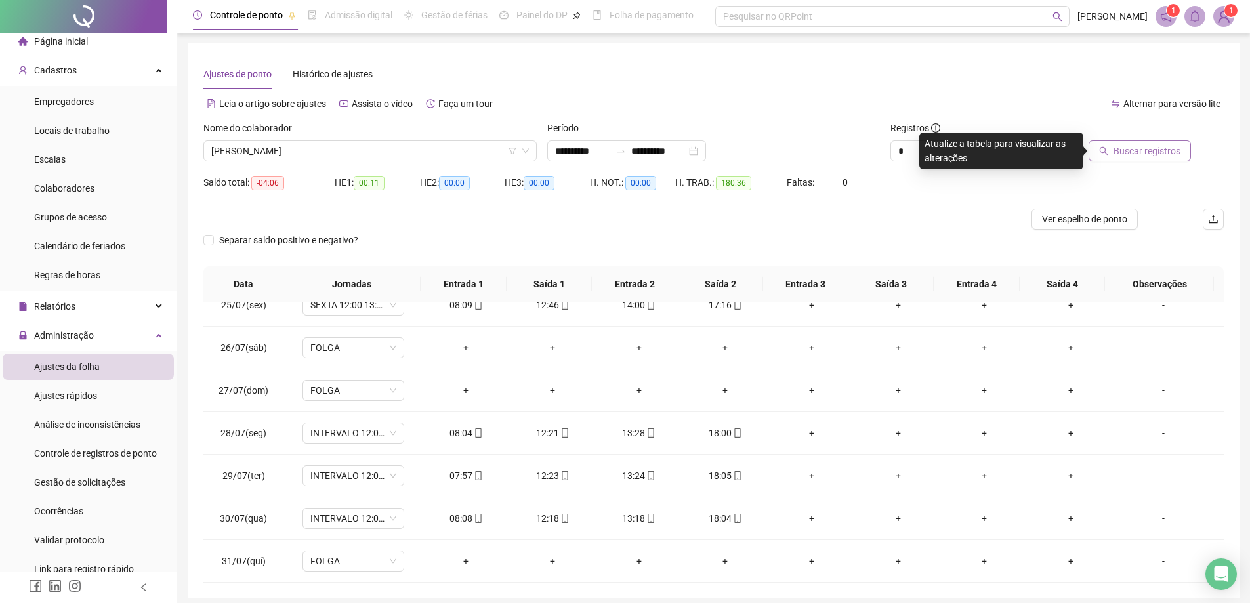
click at [1143, 154] on span "Buscar registros" at bounding box center [1146, 151] width 67 height 14
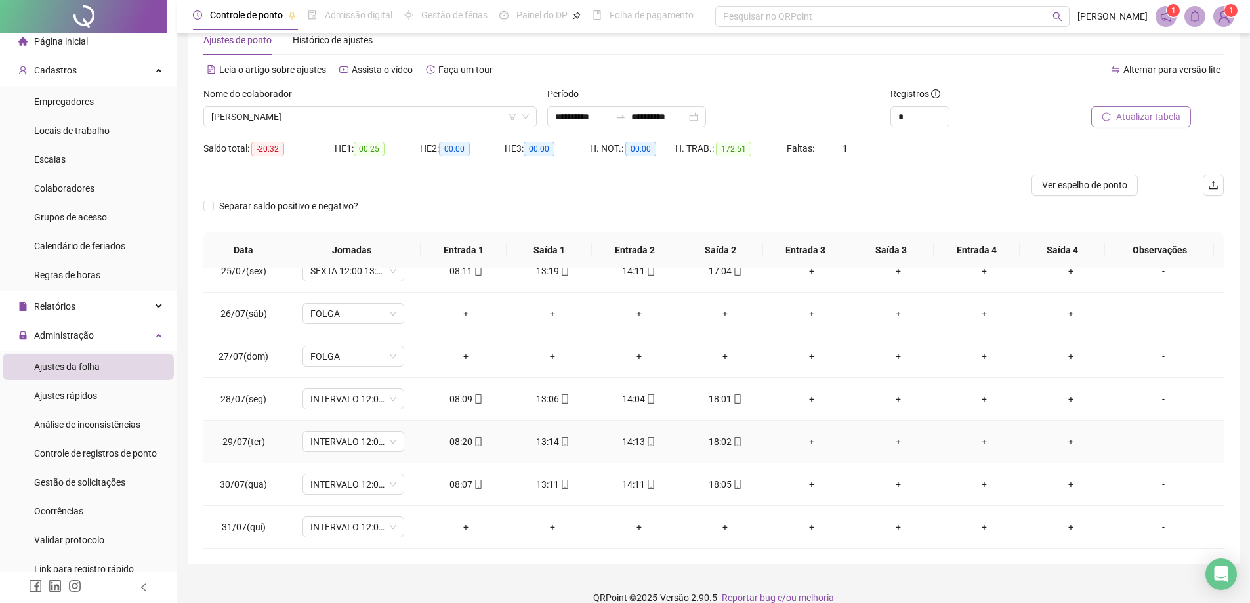
scroll to position [52, 0]
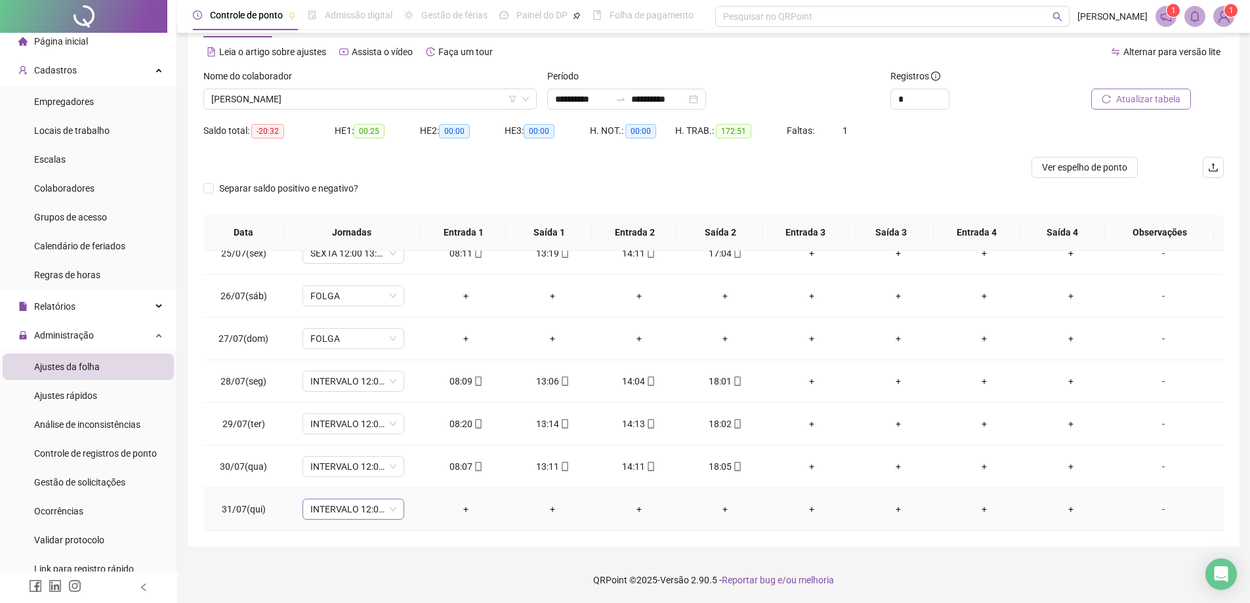
click at [367, 507] on span "INTERVALO 12:00 13:00 18:00" at bounding box center [353, 509] width 86 height 20
click at [348, 352] on div "Folga" at bounding box center [396, 350] width 153 height 14
click at [409, 476] on span "Sim" at bounding box center [414, 475] width 15 height 14
click at [1131, 91] on button "Atualizar tabela" at bounding box center [1141, 99] width 100 height 21
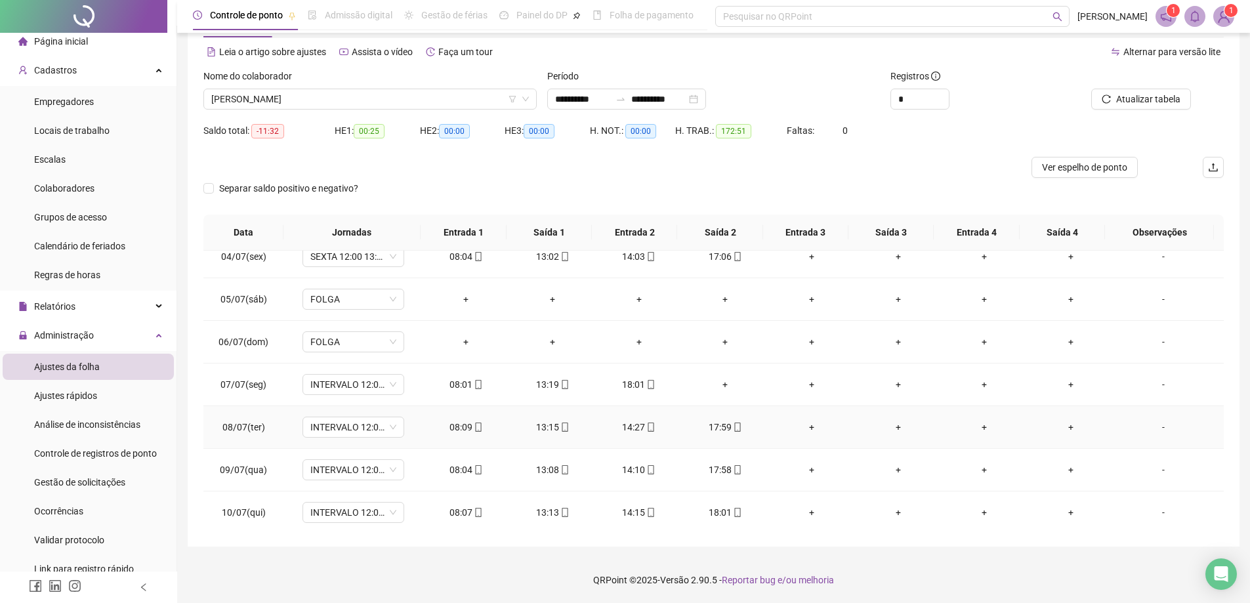
scroll to position [123, 0]
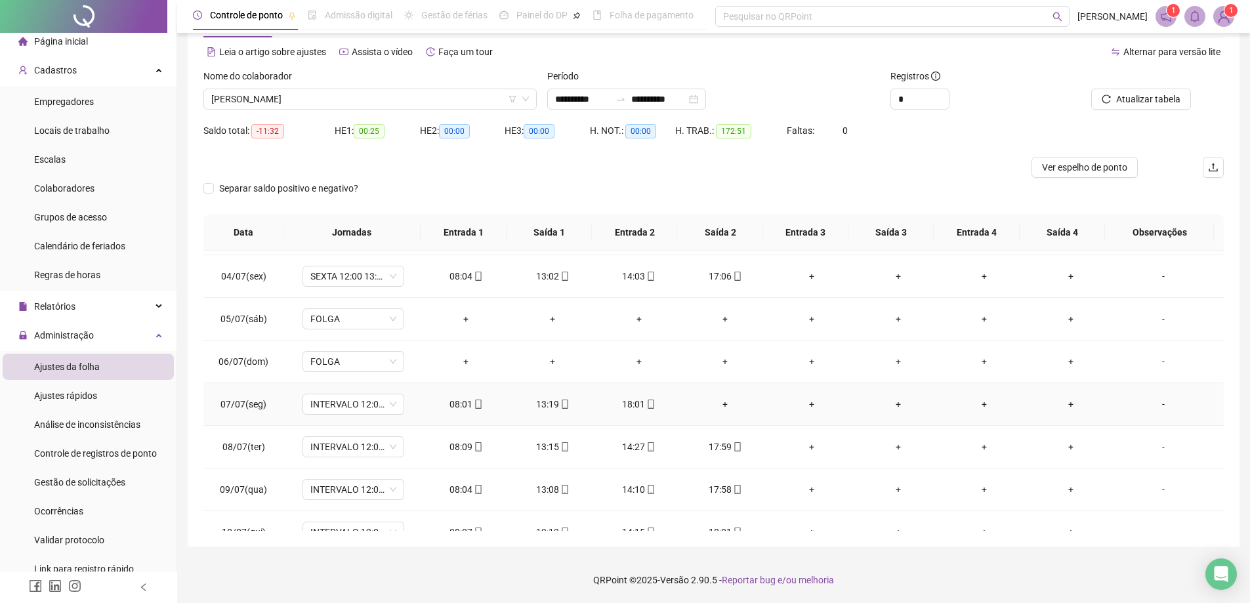
click at [714, 405] on div "+" at bounding box center [726, 404] width 66 height 14
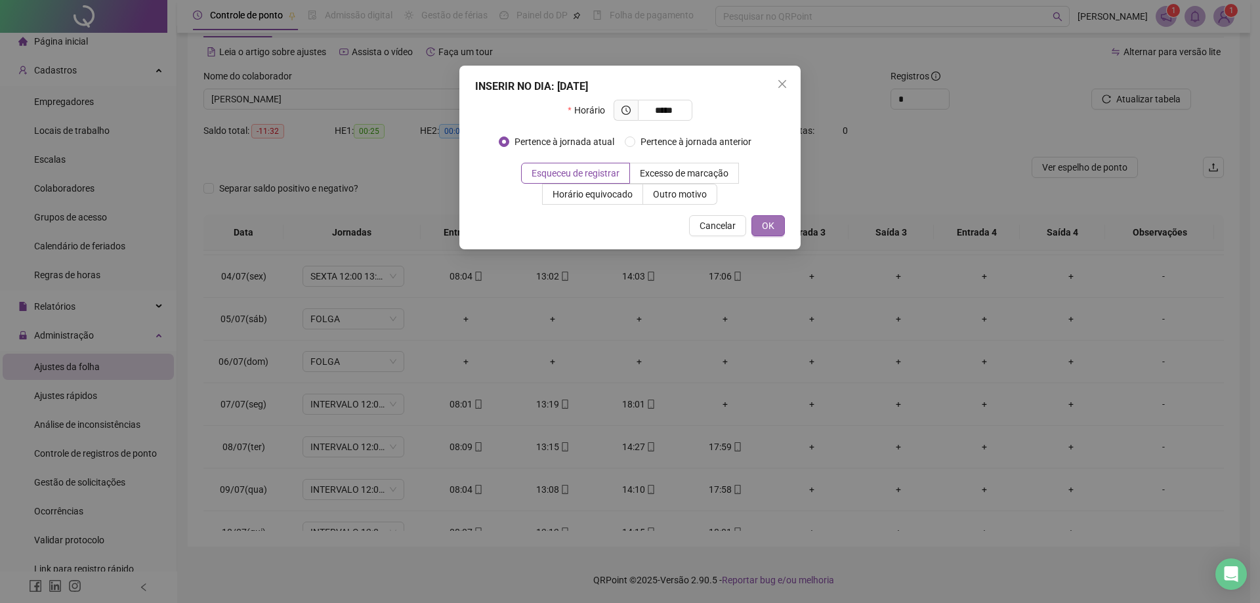
type input "*****"
click at [769, 221] on span "OK" at bounding box center [768, 225] width 12 height 14
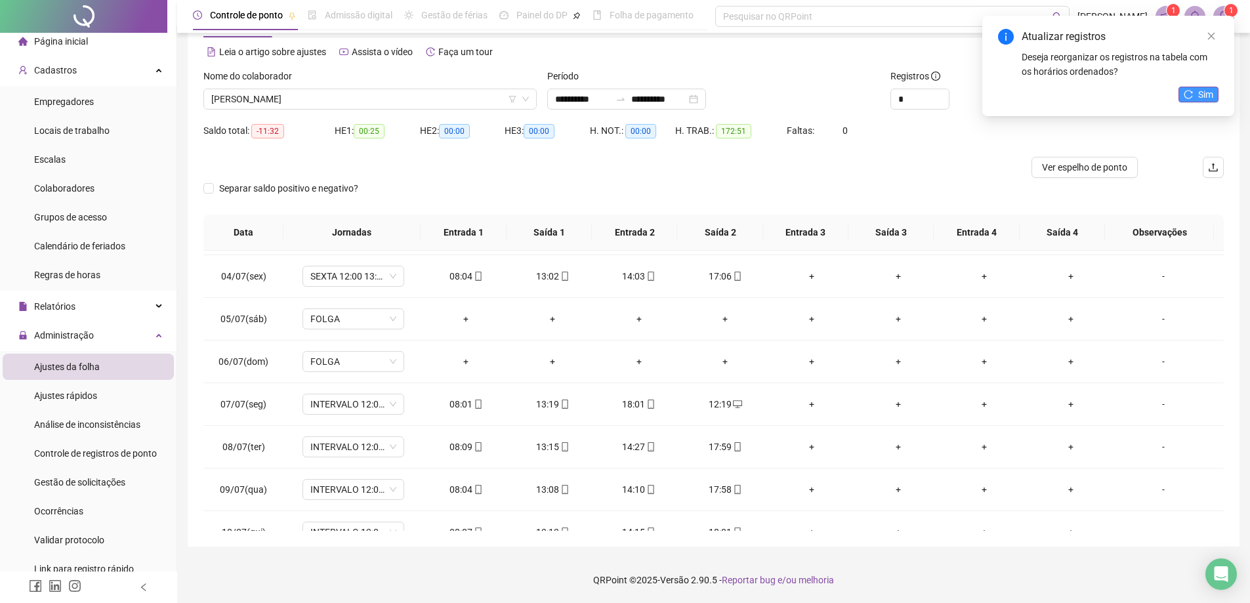
click at [1195, 88] on button "Sim" at bounding box center [1198, 95] width 40 height 16
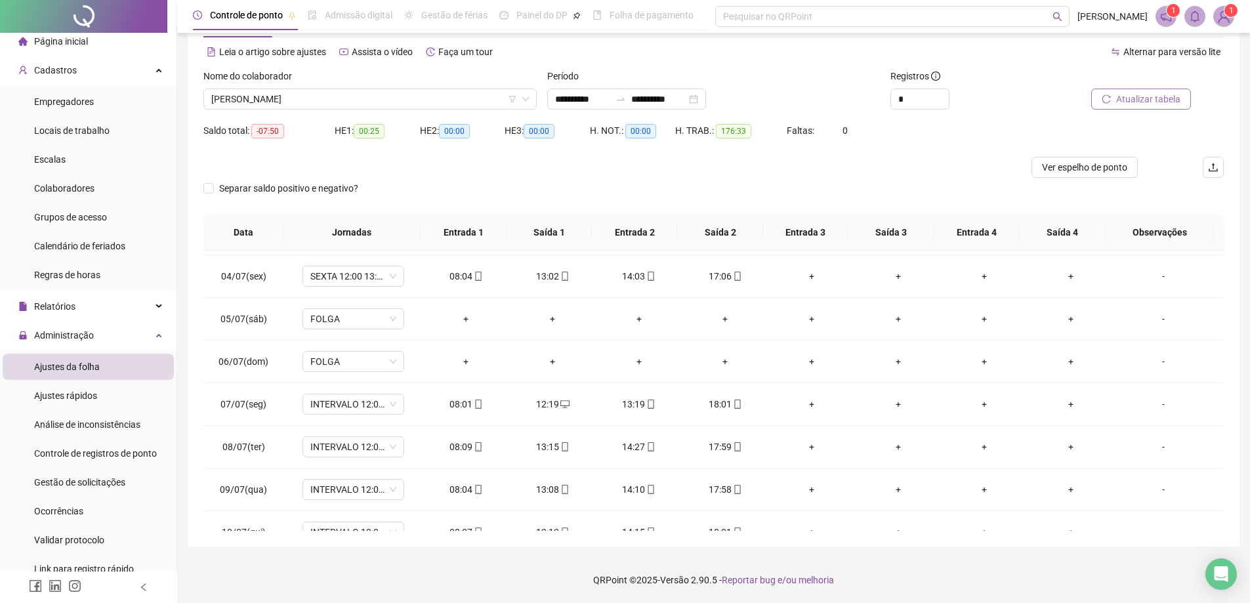
click at [1128, 100] on span "Atualizar tabela" at bounding box center [1148, 99] width 64 height 14
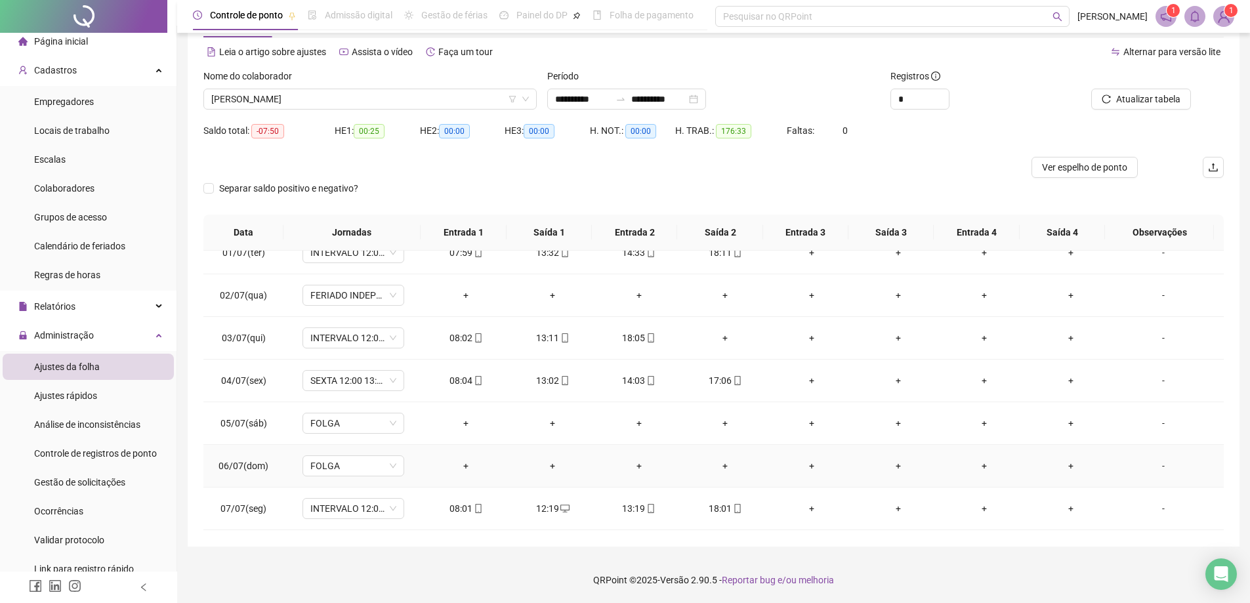
scroll to position [0, 0]
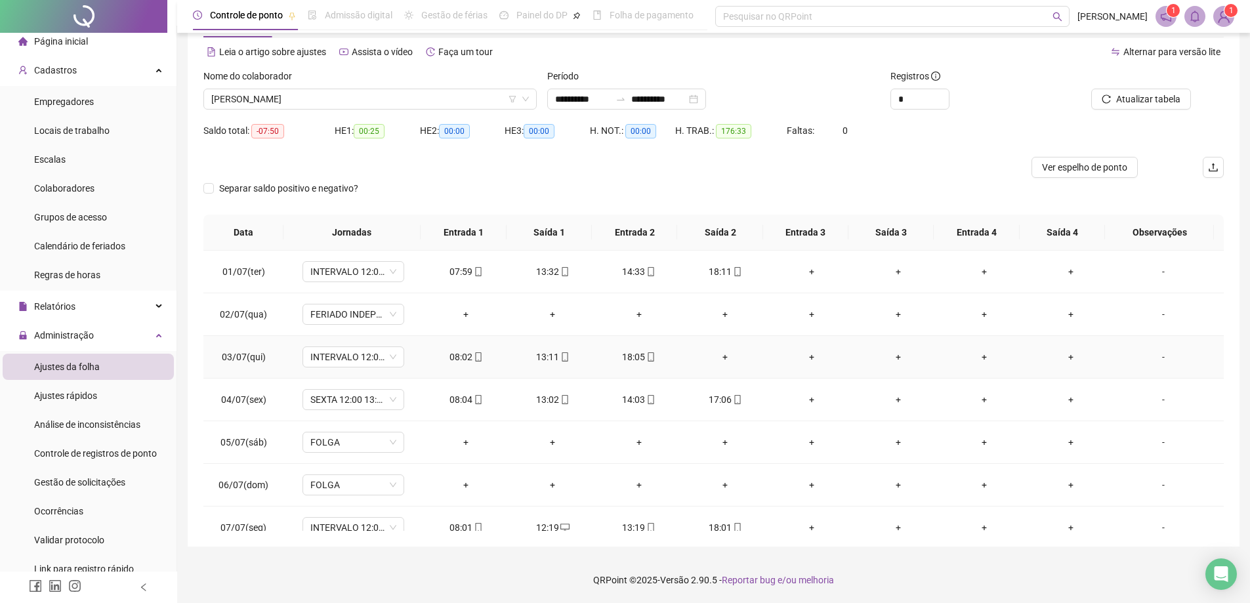
click at [726, 355] on div "+" at bounding box center [726, 357] width 66 height 14
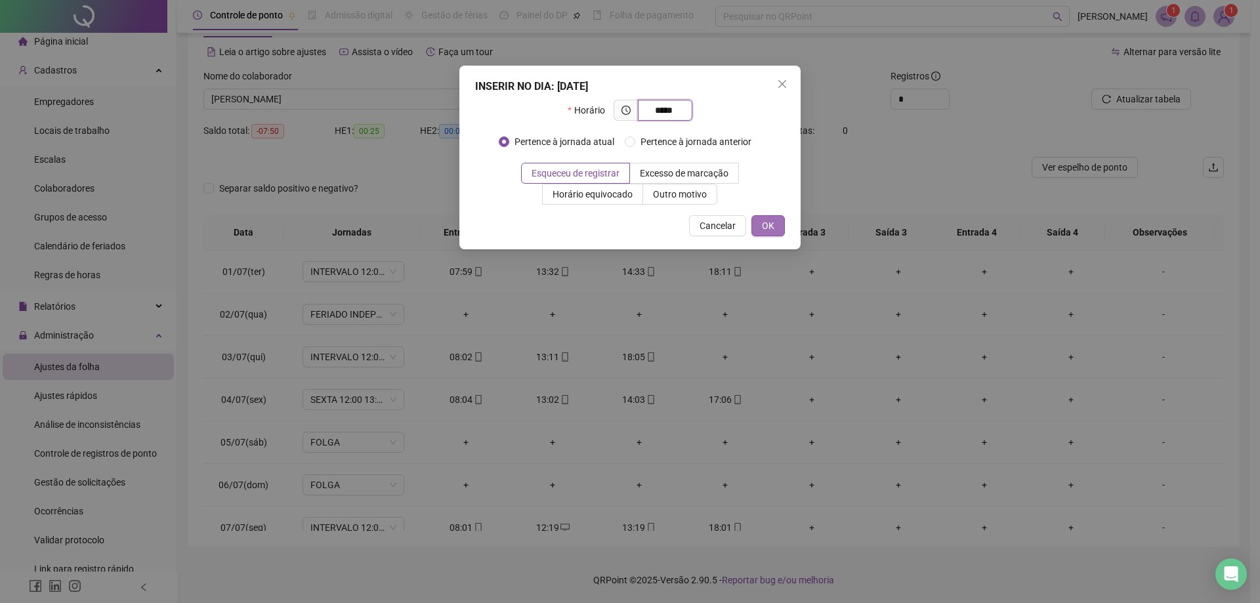
type input "*****"
click at [766, 223] on span "OK" at bounding box center [768, 225] width 12 height 14
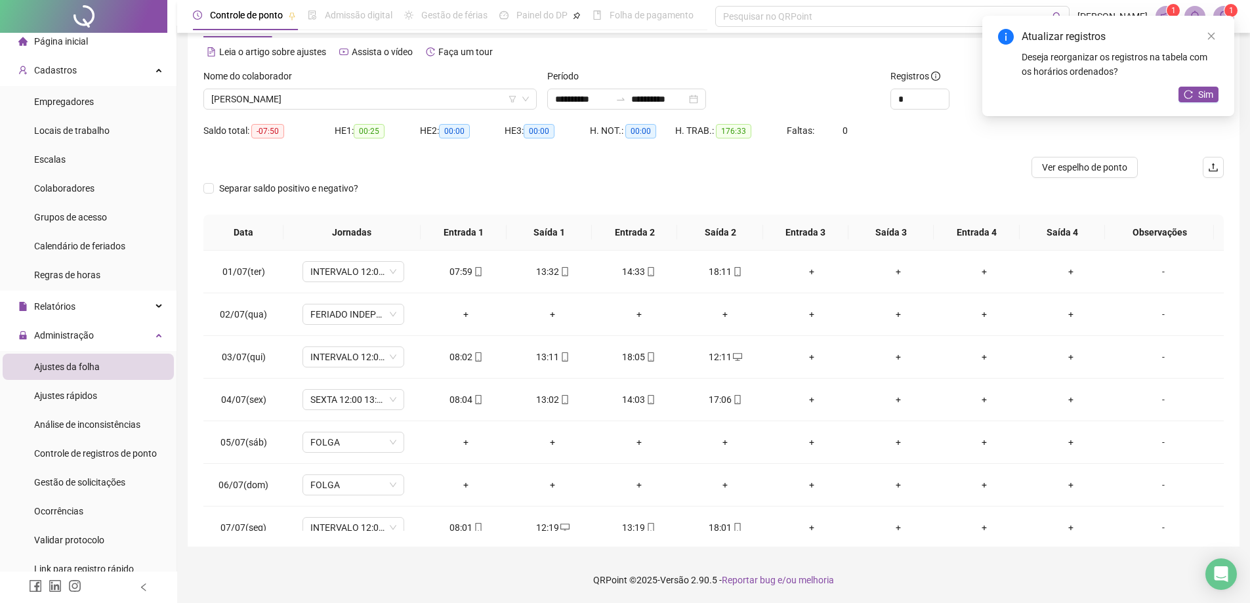
click at [1188, 104] on div "Atualizar registros Deseja reorganizar os registros na tabela com os horários o…" at bounding box center [1108, 66] width 252 height 100
click at [1193, 98] on icon "reload" at bounding box center [1188, 94] width 9 height 9
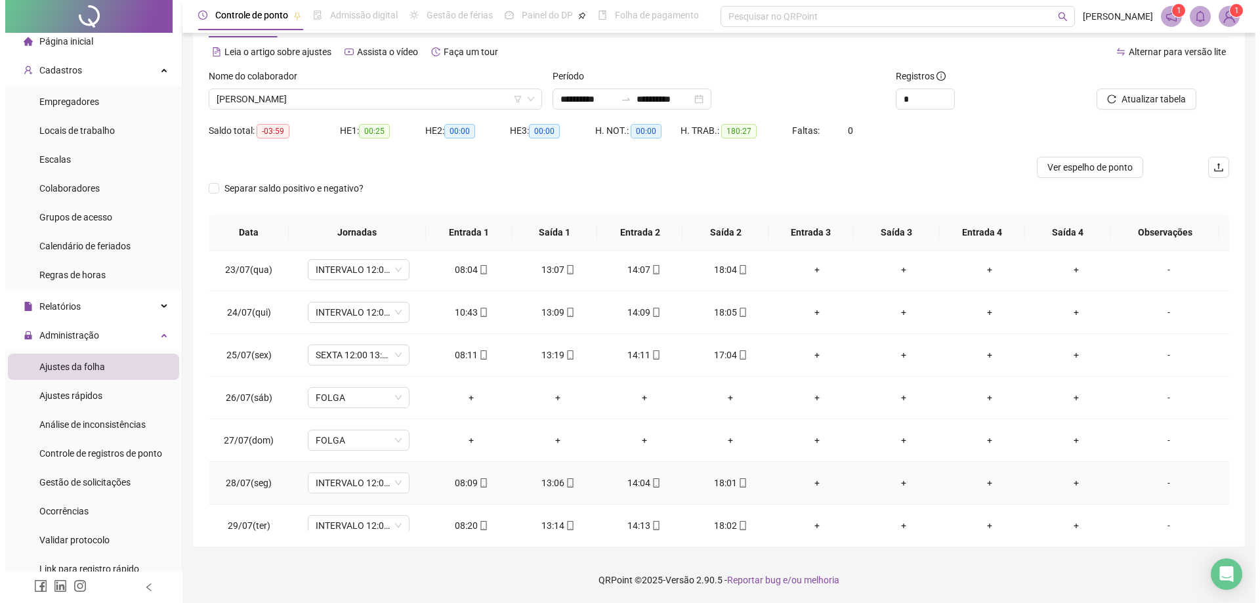
scroll to position [919, 0]
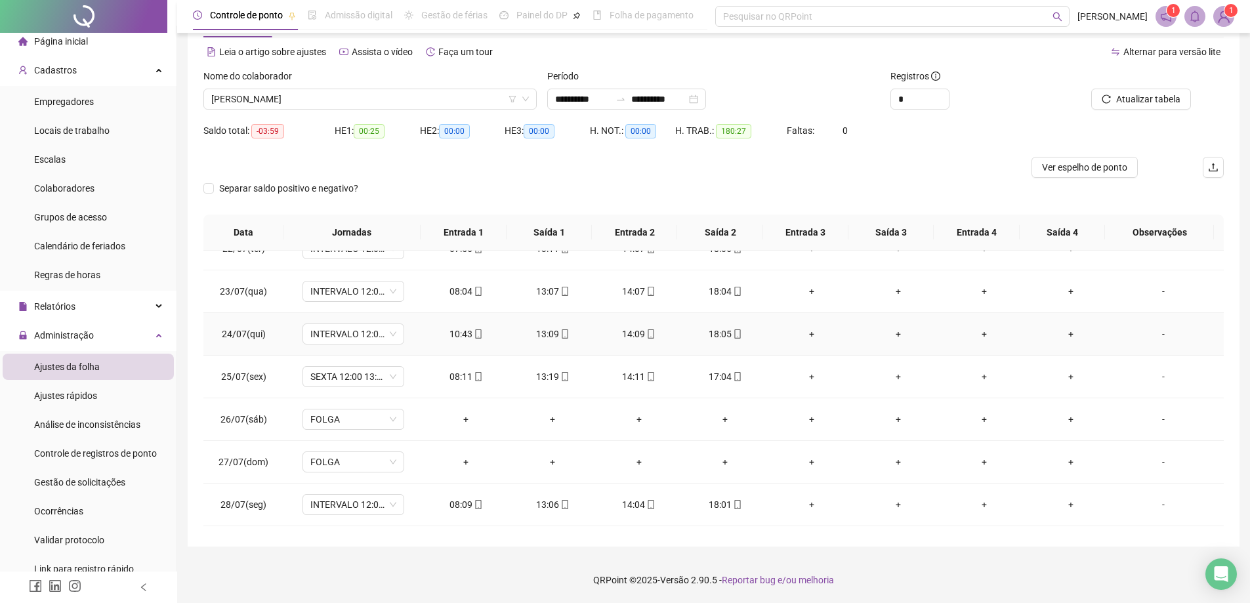
click at [1156, 333] on div "-" at bounding box center [1163, 334] width 77 height 14
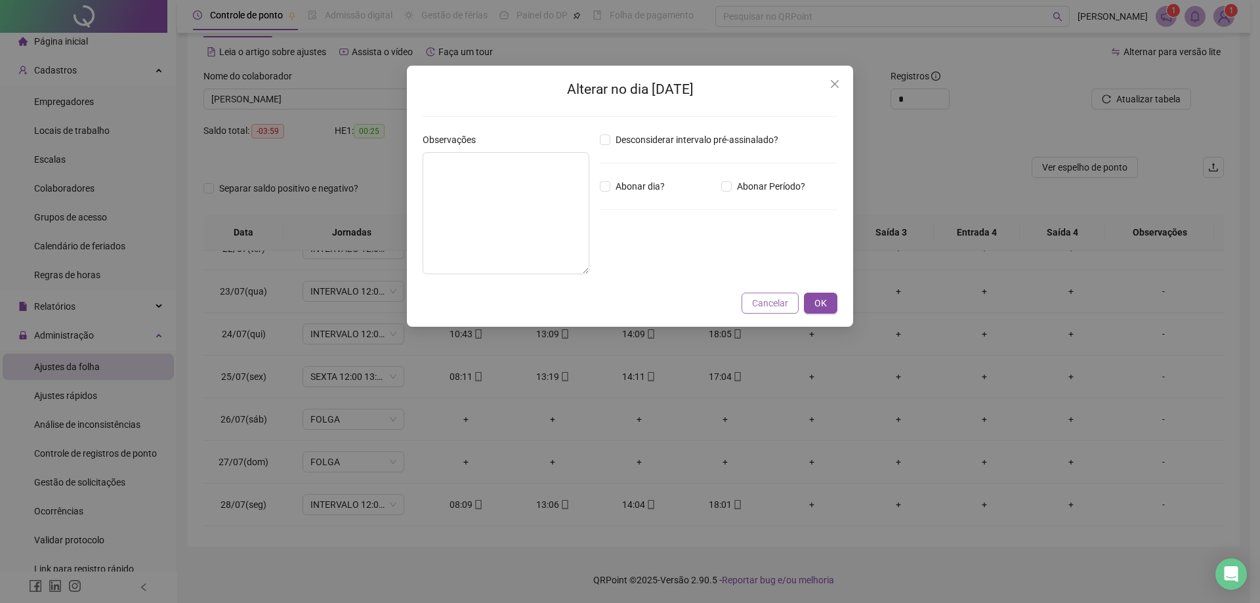
click at [774, 297] on span "Cancelar" at bounding box center [770, 303] width 36 height 14
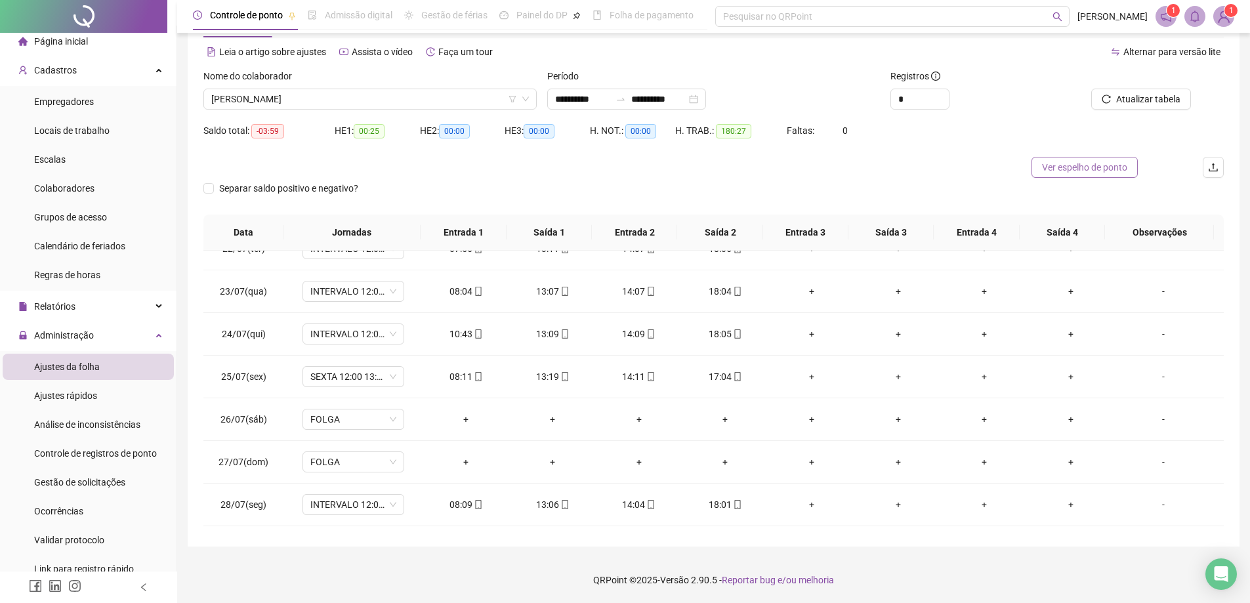
click at [1077, 172] on span "Ver espelho de ponto" at bounding box center [1084, 167] width 85 height 14
click at [1072, 170] on span "Ver espelho de ponto" at bounding box center [1084, 167] width 85 height 14
click at [1152, 333] on div "-" at bounding box center [1163, 334] width 77 height 14
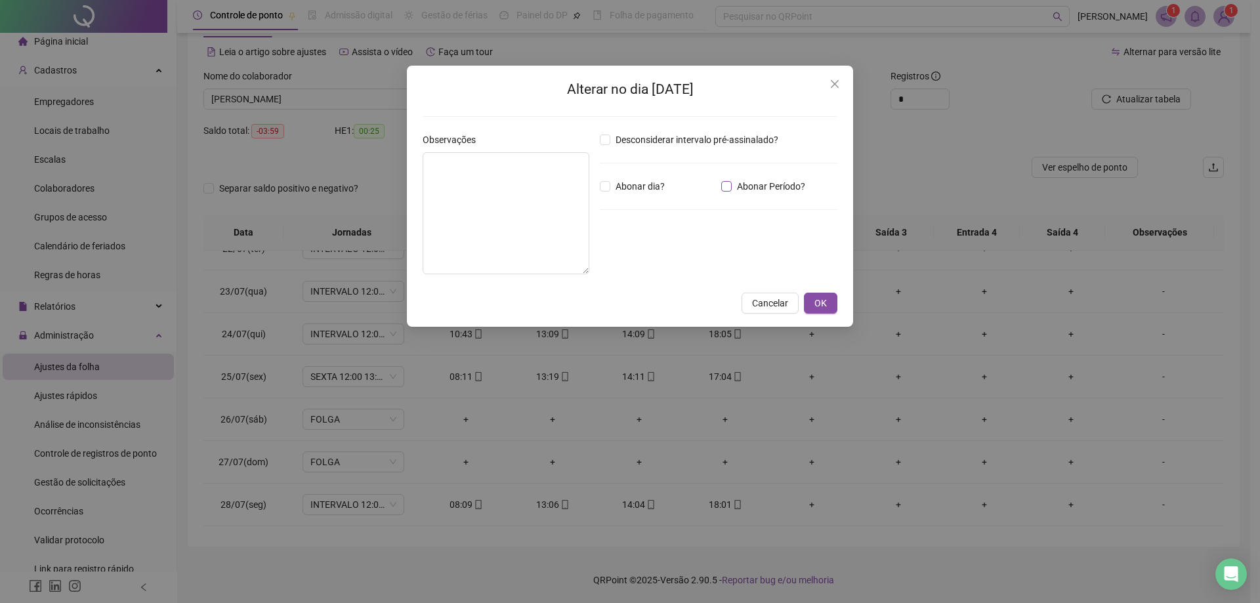
click at [741, 186] on span "Abonar Período?" at bounding box center [771, 186] width 79 height 14
drag, startPoint x: 624, startPoint y: 259, endPoint x: 485, endPoint y: 255, distance: 139.2
click at [485, 255] on div "Observações Desconsiderar intervalo pré-assinalado? Abonar dia? Abonar Período?…" at bounding box center [629, 209] width 425 height 152
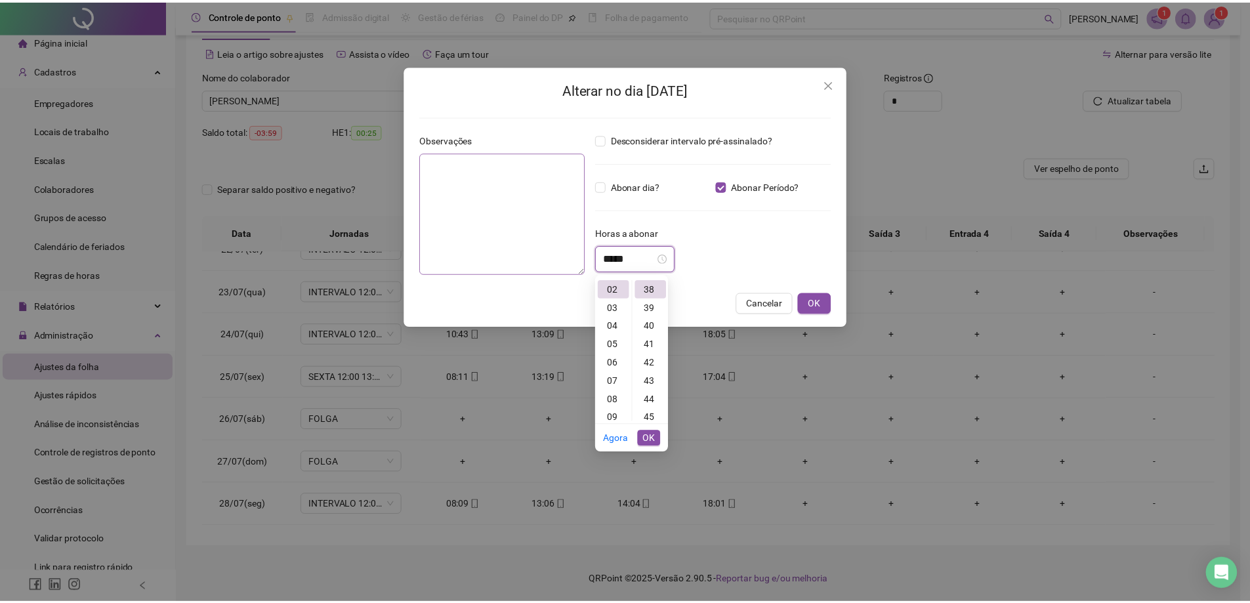
scroll to position [698, 0]
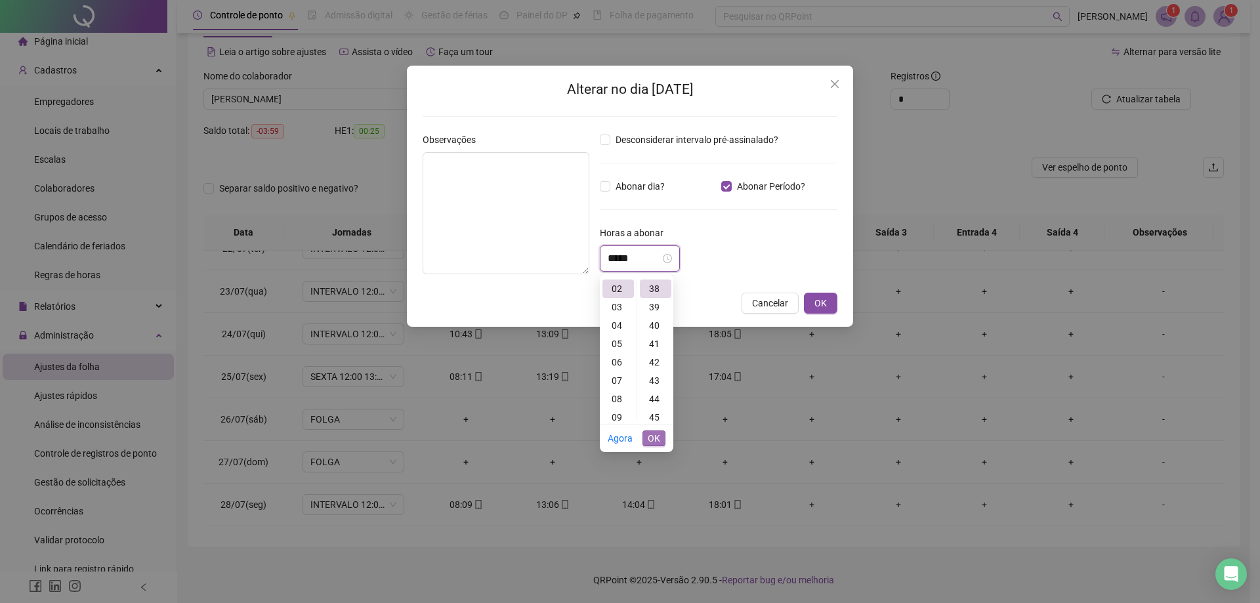
type input "*****"
click at [658, 437] on span "OK" at bounding box center [654, 438] width 12 height 14
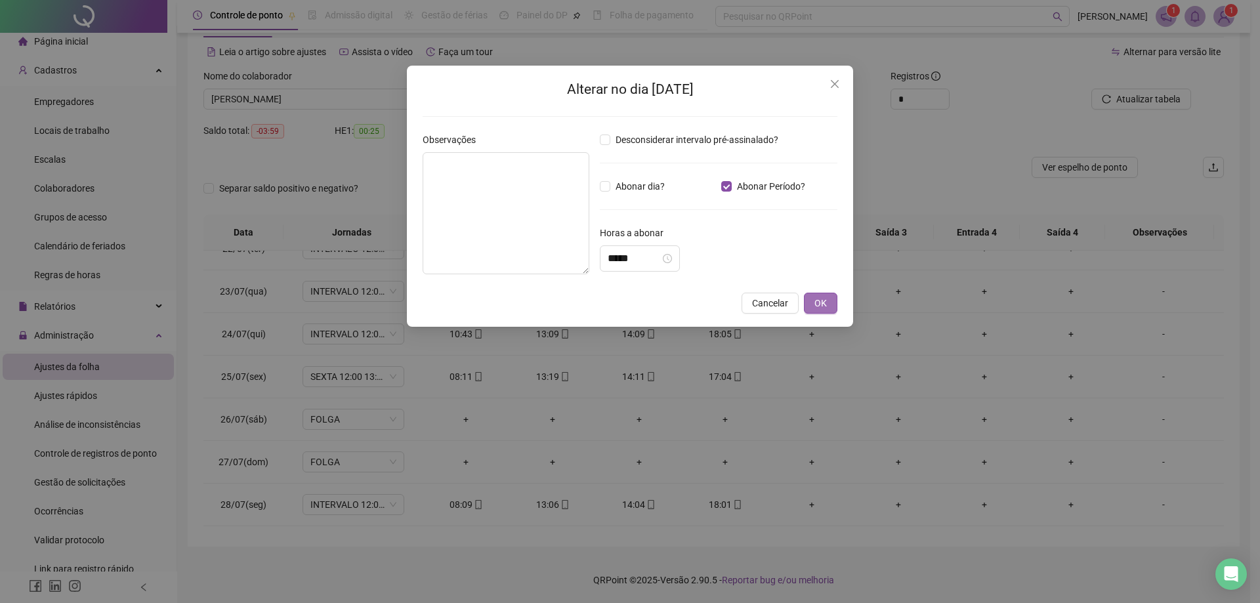
click at [825, 299] on span "OK" at bounding box center [820, 303] width 12 height 14
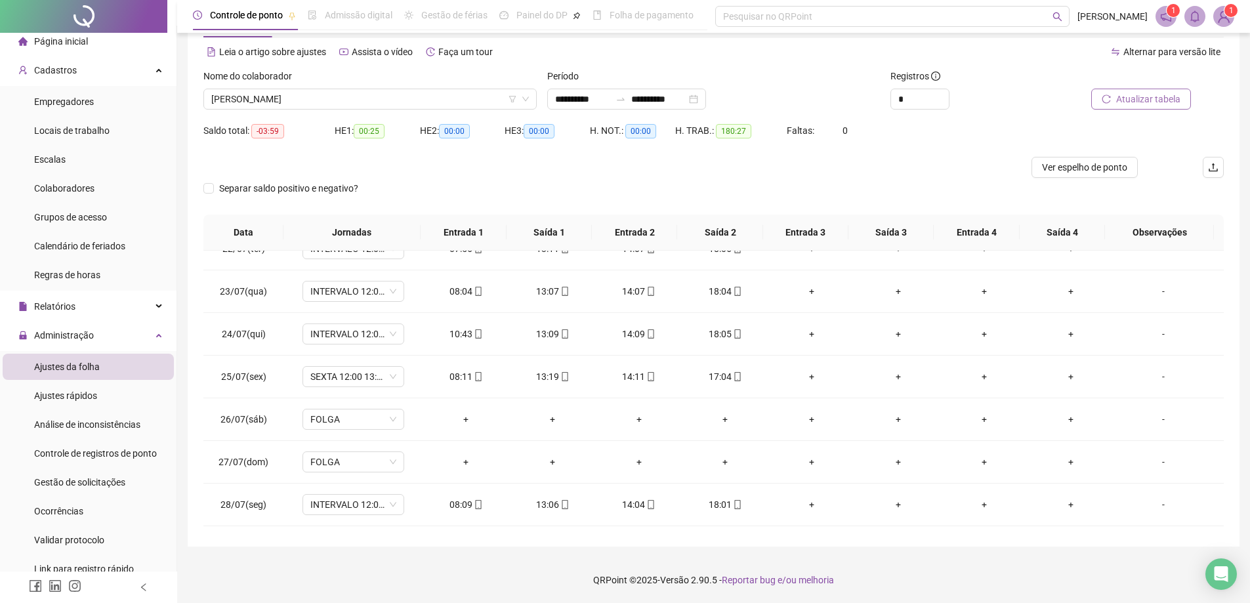
click at [1150, 97] on span "Atualizar tabela" at bounding box center [1148, 99] width 64 height 14
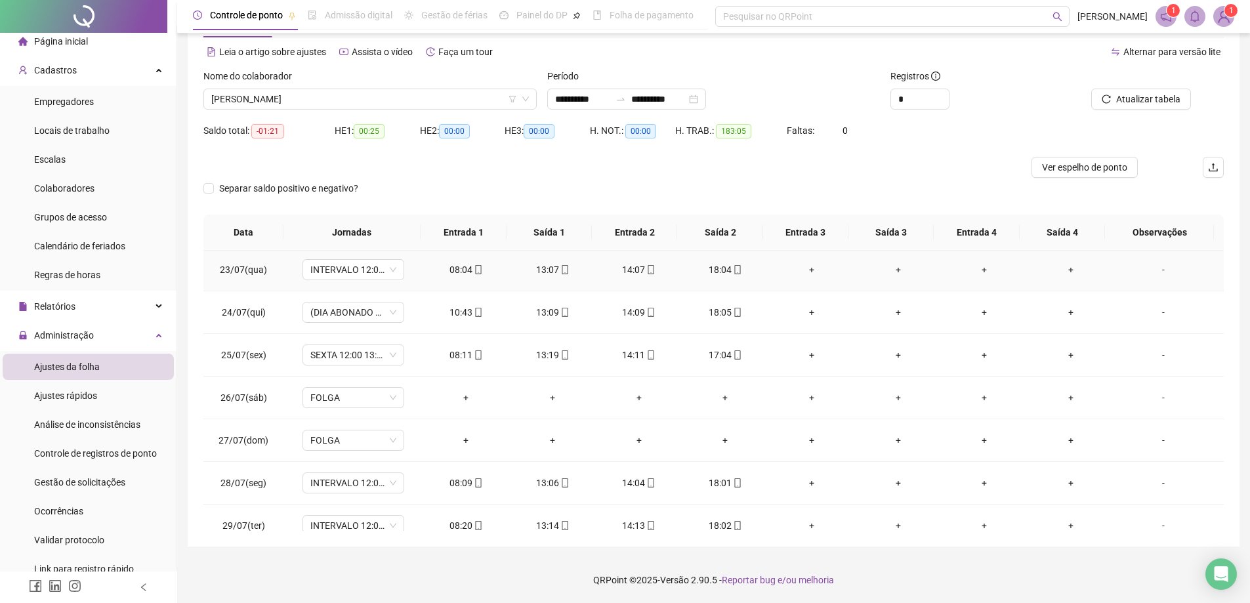
scroll to position [1042, 0]
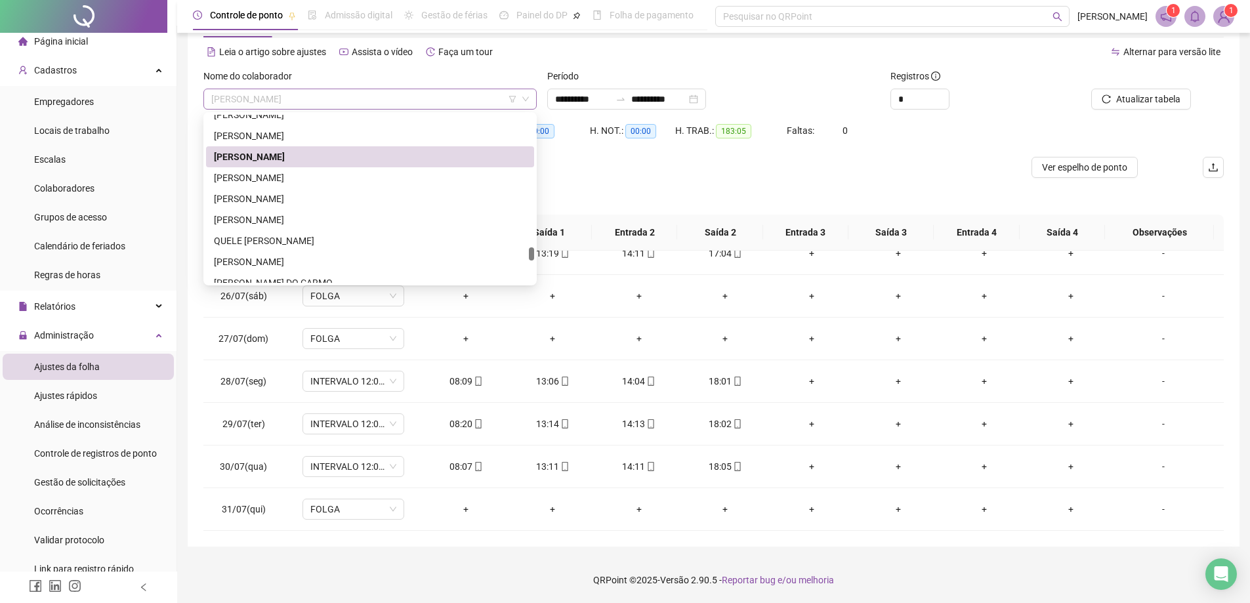
click at [444, 96] on span "[PERSON_NAME]" at bounding box center [370, 99] width 318 height 20
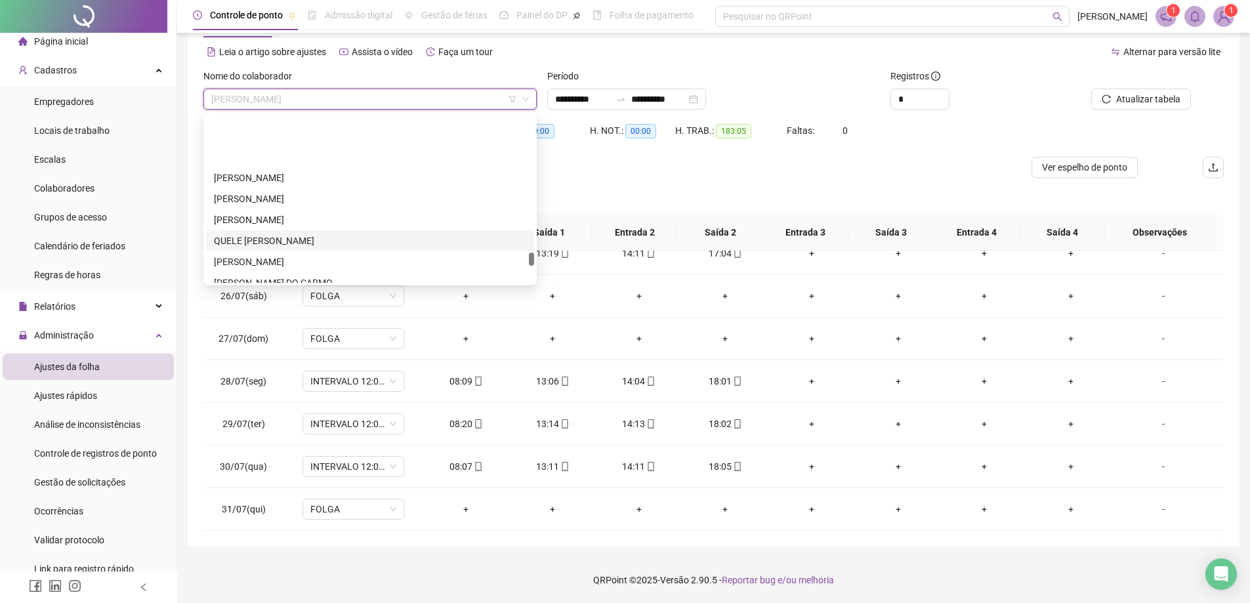
scroll to position [1903, 0]
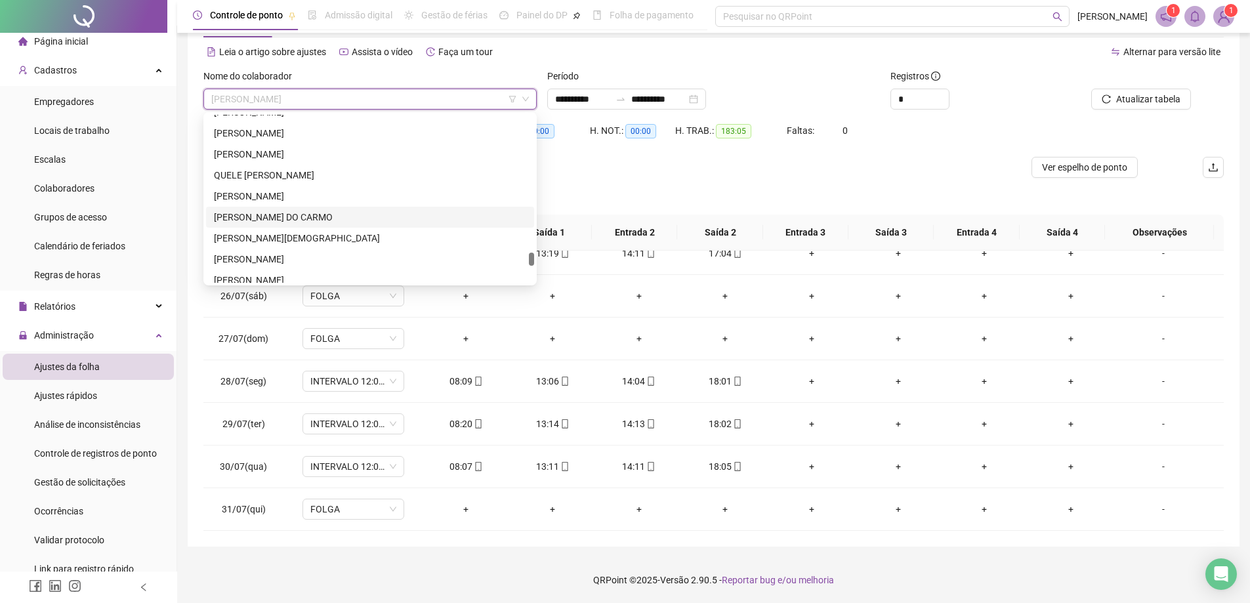
click at [283, 218] on div "[PERSON_NAME] DO CARMO" at bounding box center [370, 217] width 312 height 14
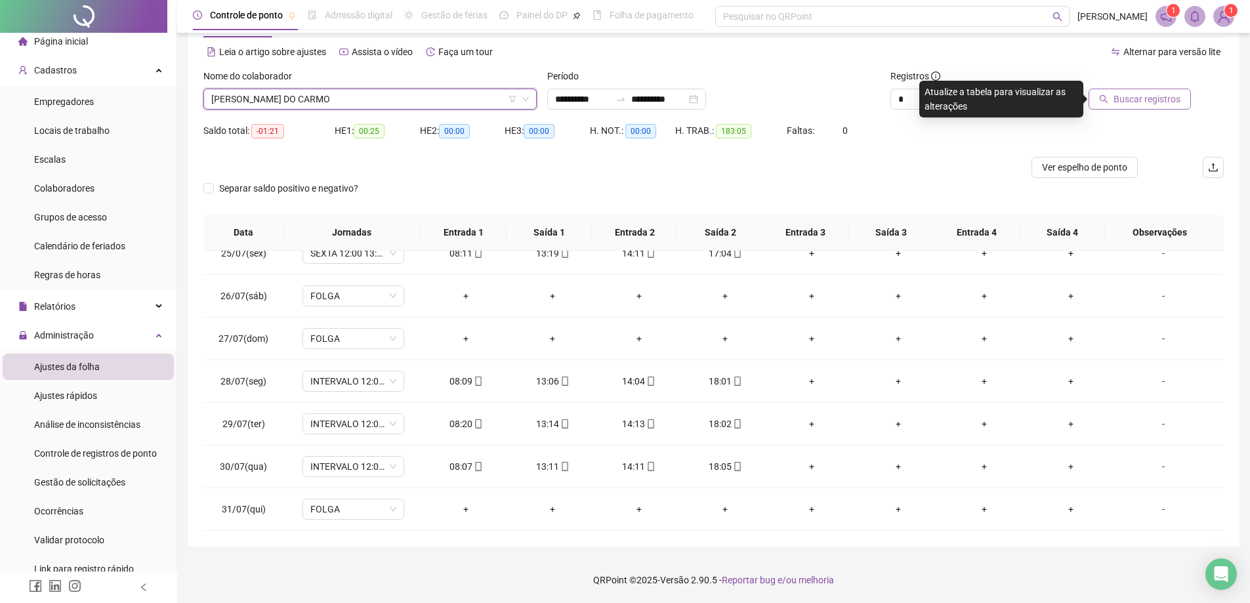
click at [1186, 102] on button "Buscar registros" at bounding box center [1140, 99] width 102 height 21
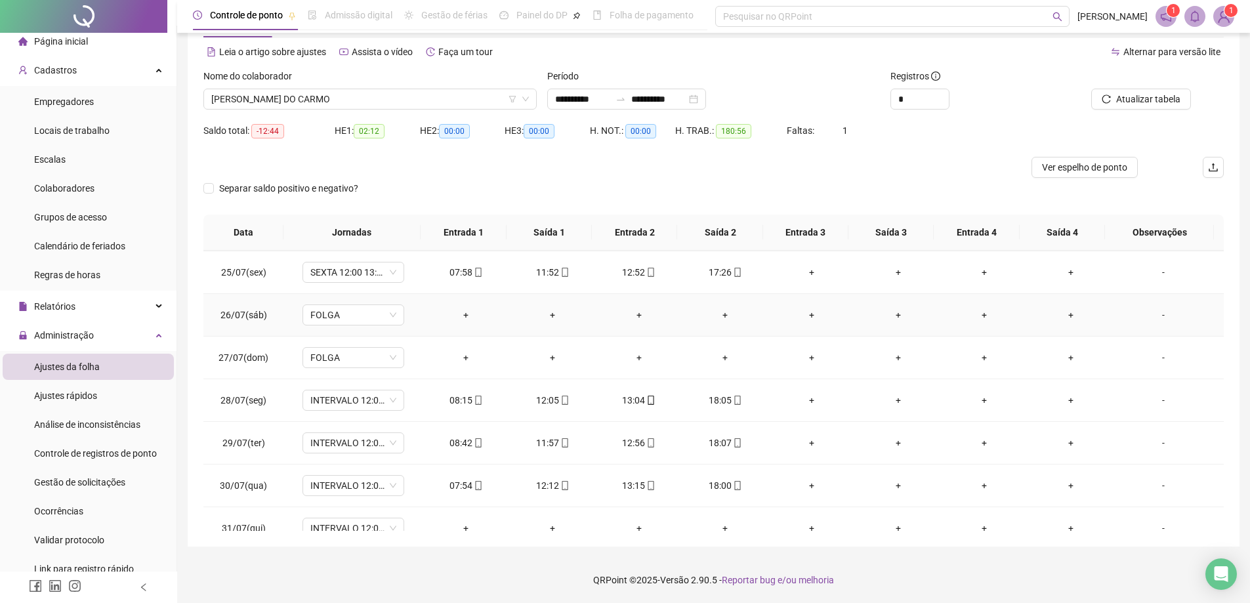
scroll to position [1042, 0]
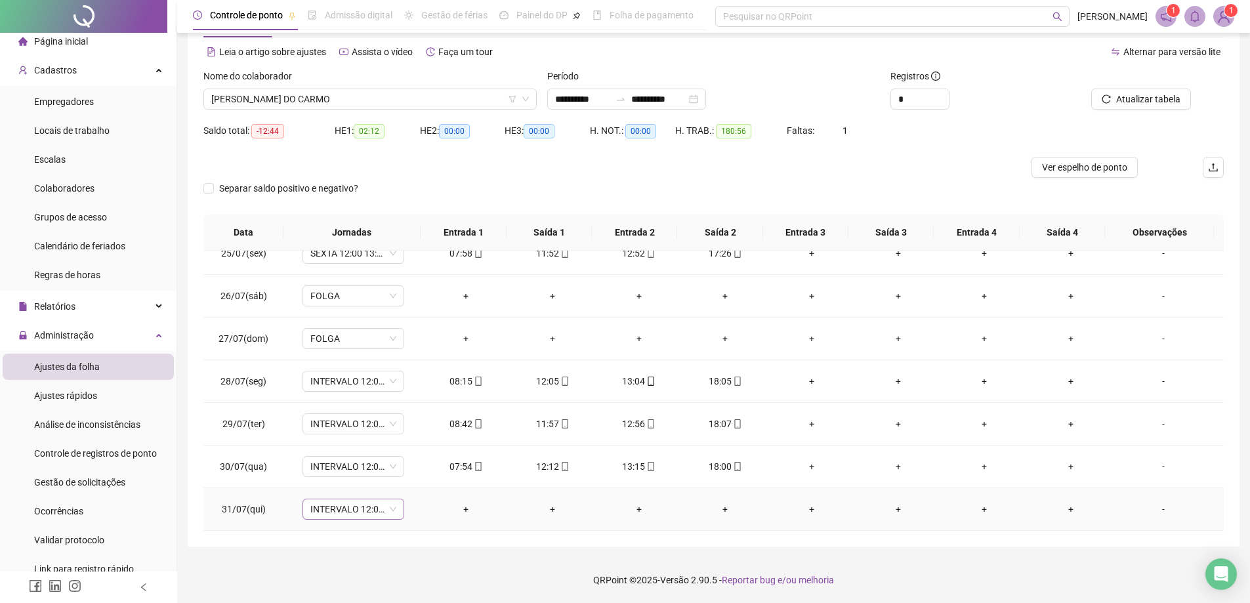
click at [385, 509] on span "INTERVALO 12:00 13:00 18:00" at bounding box center [353, 509] width 86 height 20
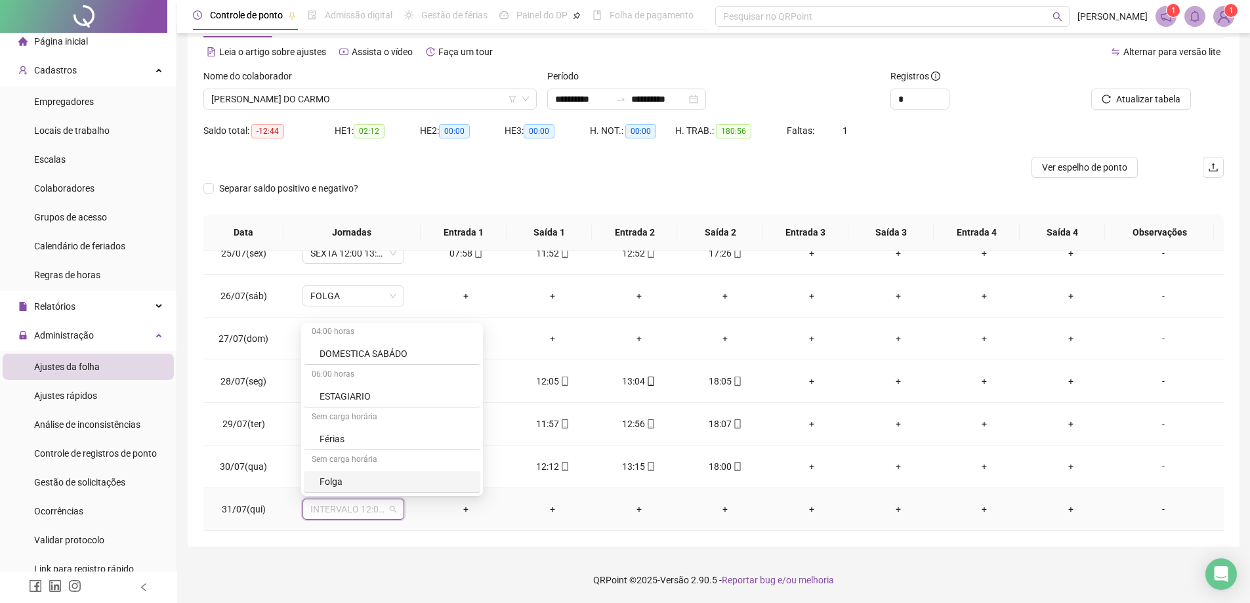
click at [389, 481] on div "Folga" at bounding box center [396, 481] width 153 height 14
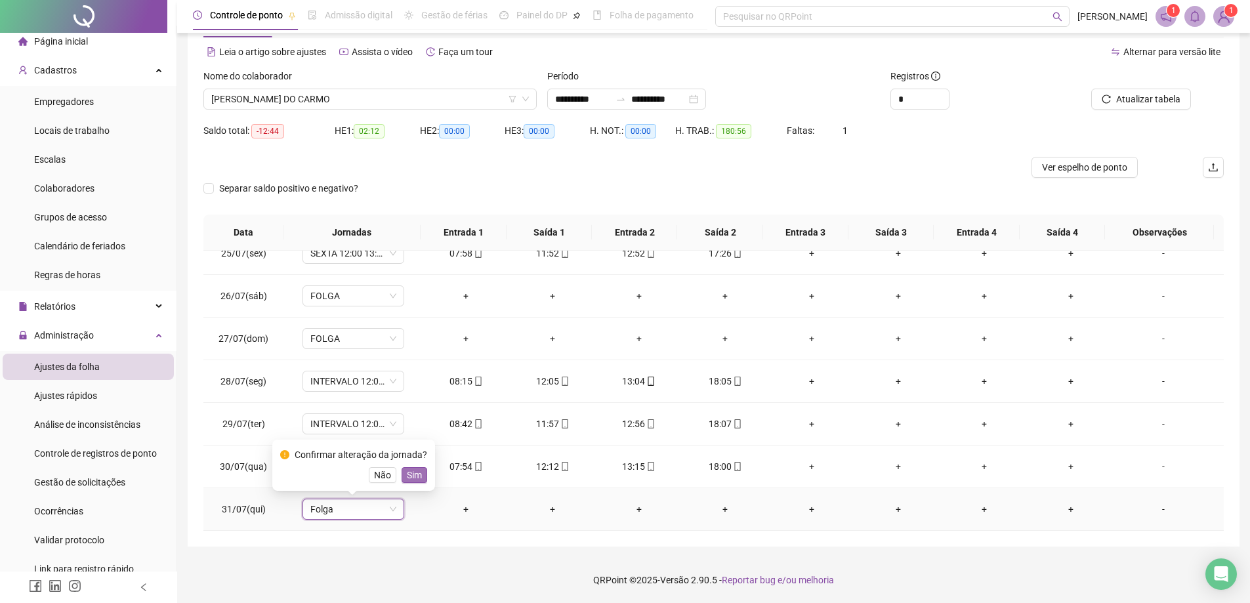
click at [423, 476] on button "Sim" at bounding box center [415, 475] width 26 height 16
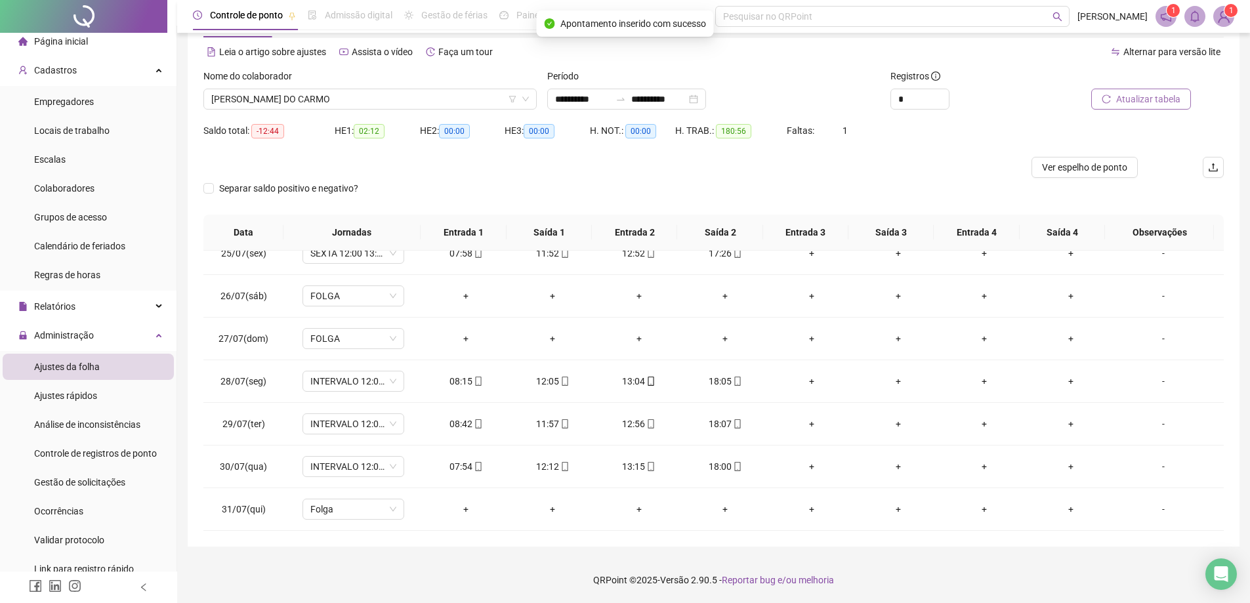
click at [1128, 103] on span "Atualizar tabela" at bounding box center [1148, 99] width 64 height 14
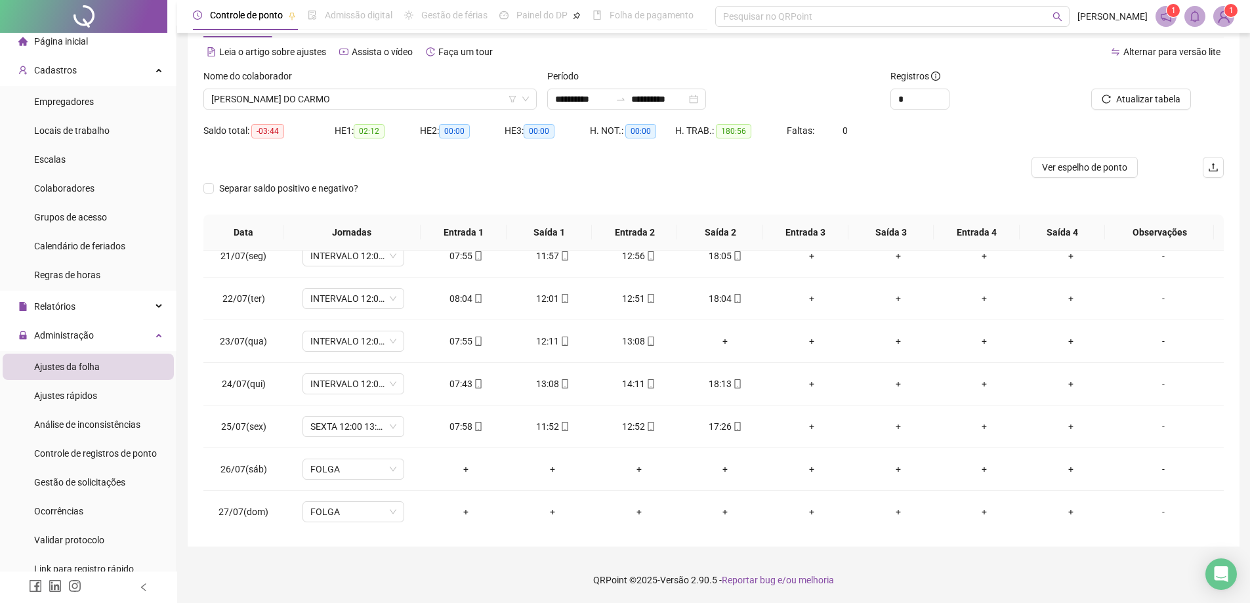
scroll to position [845, 0]
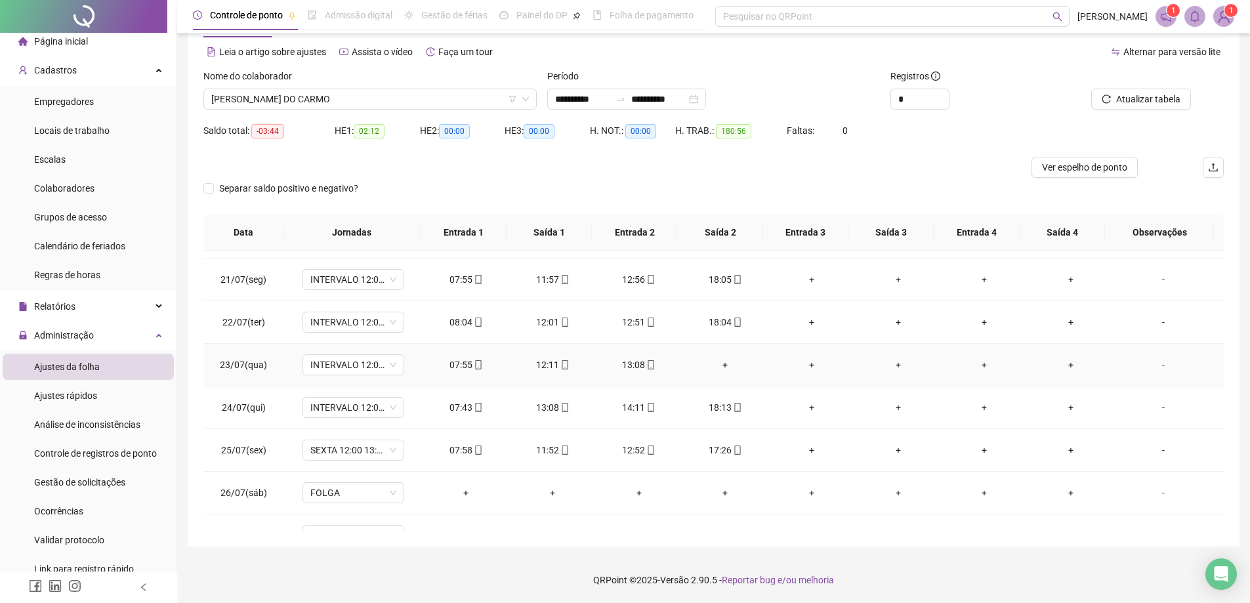
click at [718, 364] on div "+" at bounding box center [726, 365] width 66 height 14
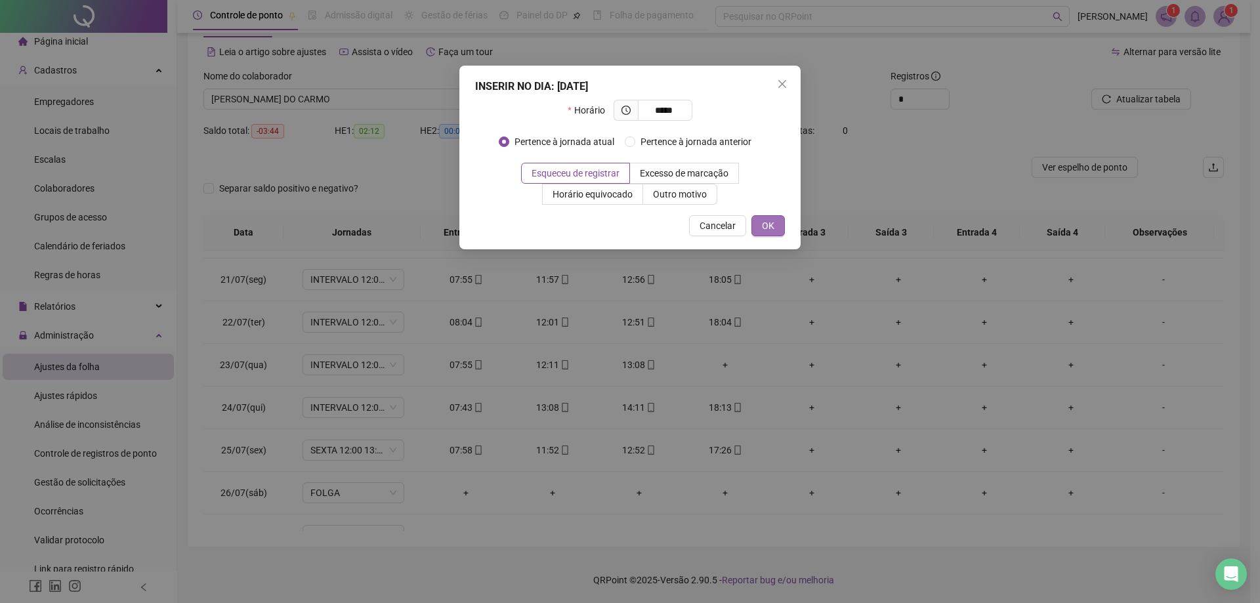
type input "*****"
click at [774, 221] on button "OK" at bounding box center [767, 225] width 33 height 21
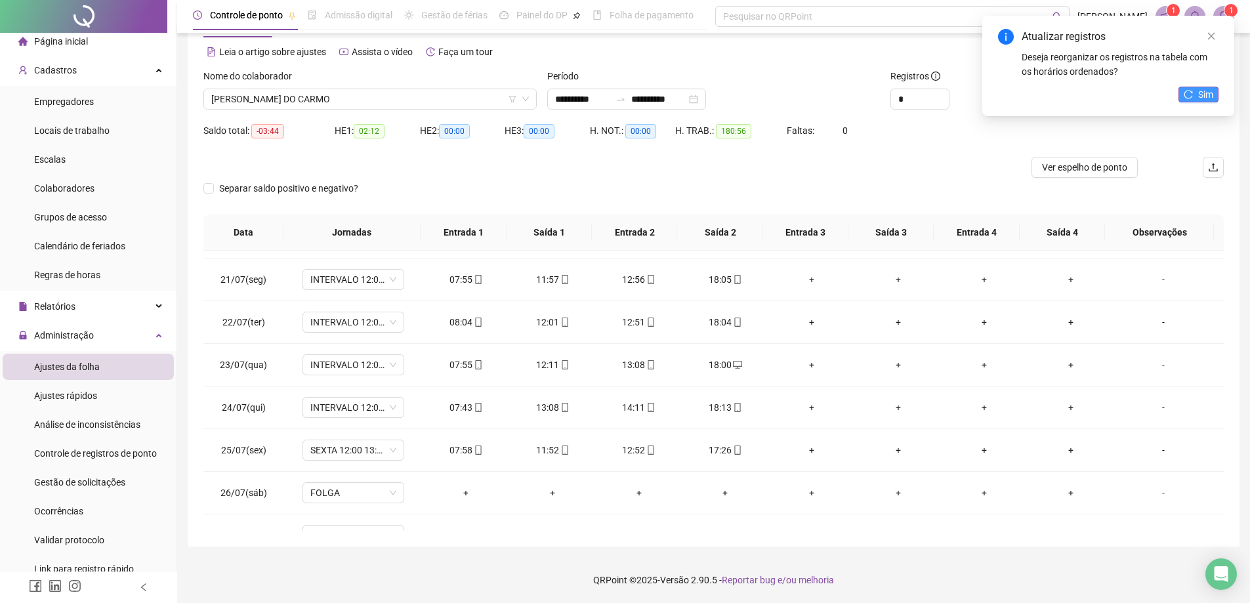
click at [1211, 98] on span "Sim" at bounding box center [1205, 94] width 15 height 14
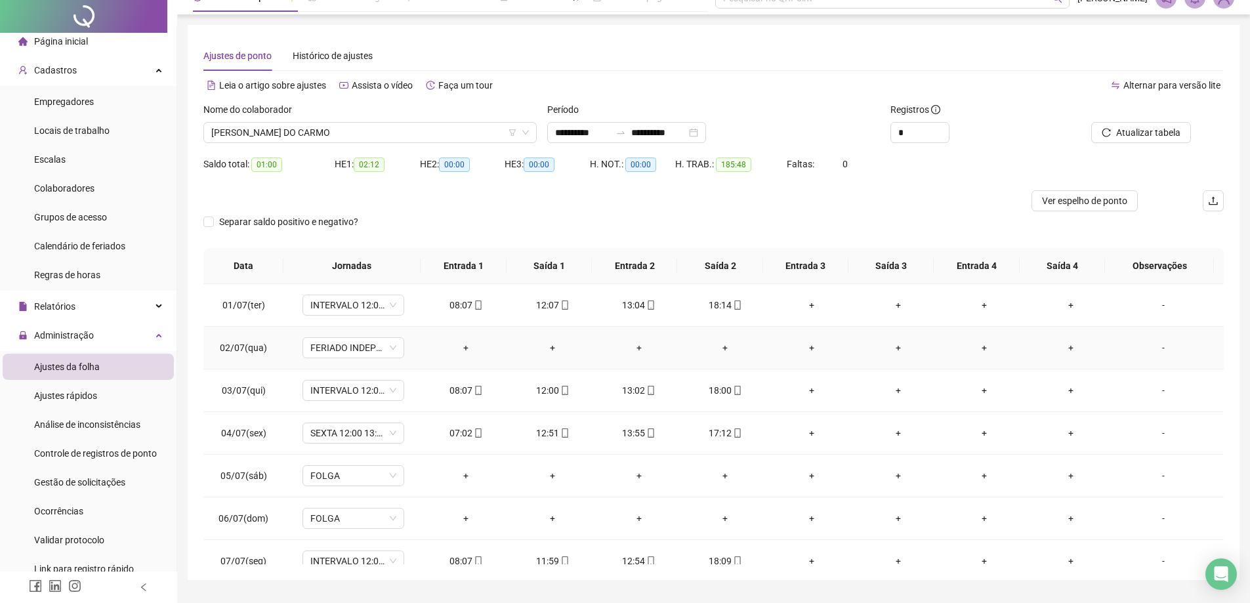
scroll to position [0, 0]
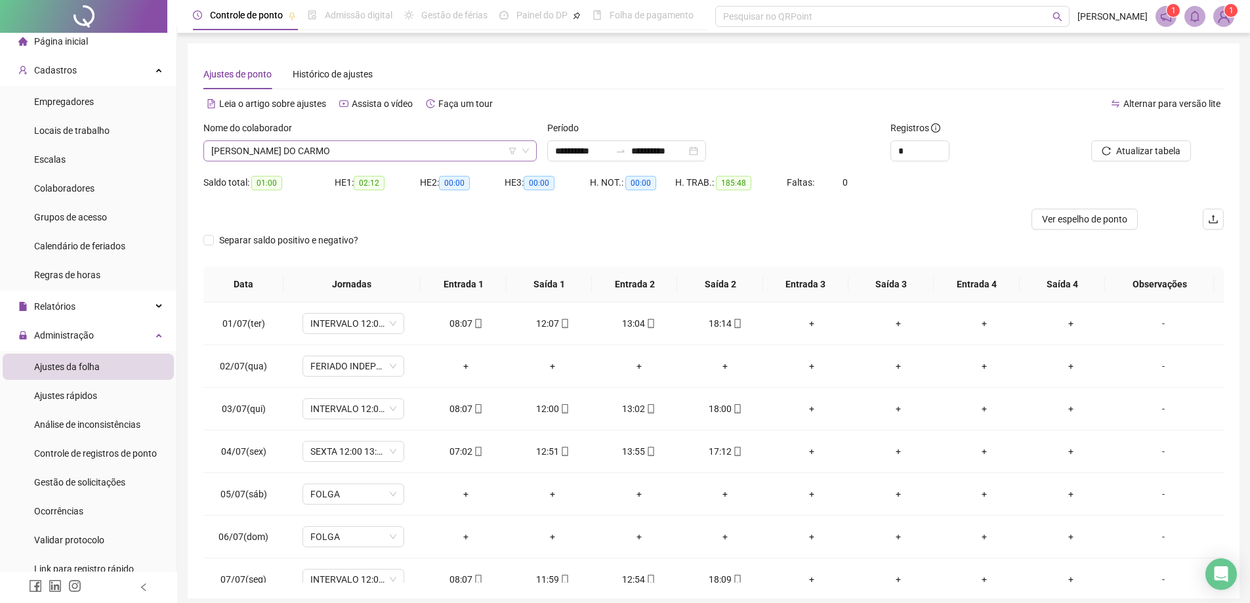
click at [434, 144] on span "[PERSON_NAME] DO CARMO" at bounding box center [370, 151] width 318 height 20
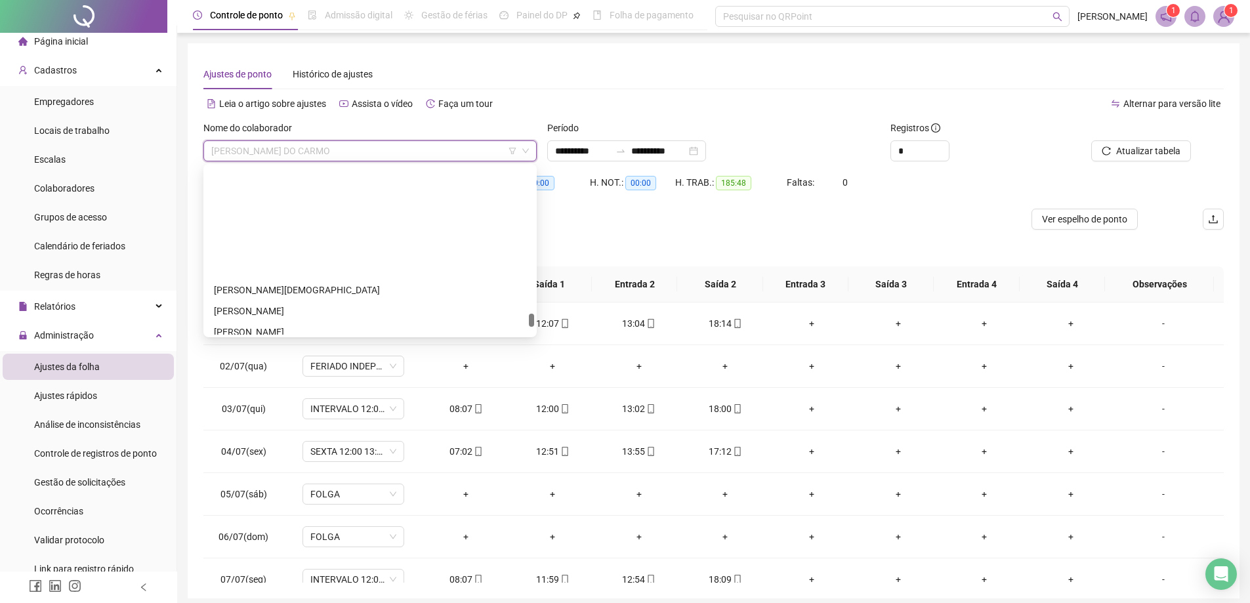
scroll to position [2034, 0]
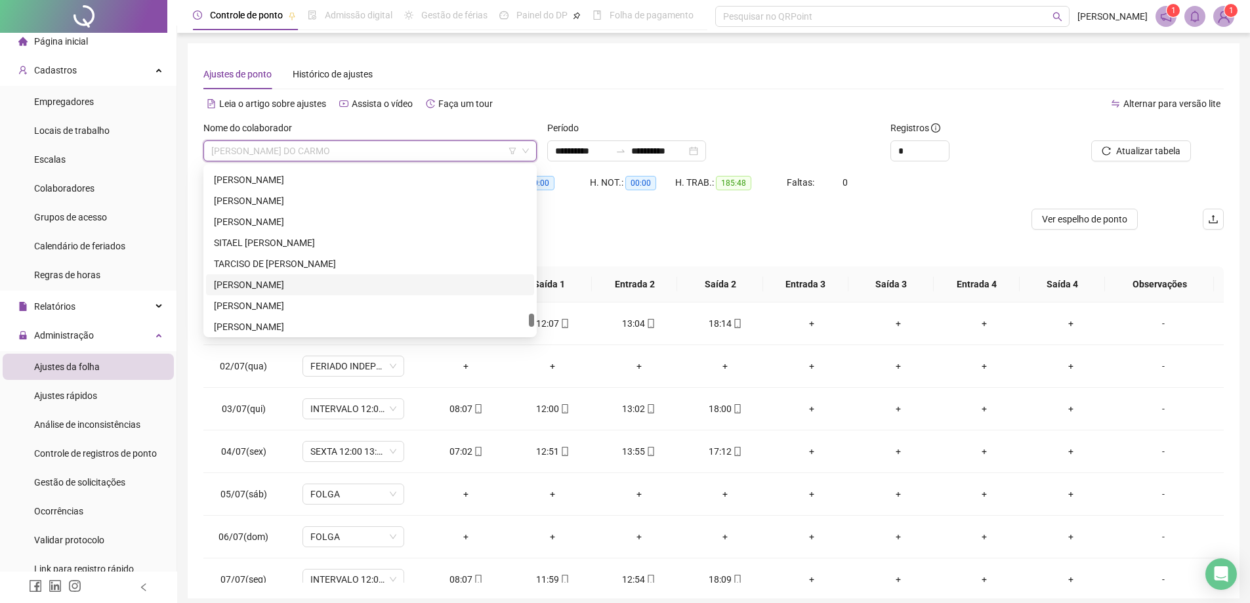
click at [238, 283] on div "[PERSON_NAME]" at bounding box center [370, 285] width 312 height 14
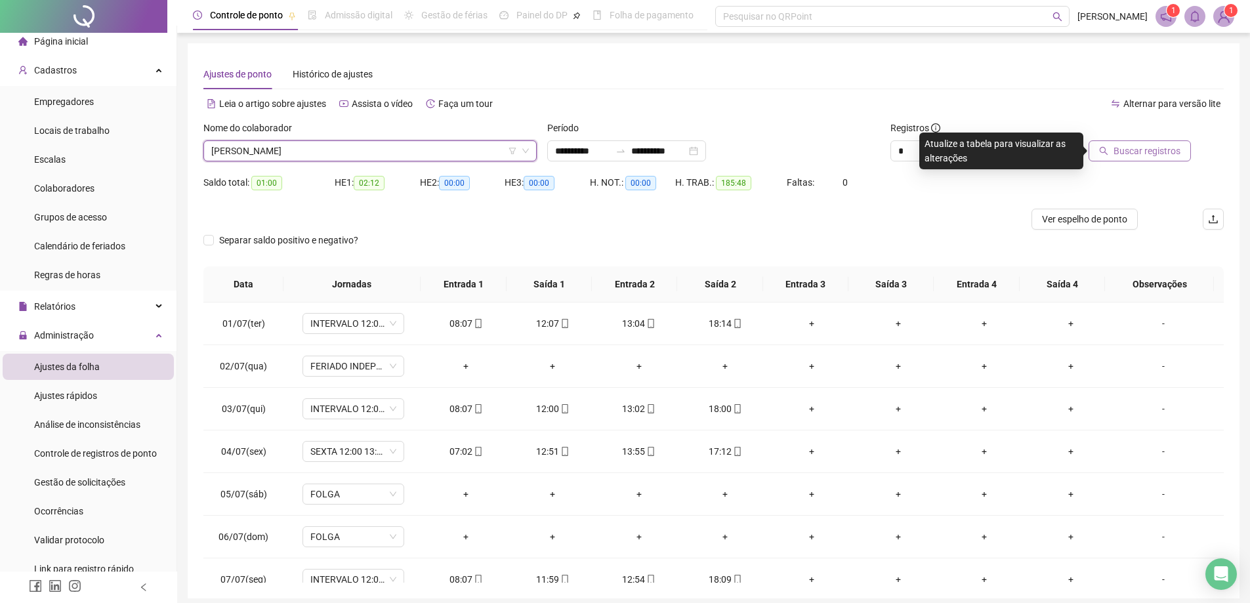
click at [1141, 144] on span "Buscar registros" at bounding box center [1146, 151] width 67 height 14
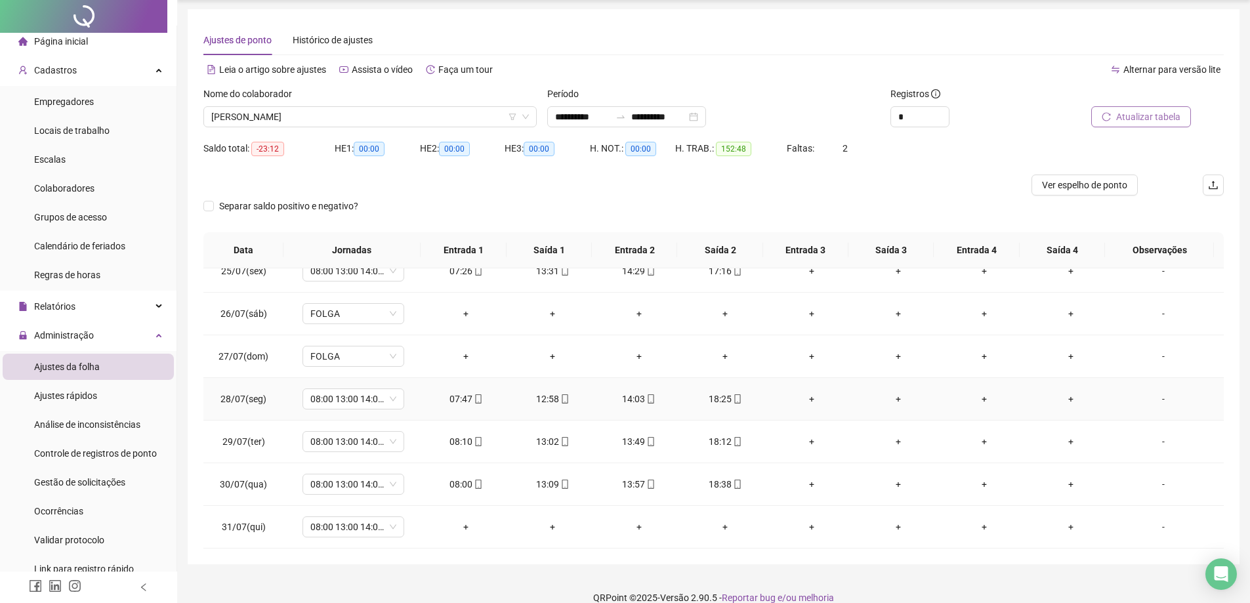
scroll to position [52, 0]
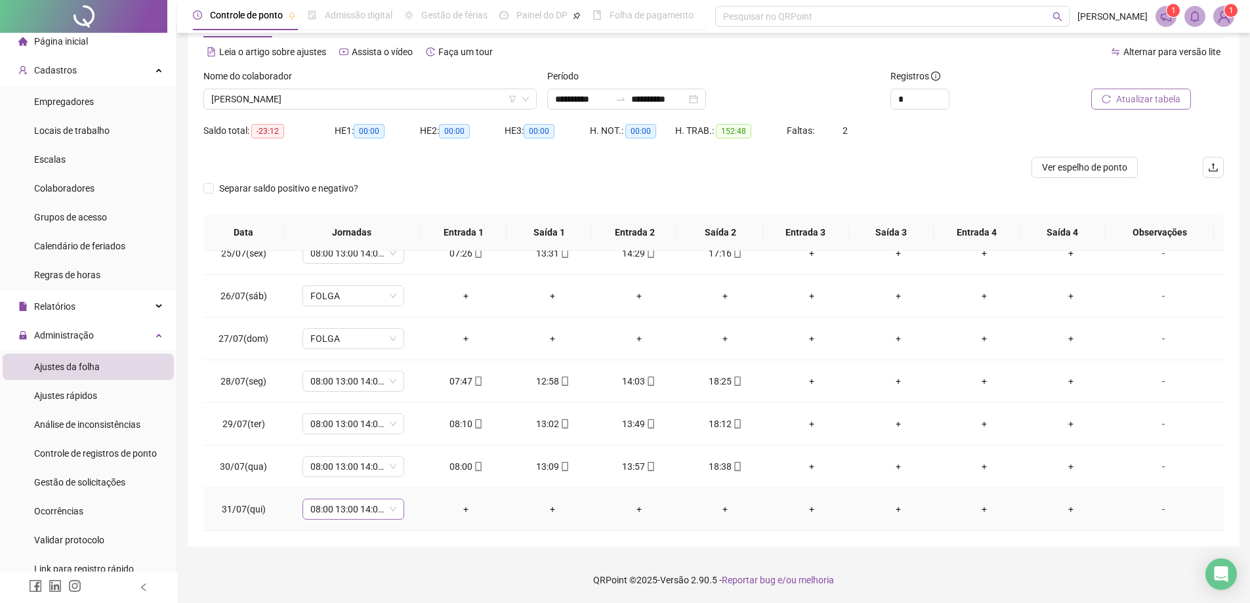
click at [390, 509] on span "08:00 13:00 14:00 18:00" at bounding box center [353, 509] width 86 height 20
click at [350, 419] on div "Folga" at bounding box center [396, 416] width 153 height 14
click at [413, 474] on span "Sim" at bounding box center [414, 475] width 15 height 14
click at [1142, 94] on span "Atualizar tabela" at bounding box center [1148, 99] width 64 height 14
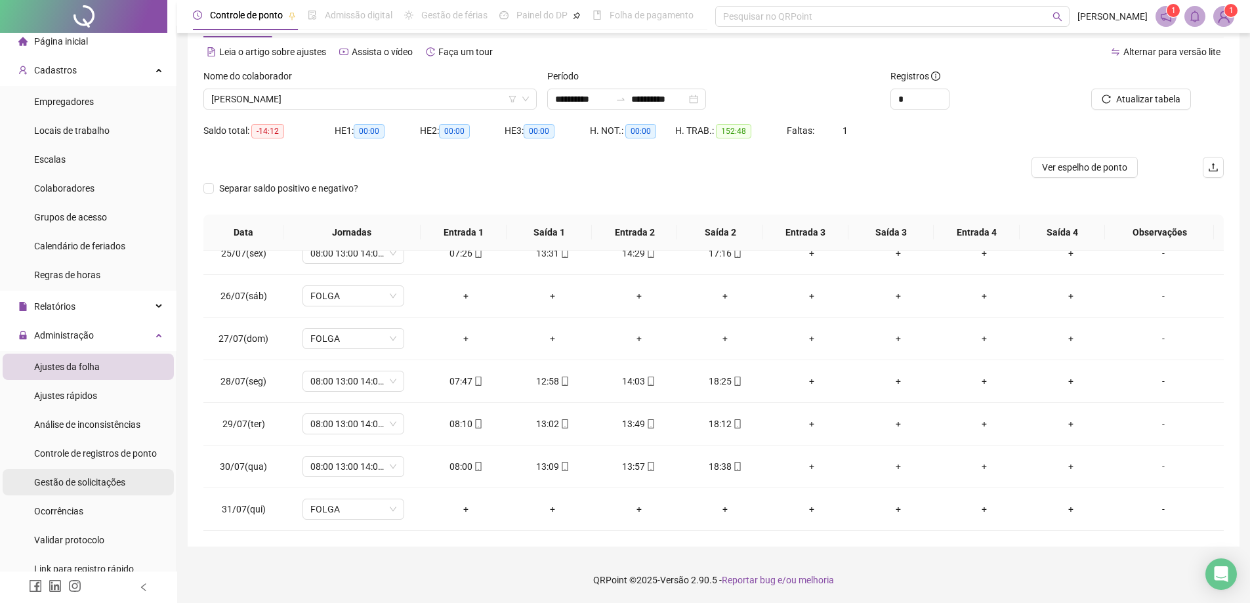
click at [85, 488] on div "Gestão de solicitações" at bounding box center [79, 482] width 91 height 26
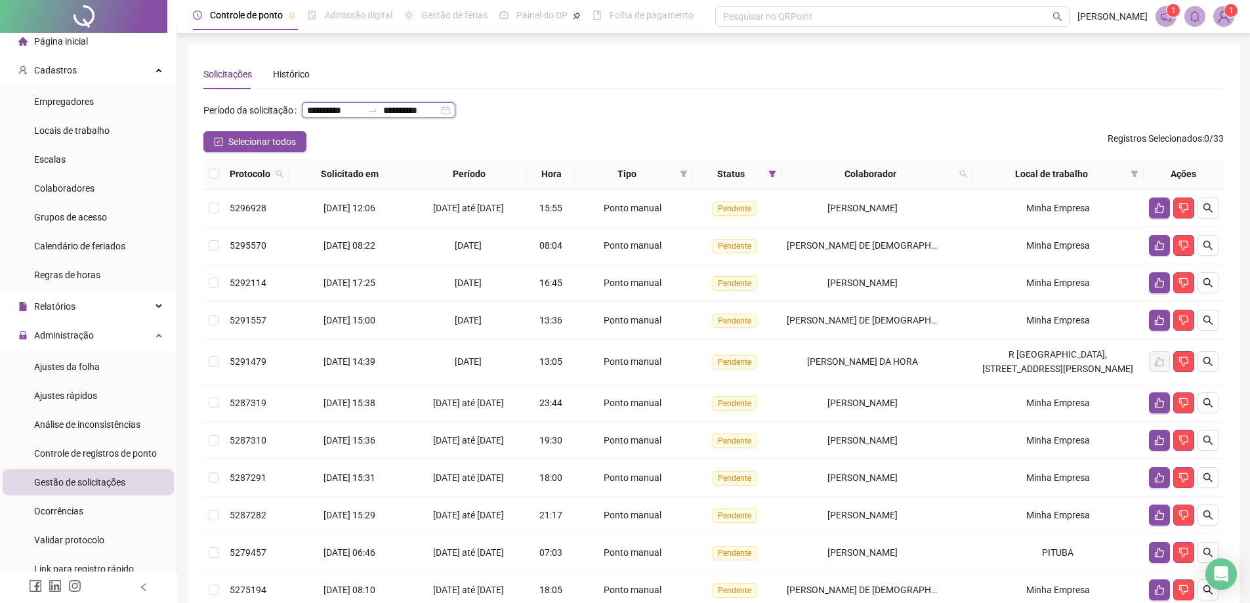
click at [307, 117] on input "**********" at bounding box center [334, 110] width 55 height 14
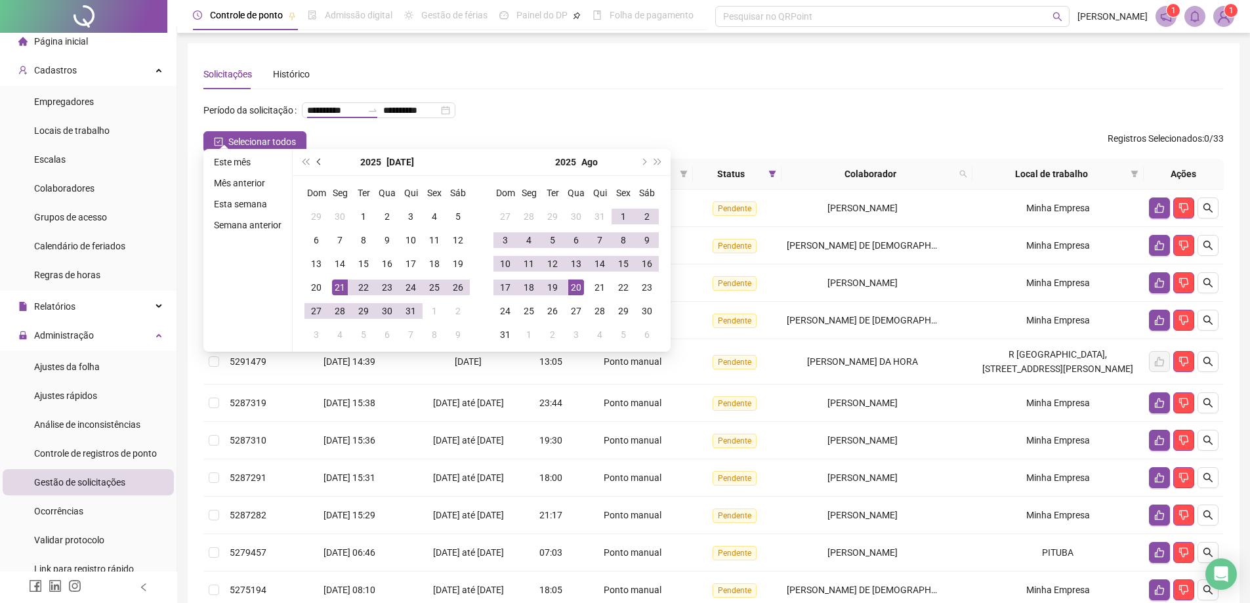
click at [319, 166] on button "prev-year" at bounding box center [319, 162] width 14 height 26
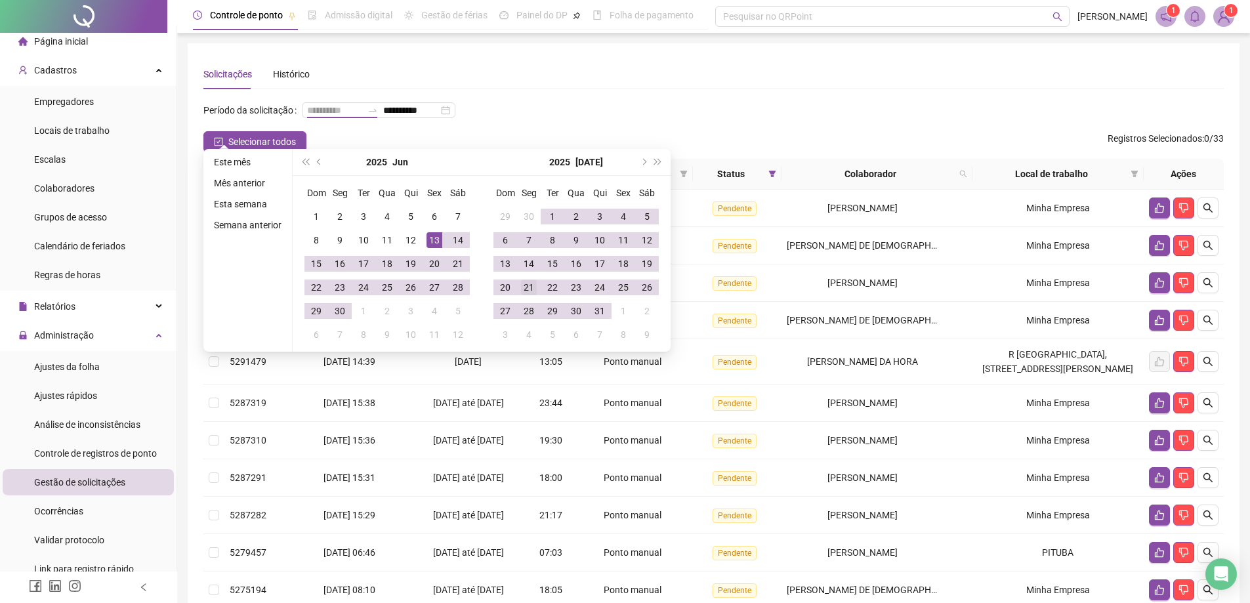
type input "**********"
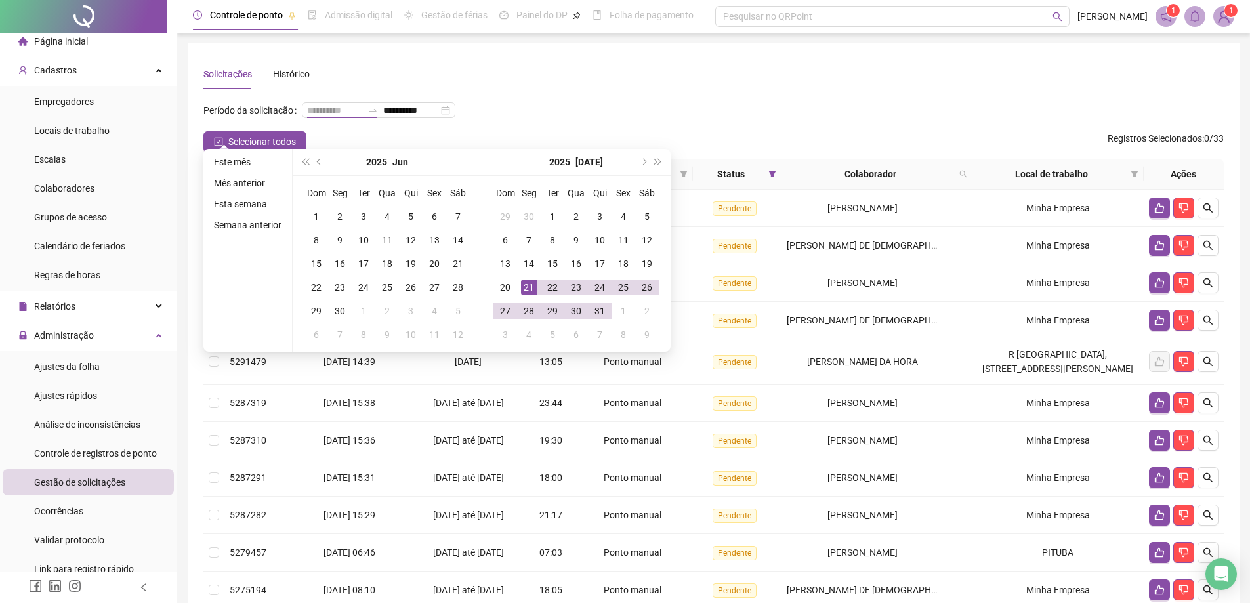
click at [532, 291] on div "21" at bounding box center [529, 288] width 16 height 16
click at [643, 160] on span "next-year" at bounding box center [643, 162] width 7 height 7
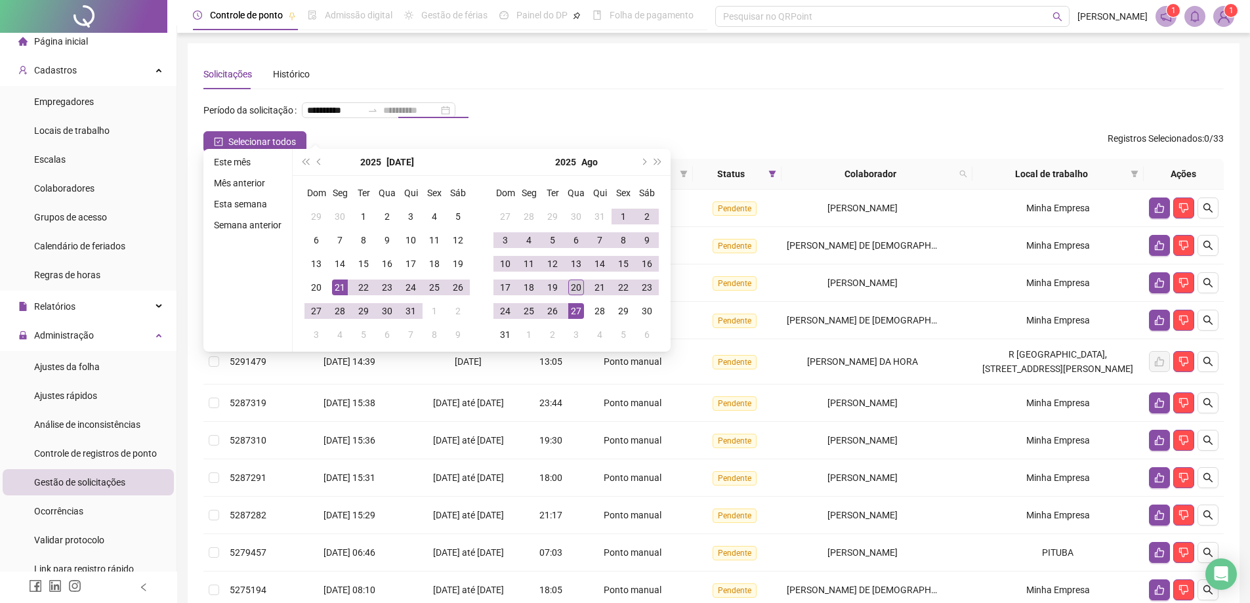
type input "**********"
click at [573, 287] on div "20" at bounding box center [576, 288] width 16 height 16
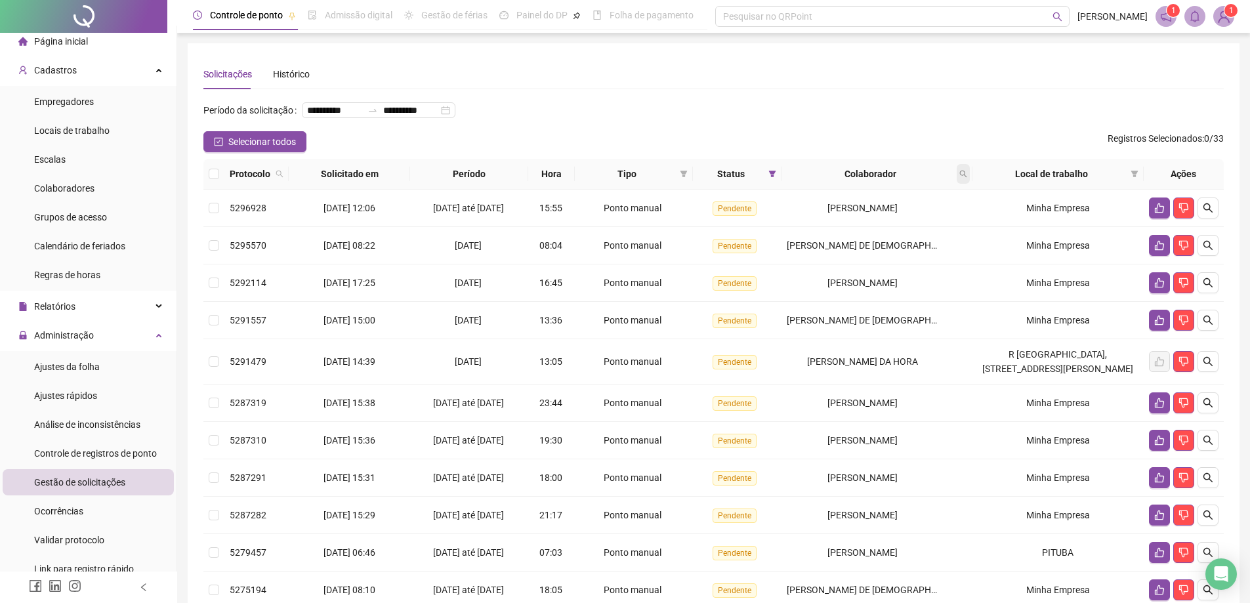
click at [970, 184] on span at bounding box center [963, 174] width 13 height 20
type input "*****"
click at [869, 245] on span "Buscar" at bounding box center [882, 246] width 29 height 14
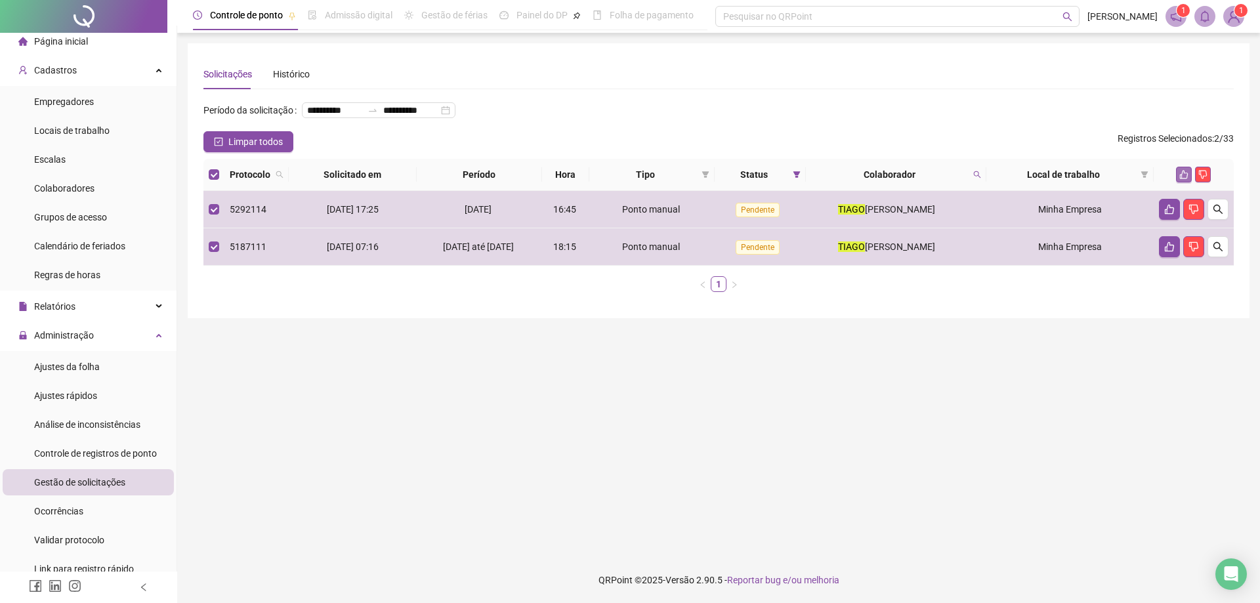
click at [1185, 179] on icon "like" at bounding box center [1183, 174] width 9 height 9
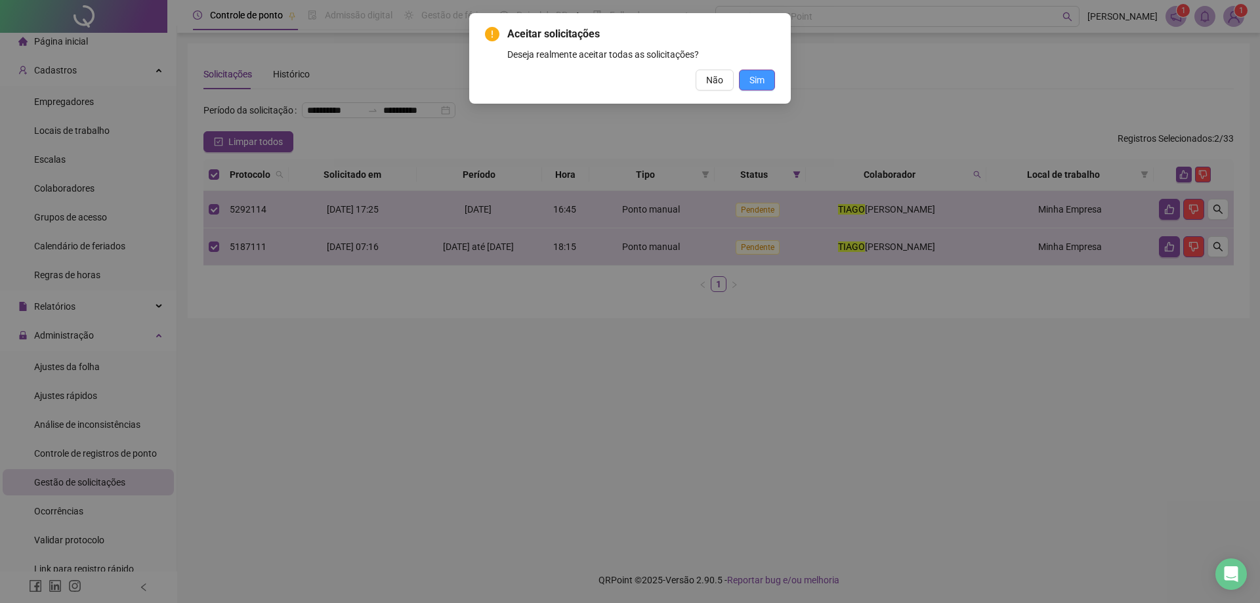
click at [762, 73] on span "Sim" at bounding box center [756, 80] width 15 height 14
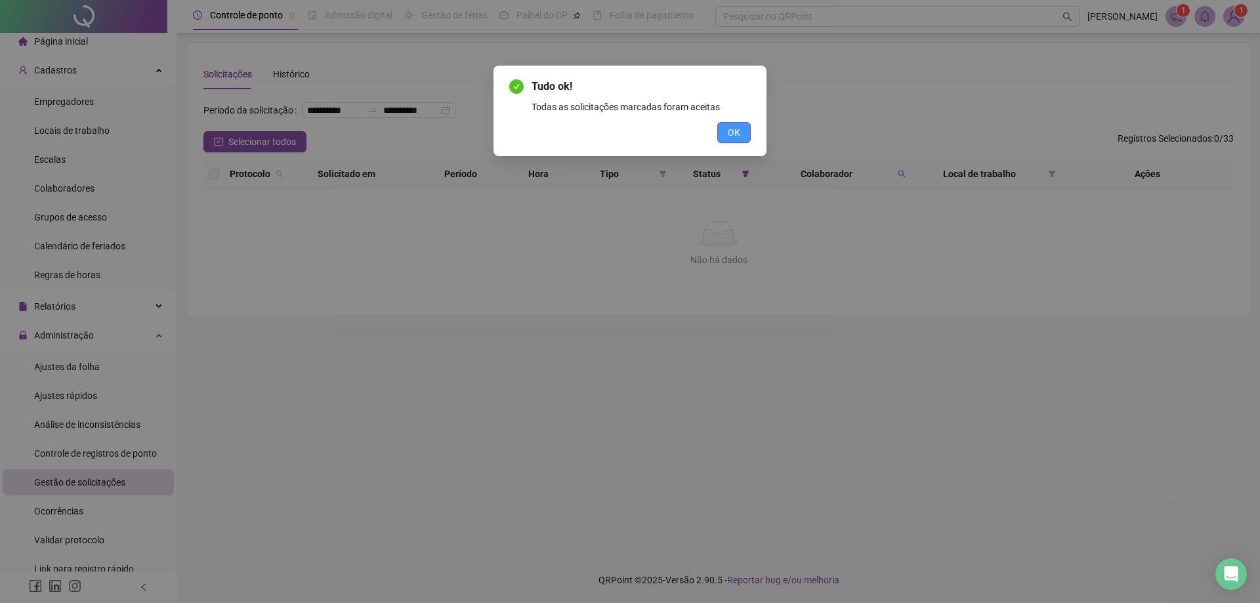
click at [750, 135] on button "OK" at bounding box center [733, 132] width 33 height 21
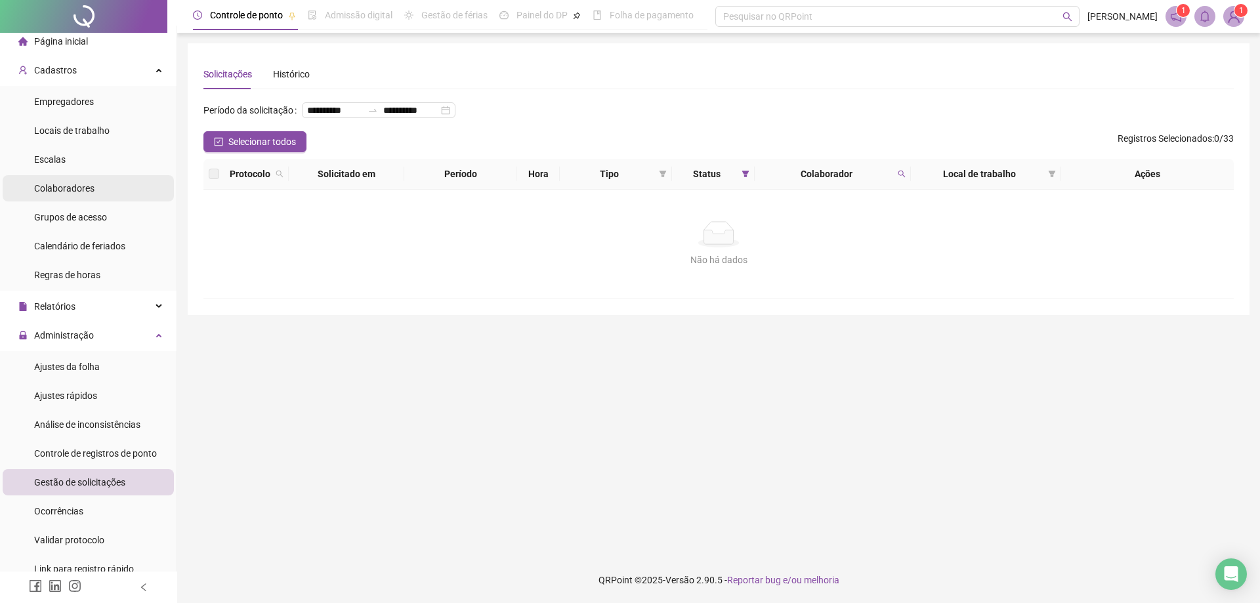
click at [98, 187] on li "Colaboradores" at bounding box center [88, 188] width 171 height 26
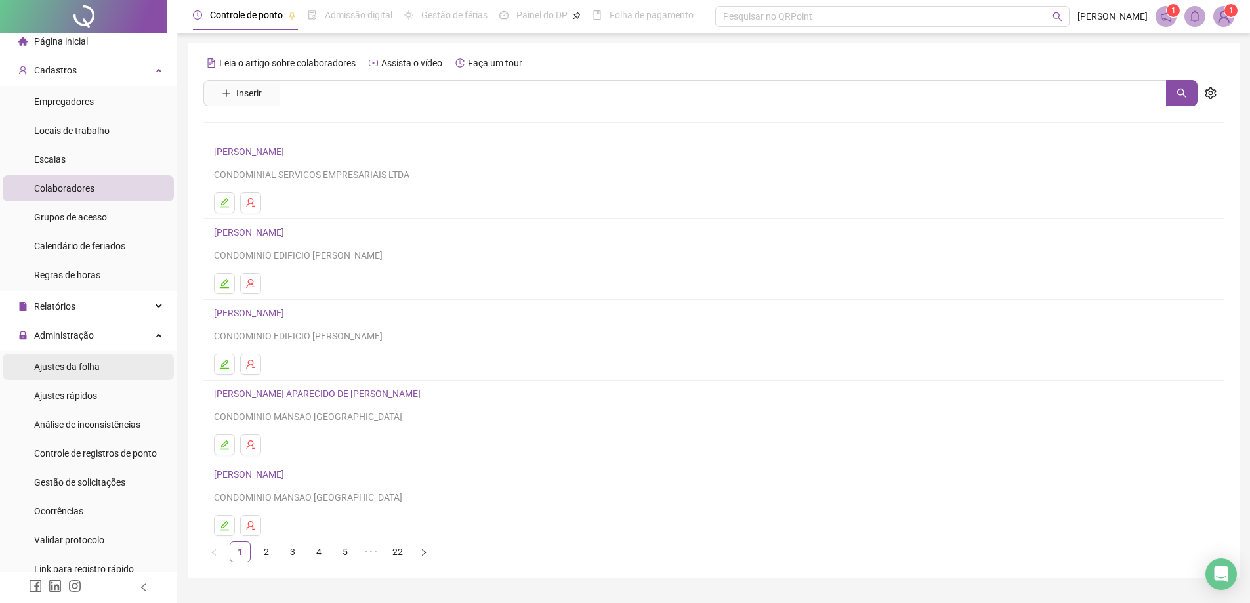
click at [81, 371] on span "Ajustes da folha" at bounding box center [67, 367] width 66 height 10
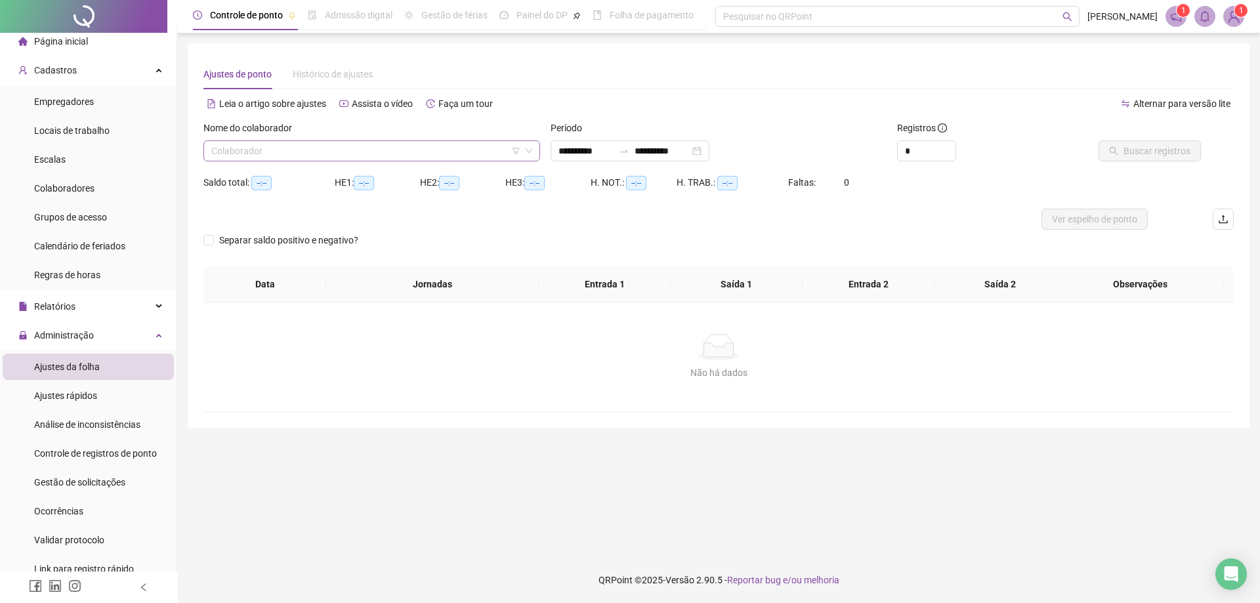
type input "**********"
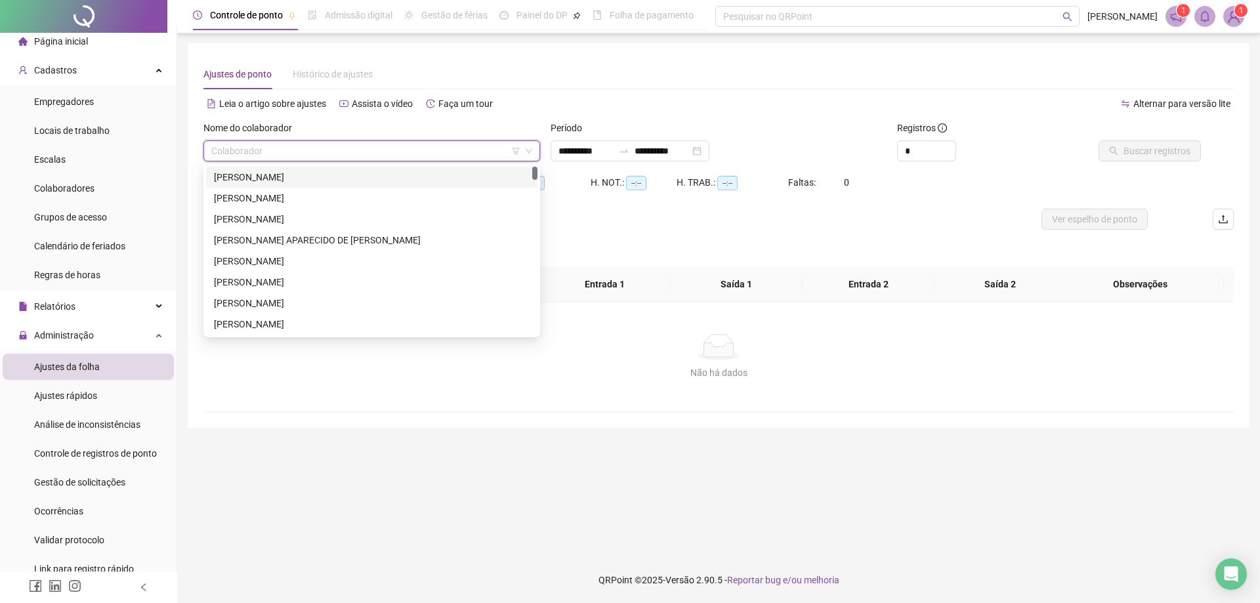
click at [364, 148] on input "search" at bounding box center [365, 151] width 309 height 20
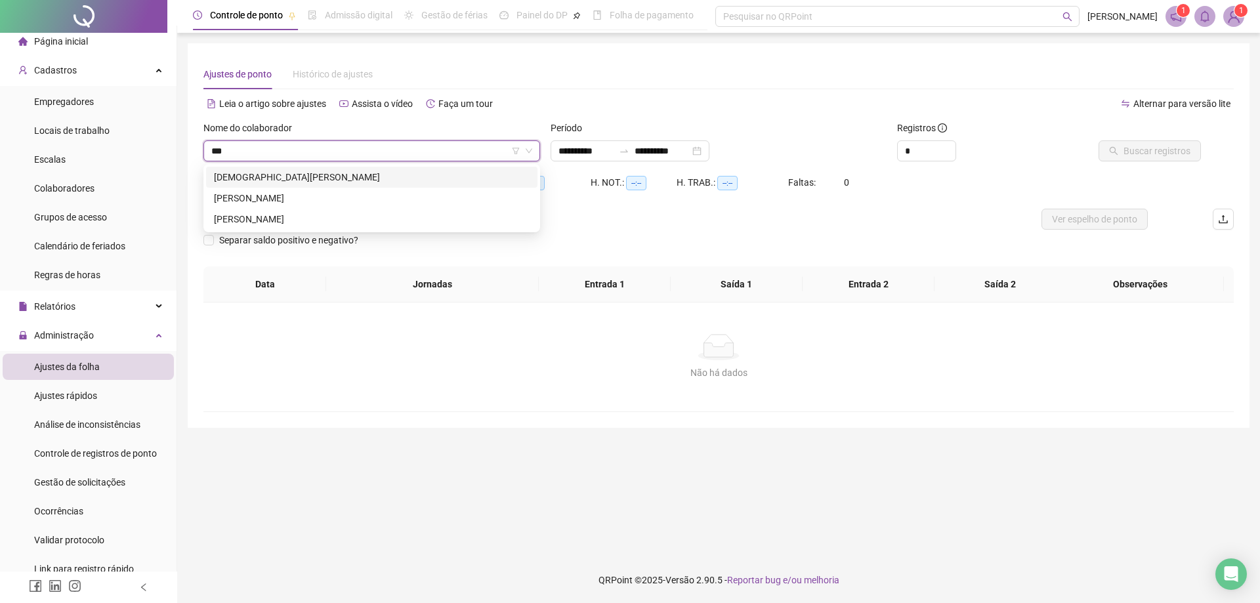
type input "****"
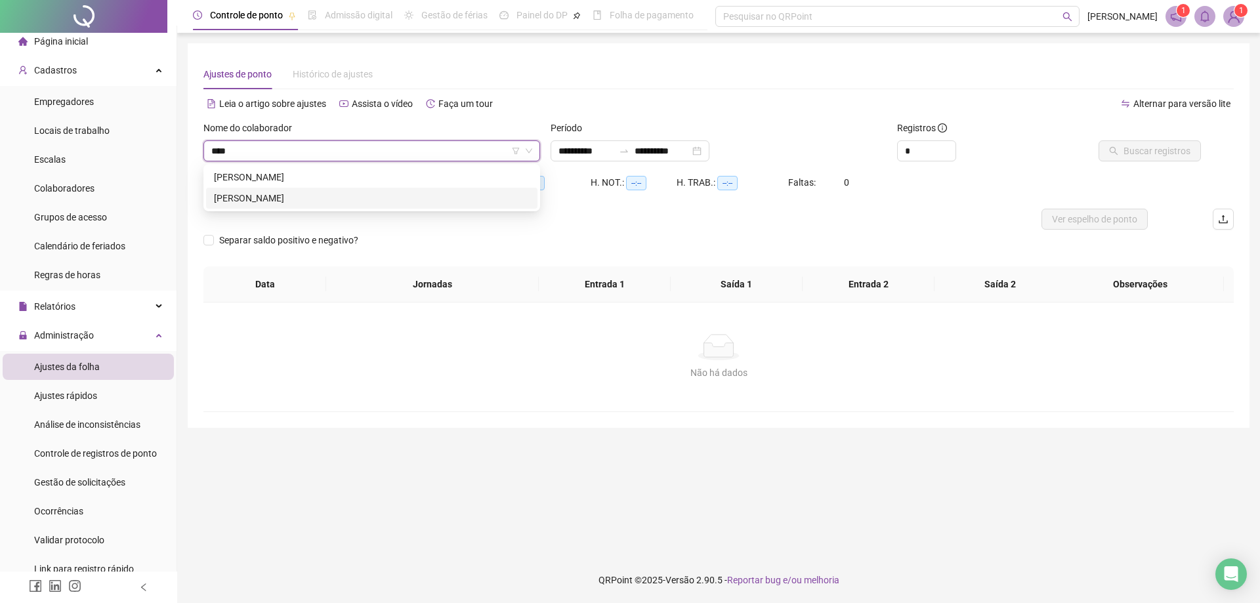
click at [276, 201] on div "[PERSON_NAME]" at bounding box center [372, 198] width 316 height 14
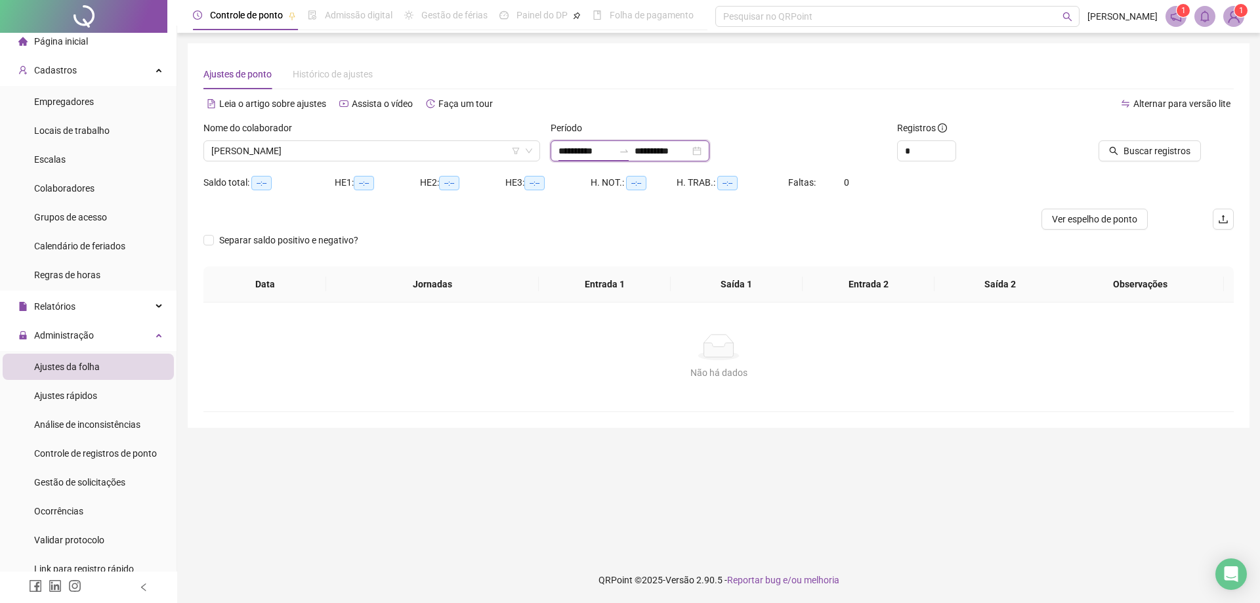
click at [600, 149] on input "**********" at bounding box center [585, 151] width 55 height 14
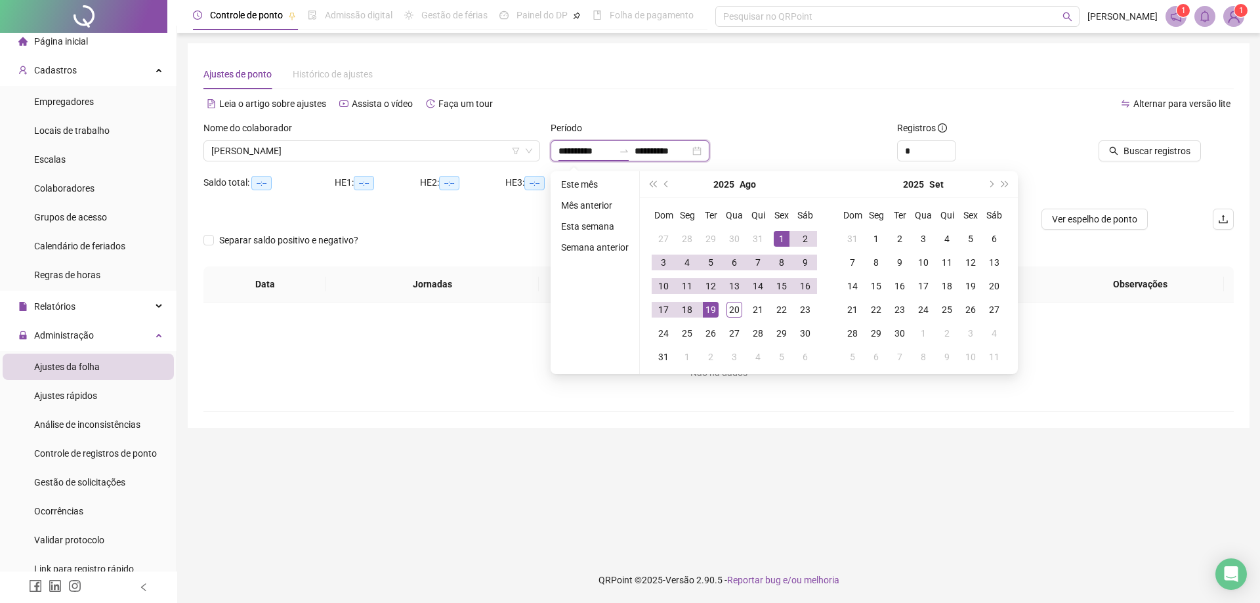
type input "**********"
click at [665, 186] on span "prev-year" at bounding box center [667, 184] width 7 height 7
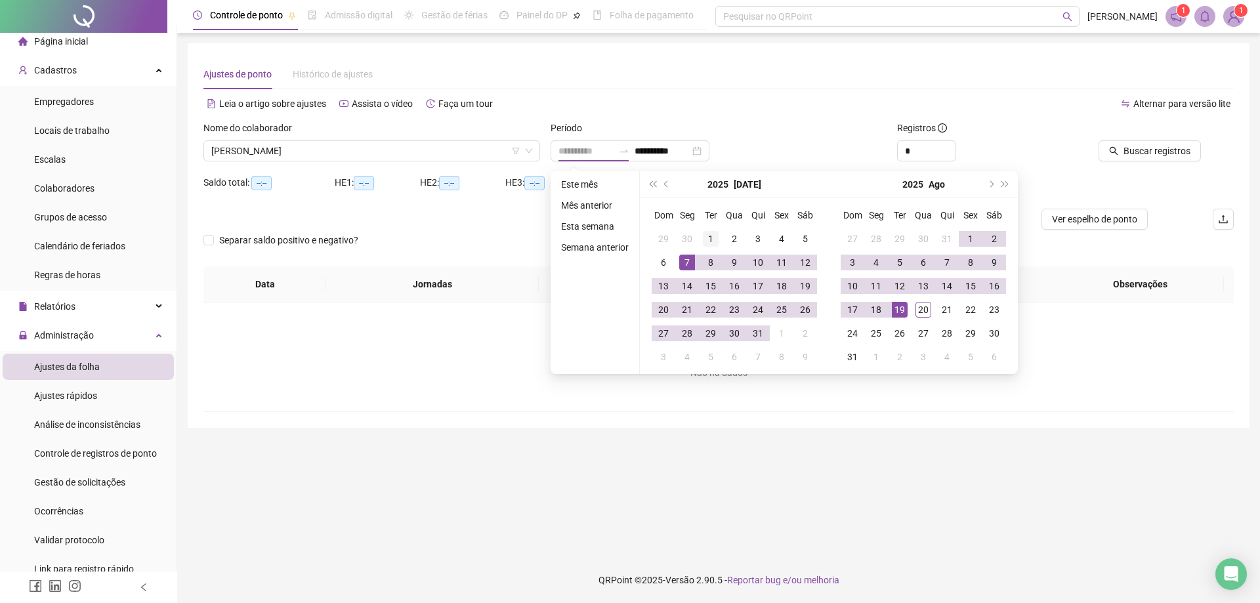
type input "**********"
click at [707, 243] on div "1" at bounding box center [711, 239] width 16 height 16
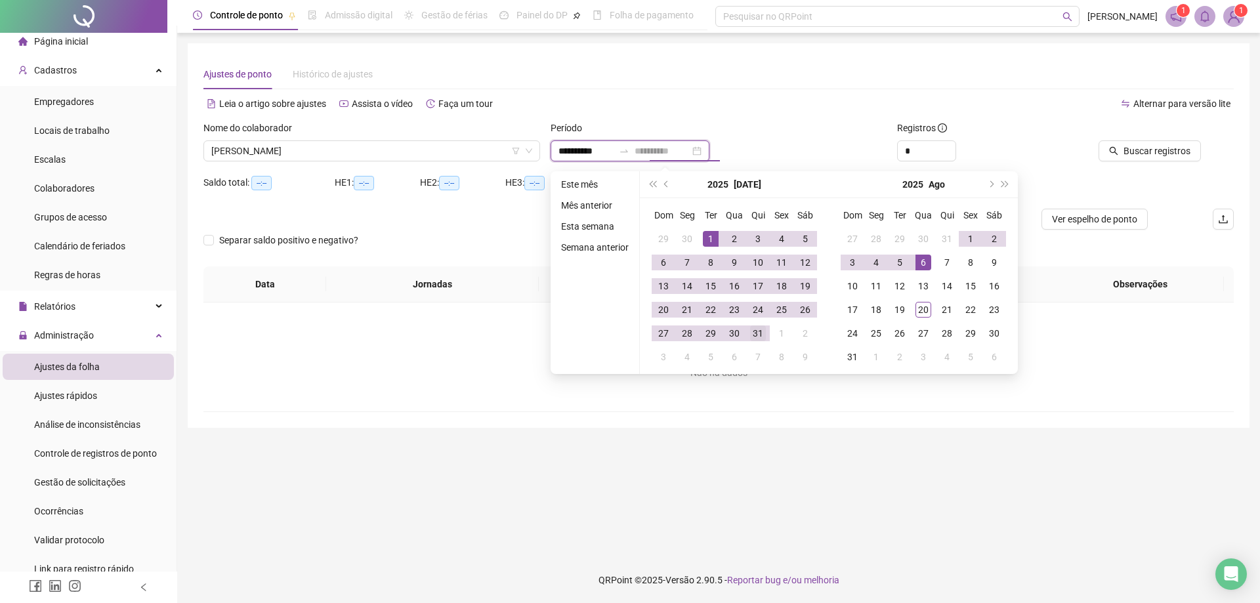
type input "**********"
click at [753, 333] on div "31" at bounding box center [758, 333] width 16 height 16
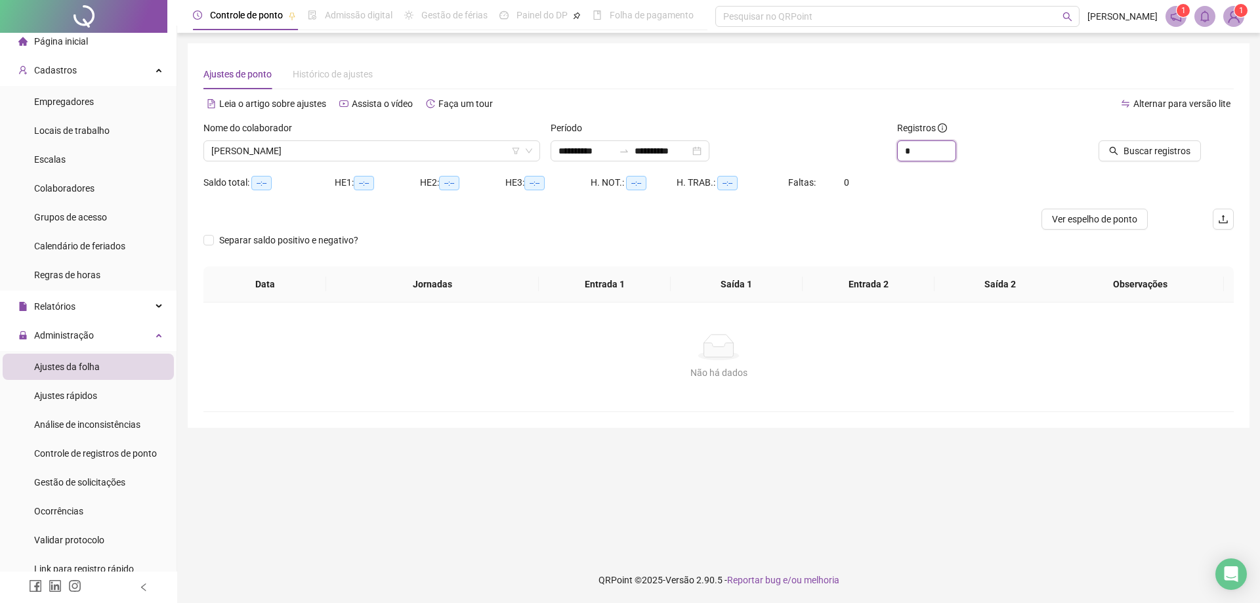
drag, startPoint x: 909, startPoint y: 153, endPoint x: 880, endPoint y: 152, distance: 29.6
click at [880, 152] on div "**********" at bounding box center [718, 146] width 1041 height 51
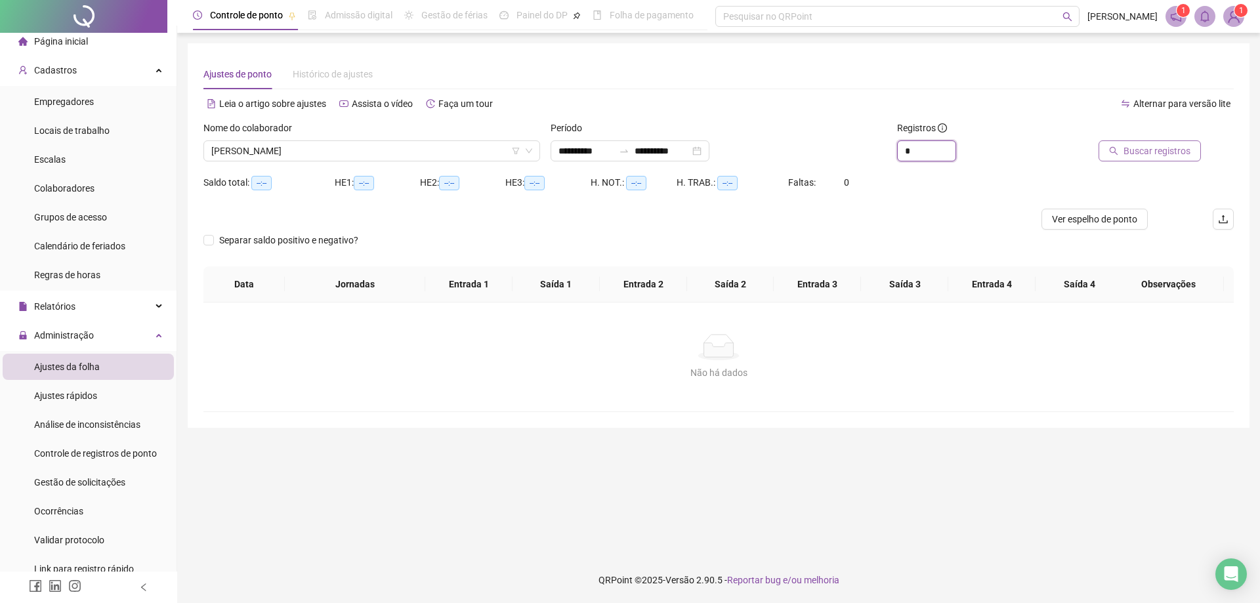
type input "*"
click at [1137, 156] on span "Buscar registros" at bounding box center [1156, 151] width 67 height 14
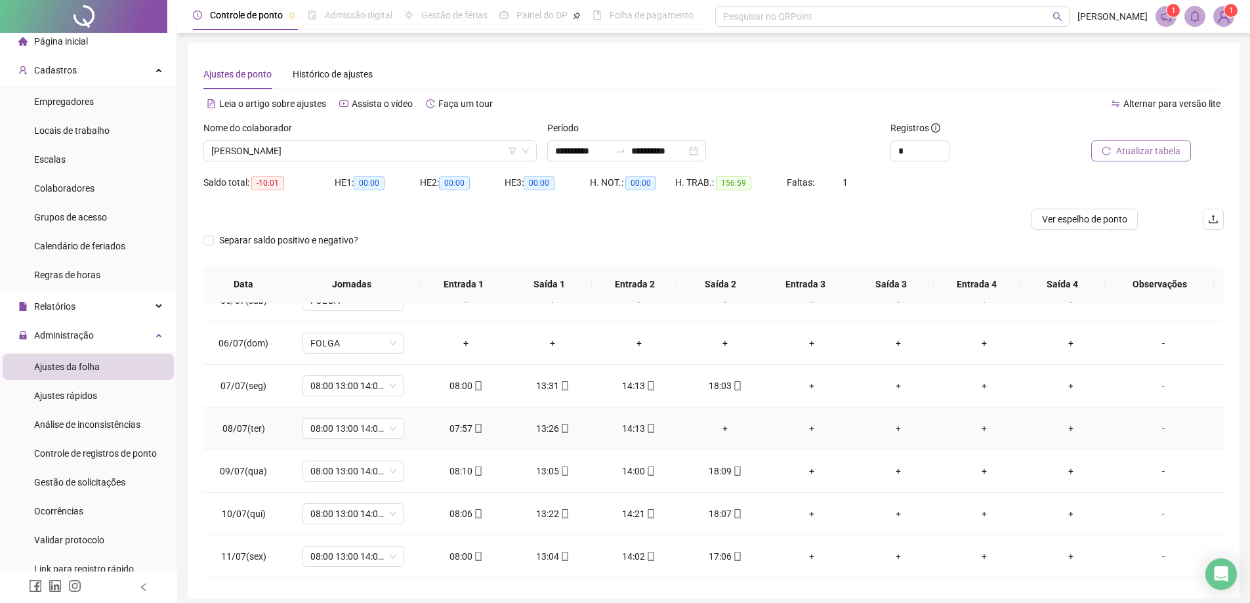
scroll to position [131, 0]
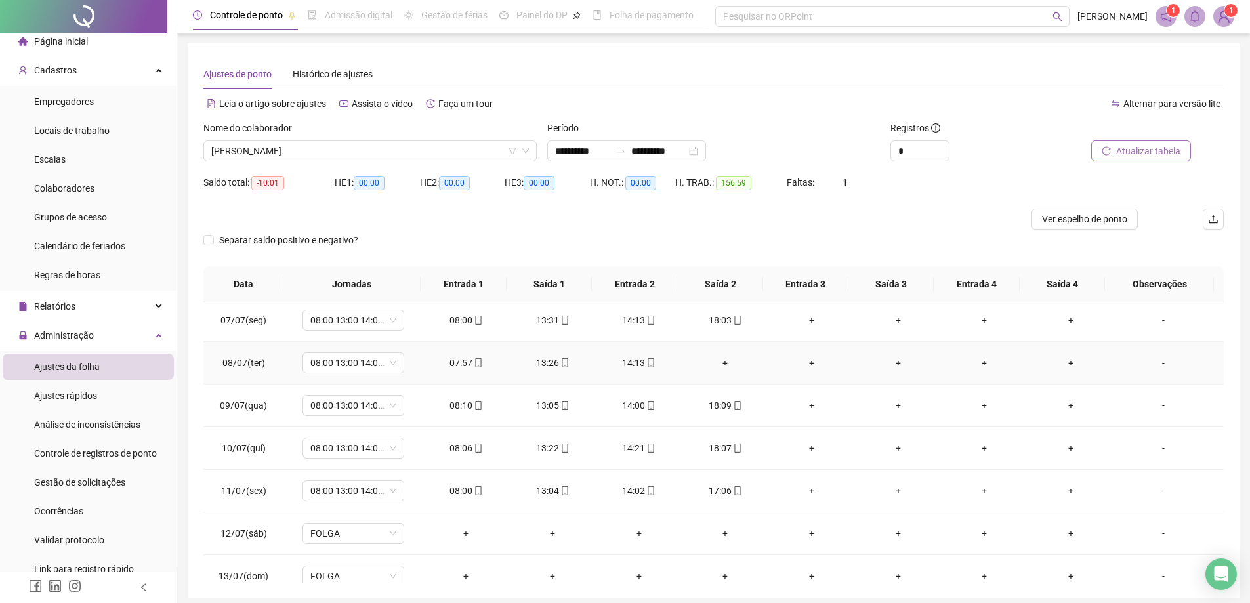
click at [723, 363] on div "+" at bounding box center [726, 363] width 66 height 14
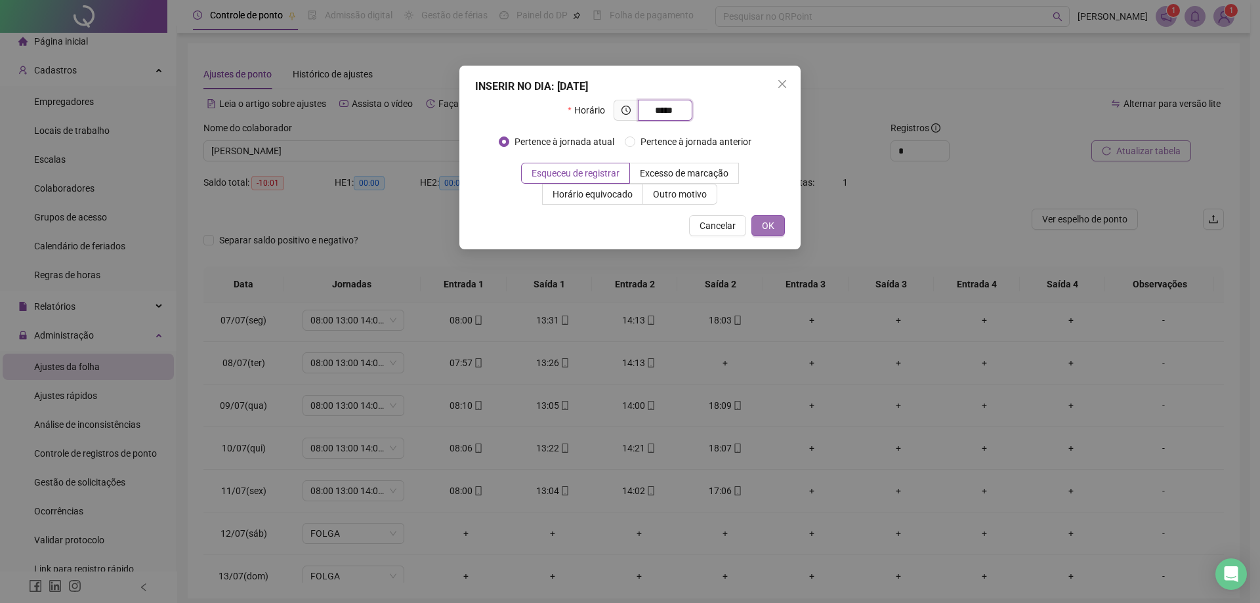
type input "*****"
click at [766, 223] on span "OK" at bounding box center [768, 225] width 12 height 14
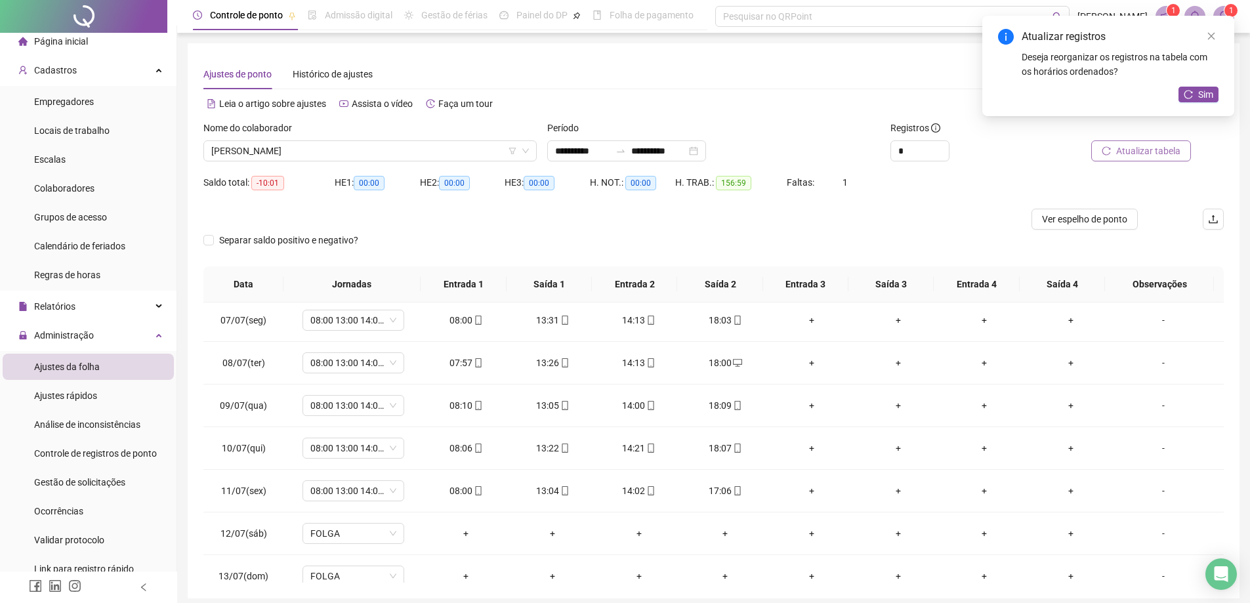
click at [1174, 152] on span "Atualizar tabela" at bounding box center [1148, 151] width 64 height 14
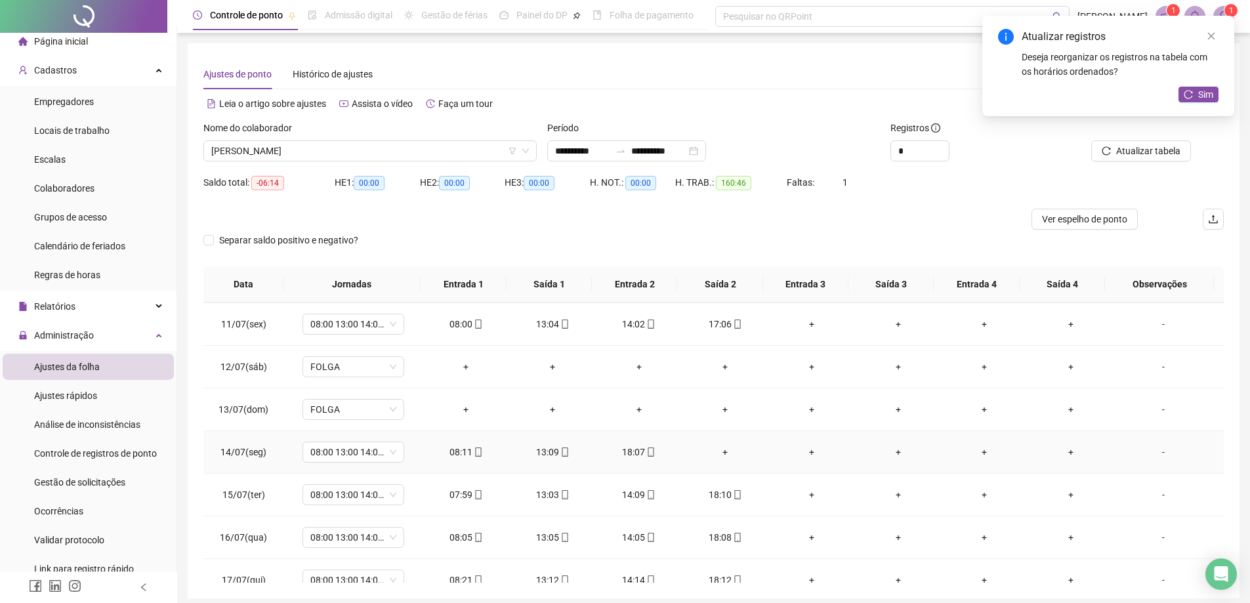
scroll to position [328, 0]
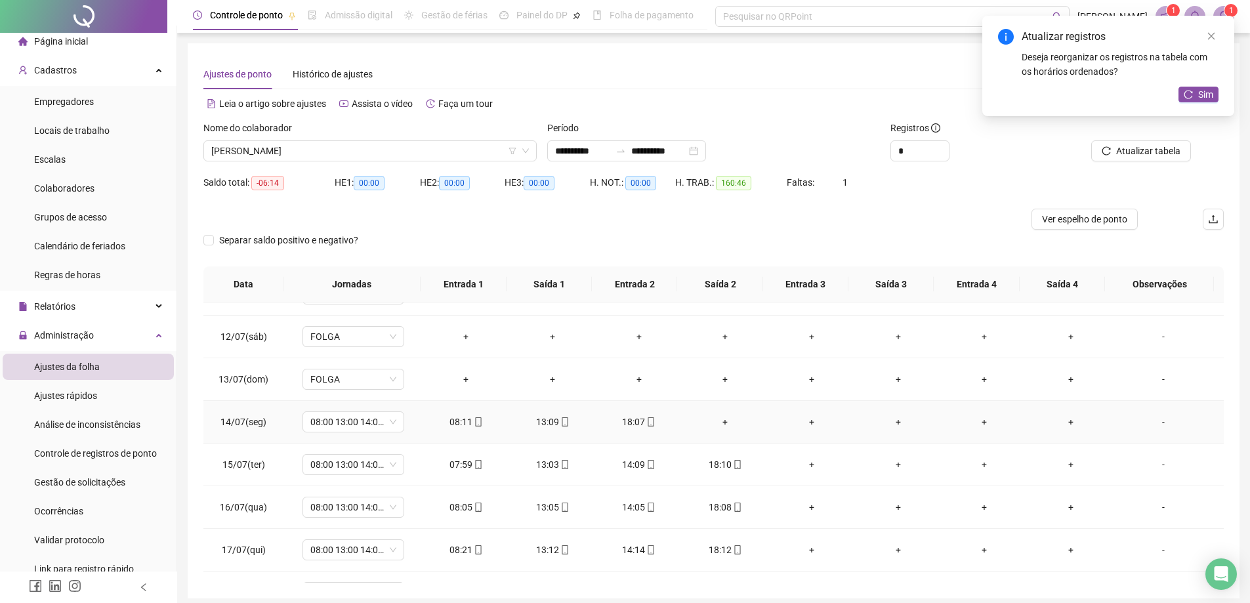
click at [722, 423] on div "+" at bounding box center [726, 422] width 66 height 14
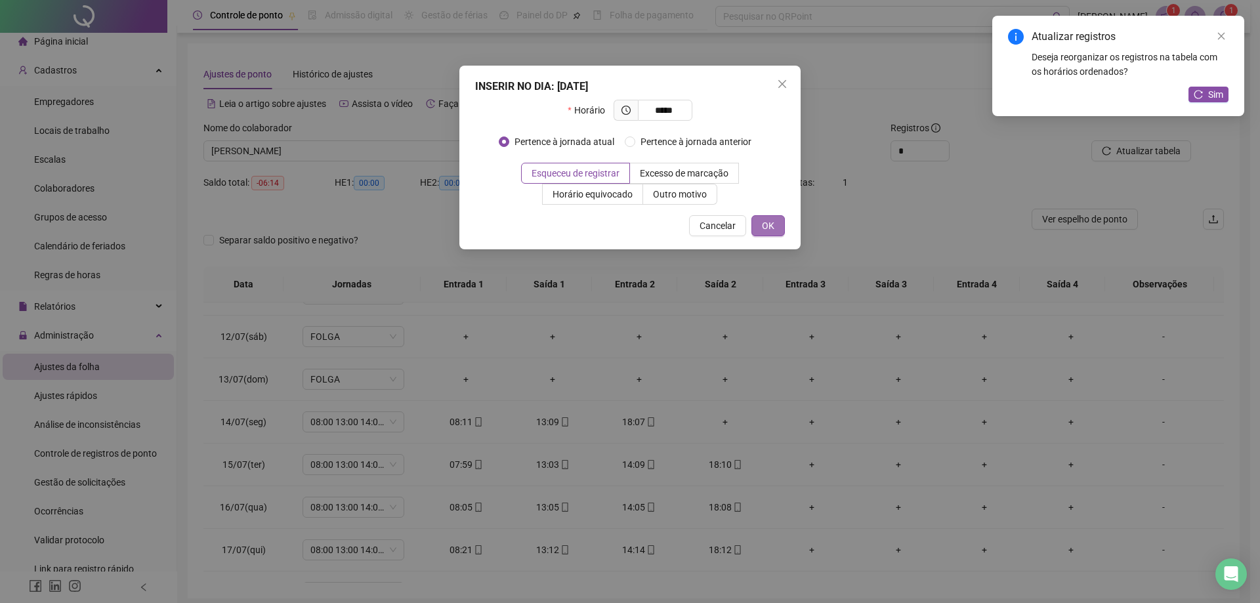
type input "*****"
click at [761, 226] on button "OK" at bounding box center [767, 225] width 33 height 21
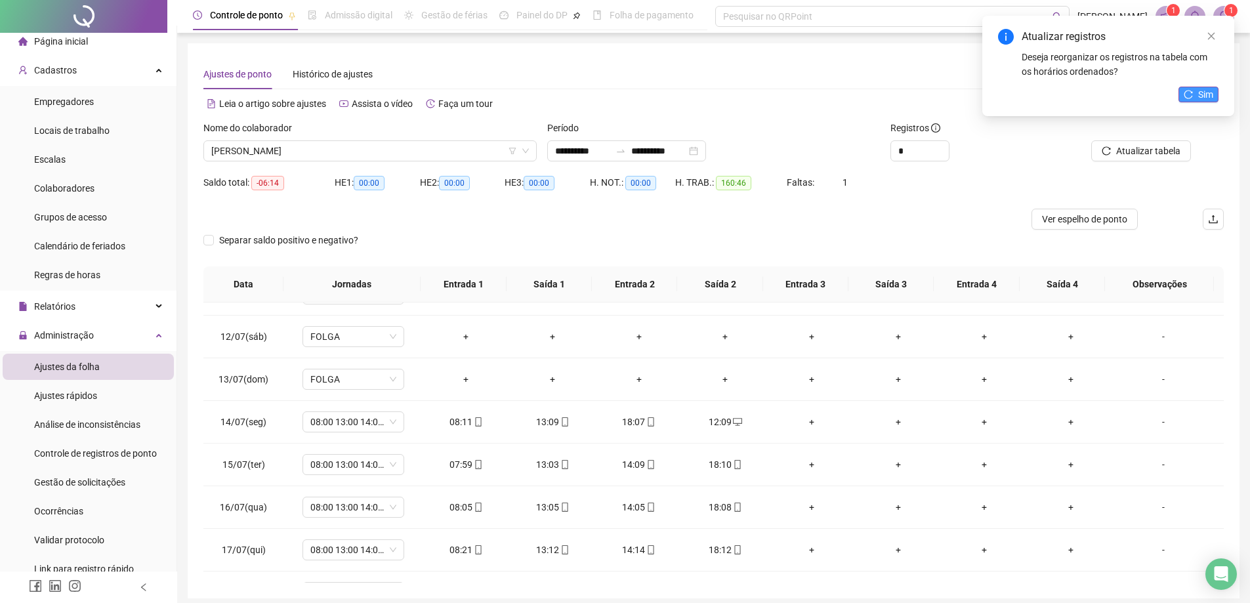
click at [1199, 93] on span "Sim" at bounding box center [1205, 94] width 15 height 14
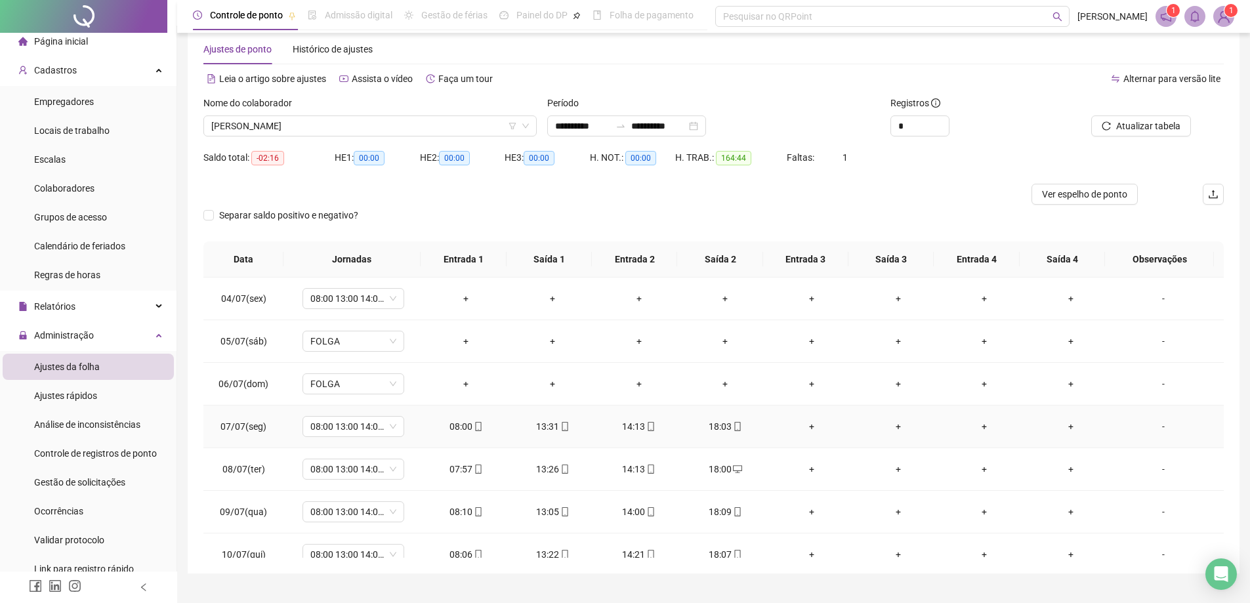
scroll to position [0, 0]
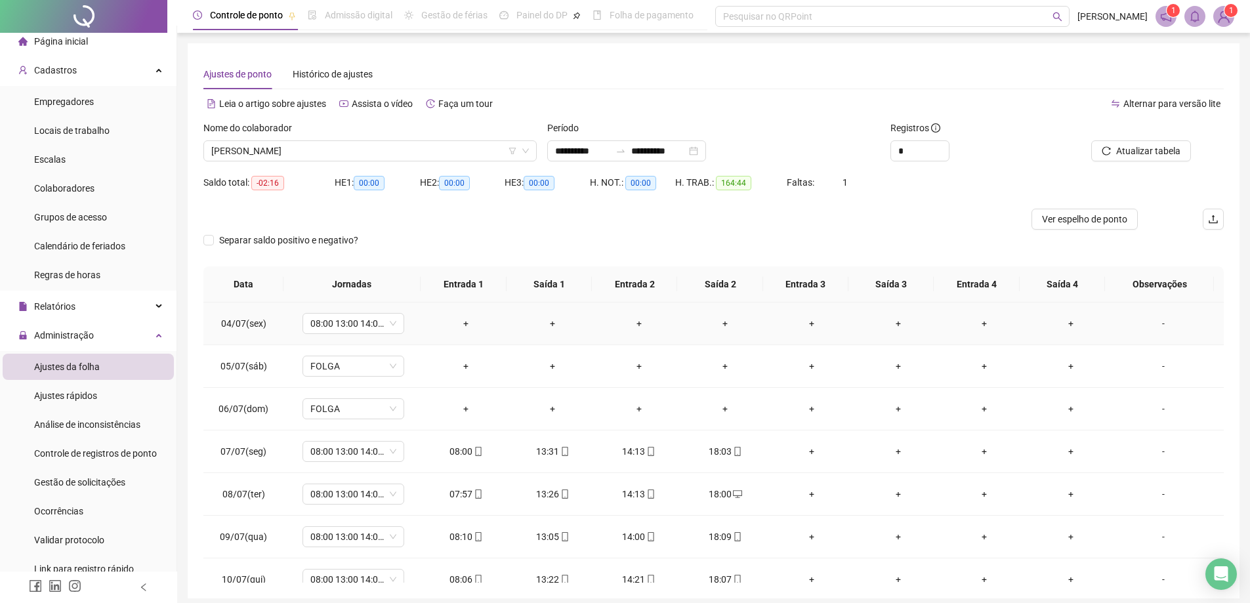
click at [1148, 322] on div "-" at bounding box center [1163, 323] width 77 height 14
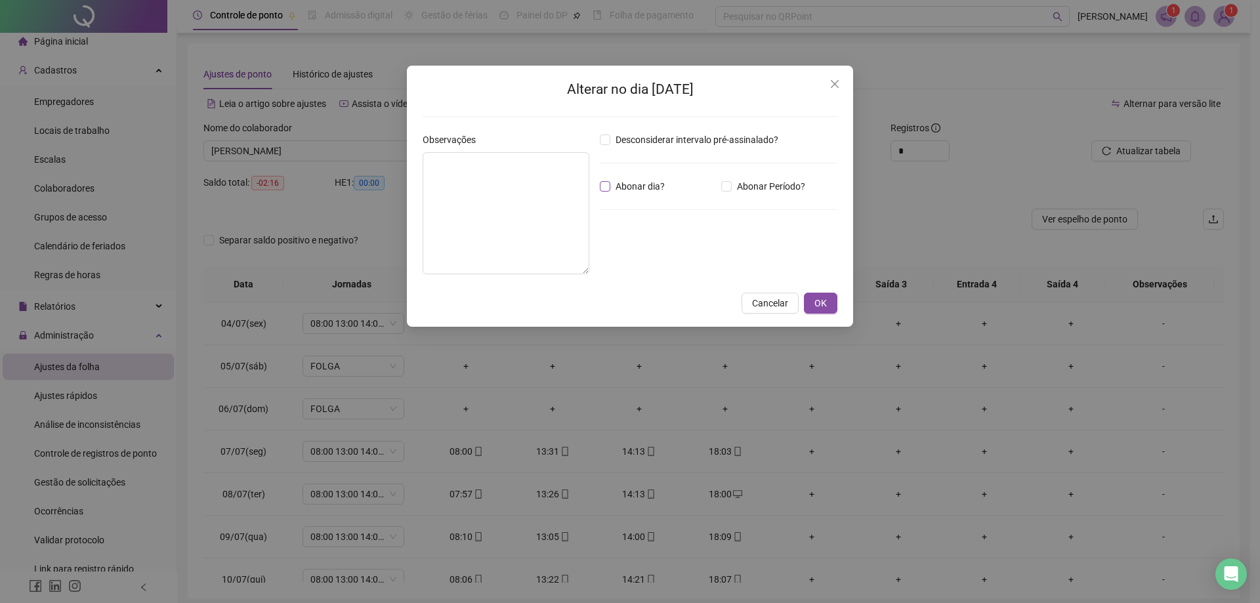
click at [634, 186] on span "Abonar dia?" at bounding box center [640, 186] width 60 height 14
click at [819, 304] on span "OK" at bounding box center [820, 303] width 12 height 14
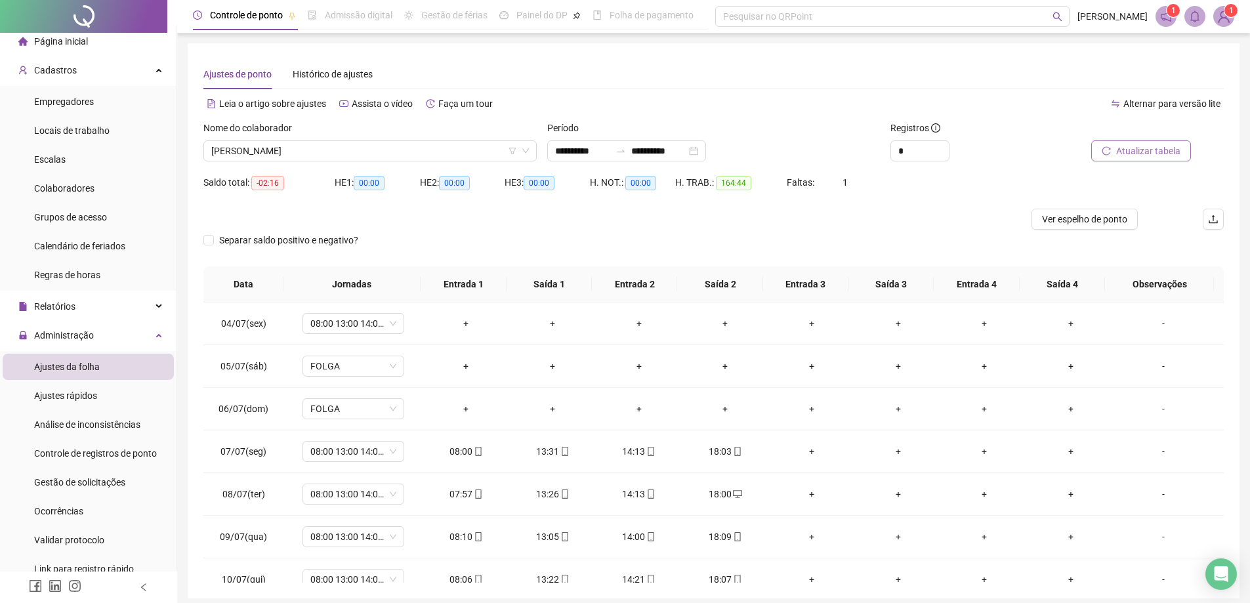
click at [1164, 154] on span "Atualizar tabela" at bounding box center [1148, 151] width 64 height 14
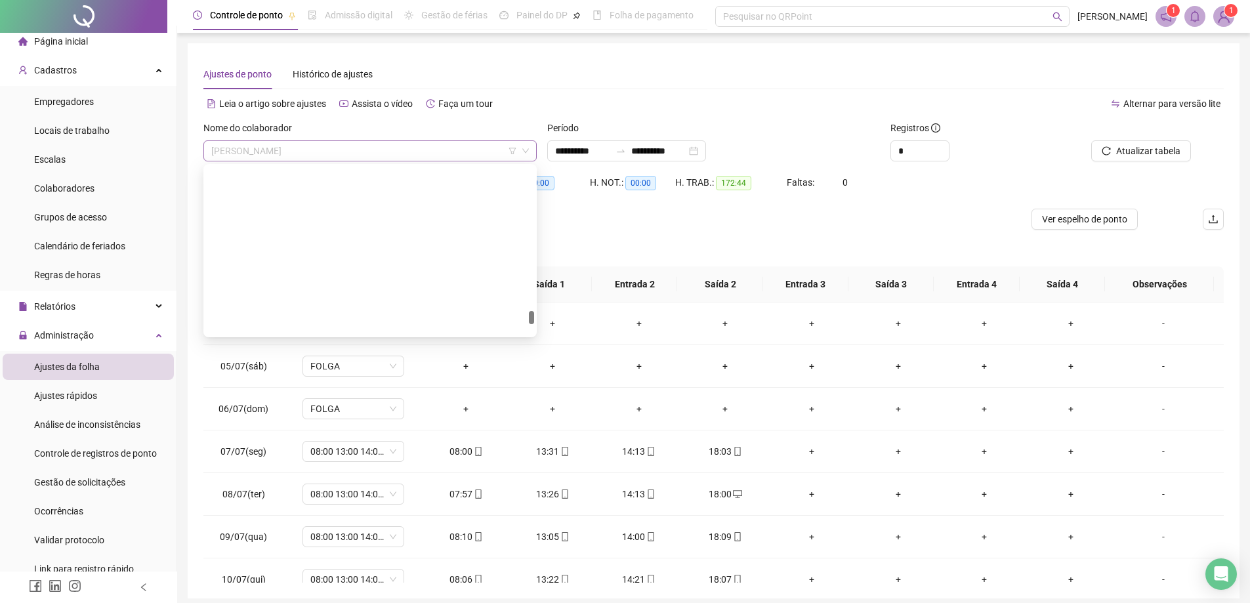
click at [407, 148] on span "[PERSON_NAME]" at bounding box center [370, 151] width 318 height 20
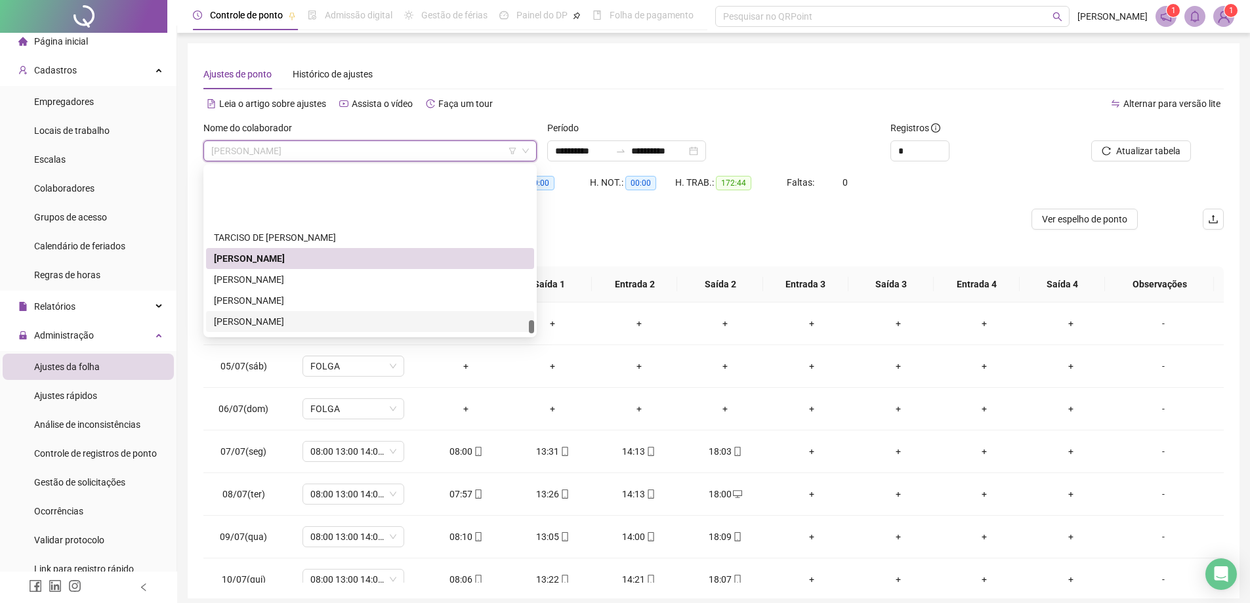
scroll to position [2126, 0]
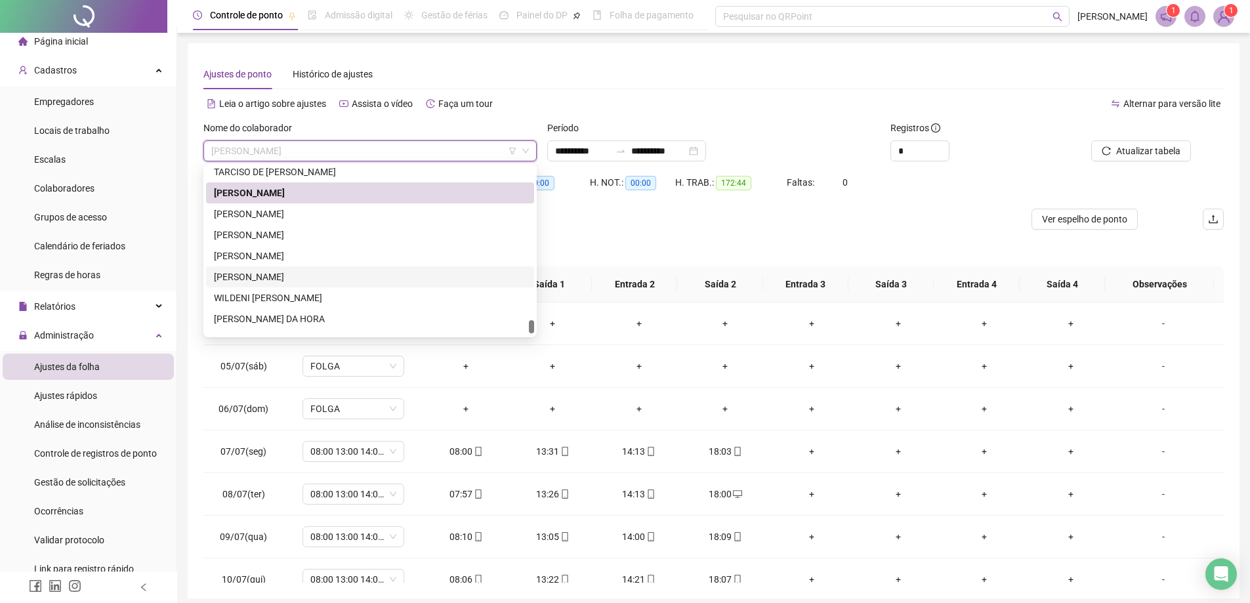
click at [305, 276] on div "[PERSON_NAME]" at bounding box center [370, 277] width 312 height 14
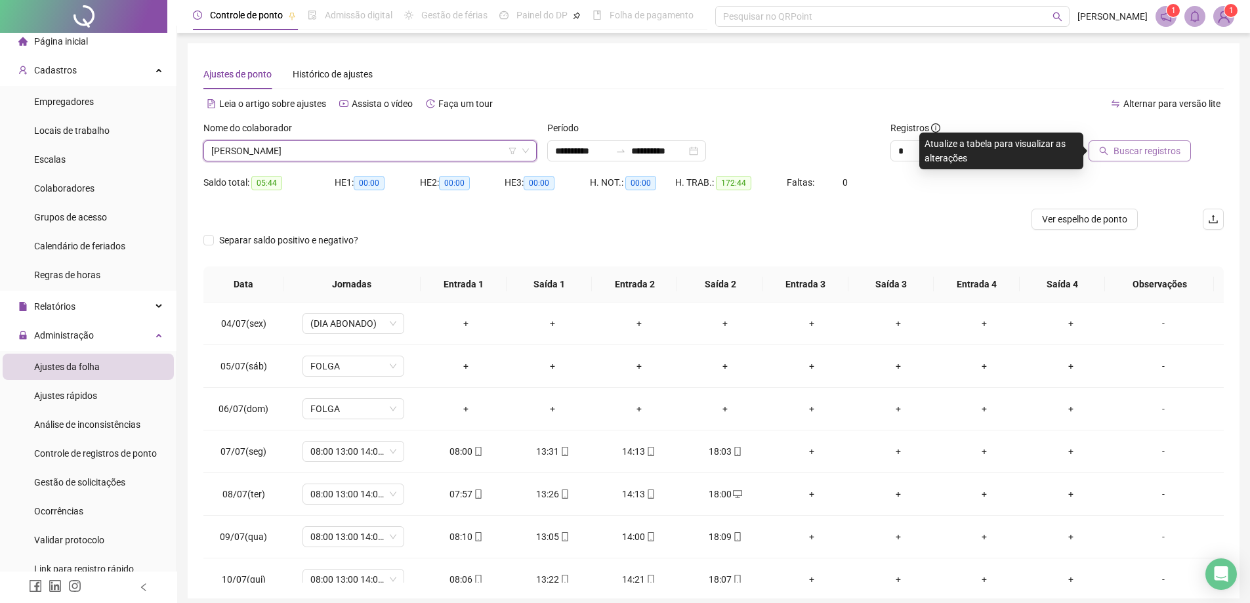
click at [1150, 146] on span "Buscar registros" at bounding box center [1146, 151] width 67 height 14
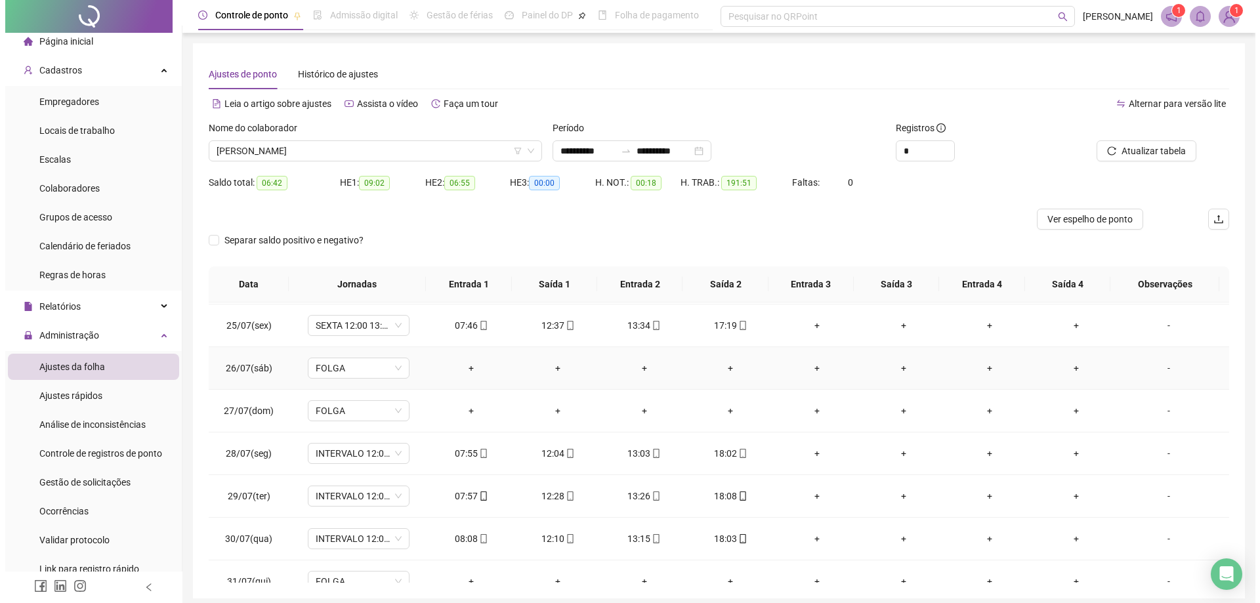
scroll to position [1042, 0]
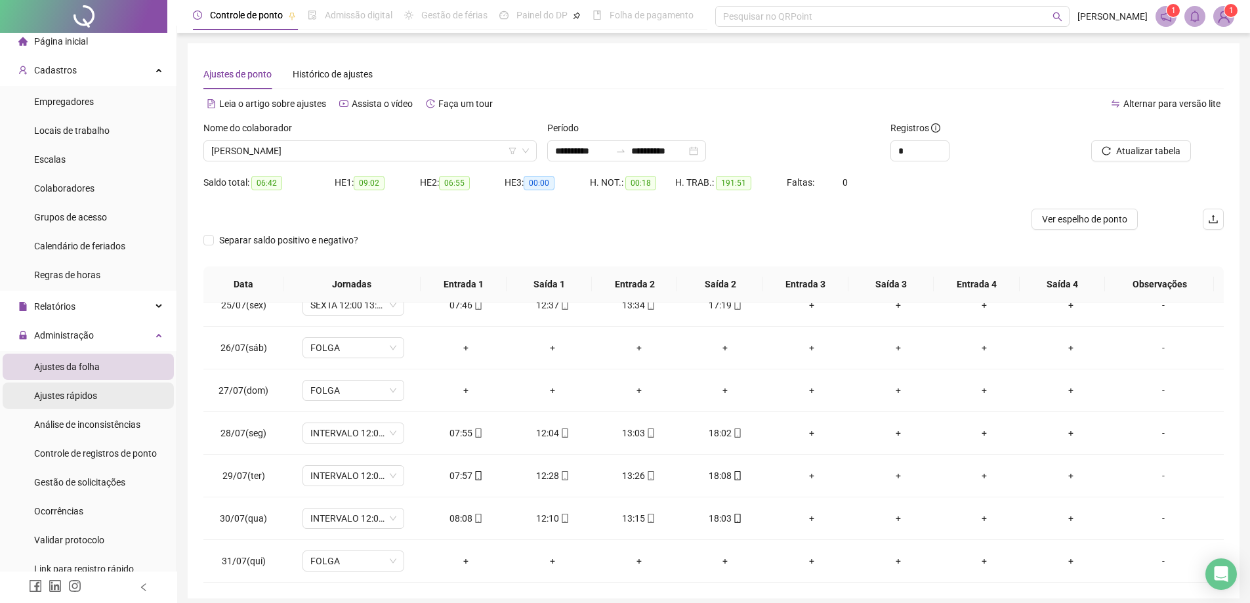
click at [76, 396] on span "Ajustes rápidos" at bounding box center [65, 395] width 63 height 10
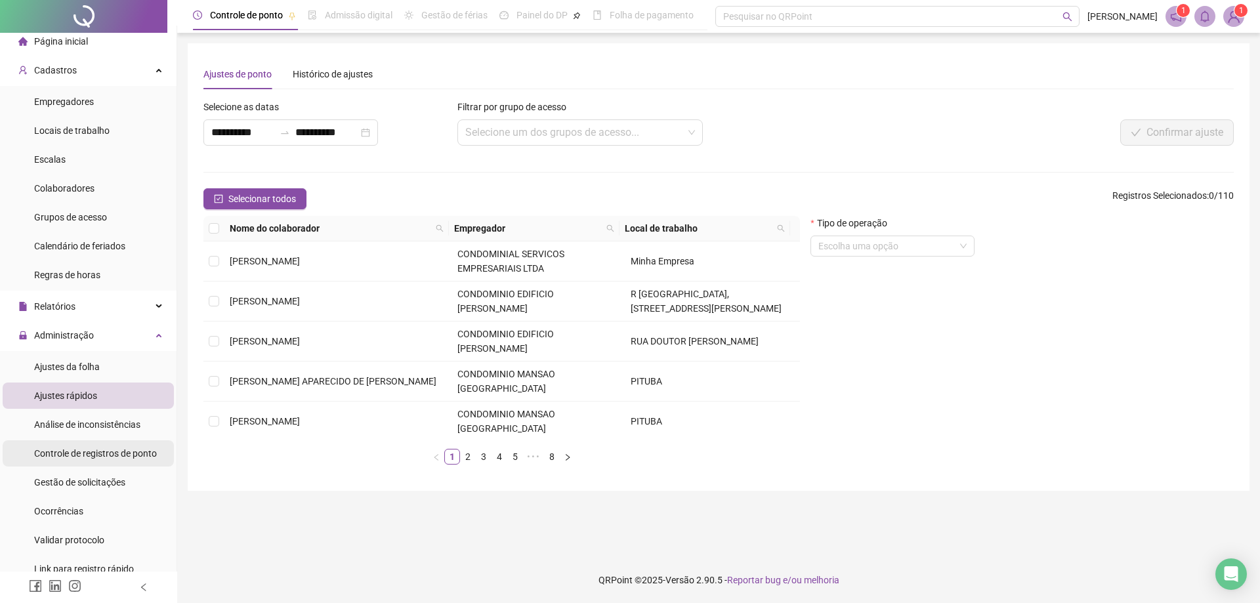
click at [107, 452] on span "Controle de registros de ponto" at bounding box center [95, 453] width 123 height 10
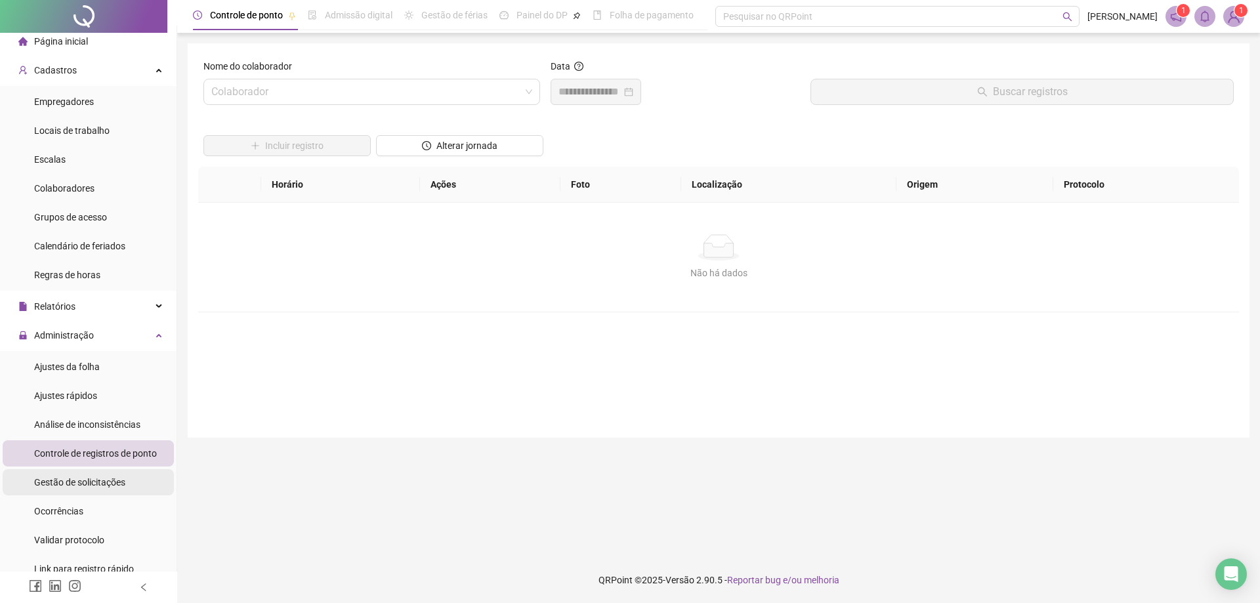
click at [81, 491] on div "Gestão de solicitações" at bounding box center [79, 482] width 91 height 26
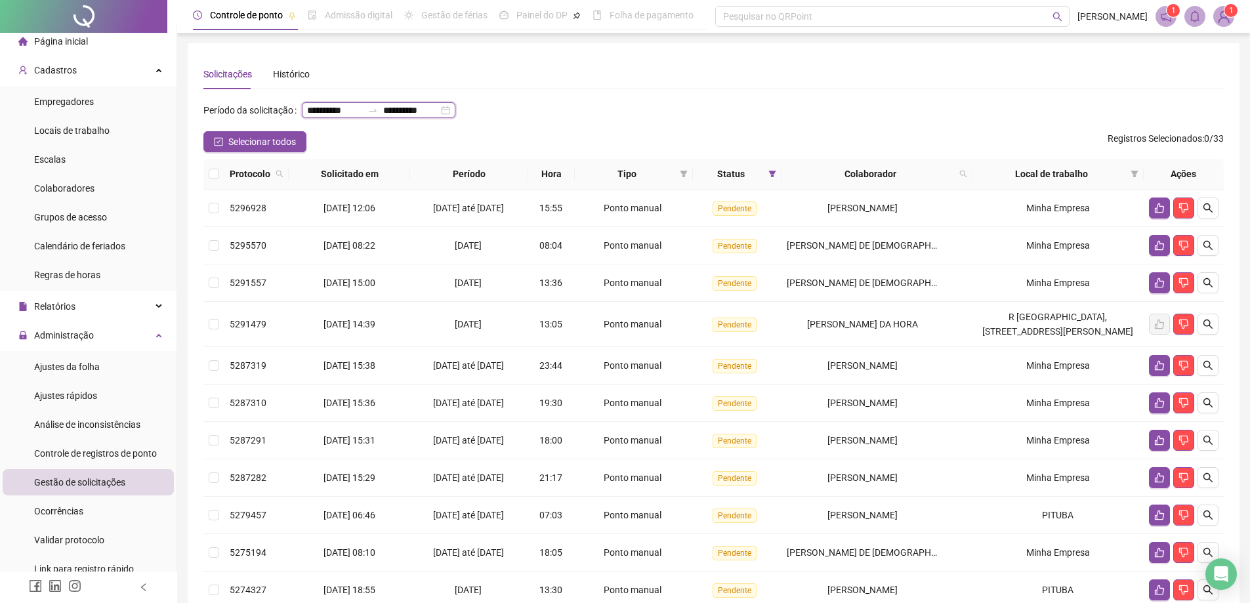
click at [307, 117] on input "**********" at bounding box center [334, 110] width 55 height 14
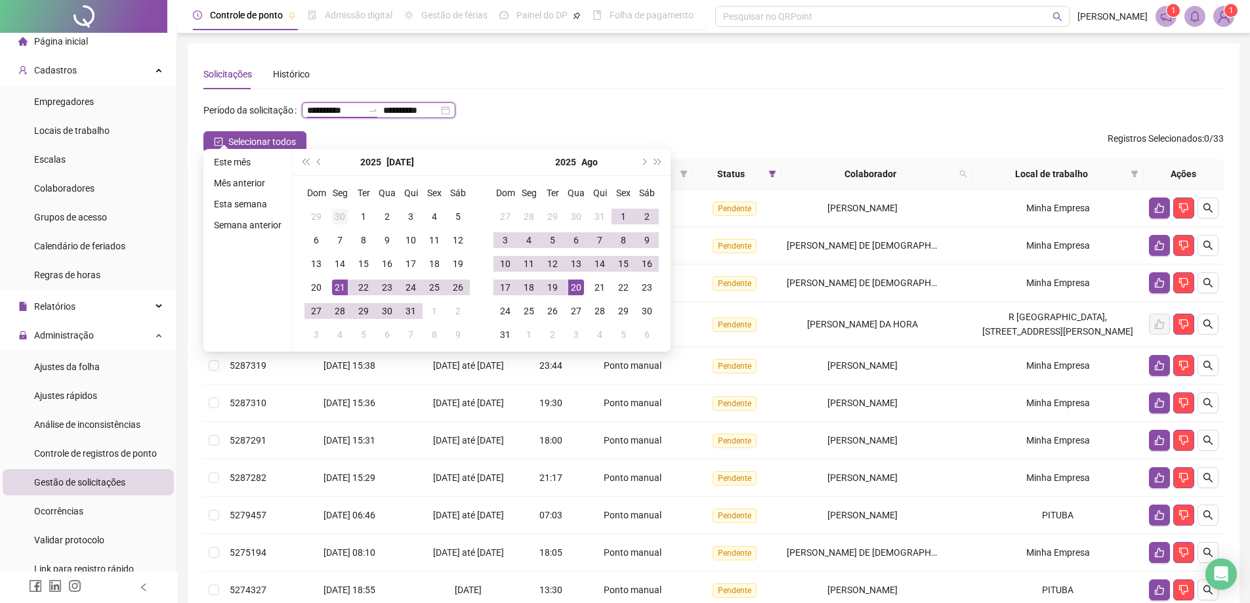
type input "**********"
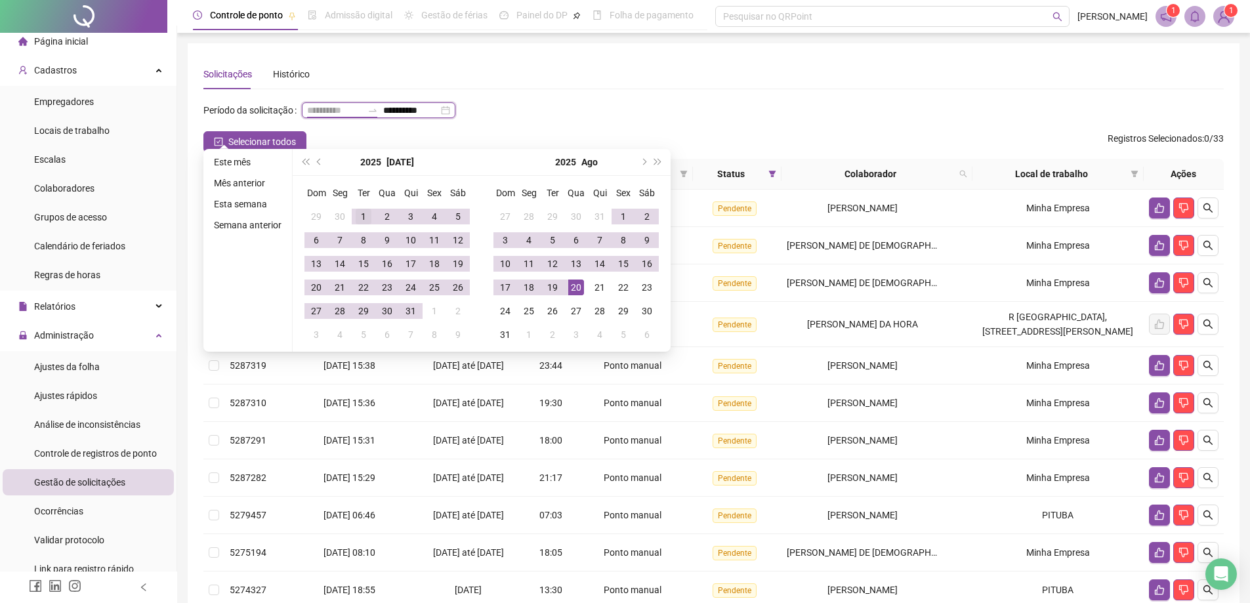
type input "**********"
click at [360, 215] on div "1" at bounding box center [364, 217] width 16 height 16
type input "**********"
click at [575, 288] on div "20" at bounding box center [576, 288] width 16 height 16
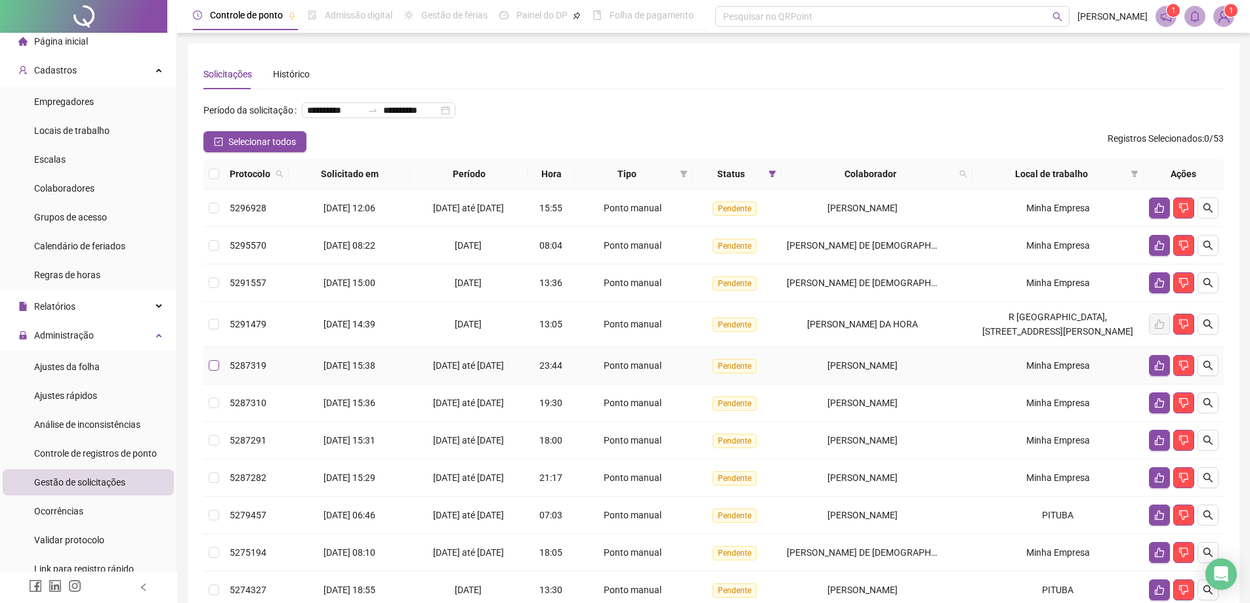
click at [217, 373] on label at bounding box center [214, 365] width 10 height 14
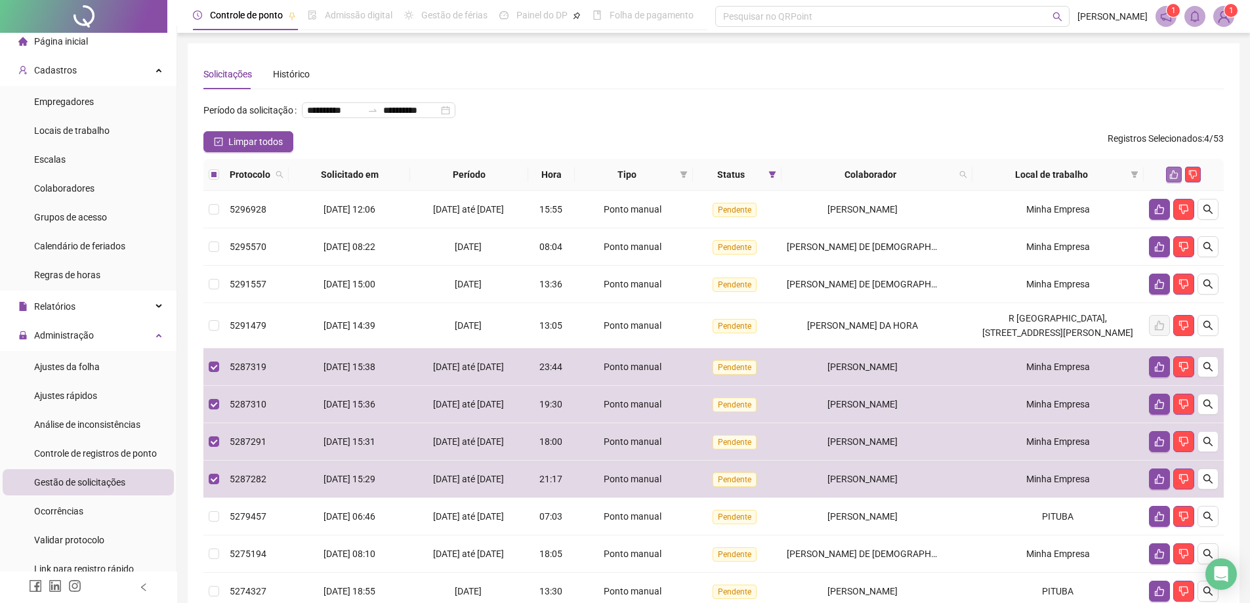
click at [1176, 179] on icon "like" at bounding box center [1173, 174] width 9 height 9
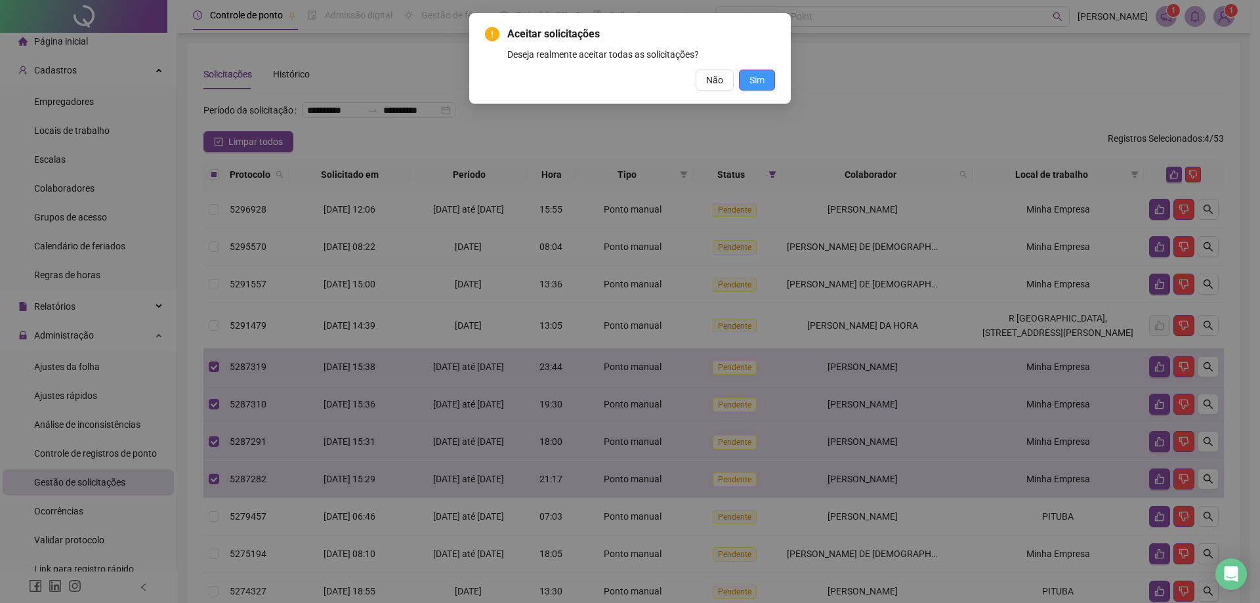
click at [751, 83] on span "Sim" at bounding box center [756, 80] width 15 height 14
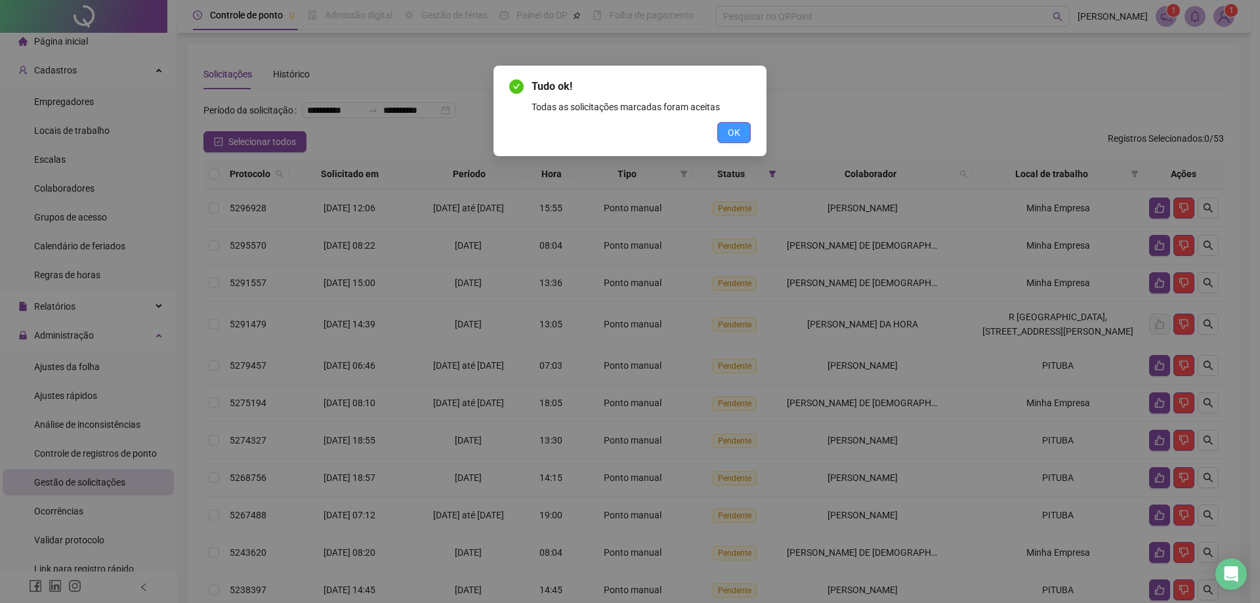
click at [736, 136] on span "OK" at bounding box center [734, 132] width 12 height 14
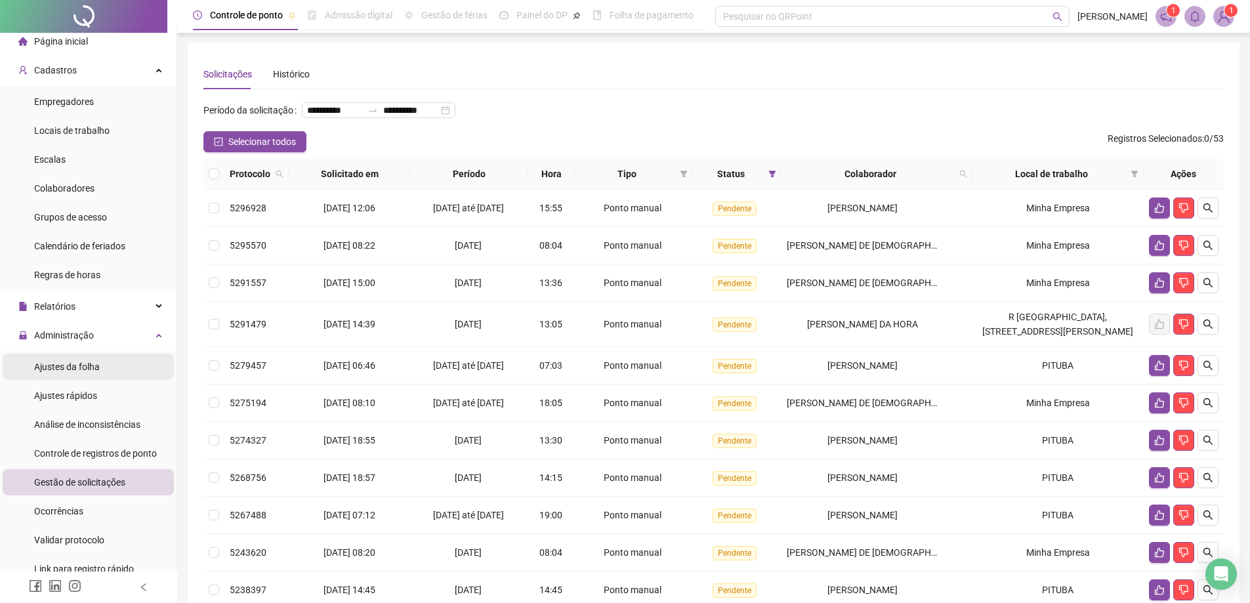
click at [81, 374] on div "Ajustes da folha" at bounding box center [67, 367] width 66 height 26
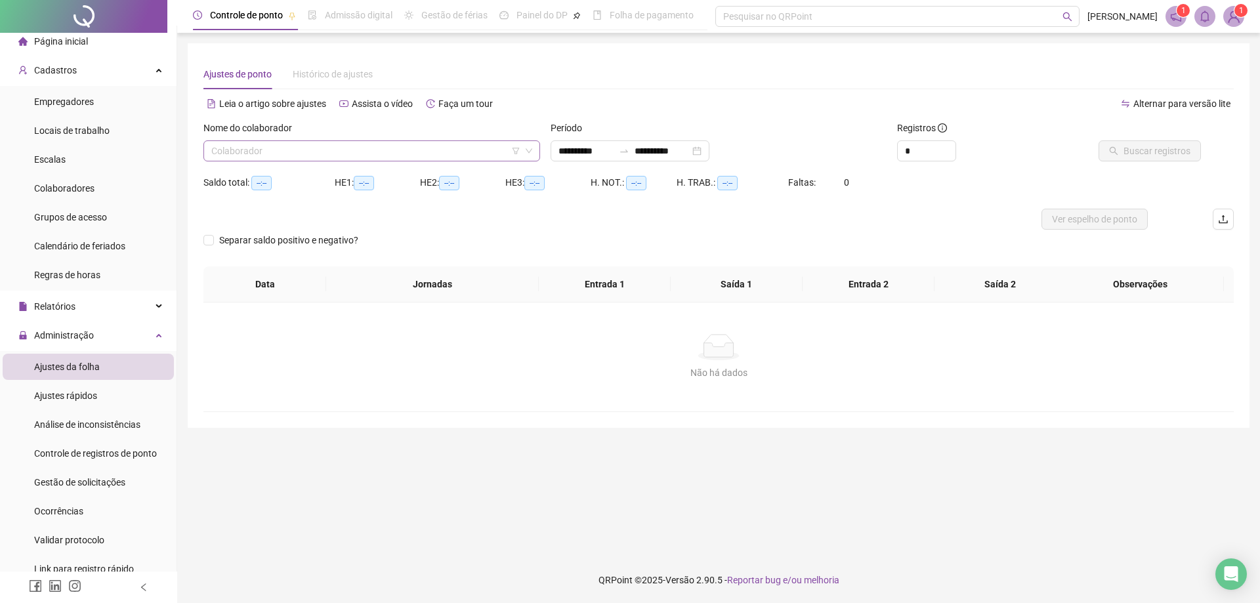
click at [476, 155] on input "search" at bounding box center [365, 151] width 309 height 20
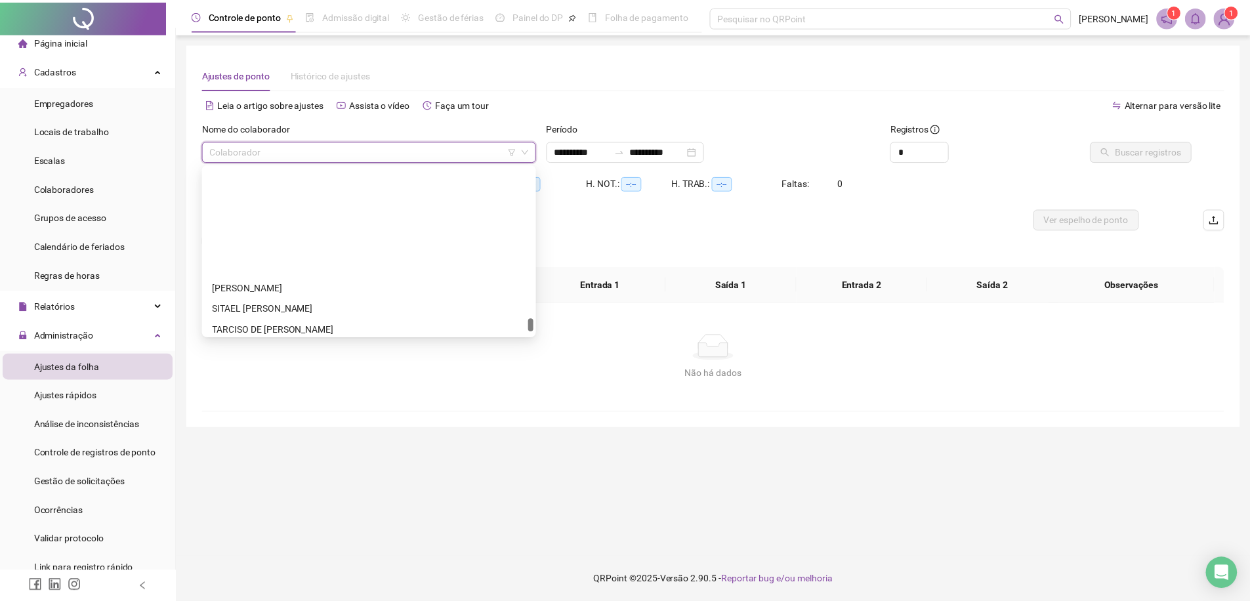
scroll to position [2100, 0]
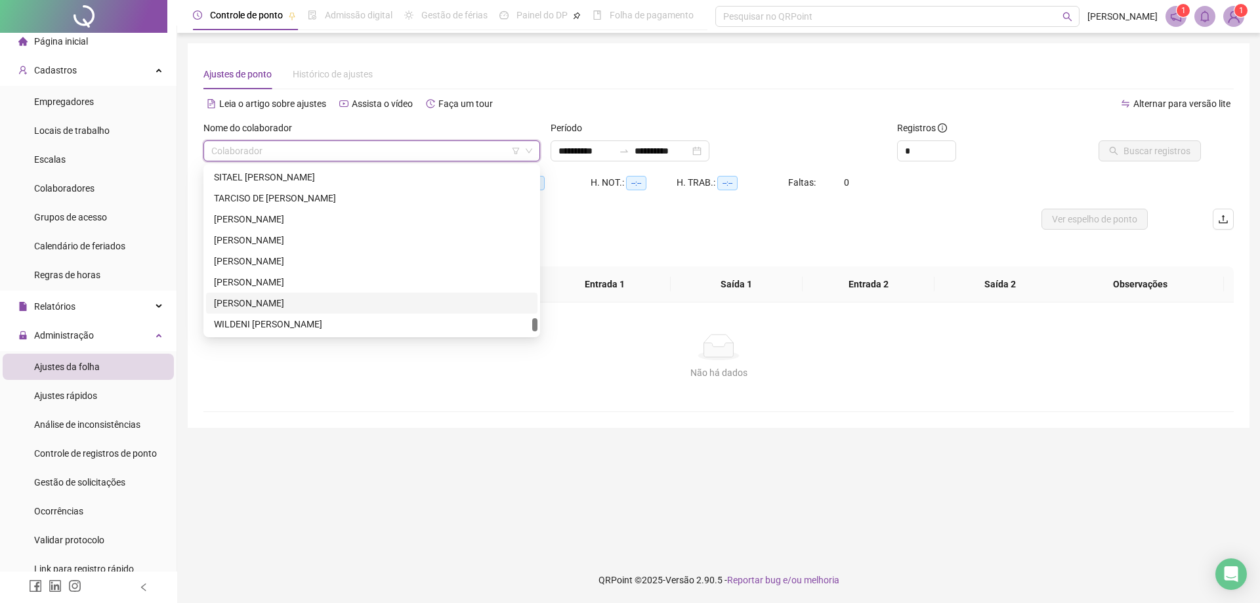
click at [255, 308] on div "[PERSON_NAME]" at bounding box center [372, 303] width 316 height 14
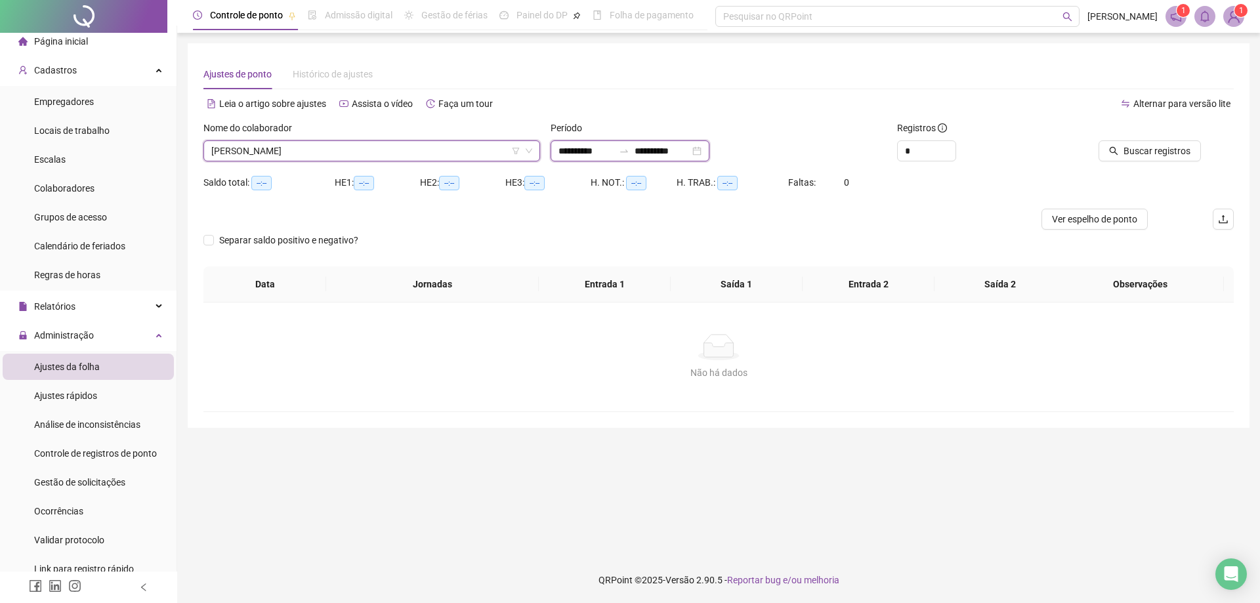
click at [591, 149] on input "**********" at bounding box center [585, 151] width 55 height 14
type input "**********"
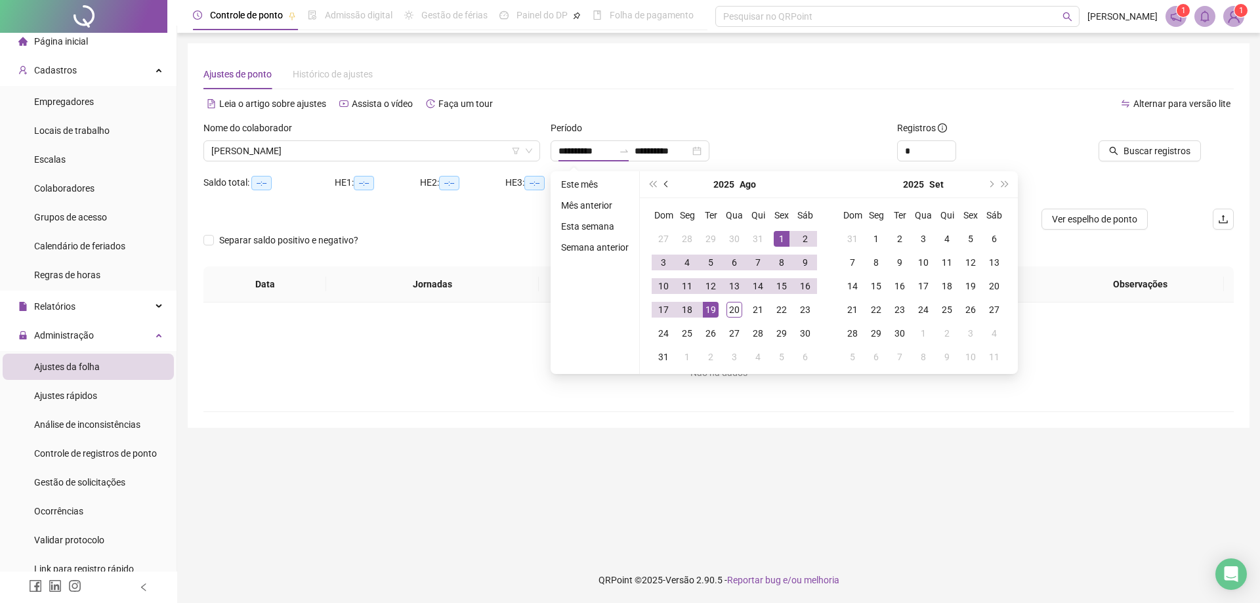
click at [666, 190] on button "prev-year" at bounding box center [666, 184] width 14 height 26
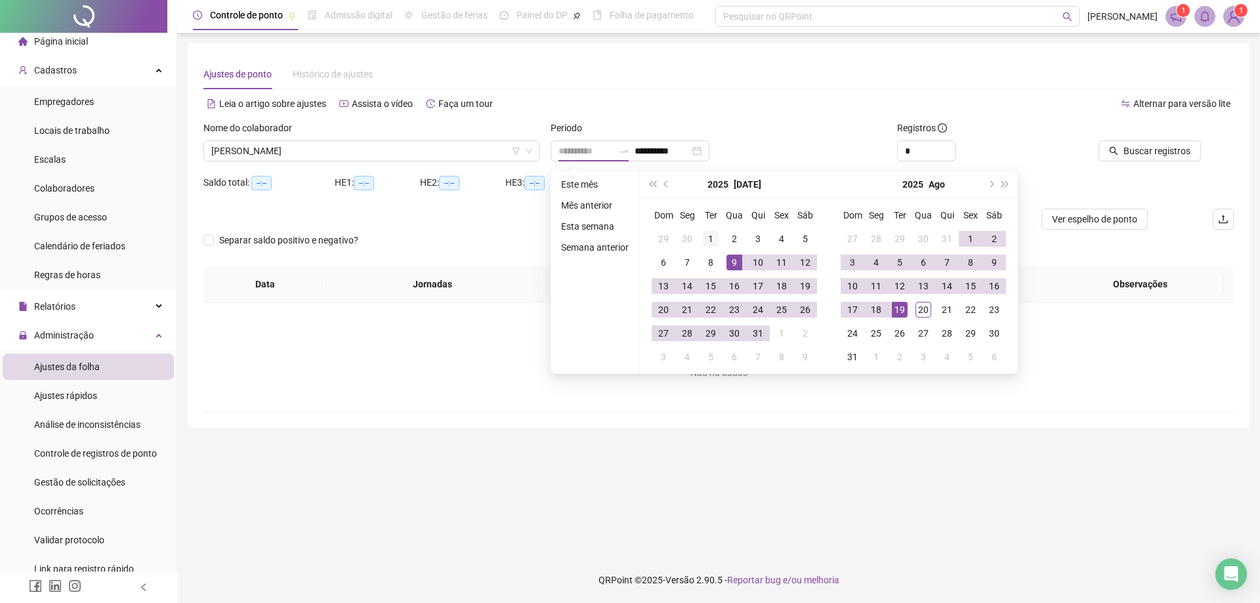
type input "**********"
click at [709, 243] on div "1" at bounding box center [711, 239] width 16 height 16
type input "**********"
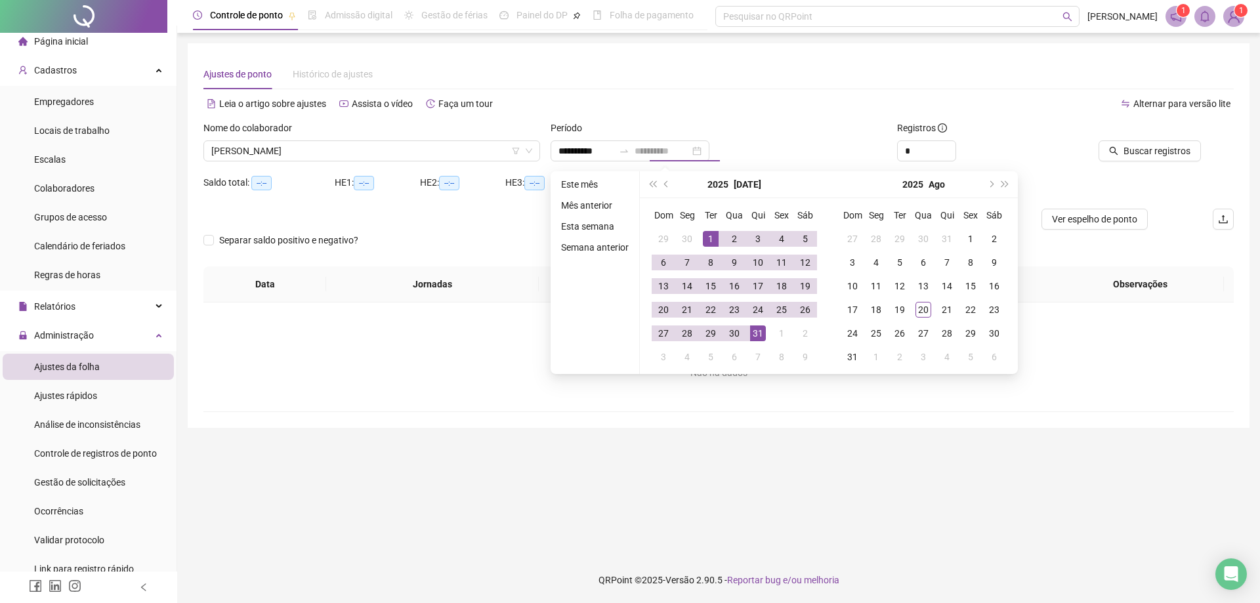
click at [757, 331] on div "31" at bounding box center [758, 333] width 16 height 16
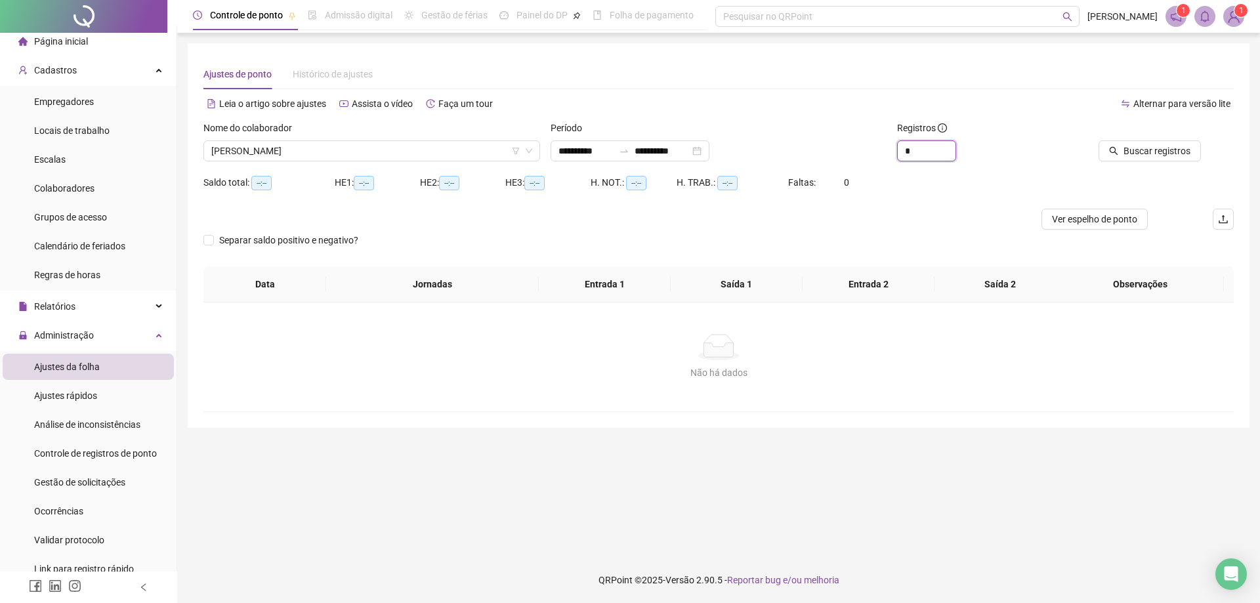
drag, startPoint x: 923, startPoint y: 157, endPoint x: 743, endPoint y: 138, distance: 180.8
click at [743, 138] on div "**********" at bounding box center [718, 146] width 1041 height 51
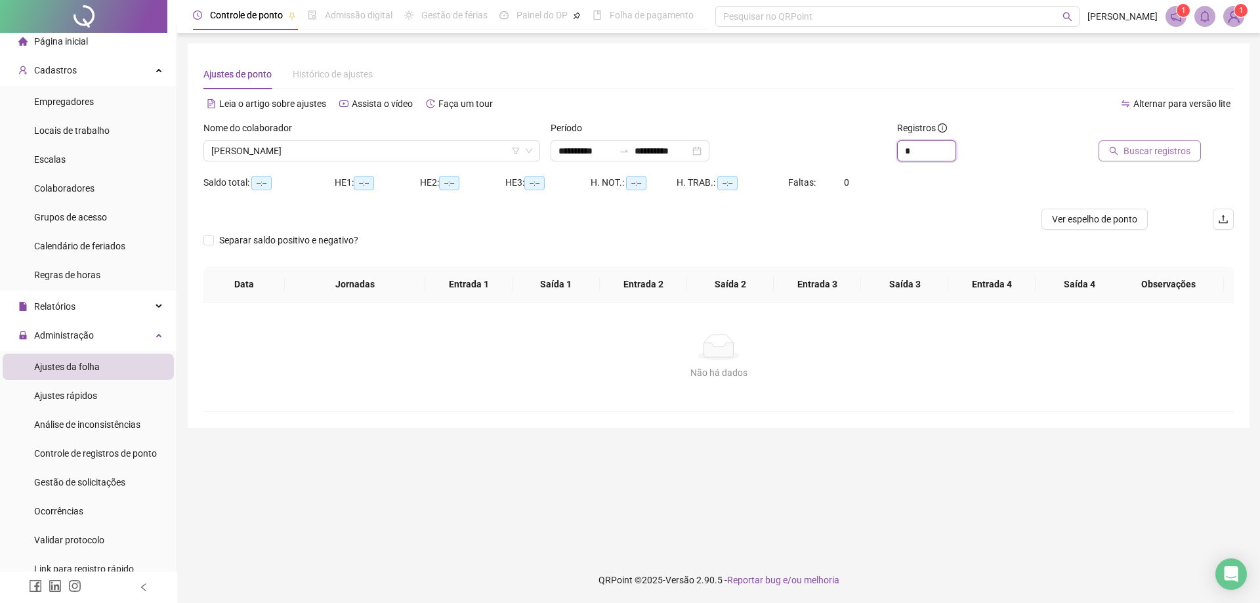
type input "*"
click at [1172, 144] on span "Buscar registros" at bounding box center [1156, 151] width 67 height 14
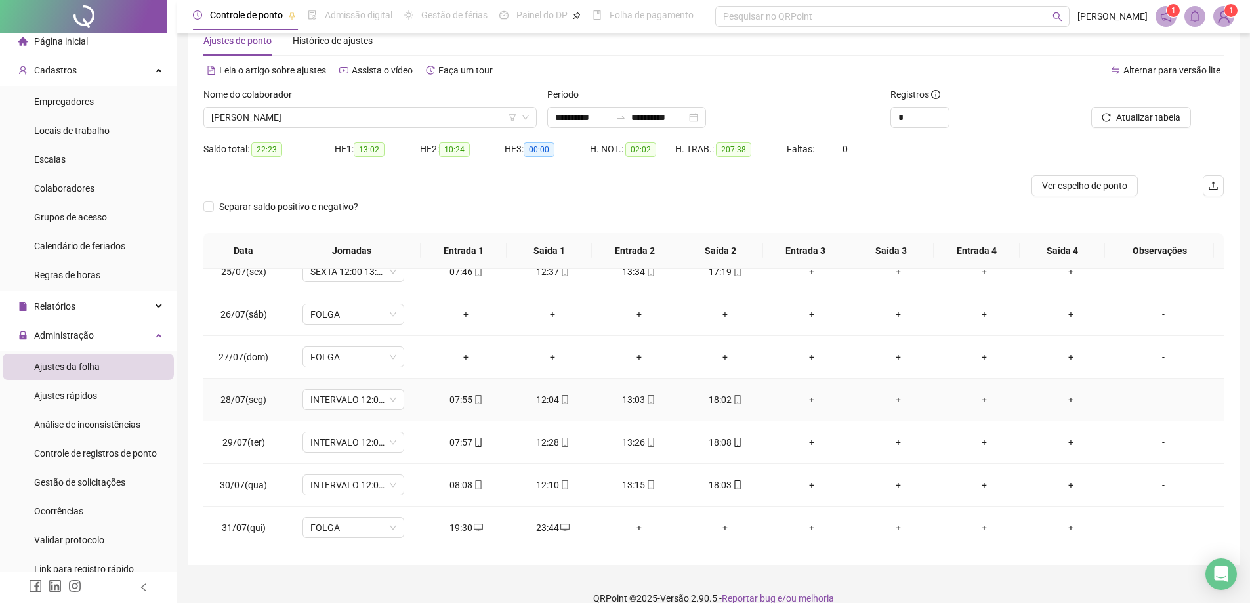
scroll to position [52, 0]
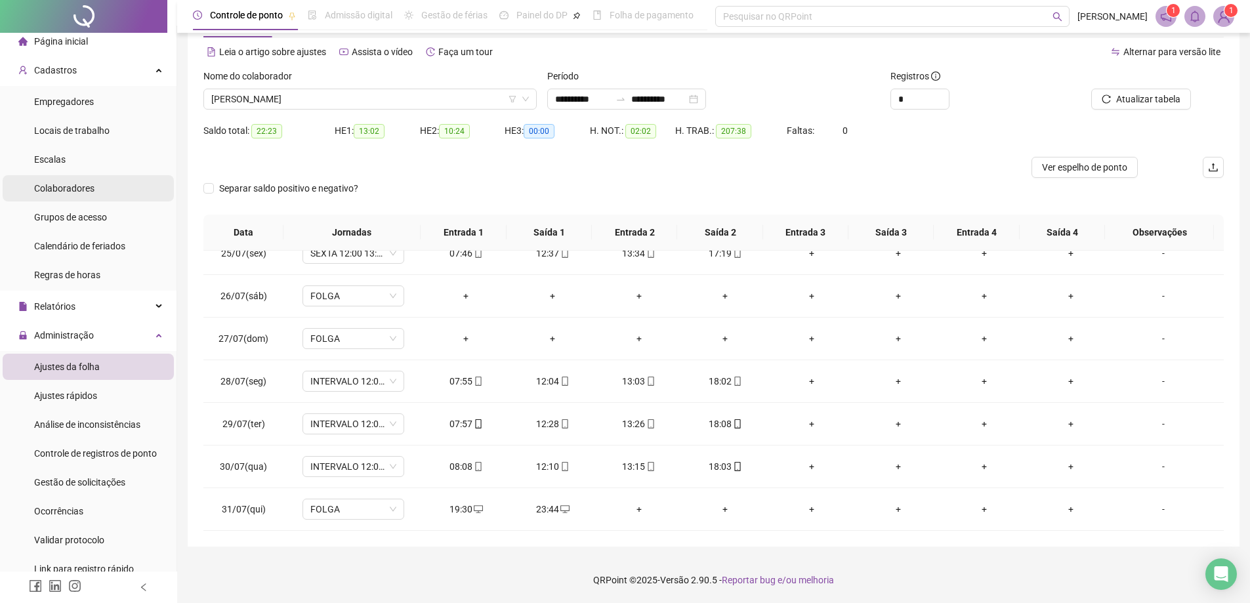
click at [94, 184] on li "Colaboradores" at bounding box center [88, 188] width 171 height 26
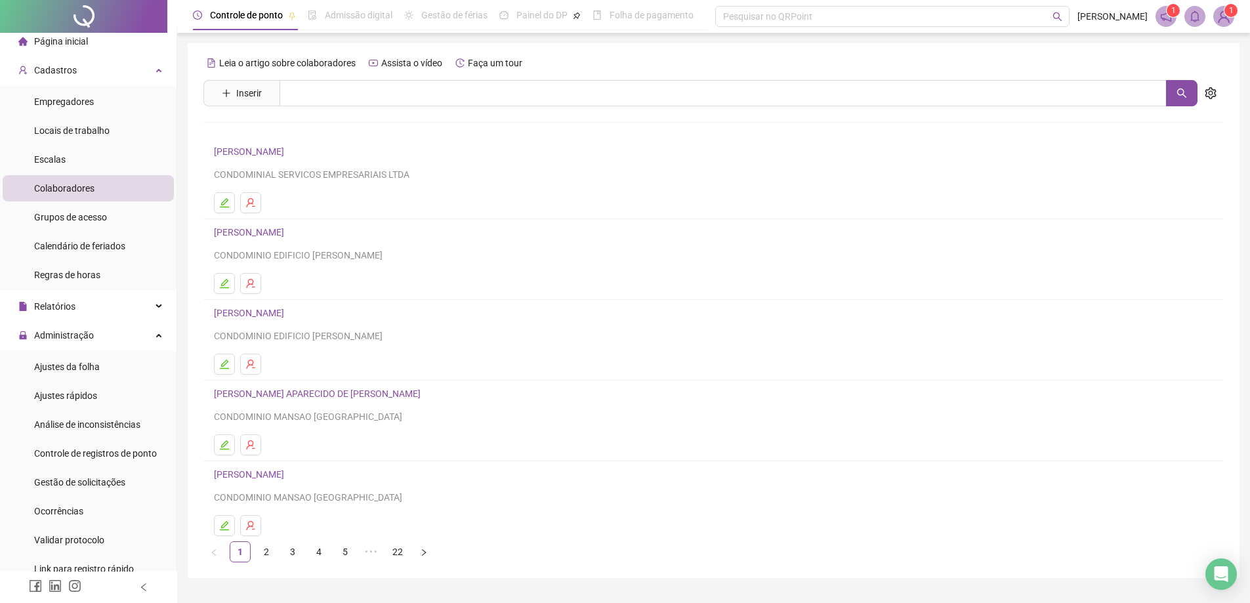
click at [91, 48] on li "Página inicial" at bounding box center [88, 41] width 171 height 26
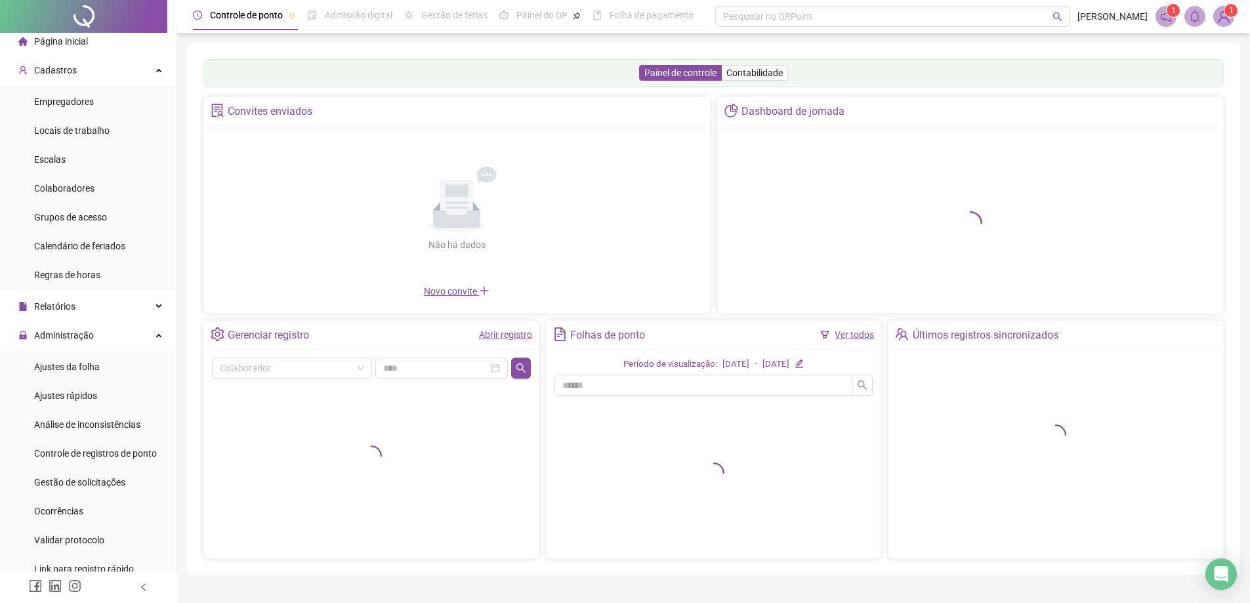
click at [846, 333] on link "Ver todos" at bounding box center [854, 334] width 39 height 10
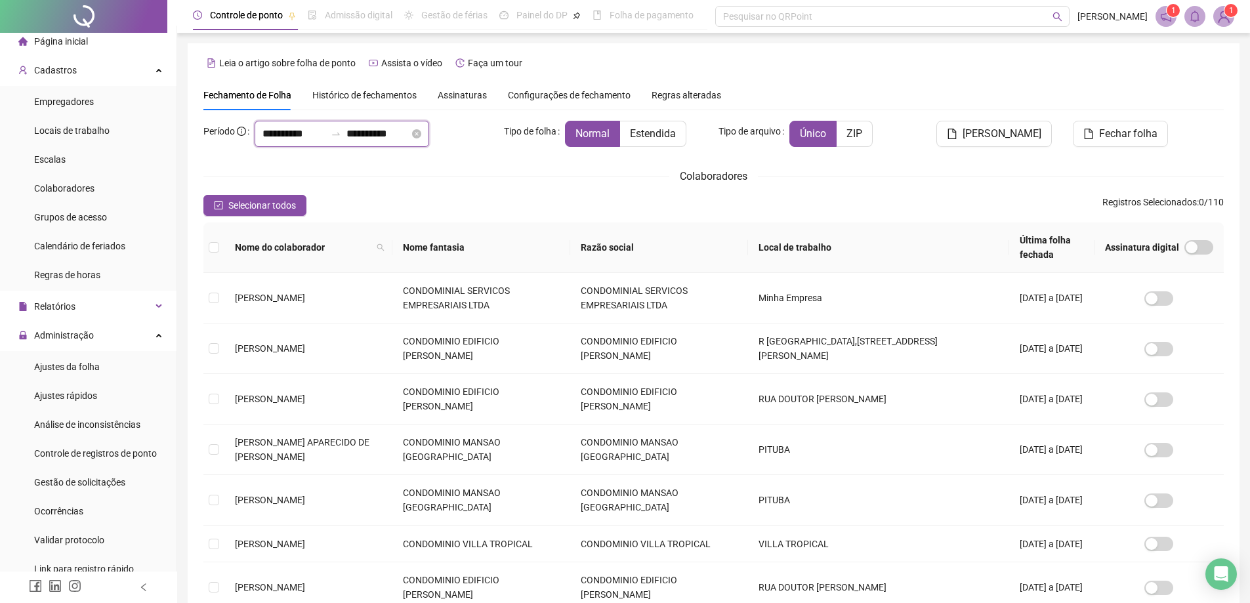
click at [302, 139] on input "**********" at bounding box center [293, 134] width 63 height 16
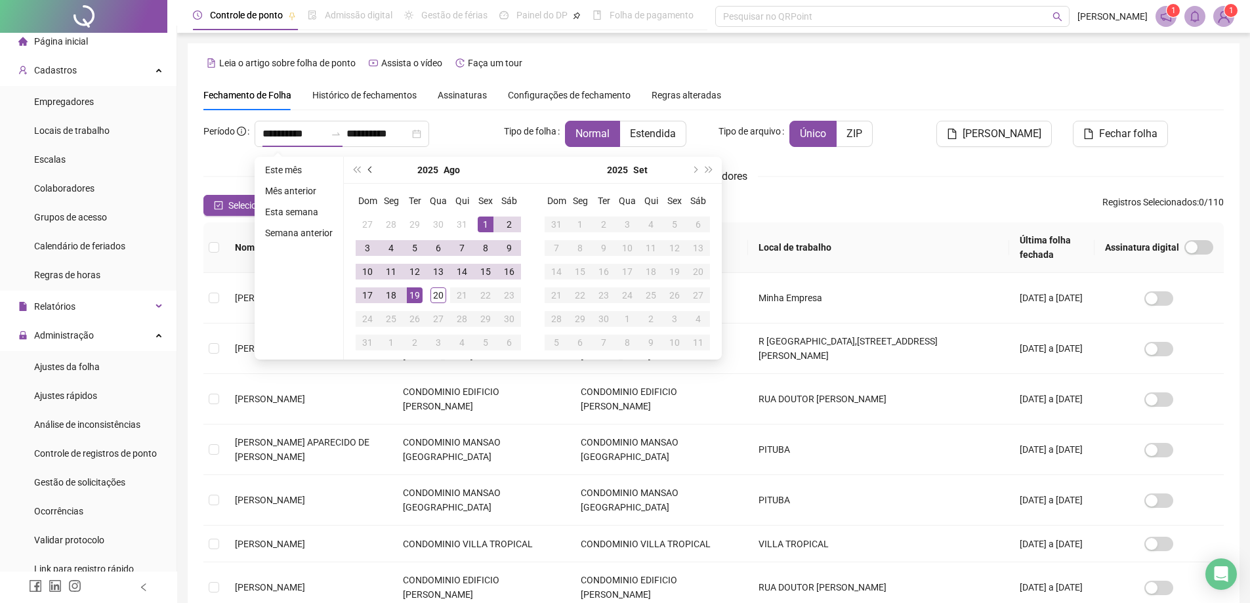
click at [374, 169] on button "prev-year" at bounding box center [370, 170] width 14 height 26
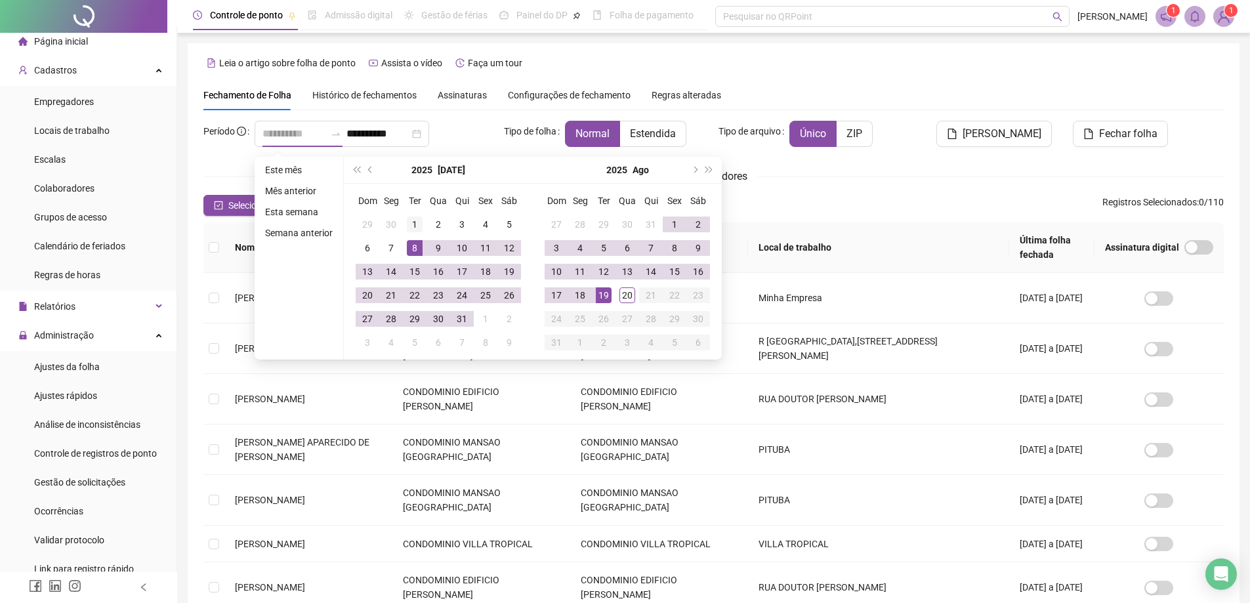
type input "**********"
click at [412, 222] on div "1" at bounding box center [415, 225] width 16 height 16
type input "**********"
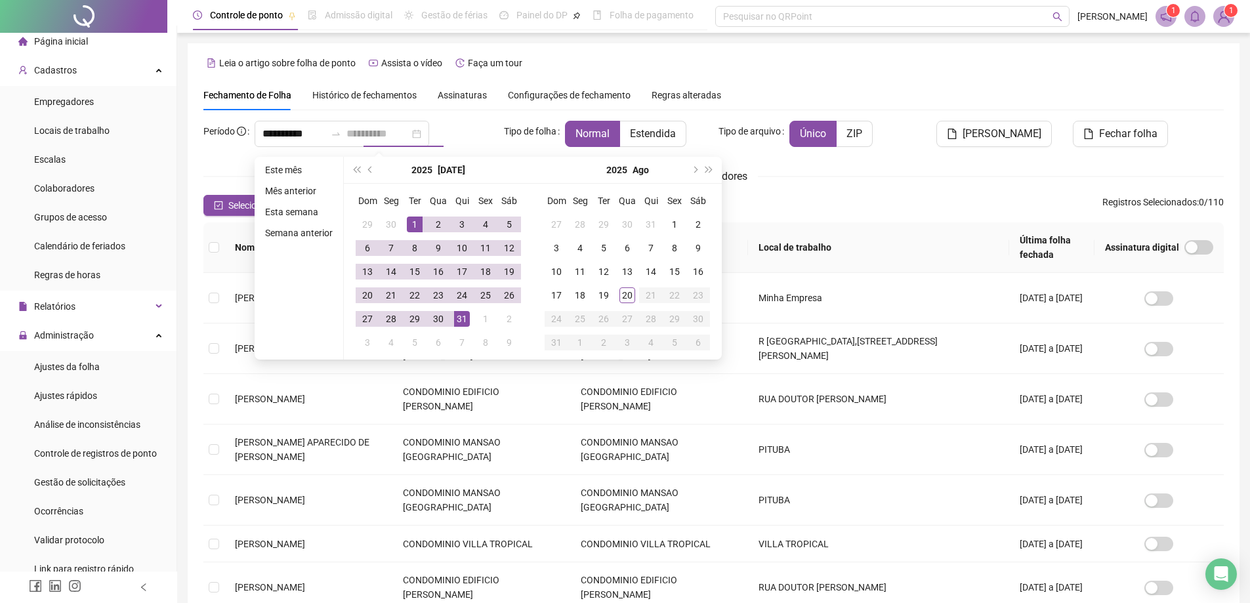
click at [464, 321] on div "31" at bounding box center [462, 319] width 16 height 16
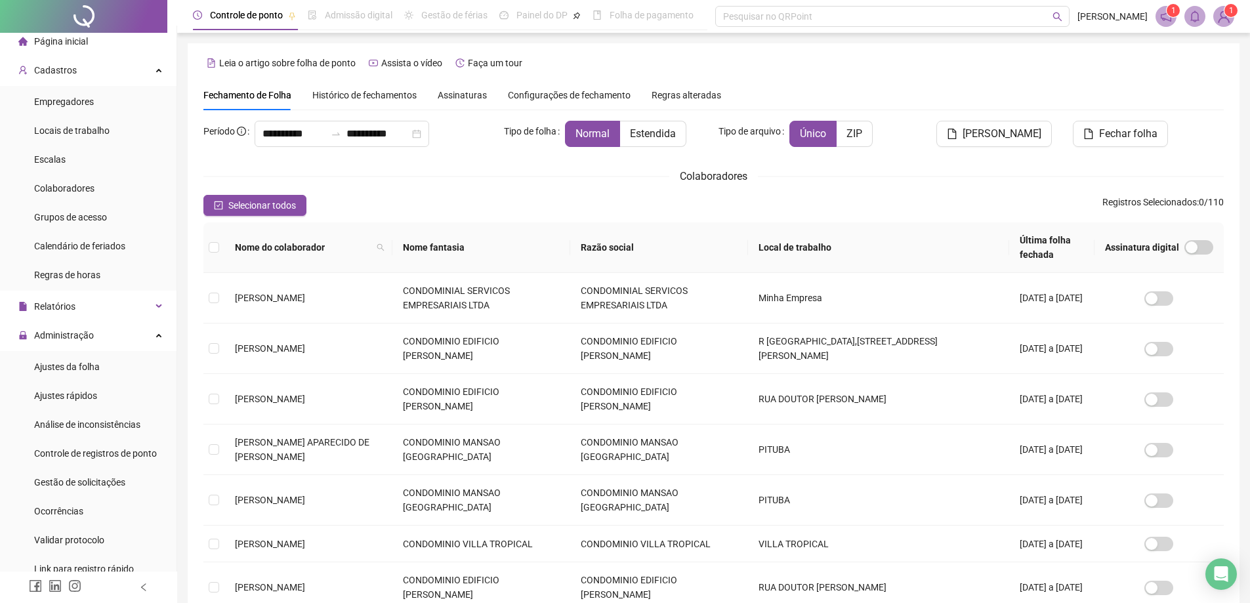
click at [549, 238] on th "Nome fantasia" at bounding box center [481, 247] width 178 height 51
click at [473, 239] on th "Nome fantasia" at bounding box center [481, 247] width 178 height 51
click at [538, 244] on th "Nome fantasia" at bounding box center [481, 247] width 178 height 51
click at [392, 242] on th "Nome fantasia" at bounding box center [481, 247] width 178 height 51
click at [554, 243] on icon "filter" at bounding box center [558, 247] width 8 height 8
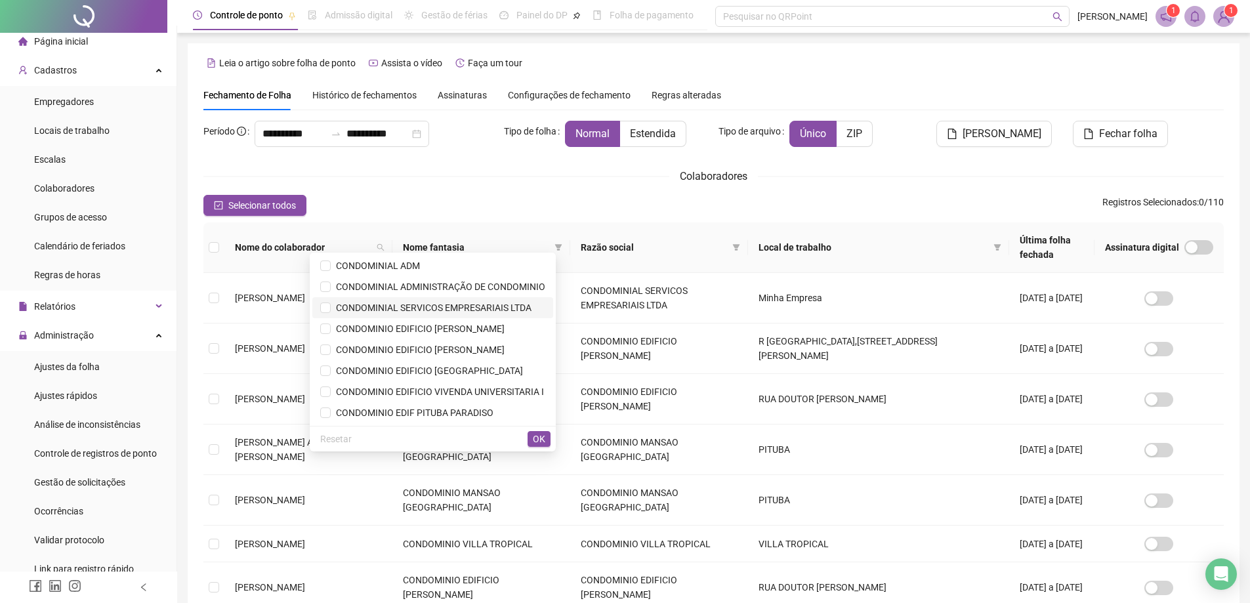
click at [496, 308] on span "CONDOMINIAL SERVICOS EMPRESARIAIS LTDA" at bounding box center [431, 307] width 201 height 10
click at [543, 443] on span "OK" at bounding box center [539, 439] width 12 height 14
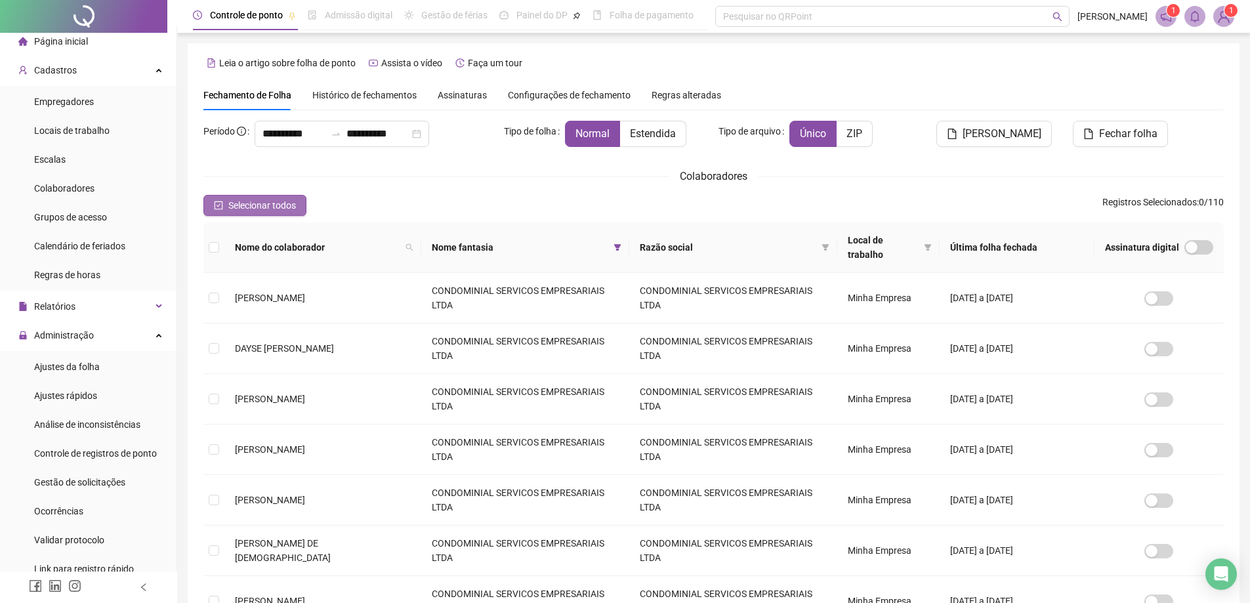
click at [261, 205] on span "Selecionar todos" at bounding box center [262, 205] width 68 height 14
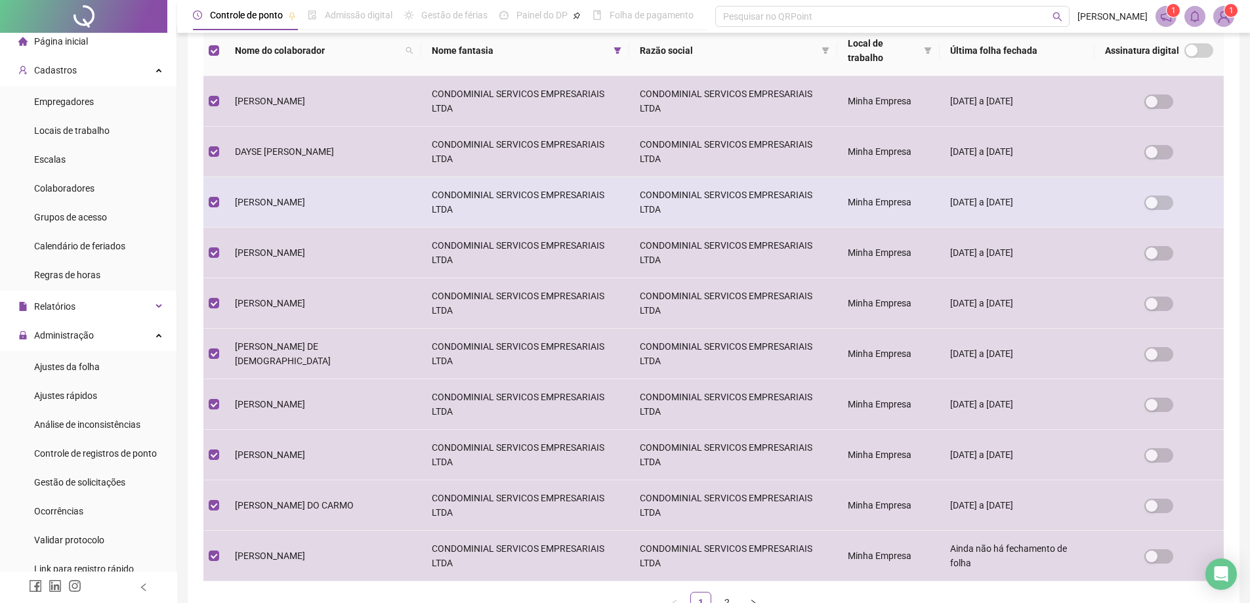
scroll to position [289, 0]
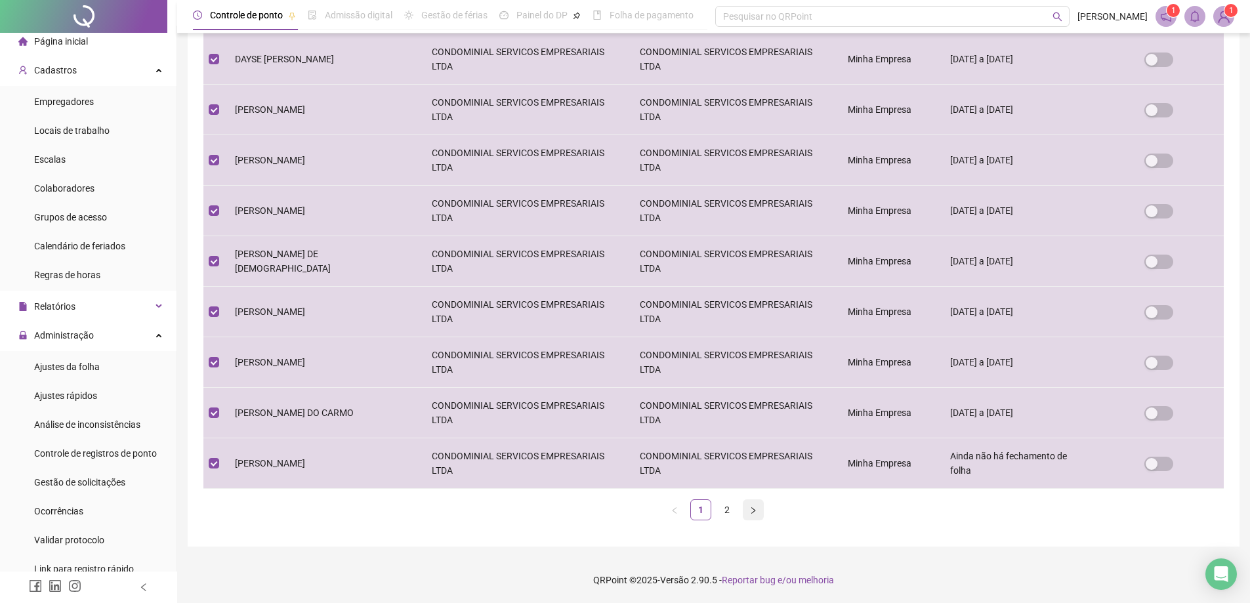
click at [753, 509] on icon "right" at bounding box center [753, 511] width 8 height 8
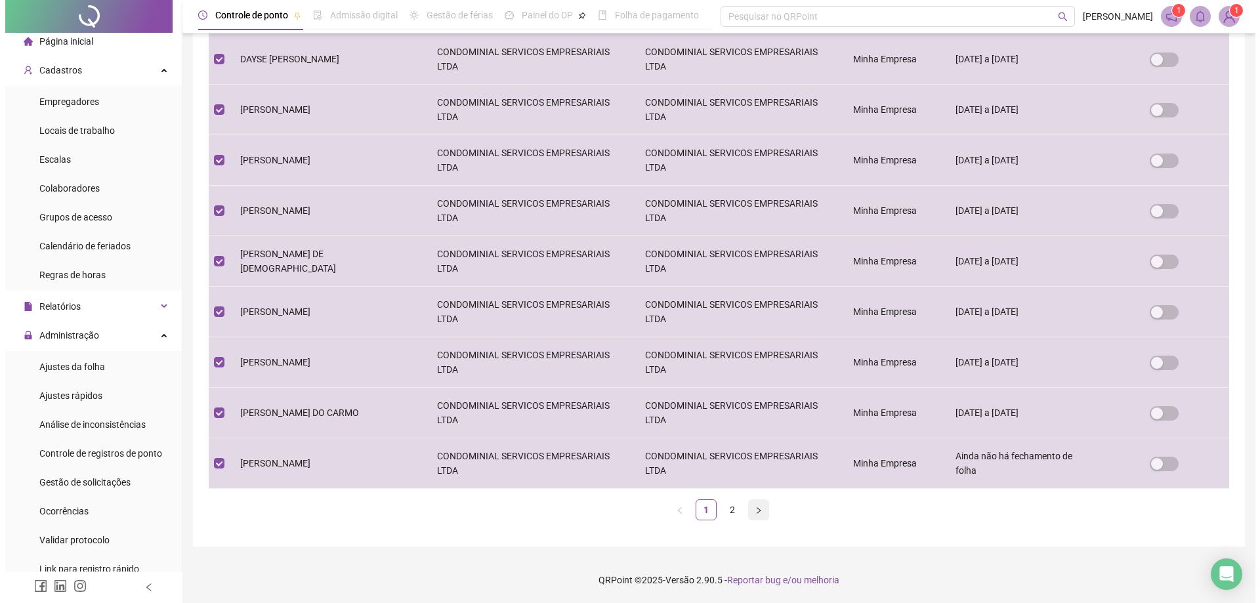
scroll to position [0, 0]
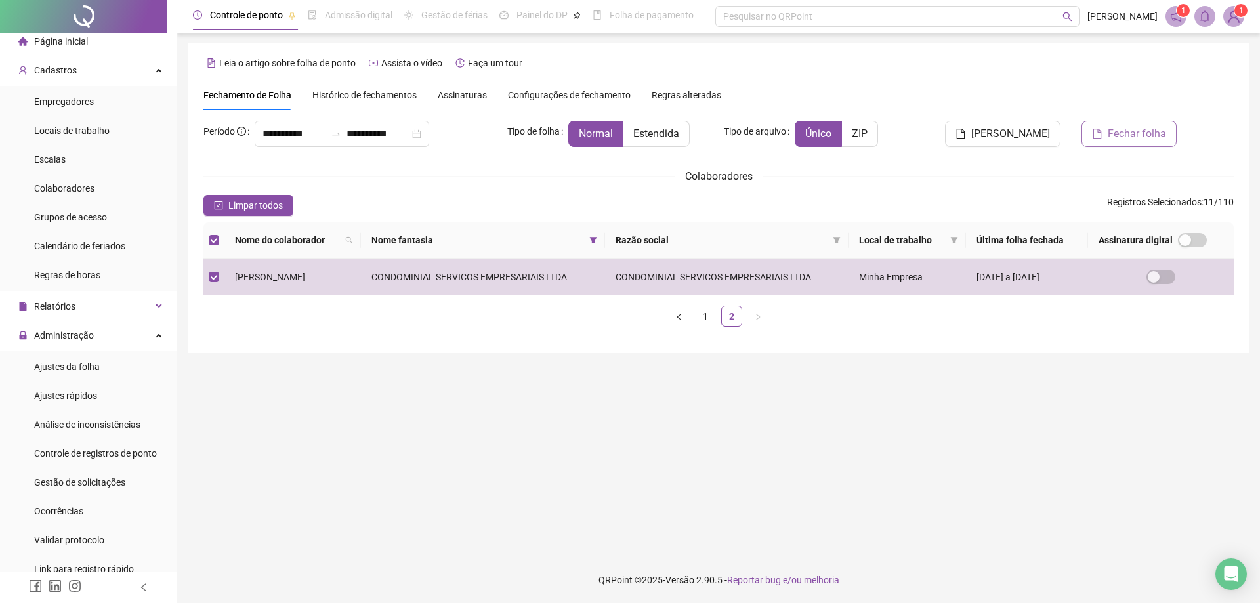
click at [1110, 133] on span "Fechar folha" at bounding box center [1137, 134] width 58 height 16
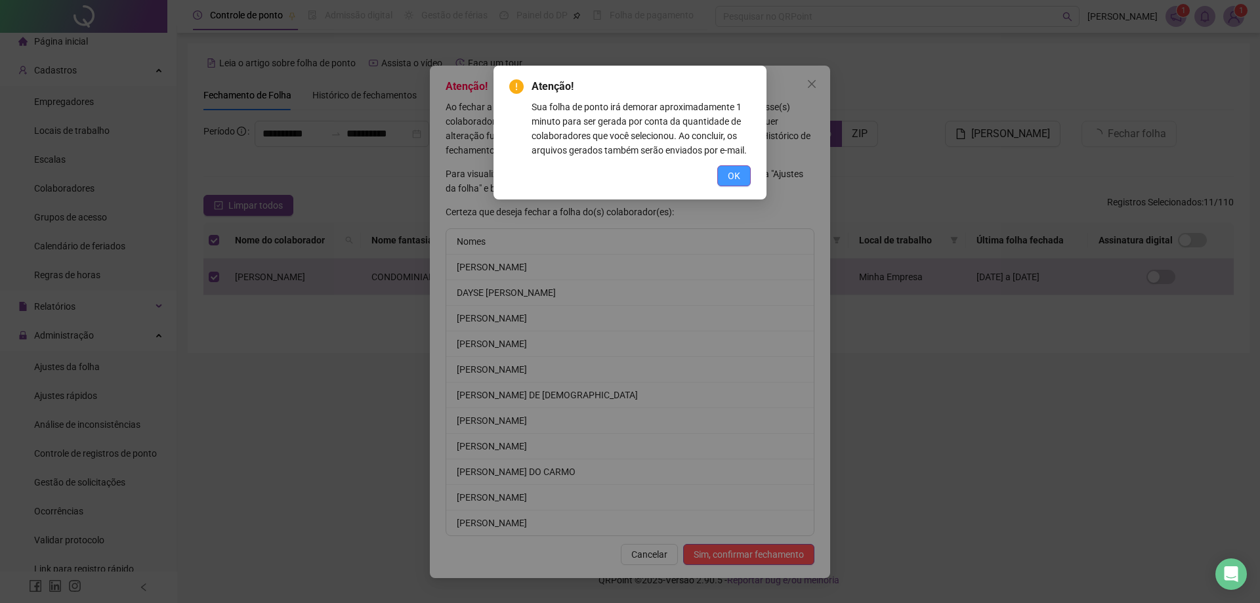
click at [745, 171] on button "OK" at bounding box center [733, 175] width 33 height 21
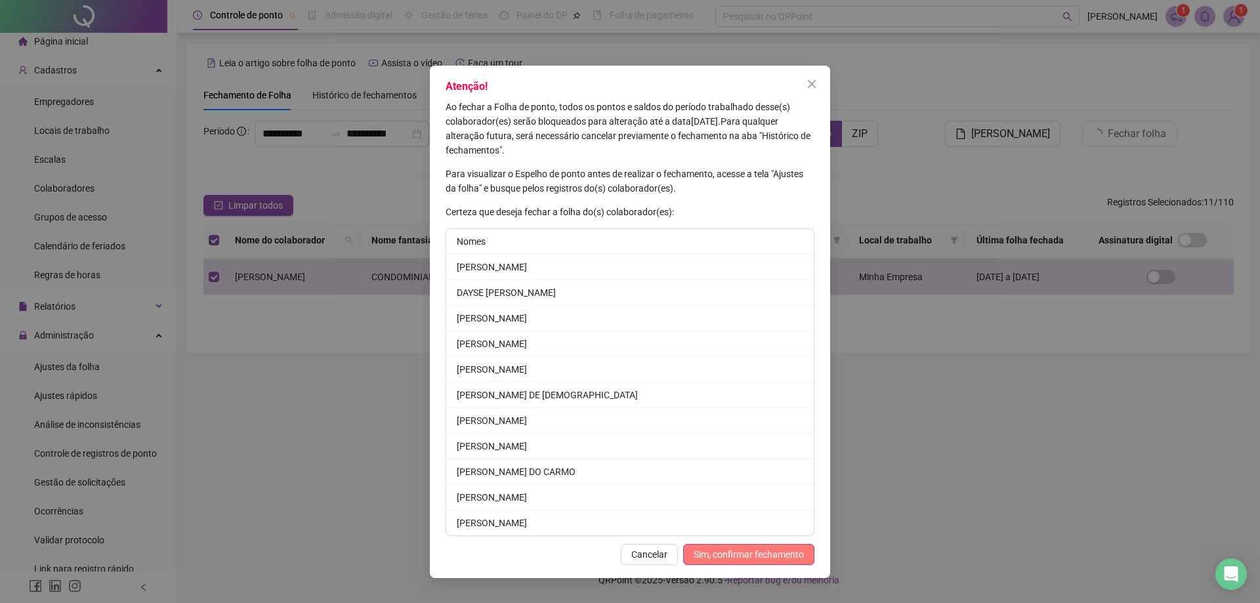
click at [722, 552] on span "Sim, confirmar fechamento" at bounding box center [749, 554] width 110 height 14
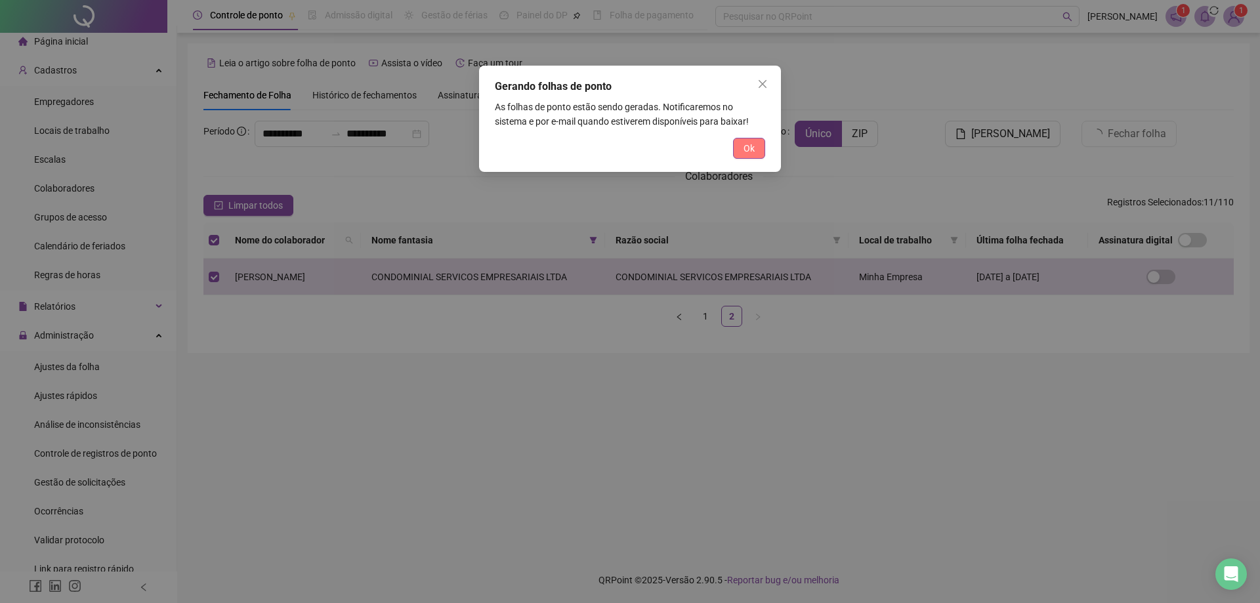
click at [737, 150] on button "Ok" at bounding box center [749, 148] width 32 height 21
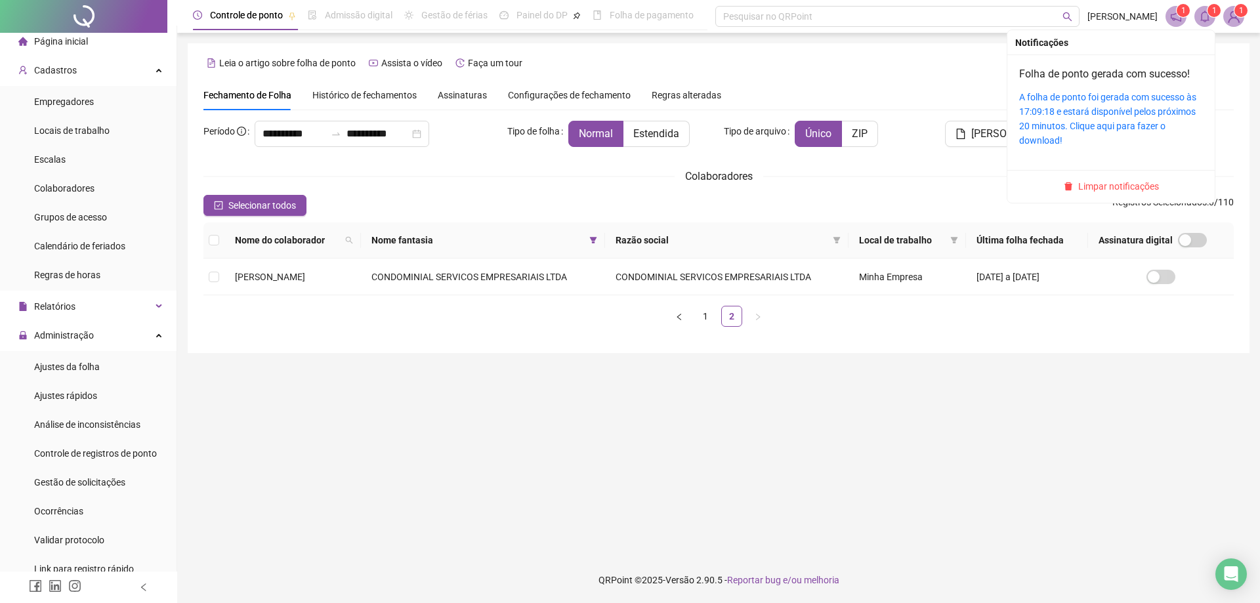
click at [1212, 20] on span at bounding box center [1204, 16] width 21 height 21
click at [1124, 103] on div "A folha de ponto foi gerada com sucesso às 17:09:18 e estará disponível pelos p…" at bounding box center [1111, 119] width 184 height 58
click at [1123, 95] on link "A folha de ponto foi gerada com sucesso às 17:09:18 e estará disponível pelos p…" at bounding box center [1107, 119] width 177 height 54
